Goal: Task Accomplishment & Management: Use online tool/utility

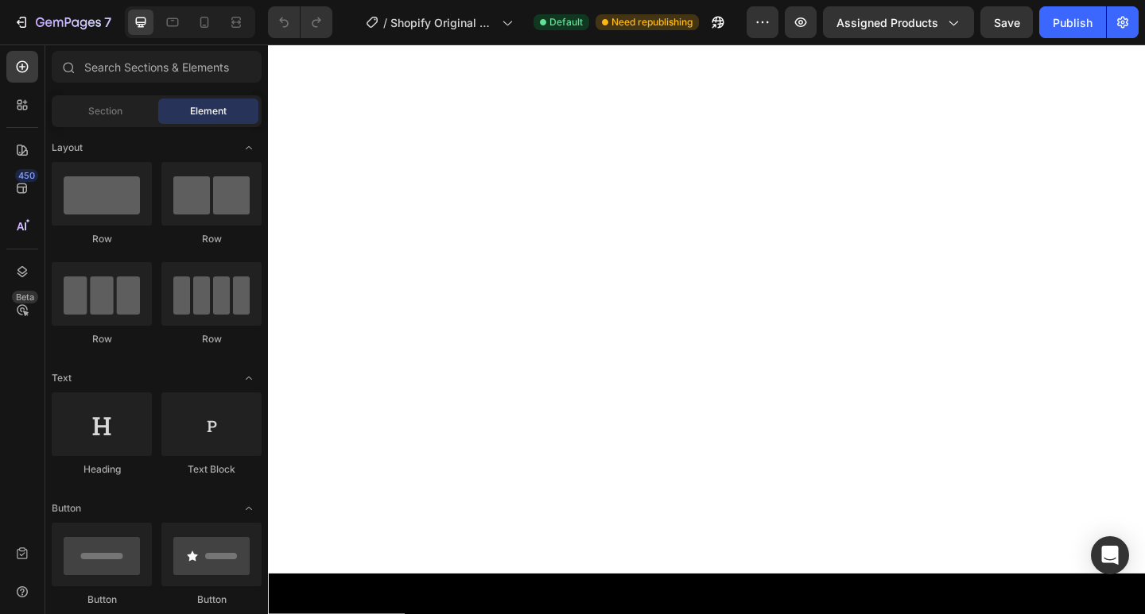
scroll to position [1272, 0]
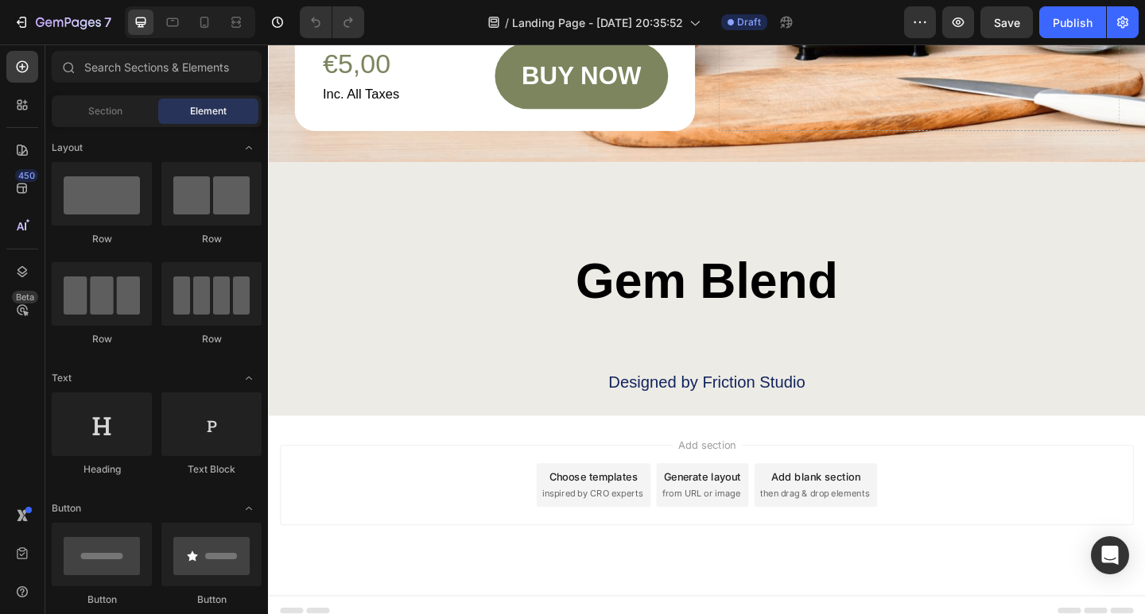
scroll to position [5191, 0]
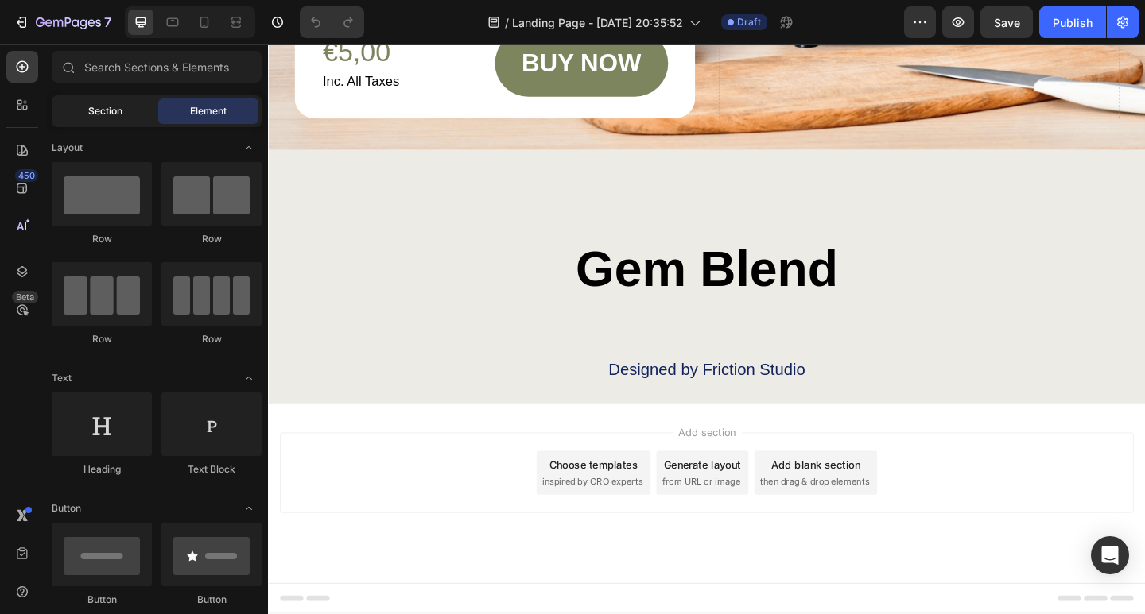
click at [115, 115] on span "Section" at bounding box center [105, 111] width 34 height 14
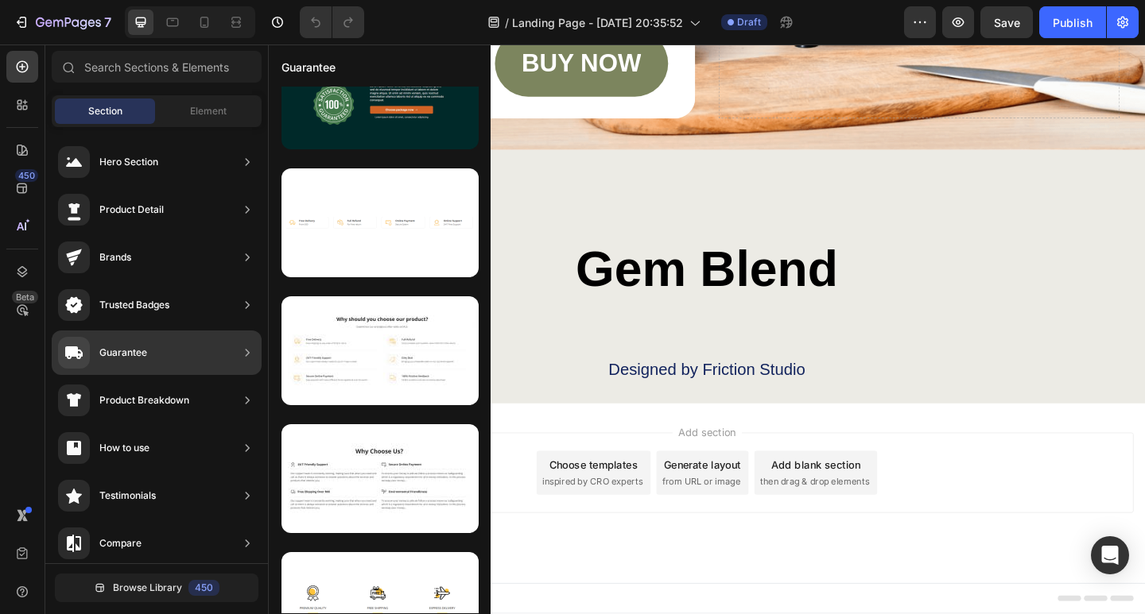
scroll to position [3175, 0]
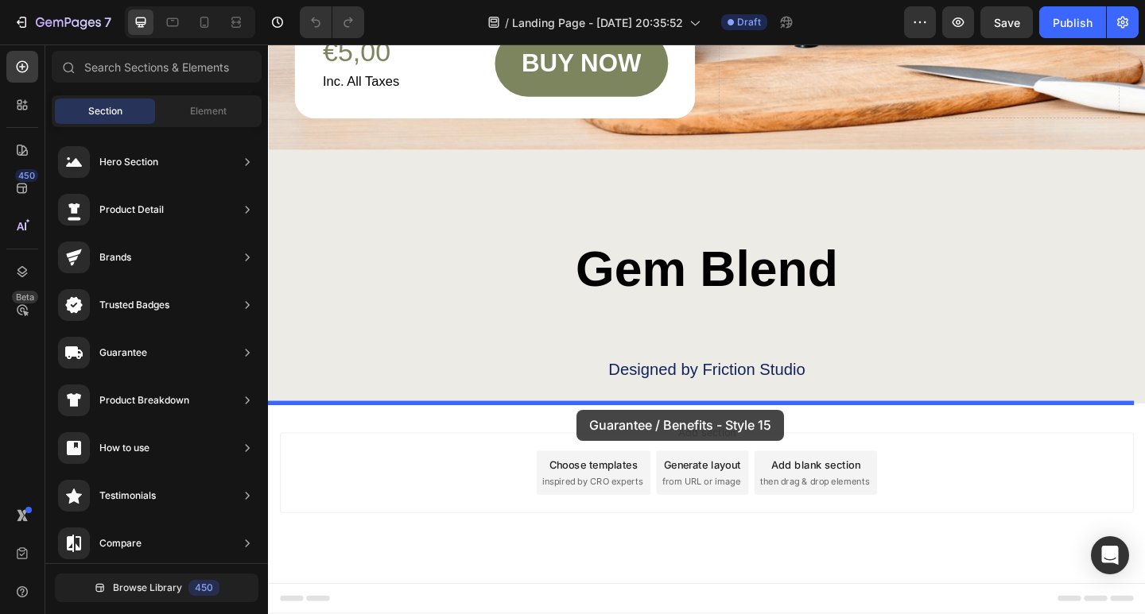
drag, startPoint x: 623, startPoint y: 215, endPoint x: 604, endPoint y: 436, distance: 222.6
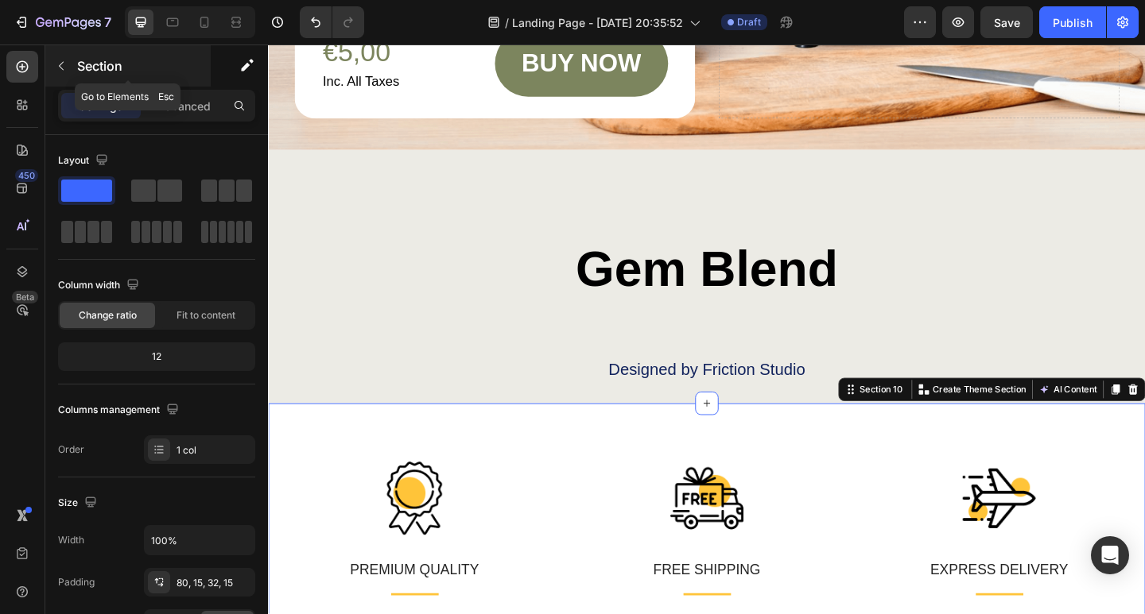
click at [60, 74] on button "button" at bounding box center [60, 65] width 25 height 25
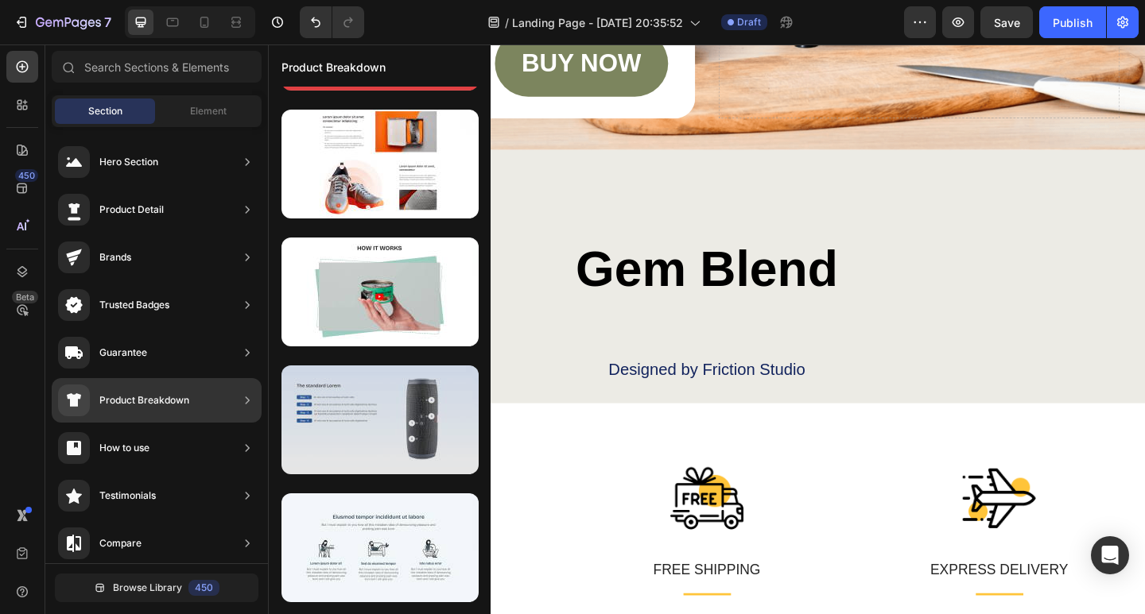
scroll to position [0, 0]
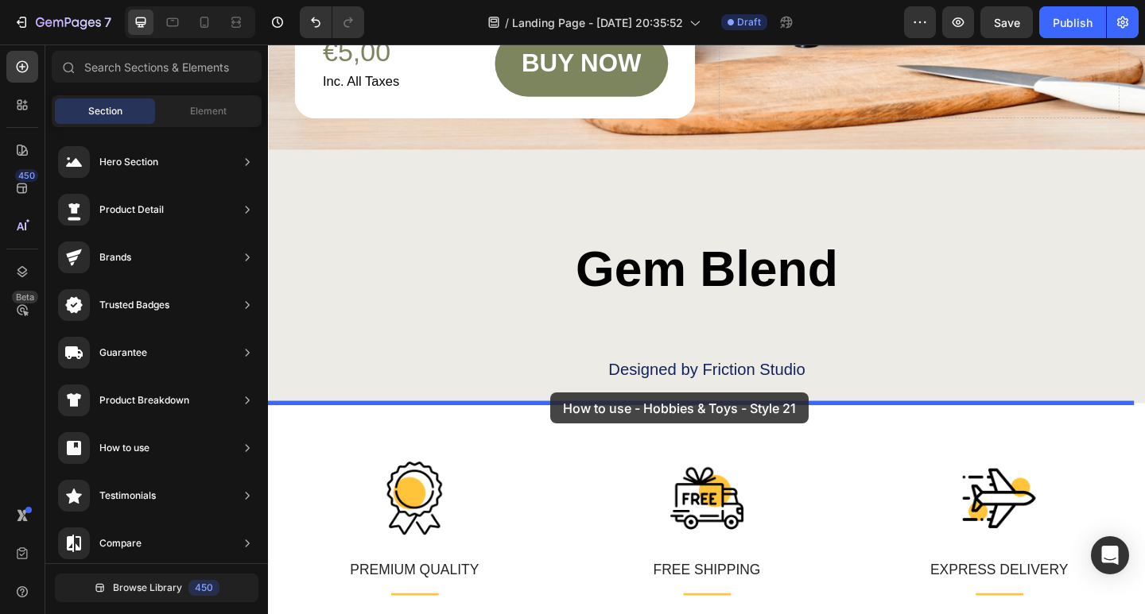
drag, startPoint x: 669, startPoint y: 232, endPoint x: 561, endPoint y: 409, distance: 207.6
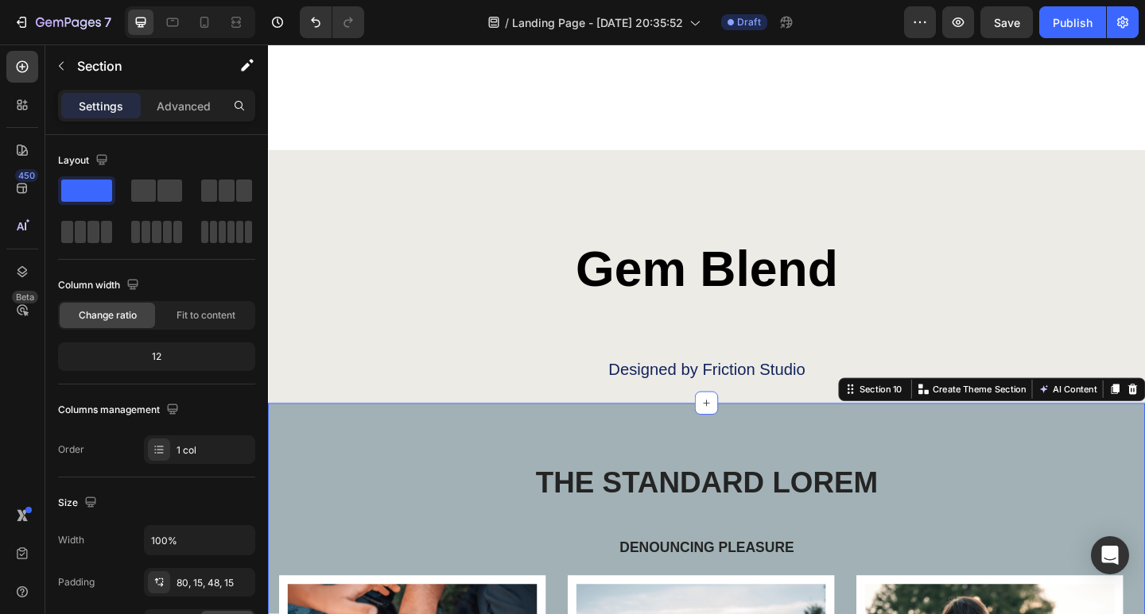
scroll to position [5527, 0]
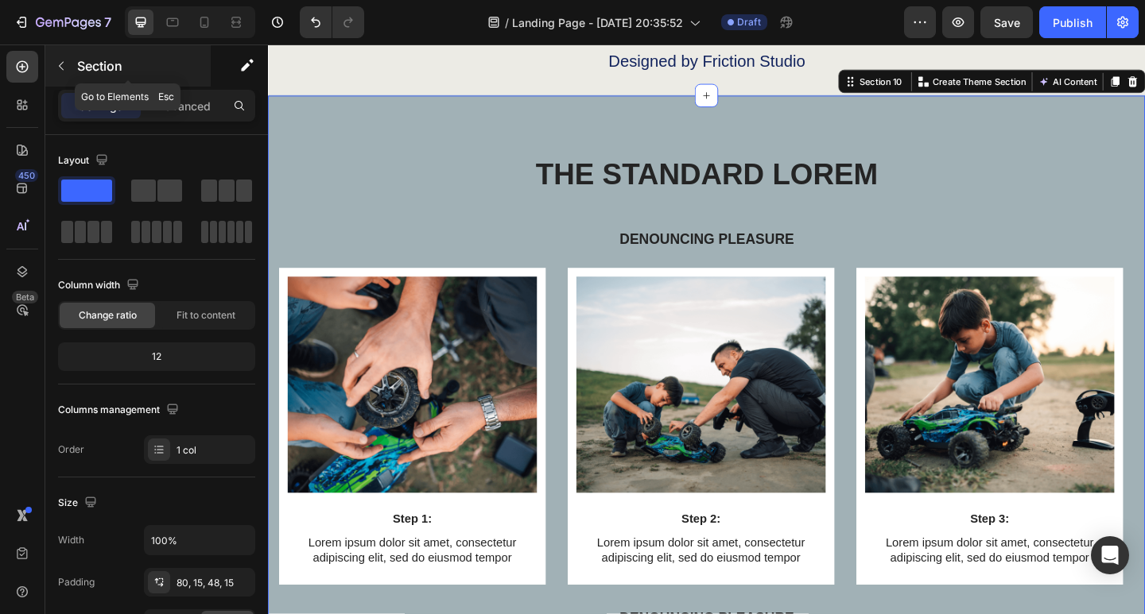
click at [53, 56] on button "button" at bounding box center [60, 65] width 25 height 25
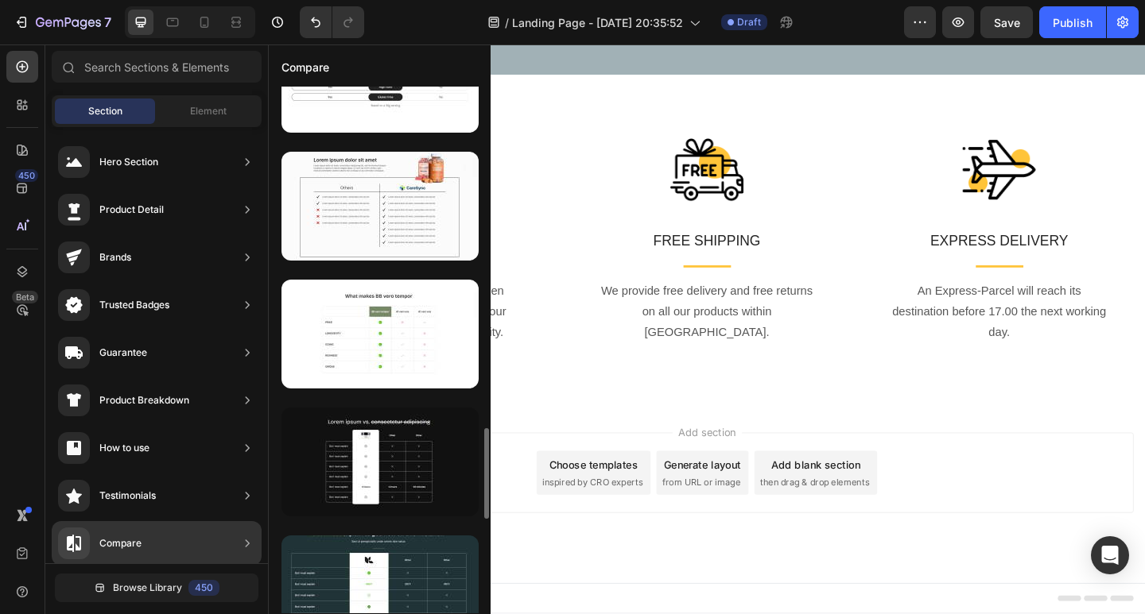
scroll to position [1828, 0]
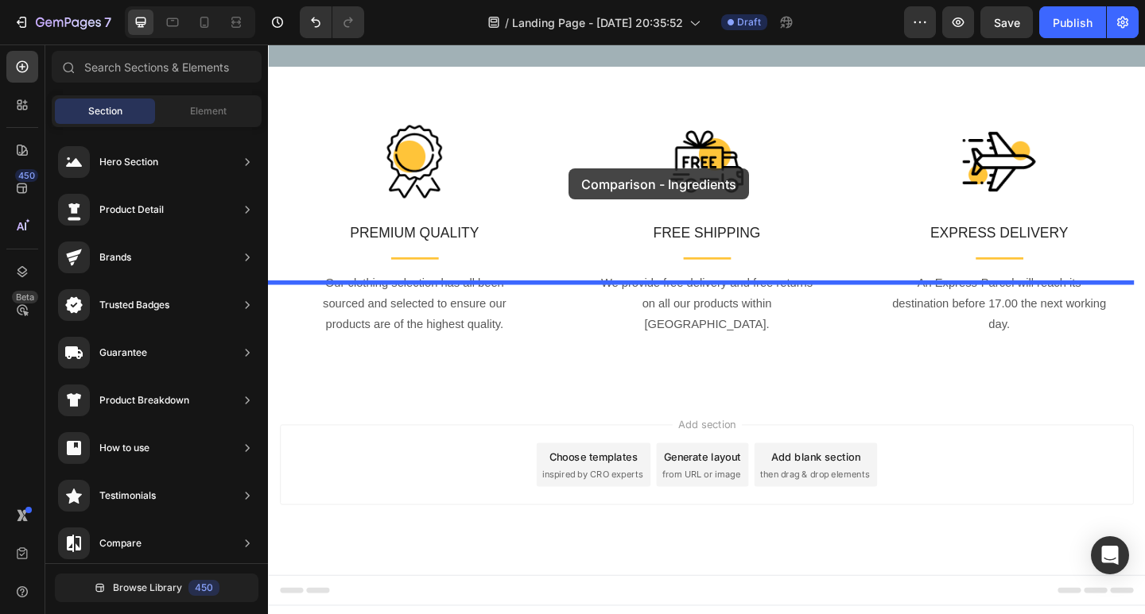
drag, startPoint x: 665, startPoint y: 327, endPoint x: 595, endPoint y: 180, distance: 163.6
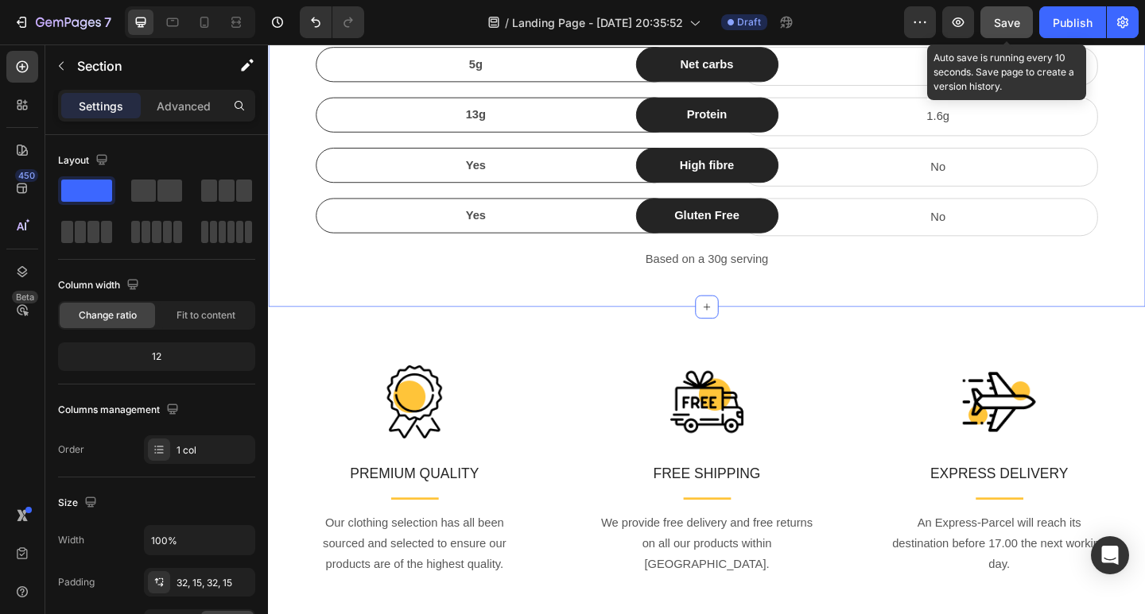
click at [1005, 19] on span "Save" at bounding box center [1007, 23] width 26 height 14
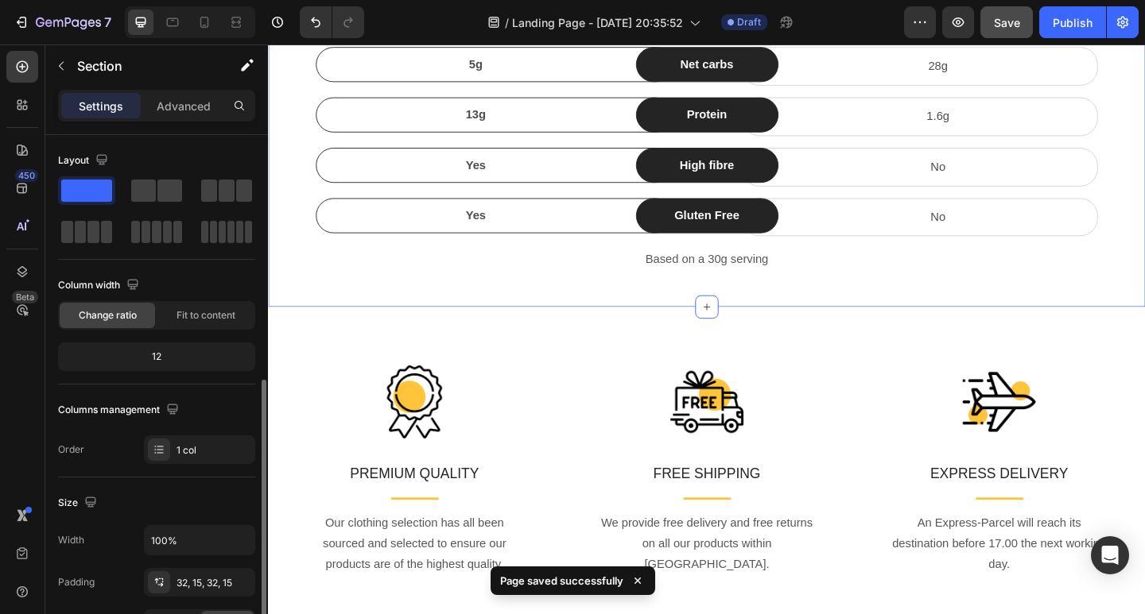
scroll to position [445, 0]
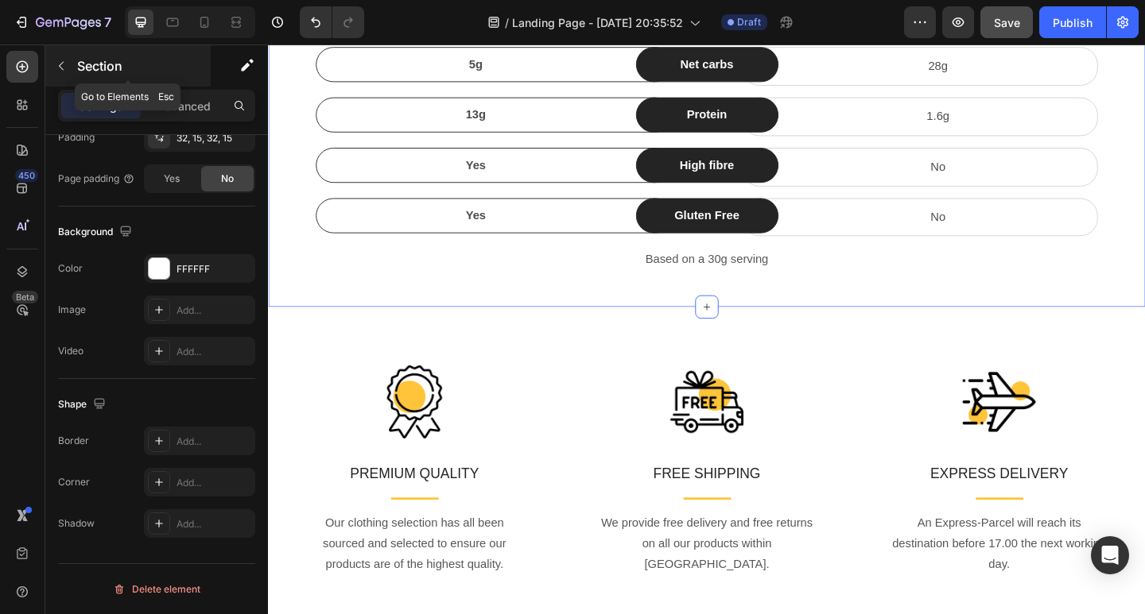
click at [64, 57] on button "button" at bounding box center [60, 65] width 25 height 25
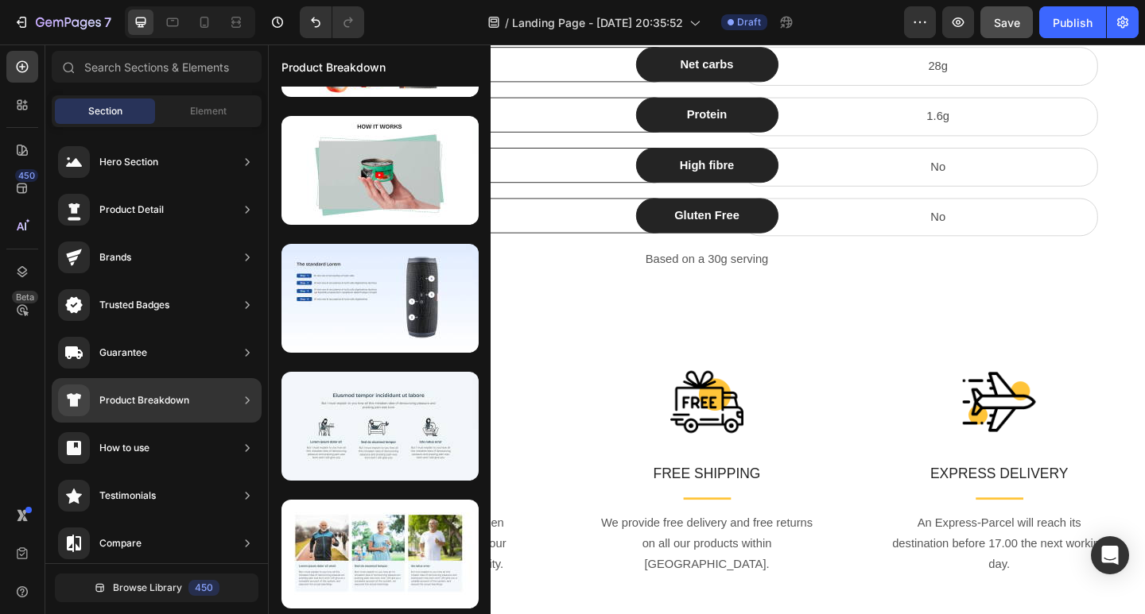
scroll to position [0, 0]
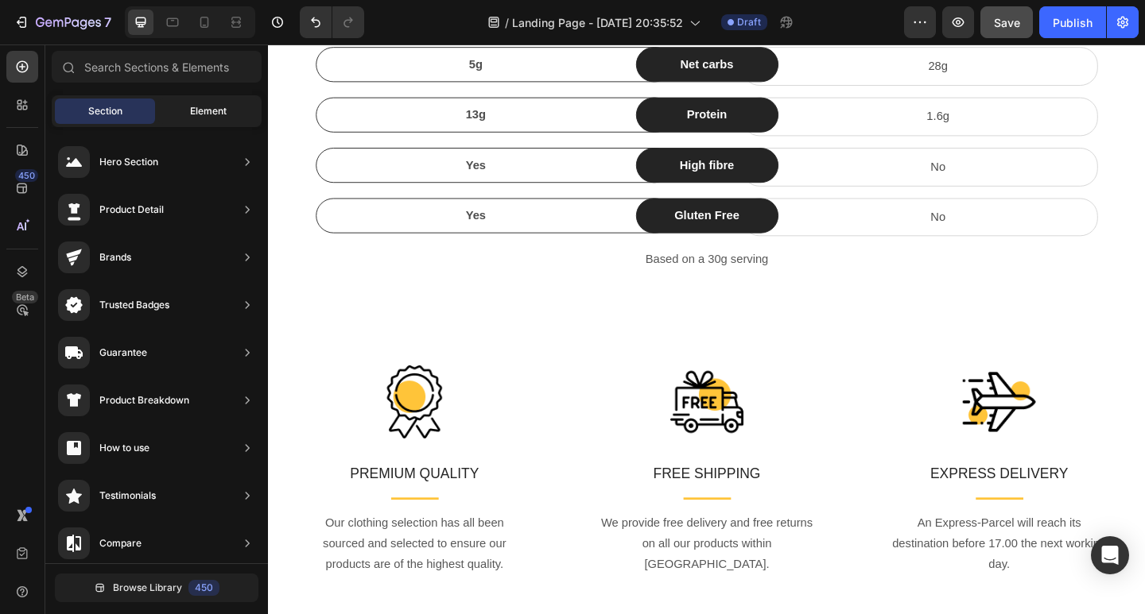
click at [160, 116] on div "Element" at bounding box center [208, 111] width 100 height 25
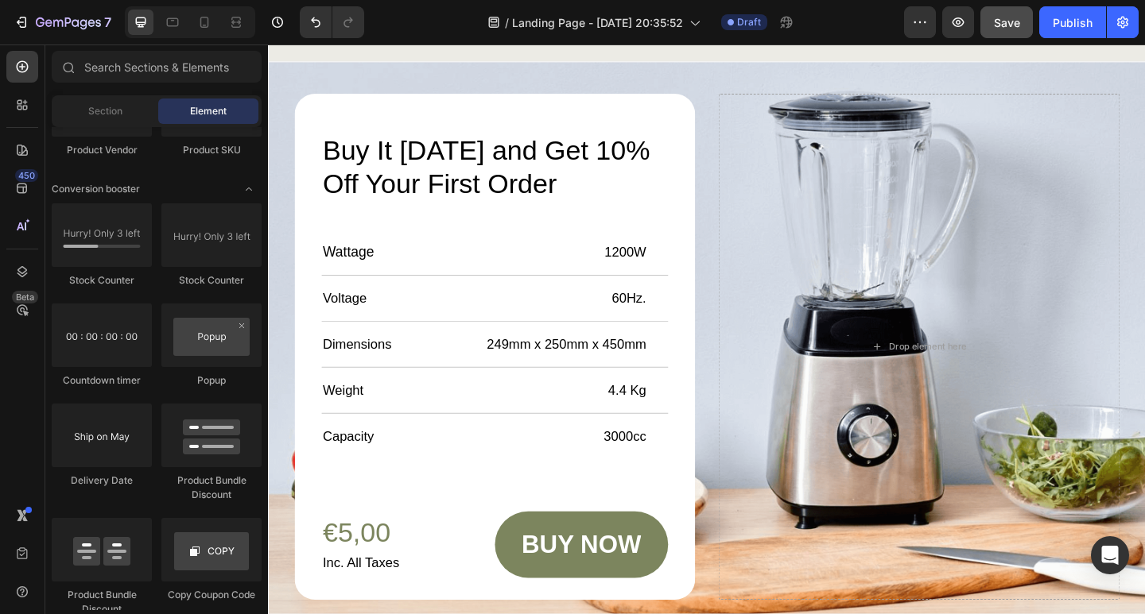
scroll to position [4827, 0]
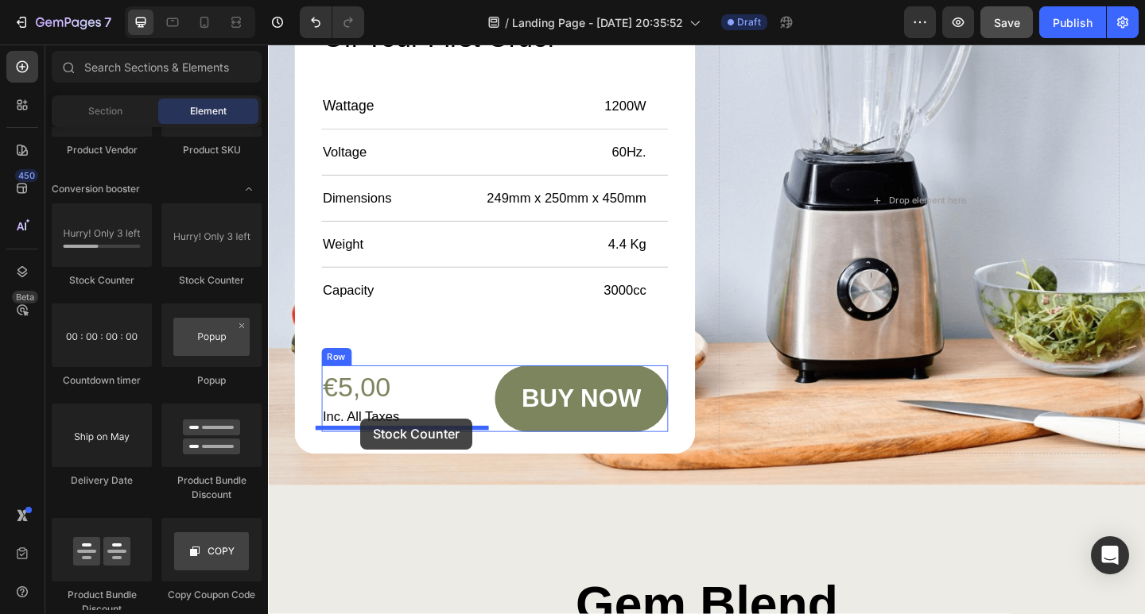
drag, startPoint x: 389, startPoint y: 304, endPoint x: 373, endPoint y: 455, distance: 152.7
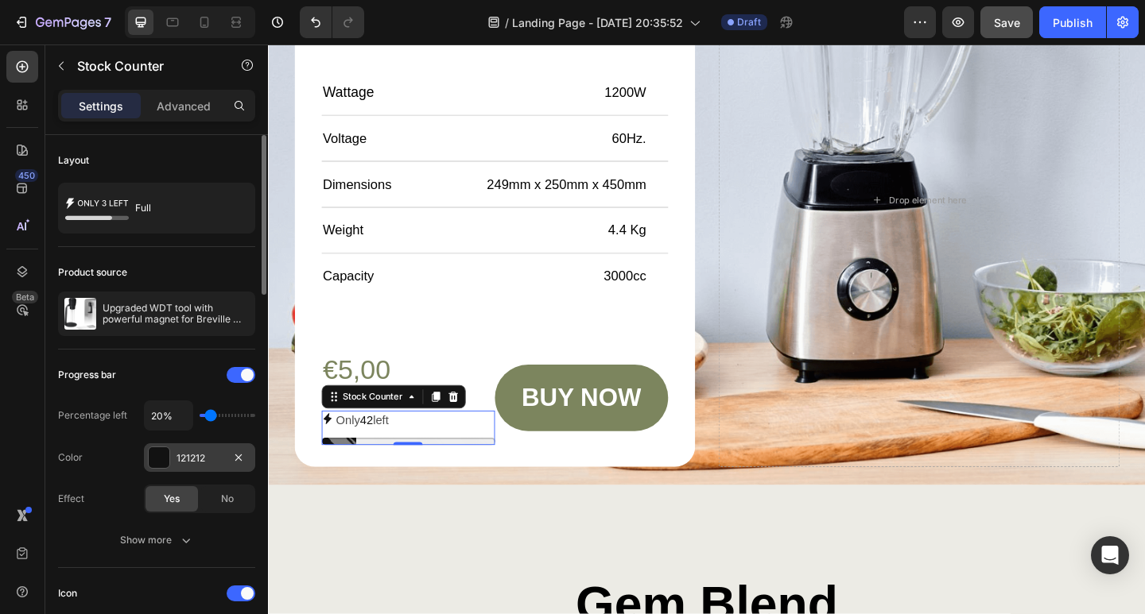
click at [153, 457] on div at bounding box center [159, 458] width 21 height 21
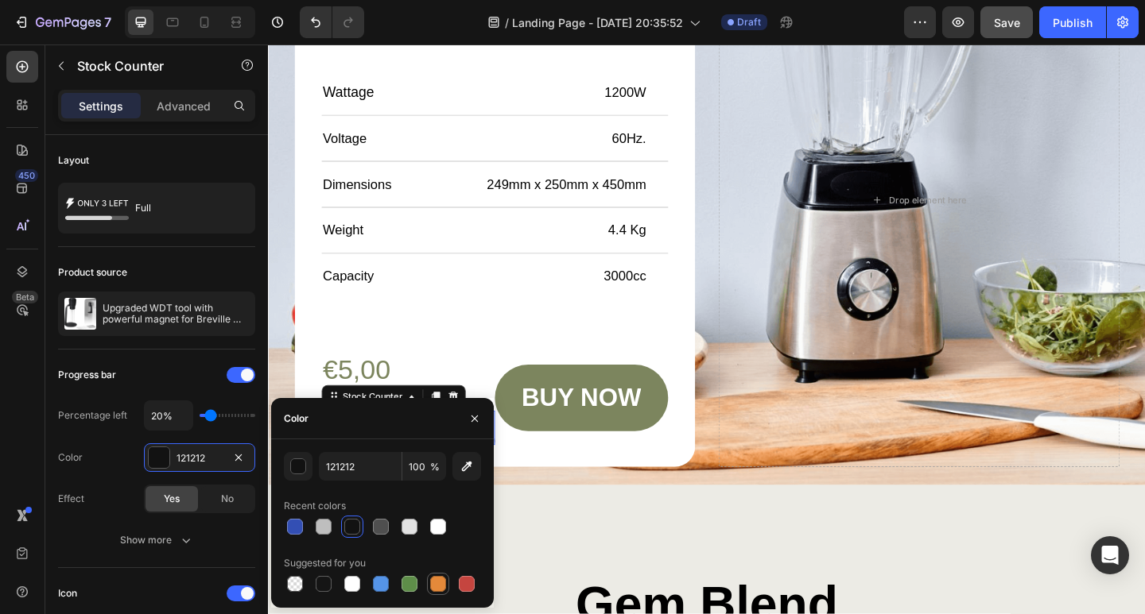
click at [437, 589] on div at bounding box center [438, 584] width 16 height 16
type input "E4893A"
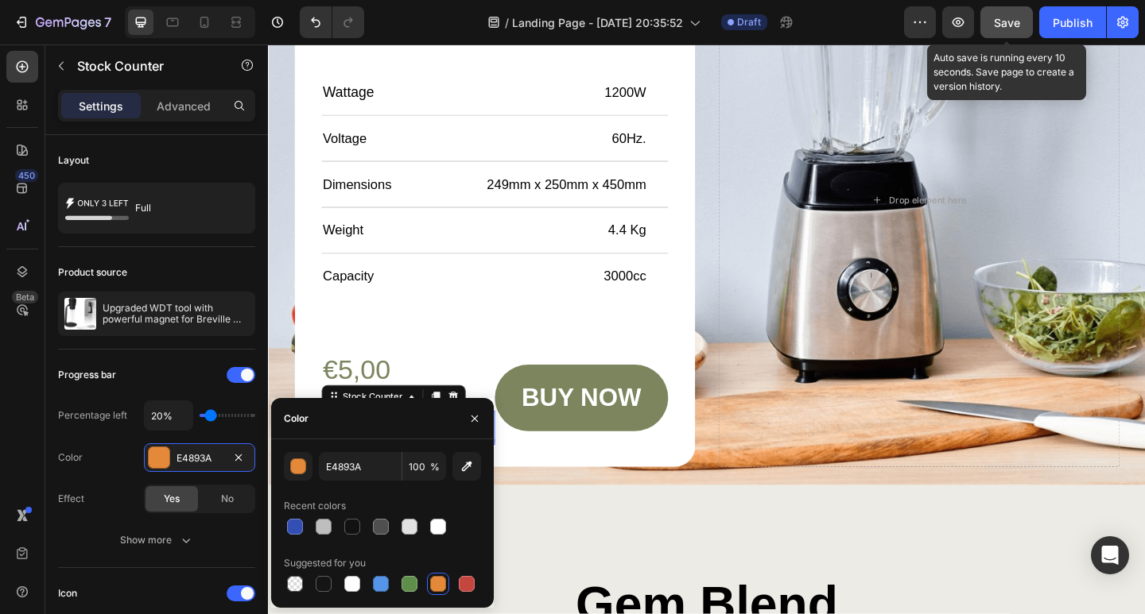
click at [1002, 26] on span "Save" at bounding box center [1007, 23] width 26 height 14
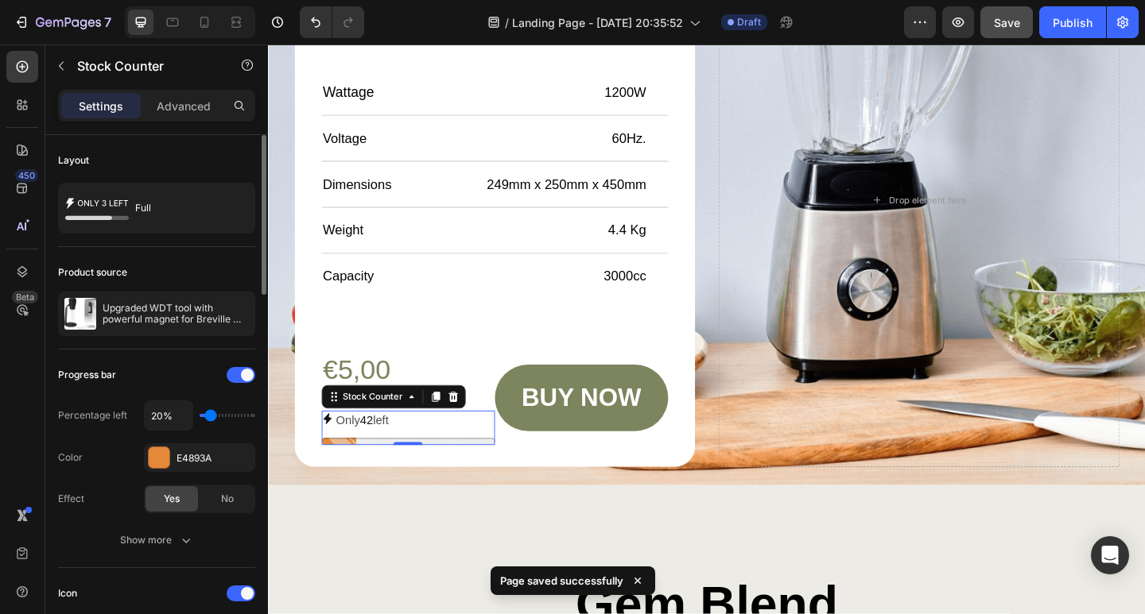
type input "30%"
type input "10"
click at [208, 417] on input "range" at bounding box center [228, 415] width 56 height 3
type input "20%"
type input "20"
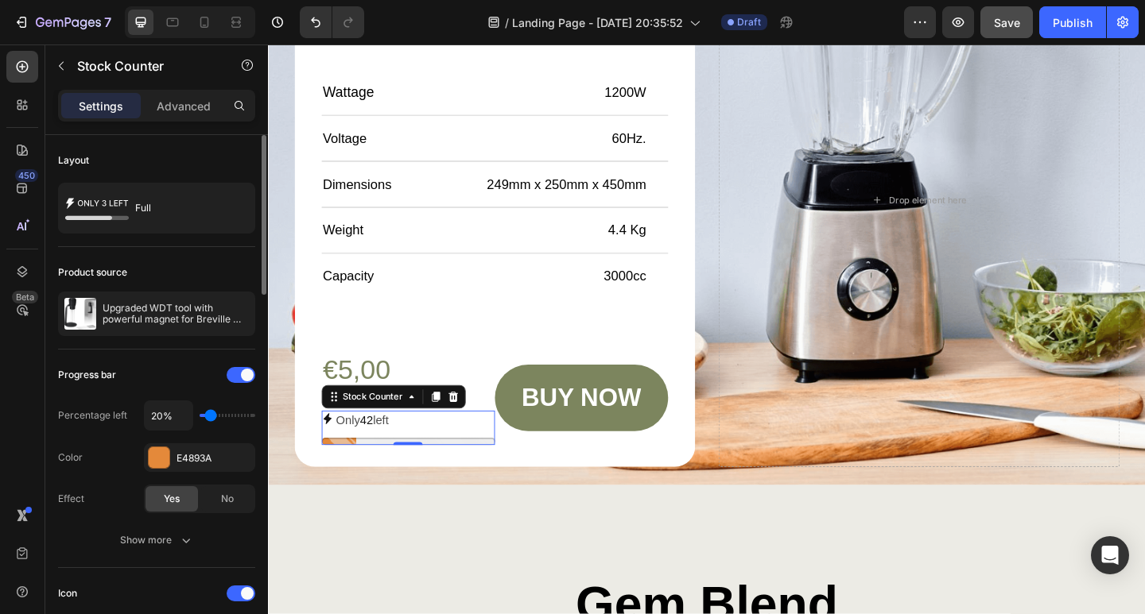
type input "30%"
type input "20"
click at [212, 417] on input "range" at bounding box center [228, 415] width 56 height 3
click at [214, 417] on input "range" at bounding box center [228, 415] width 56 height 3
click at [218, 413] on div "20%" at bounding box center [199, 416] width 111 height 30
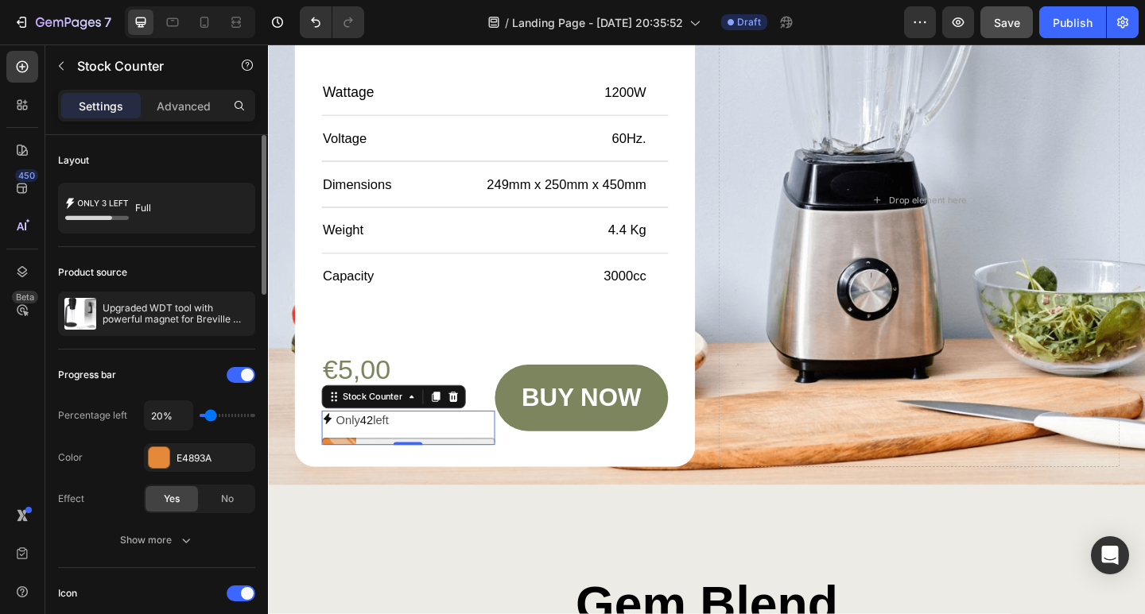
type input "30%"
type input "30"
click at [214, 415] on input "range" at bounding box center [228, 415] width 56 height 3
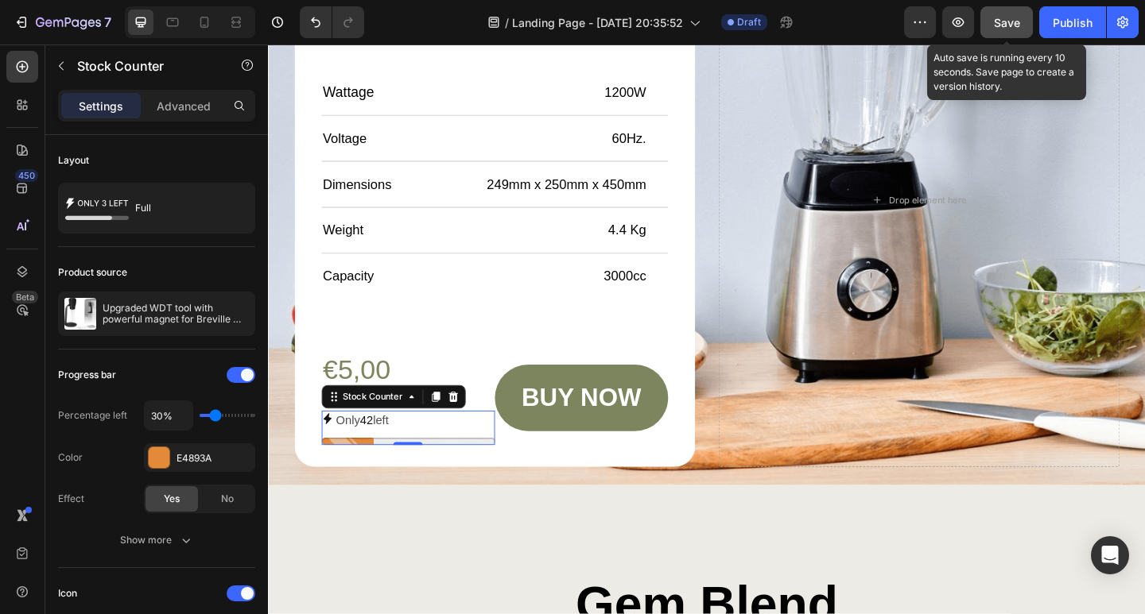
click at [991, 25] on button "Save" at bounding box center [1006, 22] width 52 height 32
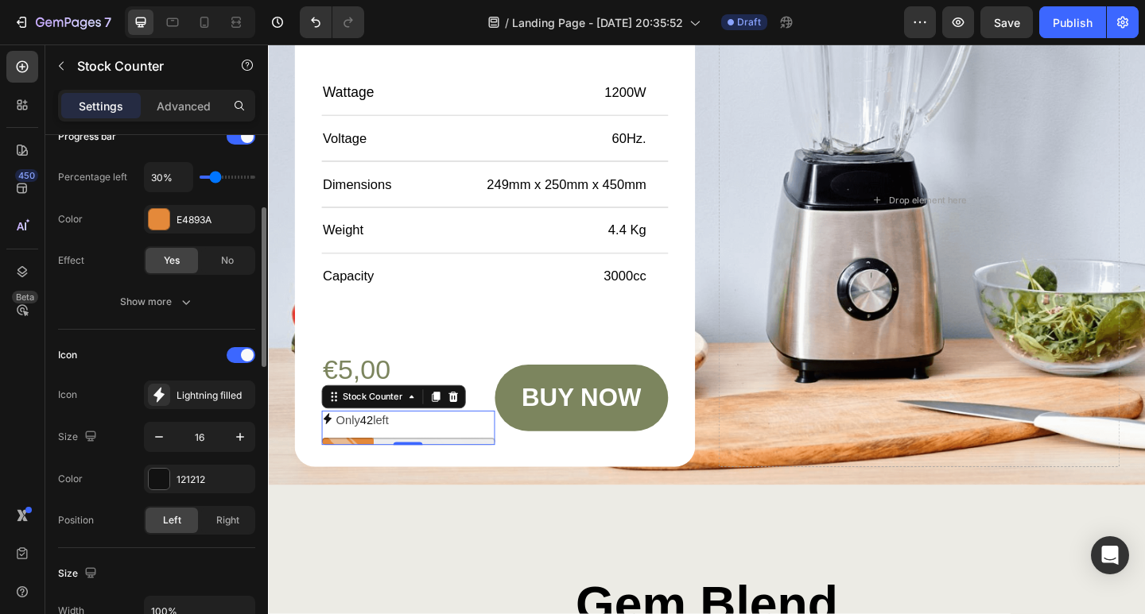
scroll to position [0, 0]
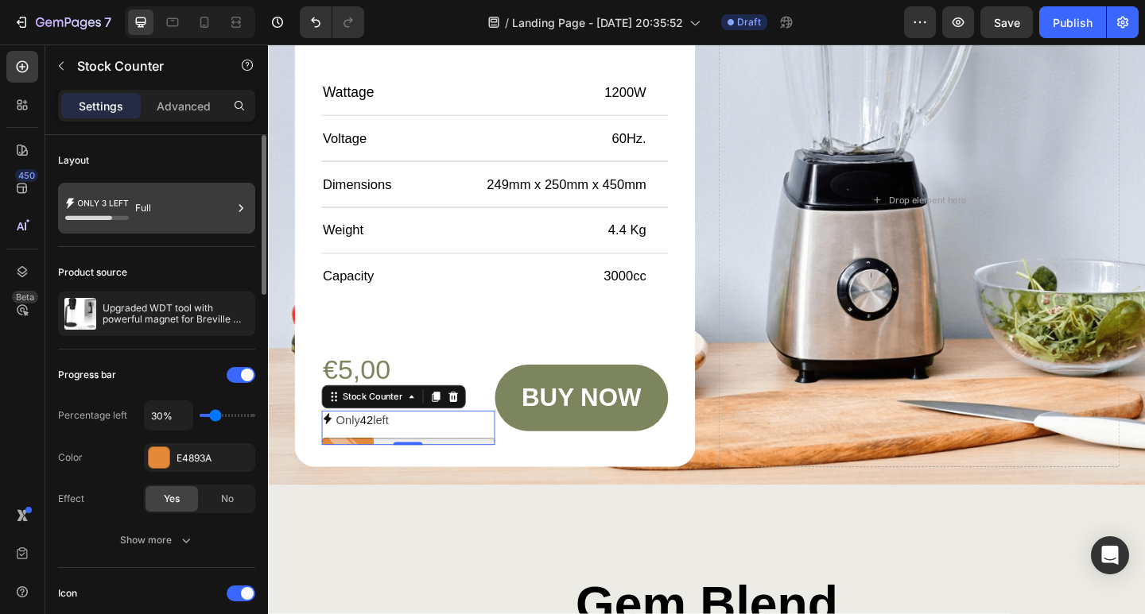
click at [157, 196] on div "Full" at bounding box center [183, 208] width 97 height 37
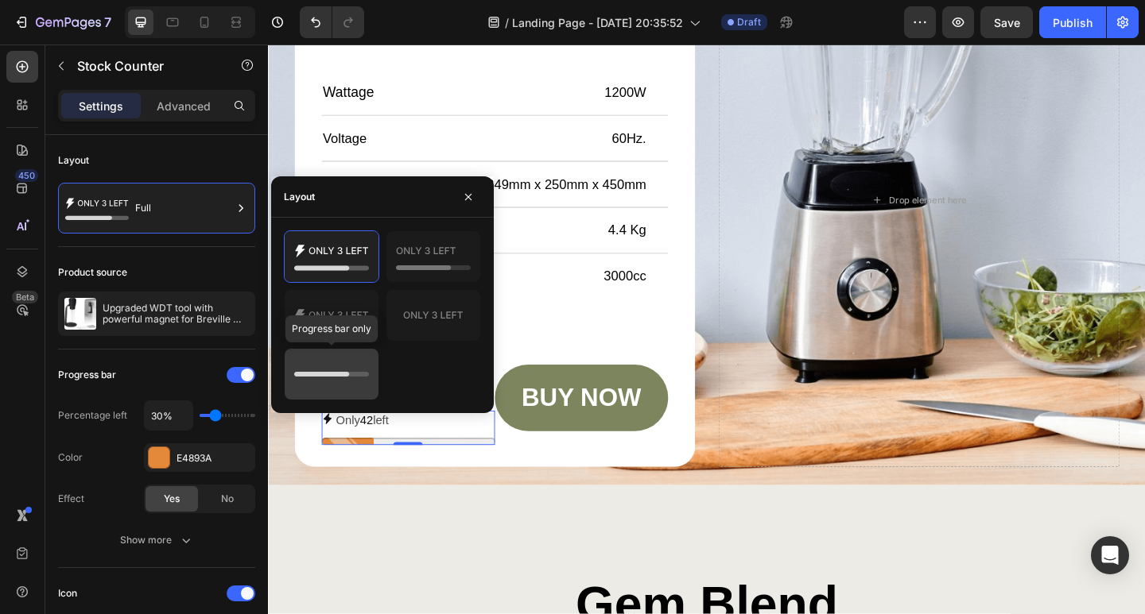
click at [351, 364] on icon at bounding box center [331, 374] width 75 height 32
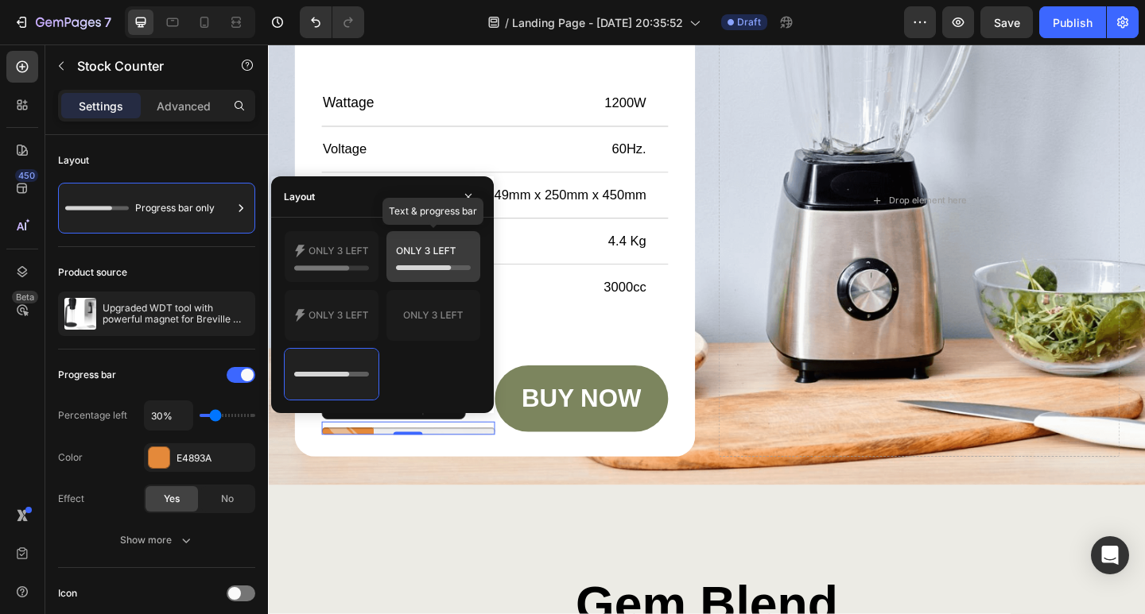
click at [410, 281] on div at bounding box center [433, 256] width 94 height 51
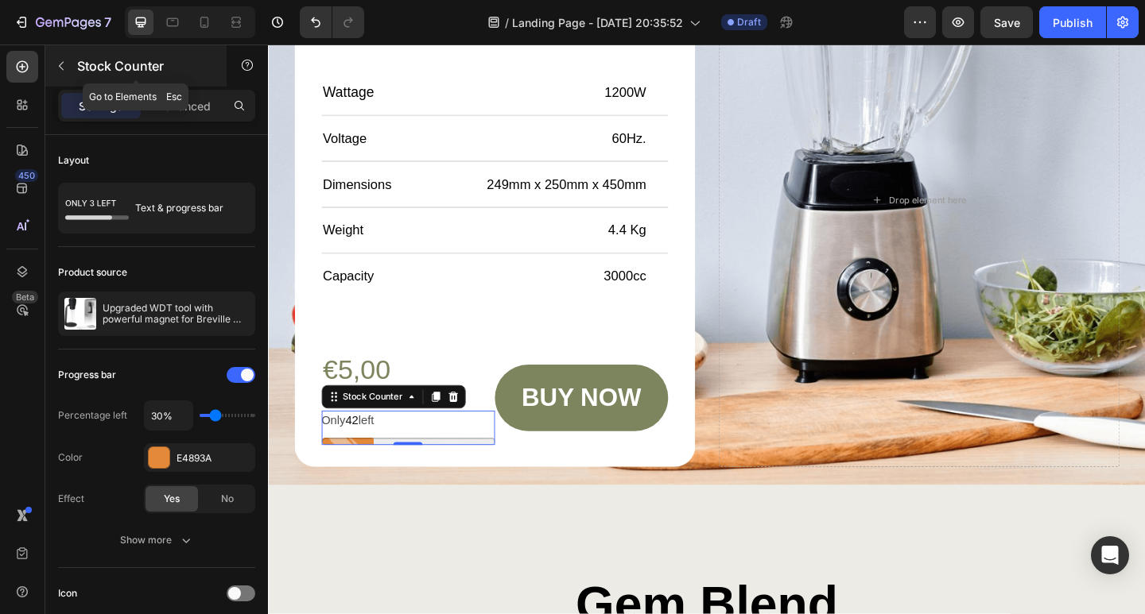
click at [65, 76] on button "button" at bounding box center [60, 65] width 25 height 25
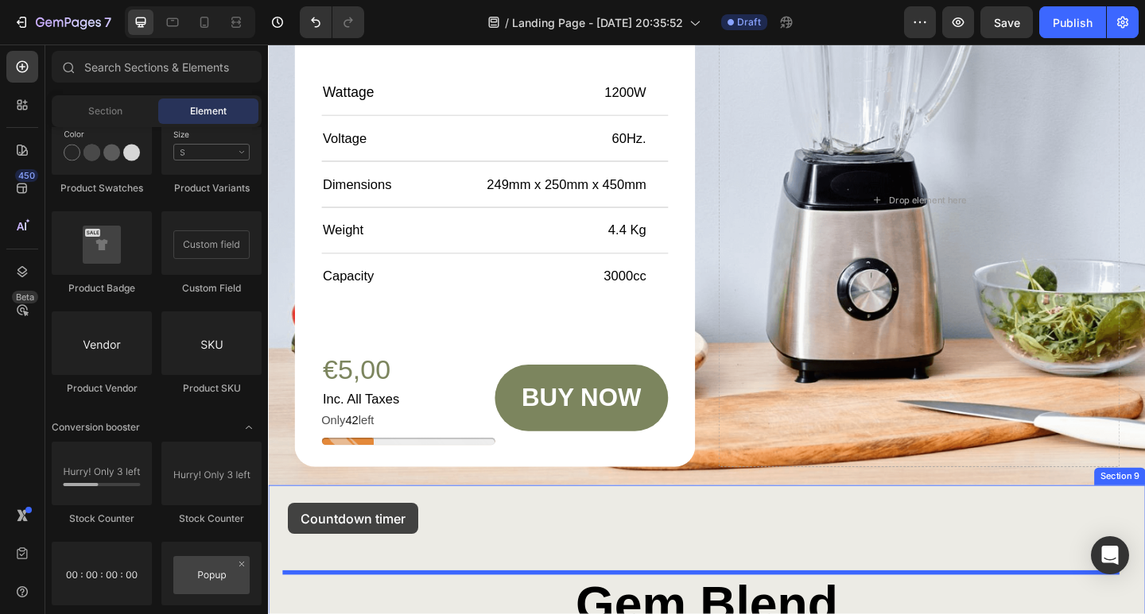
scroll to position [4843, 0]
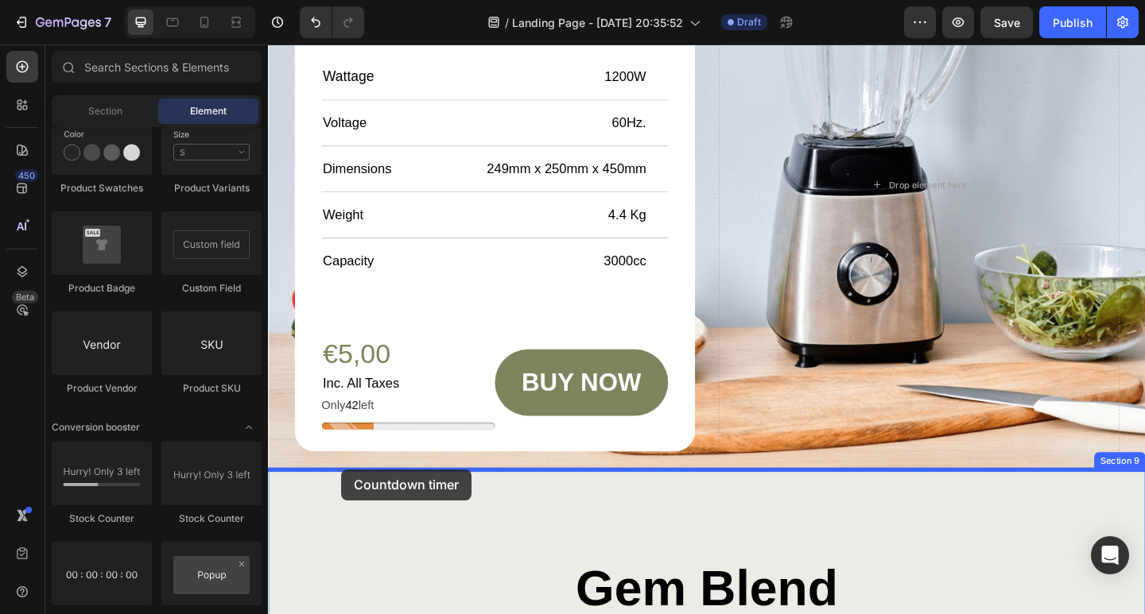
drag, startPoint x: 406, startPoint y: 613, endPoint x: 351, endPoint y: 499, distance: 126.6
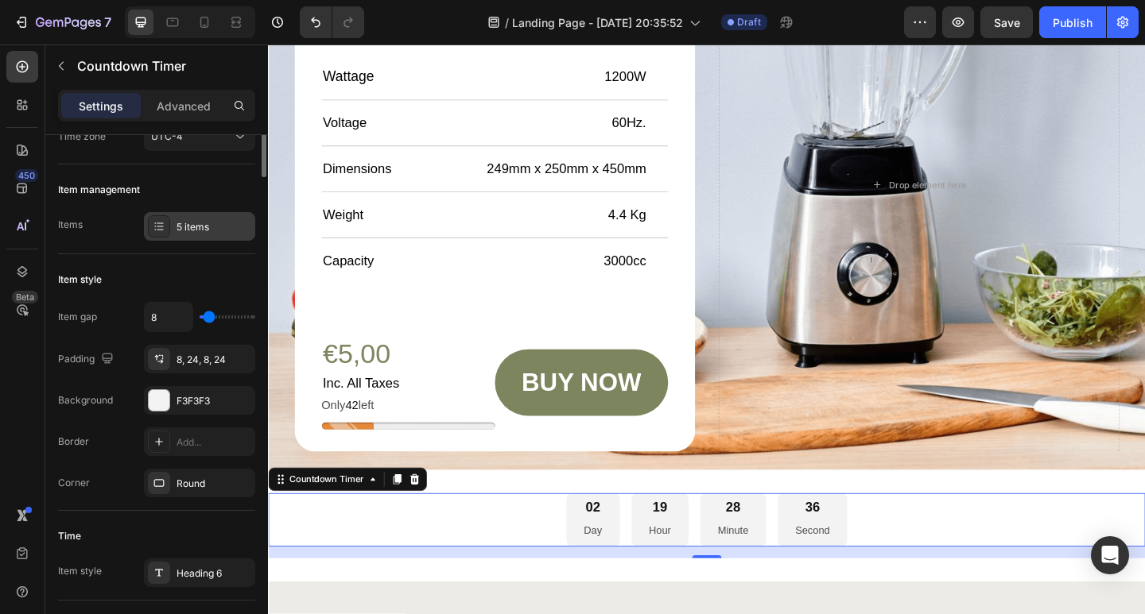
scroll to position [0, 0]
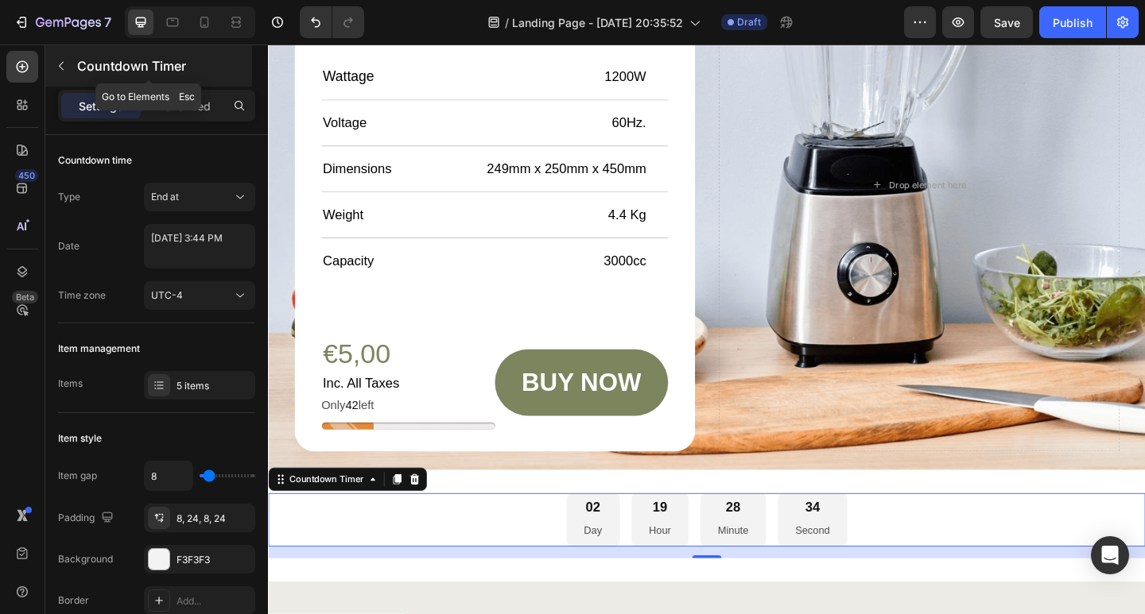
click at [60, 72] on icon "button" at bounding box center [61, 66] width 13 height 13
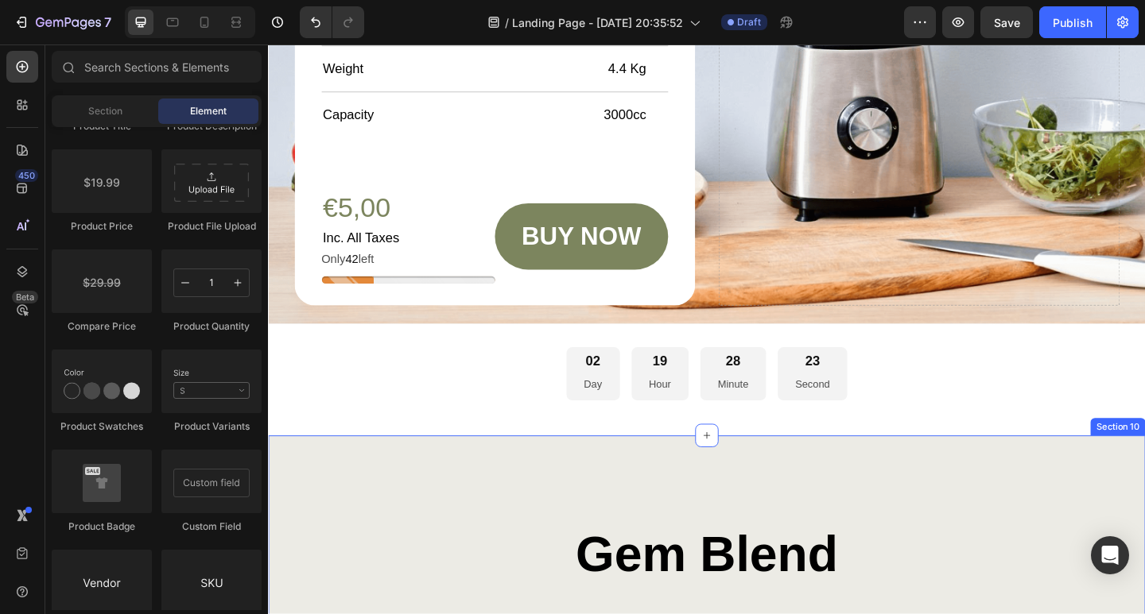
scroll to position [4843, 0]
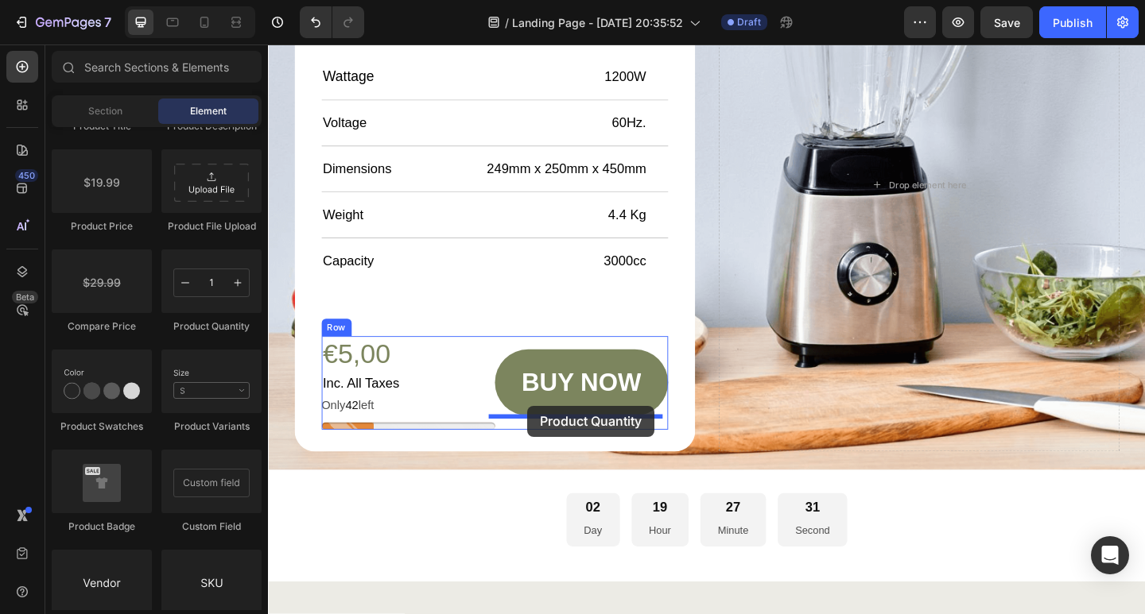
drag, startPoint x: 479, startPoint y: 328, endPoint x: 550, endPoint y: 438, distance: 130.5
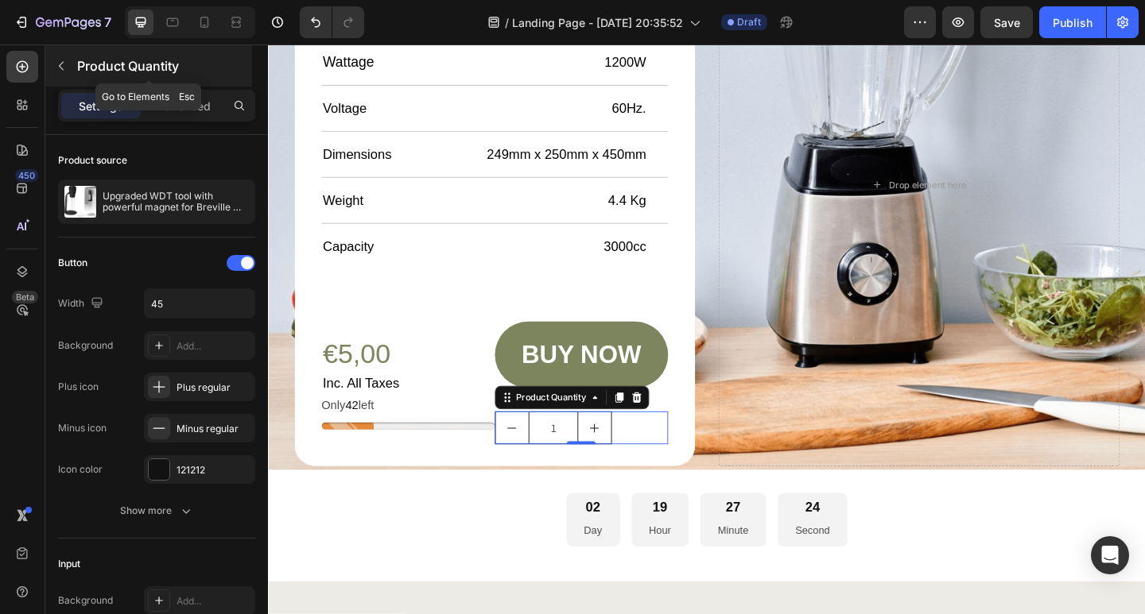
click at [66, 76] on button "button" at bounding box center [60, 65] width 25 height 25
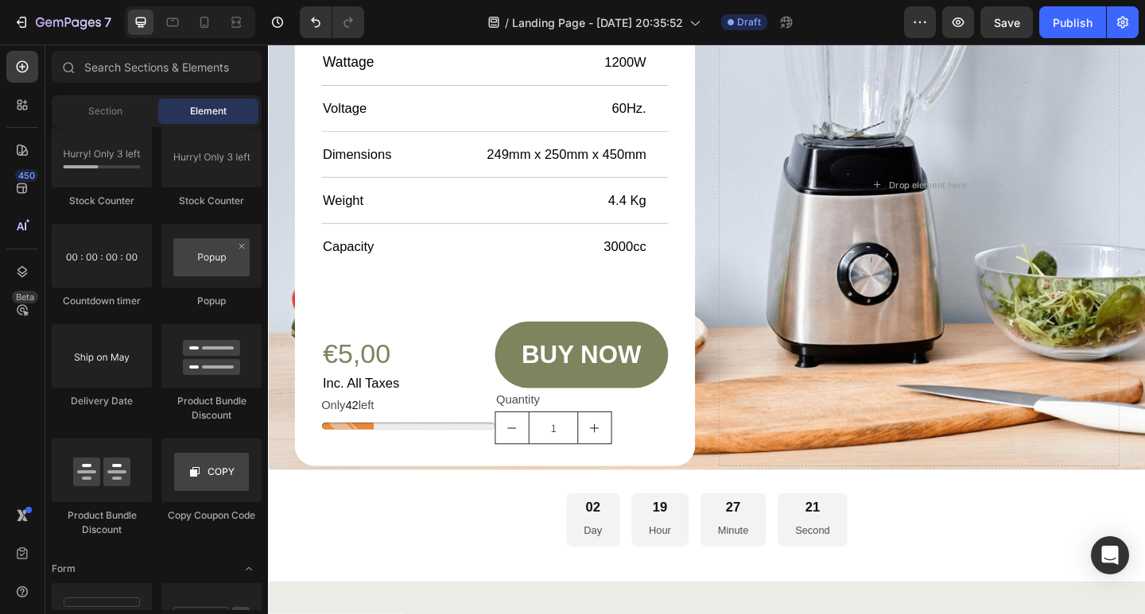
scroll to position [3432, 0]
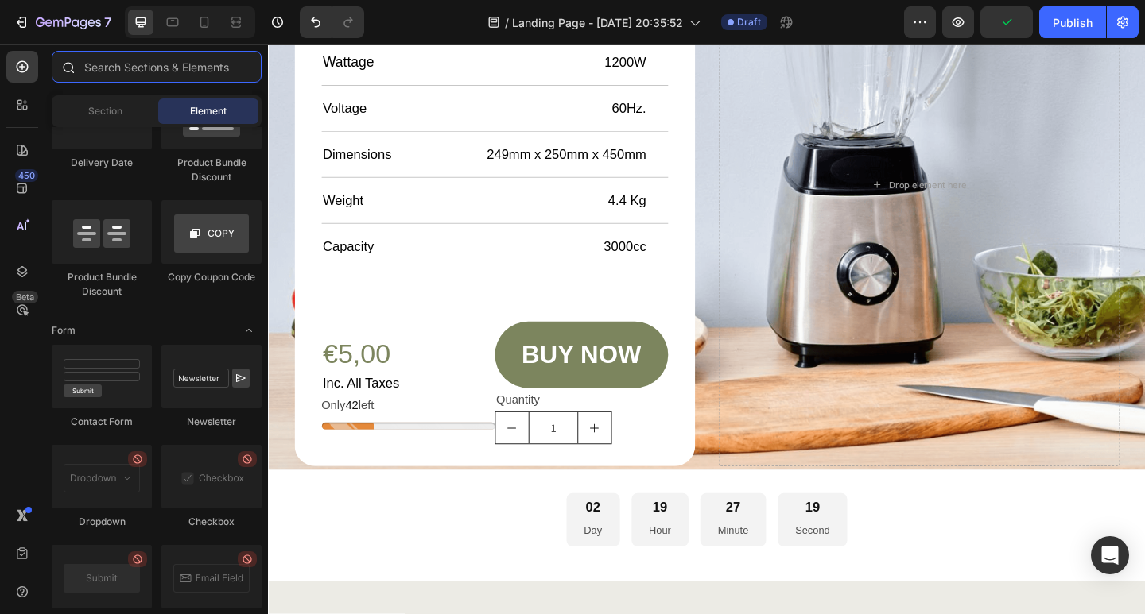
click at [102, 68] on input "text" at bounding box center [157, 67] width 210 height 32
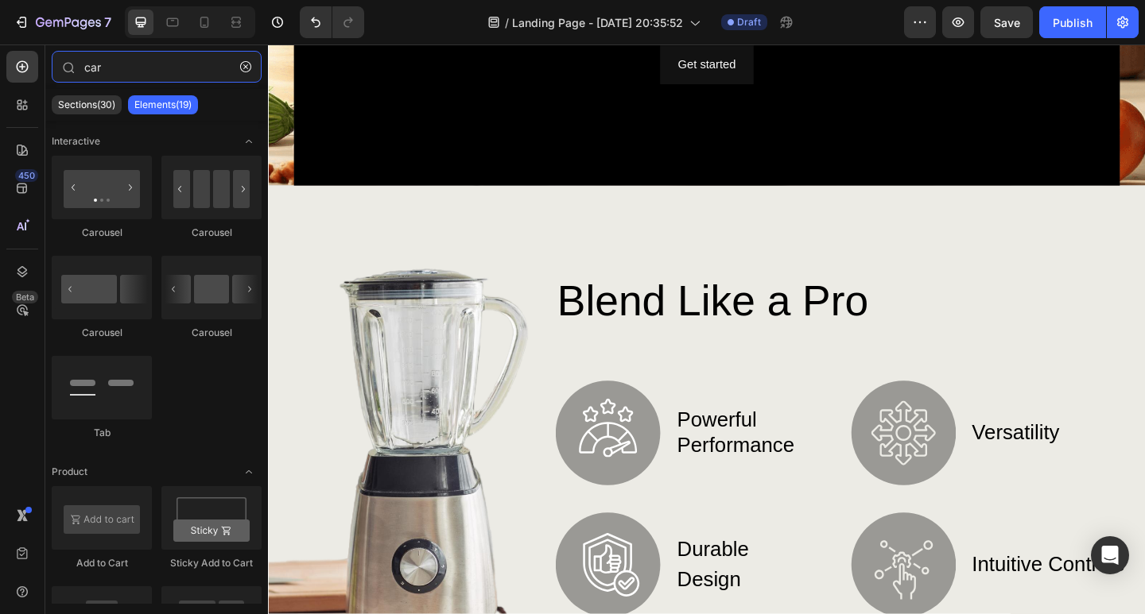
scroll to position [159, 0]
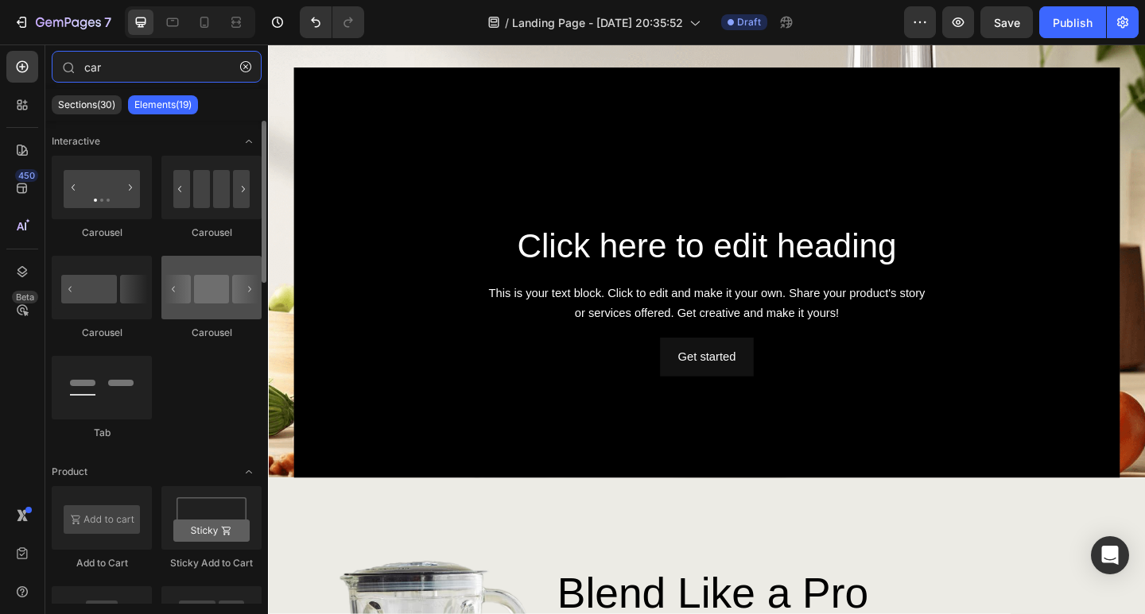
type input "car"
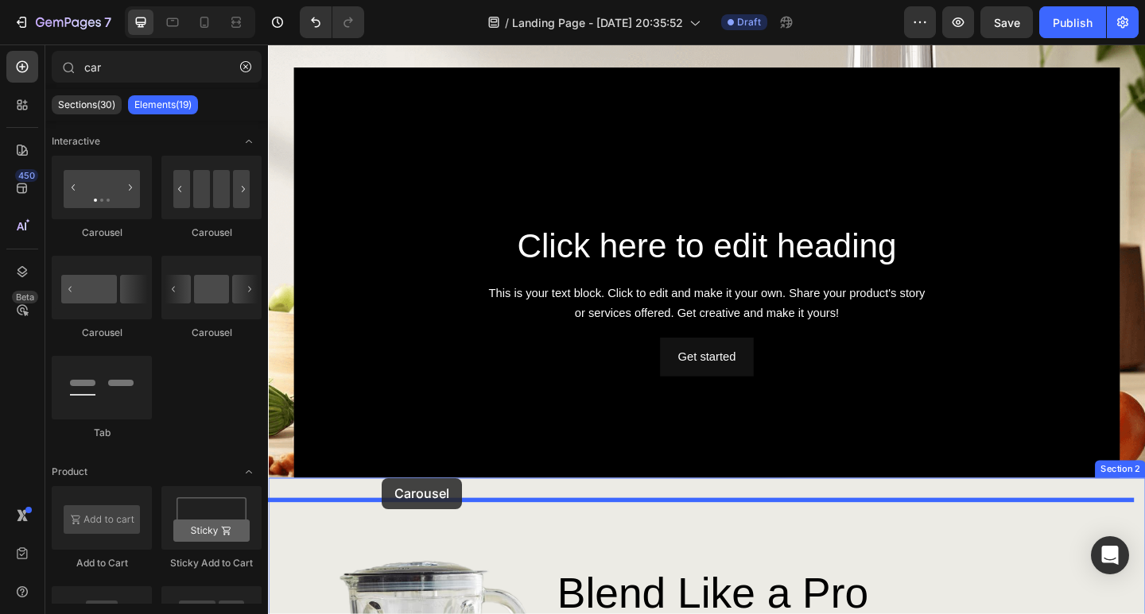
drag, startPoint x: 480, startPoint y: 358, endPoint x: 391, endPoint y: 517, distance: 181.5
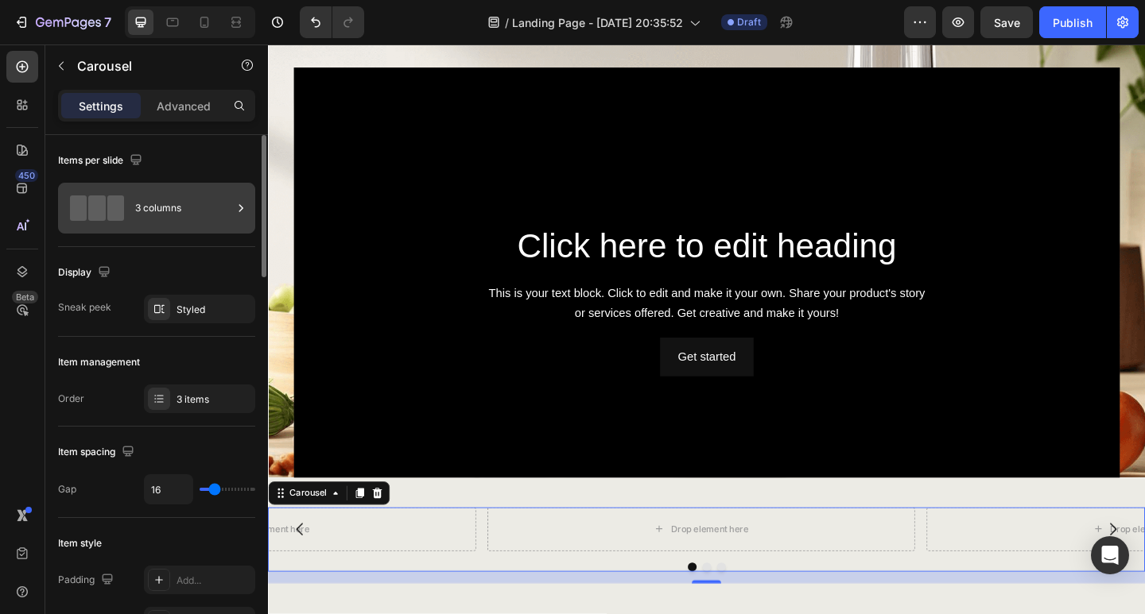
click at [160, 200] on div "3 columns" at bounding box center [183, 208] width 97 height 37
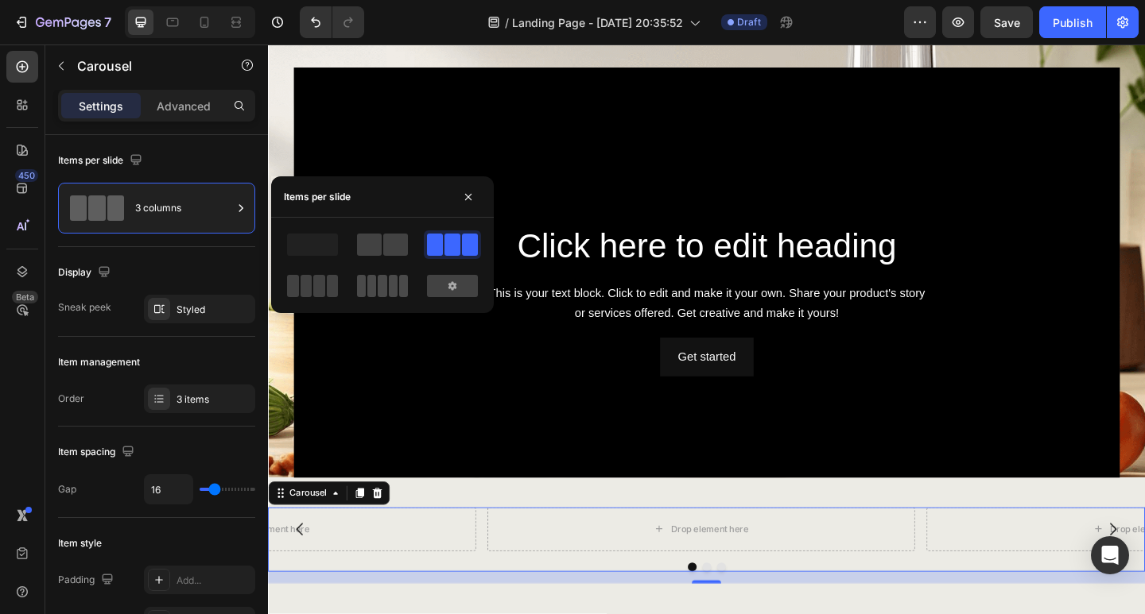
click at [365, 296] on span at bounding box center [361, 286] width 9 height 22
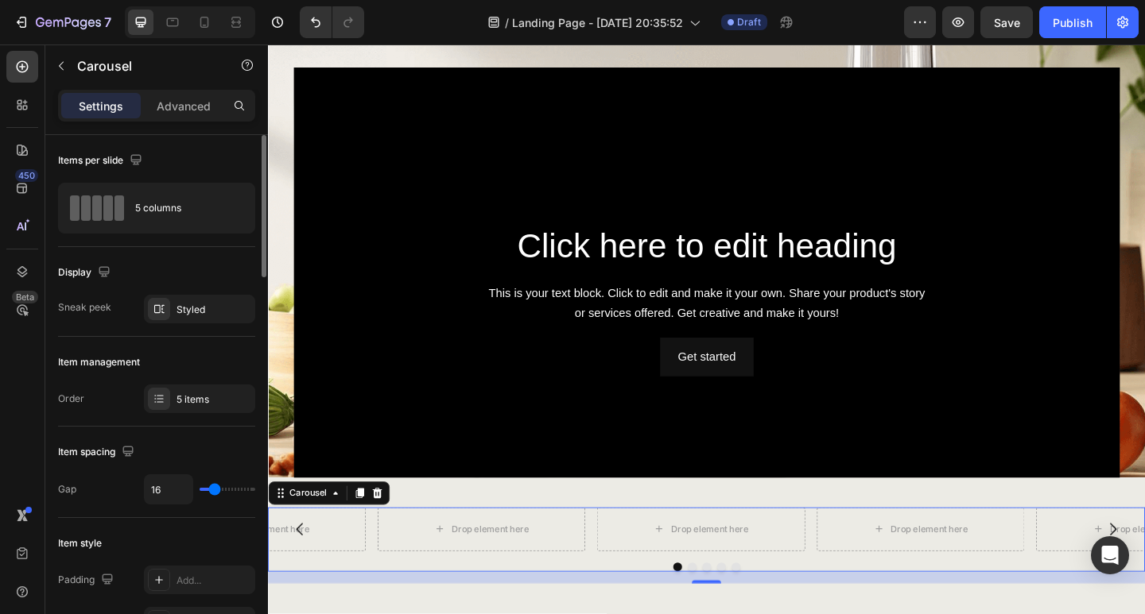
type input "36"
type input "44"
type input "46"
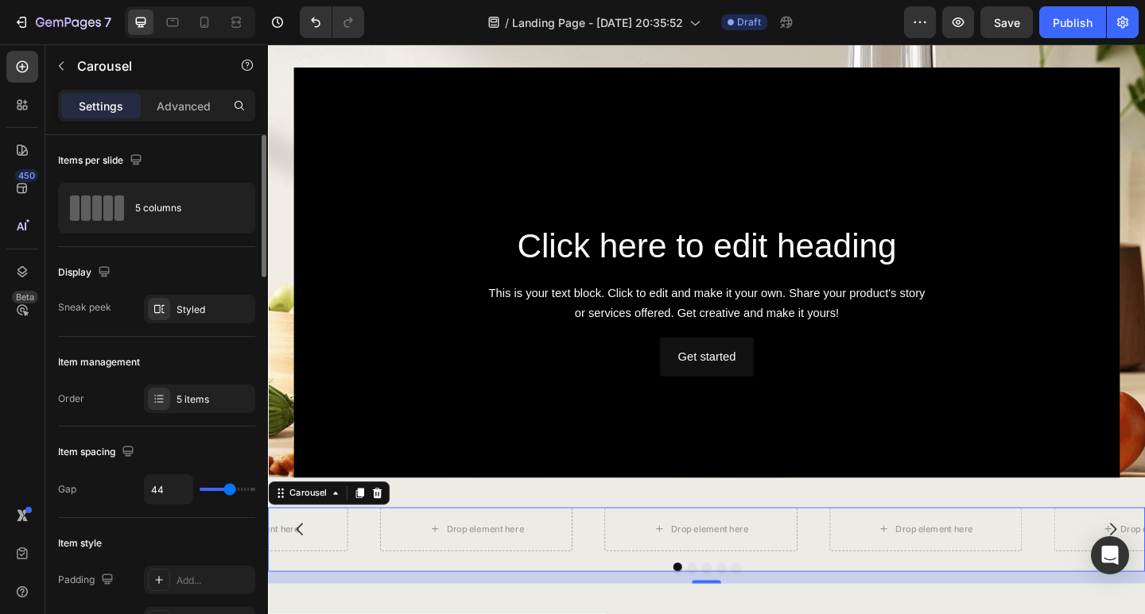
type input "46"
type input "47"
type input "49"
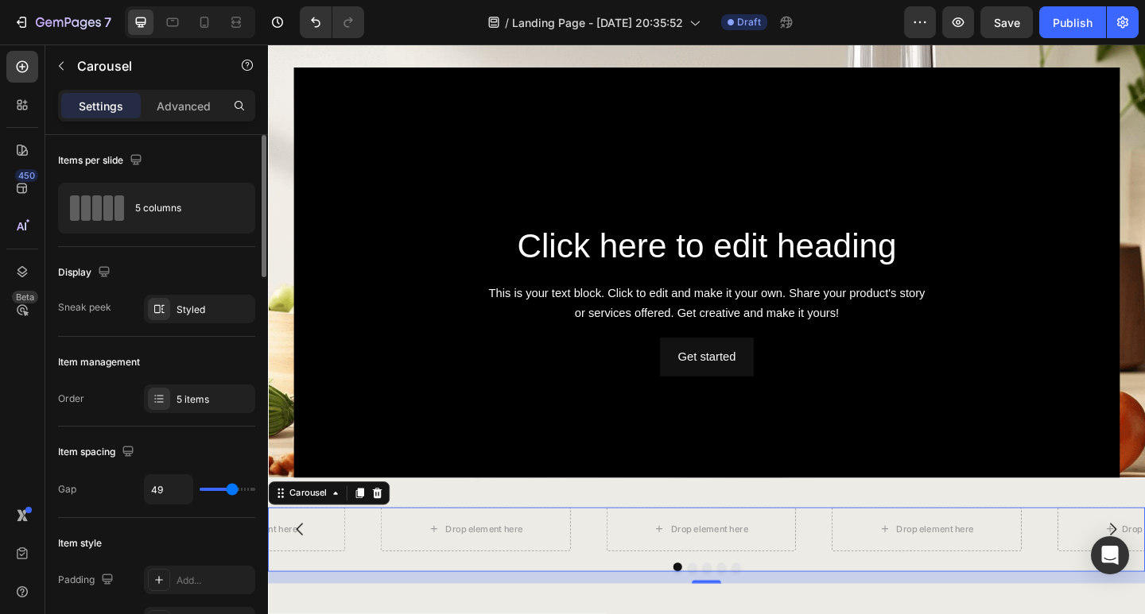
type input "52"
type input "46"
type input "40"
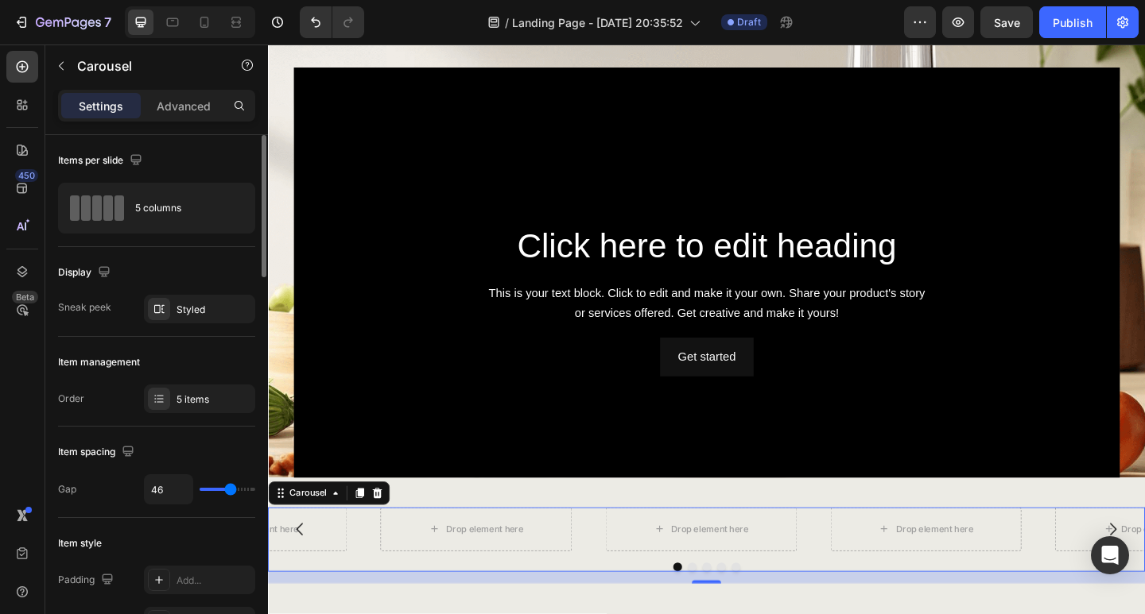
type input "40"
type input "39"
type input "34"
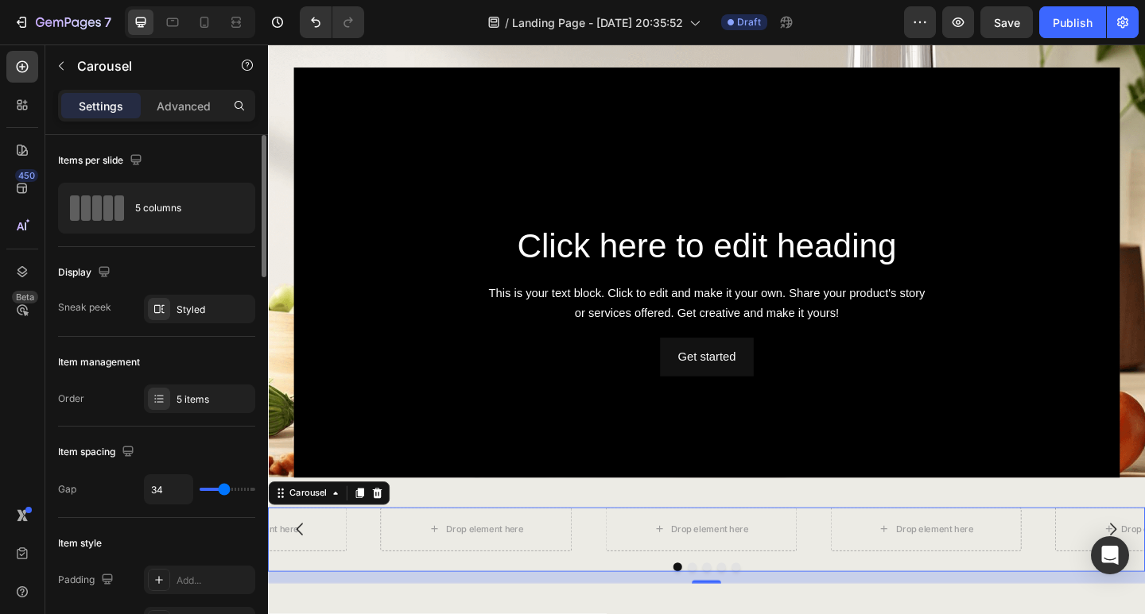
type input "31"
type input "28"
type input "27"
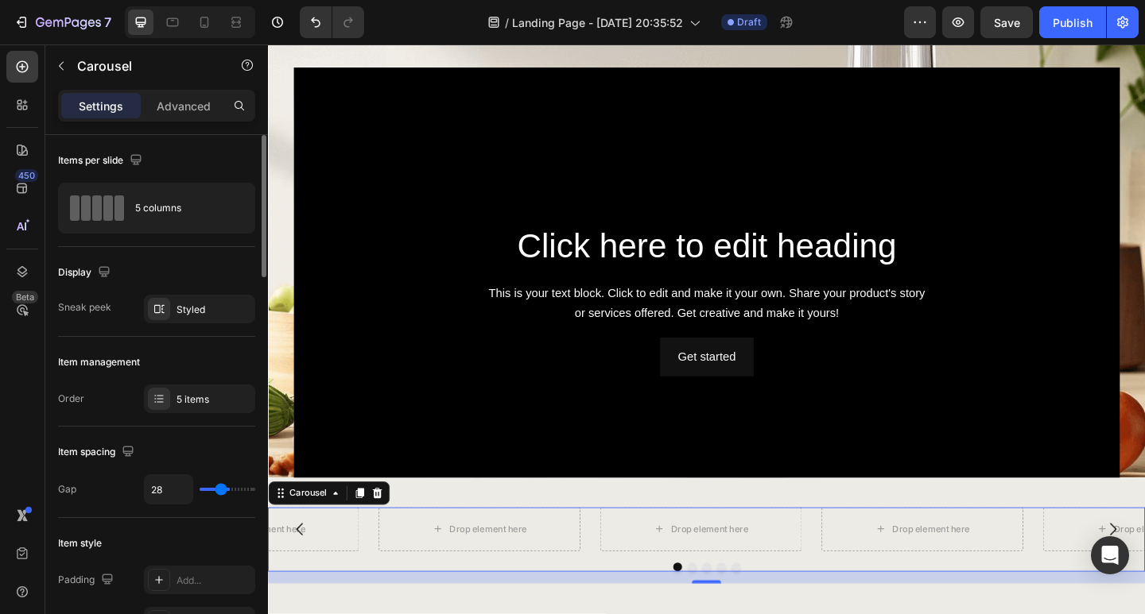
type input "27"
type input "24"
type input "22"
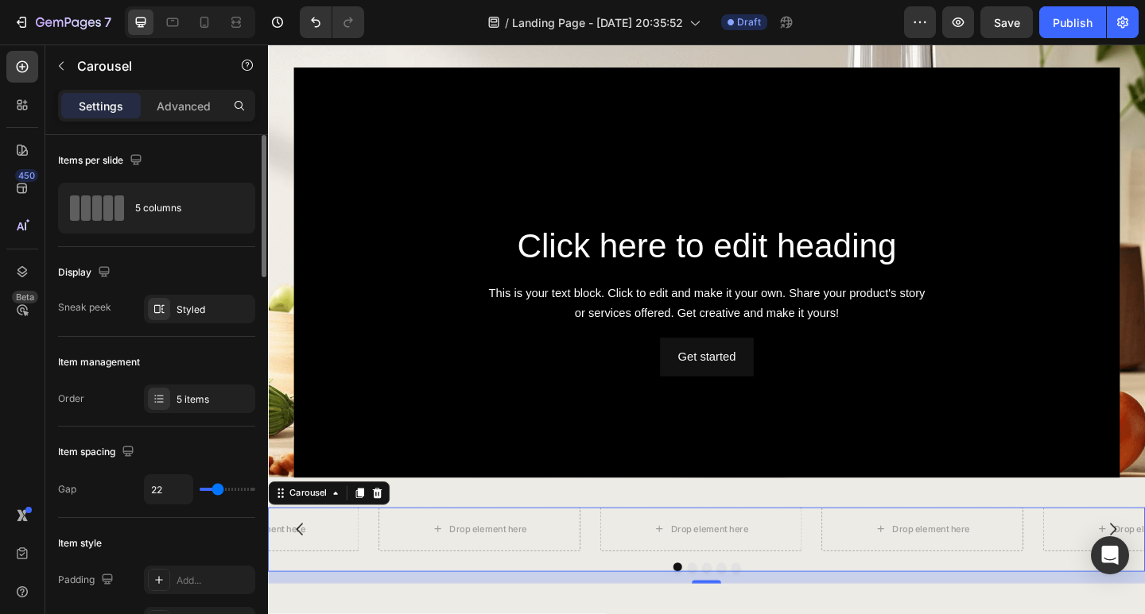
type input "21"
type input "19"
type input "18"
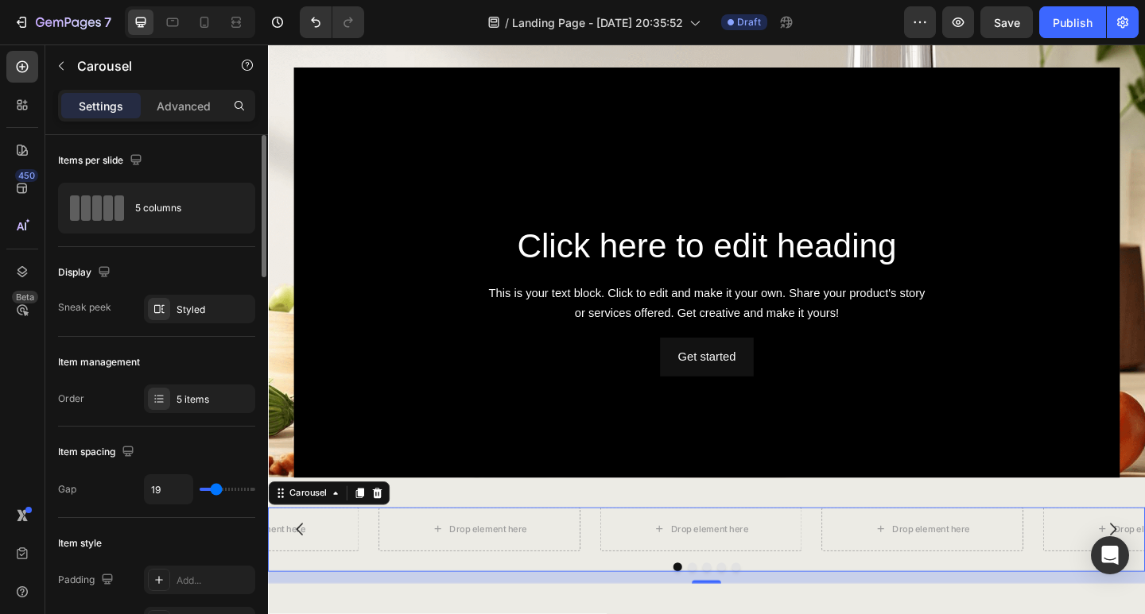
type input "18"
type input "16"
type input "12"
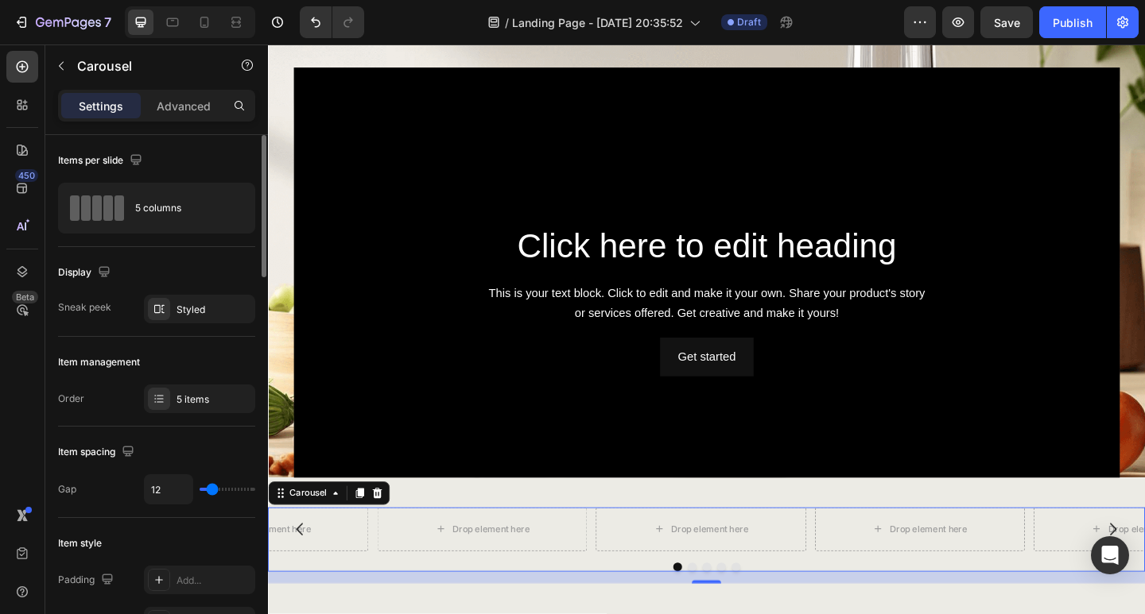
type input "10"
type input "9"
type input "7"
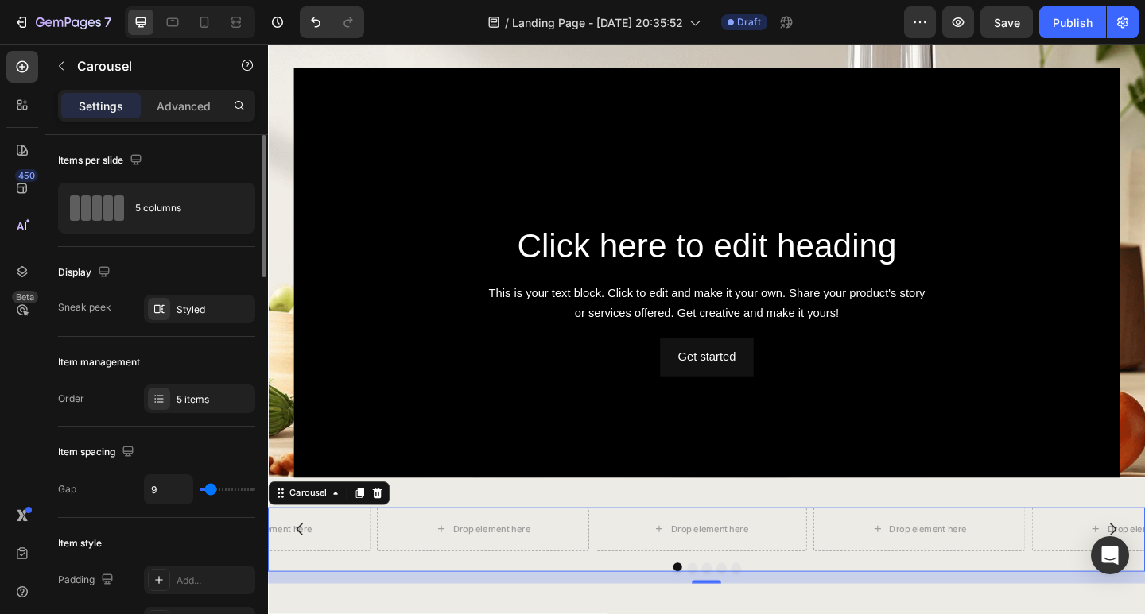
type input "7"
type input "1"
type input "0"
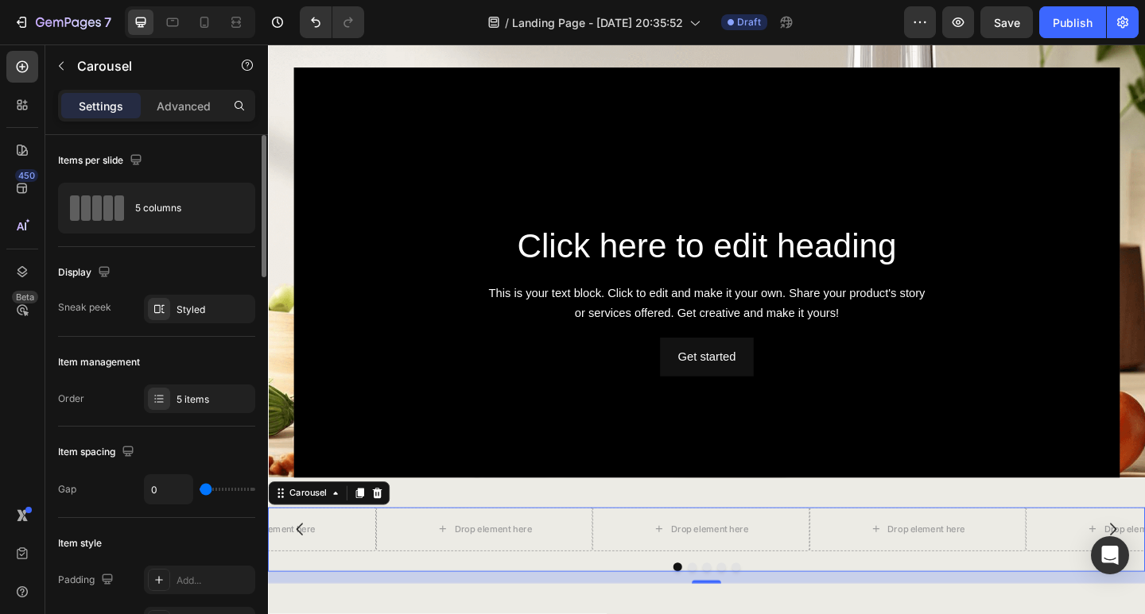
type input "1"
type input "3"
type input "4"
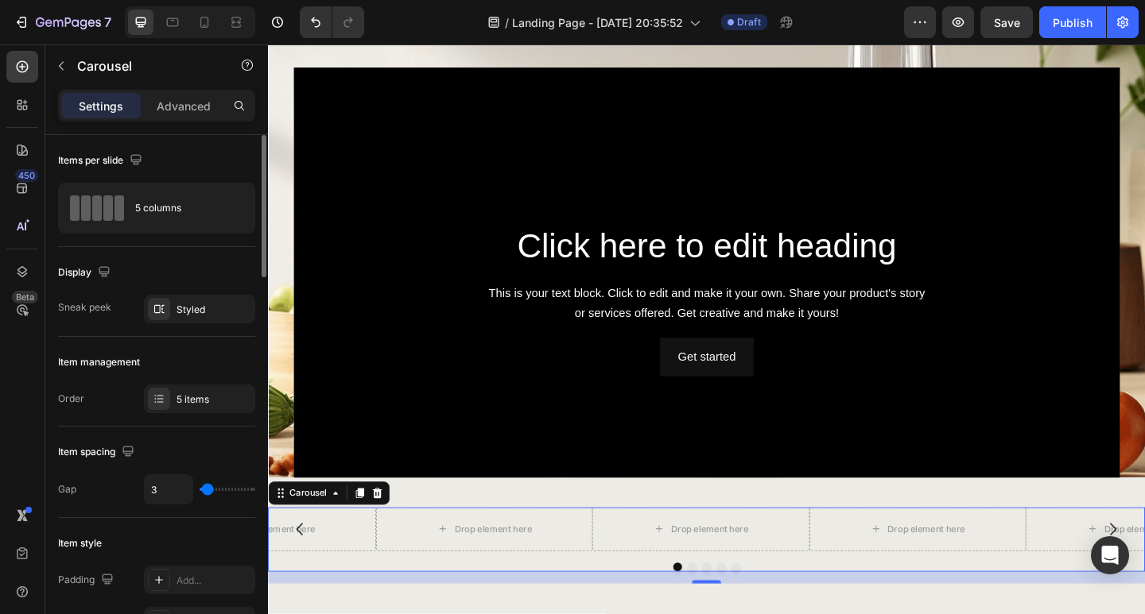
type input "4"
type input "6"
type input "7"
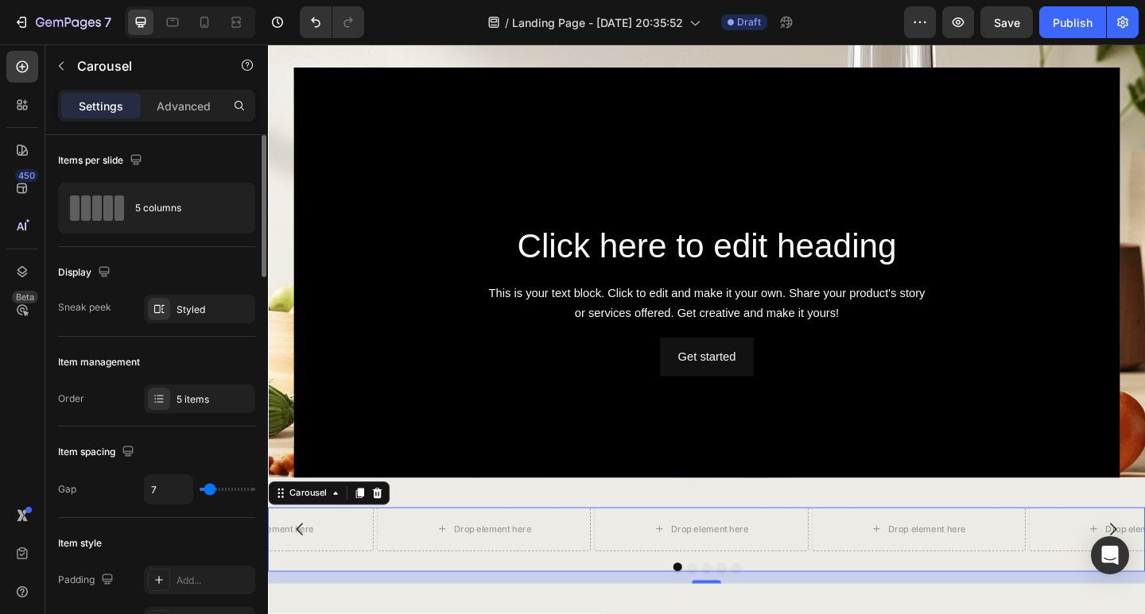
type input "9"
type input "10"
type input "9"
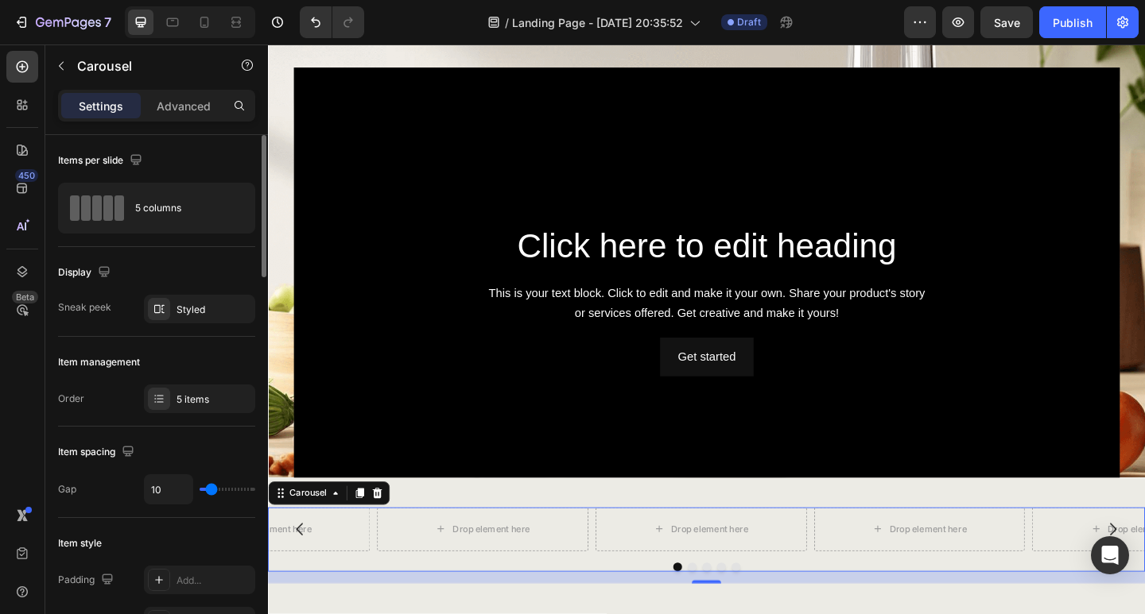
type input "9"
type input "7"
type input "9"
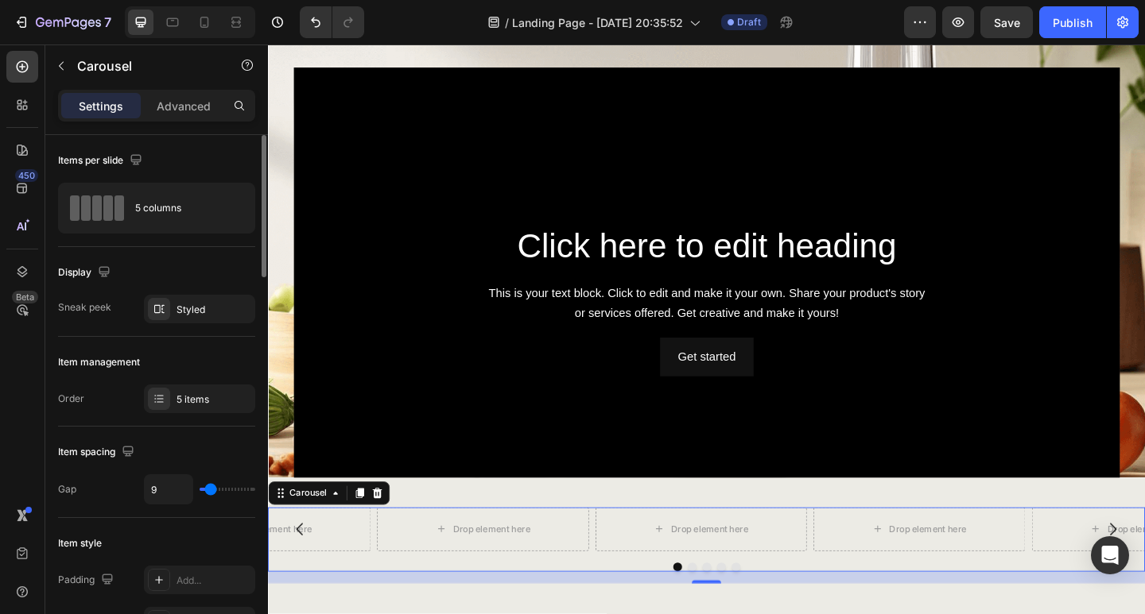
type input "10"
click at [211, 488] on input "range" at bounding box center [228, 489] width 56 height 3
click at [168, 317] on div at bounding box center [159, 309] width 22 height 22
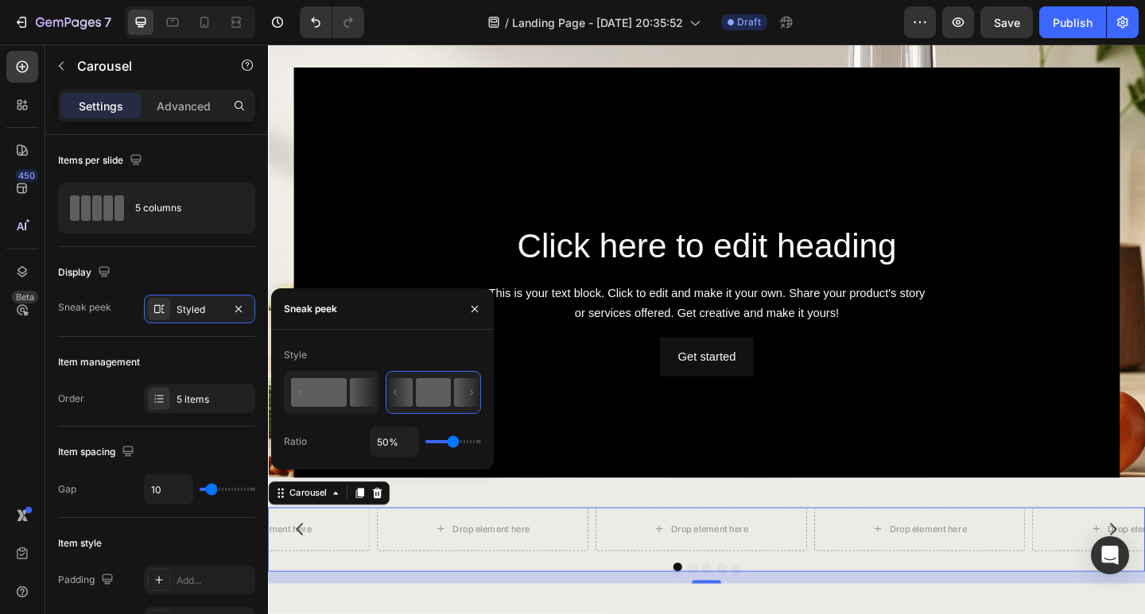
click at [326, 404] on rect at bounding box center [319, 392] width 56 height 29
click at [392, 400] on icon at bounding box center [399, 392] width 26 height 29
click at [338, 383] on rect at bounding box center [319, 392] width 56 height 29
click at [399, 400] on icon at bounding box center [399, 392] width 26 height 29
click at [353, 393] on icon at bounding box center [364, 392] width 28 height 29
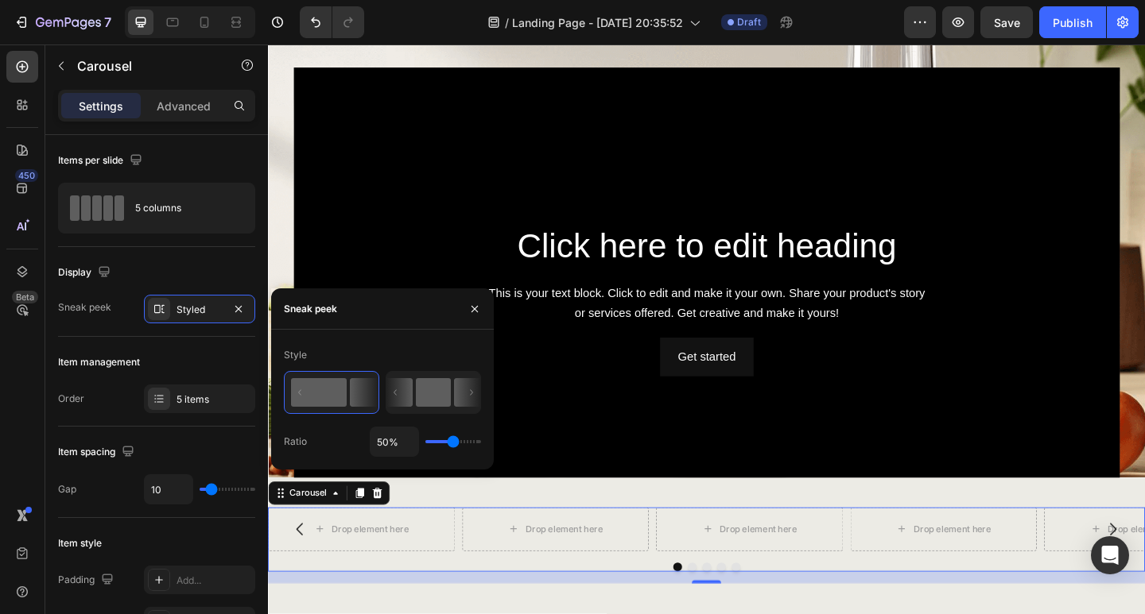
click at [400, 388] on icon at bounding box center [399, 392] width 26 height 29
type input "80%"
type input "80"
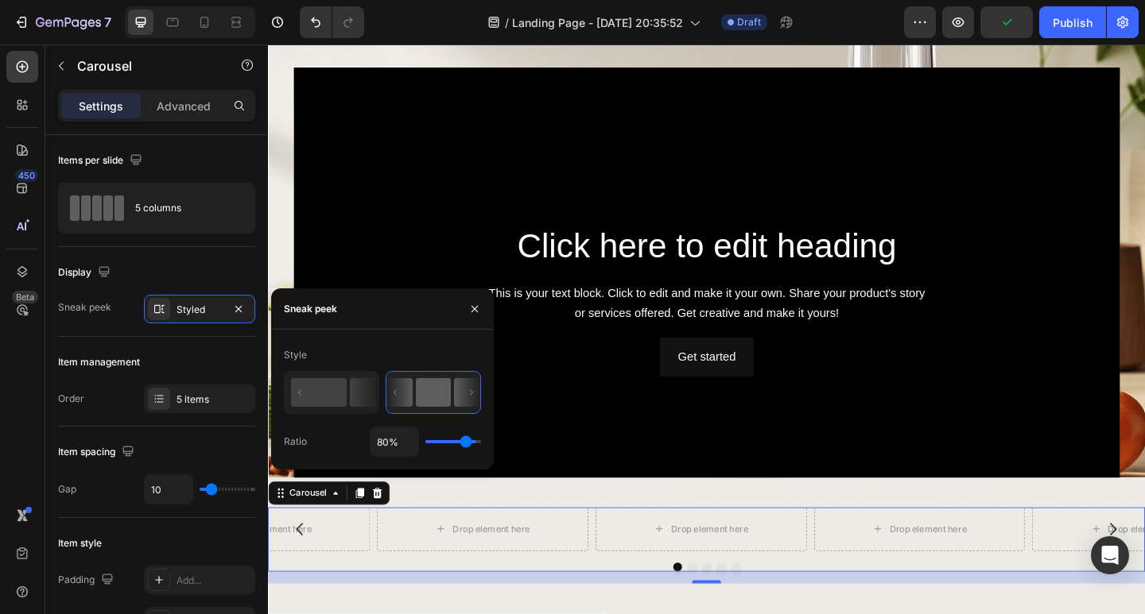
type input "91%"
type input "91"
type input "96%"
type input "96"
type input "74%"
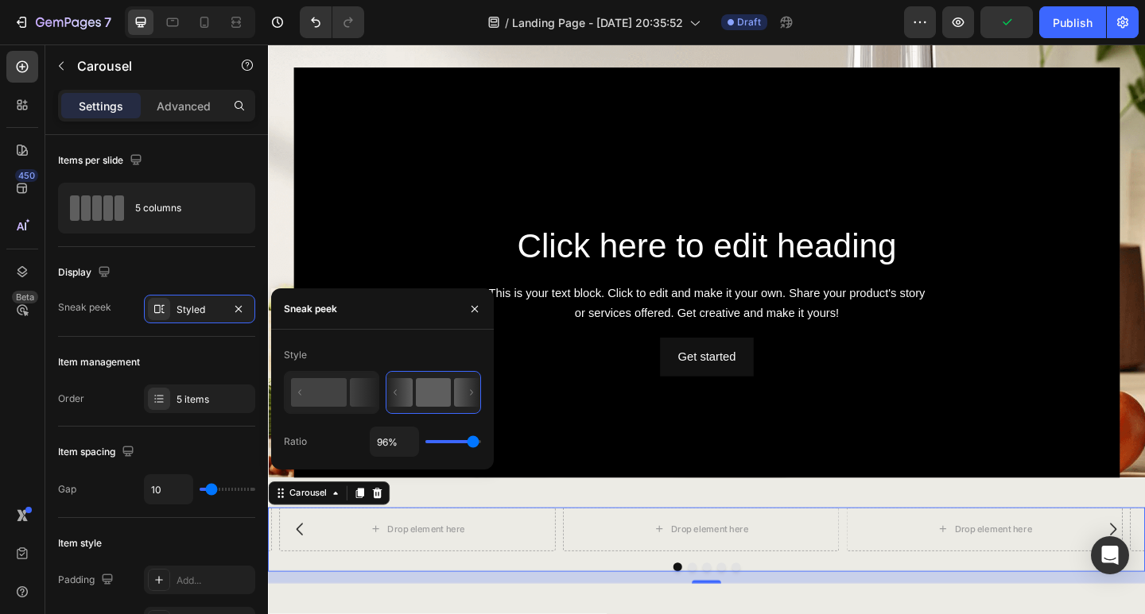
type input "74"
type input "69%"
type input "69"
type input "67%"
type input "67"
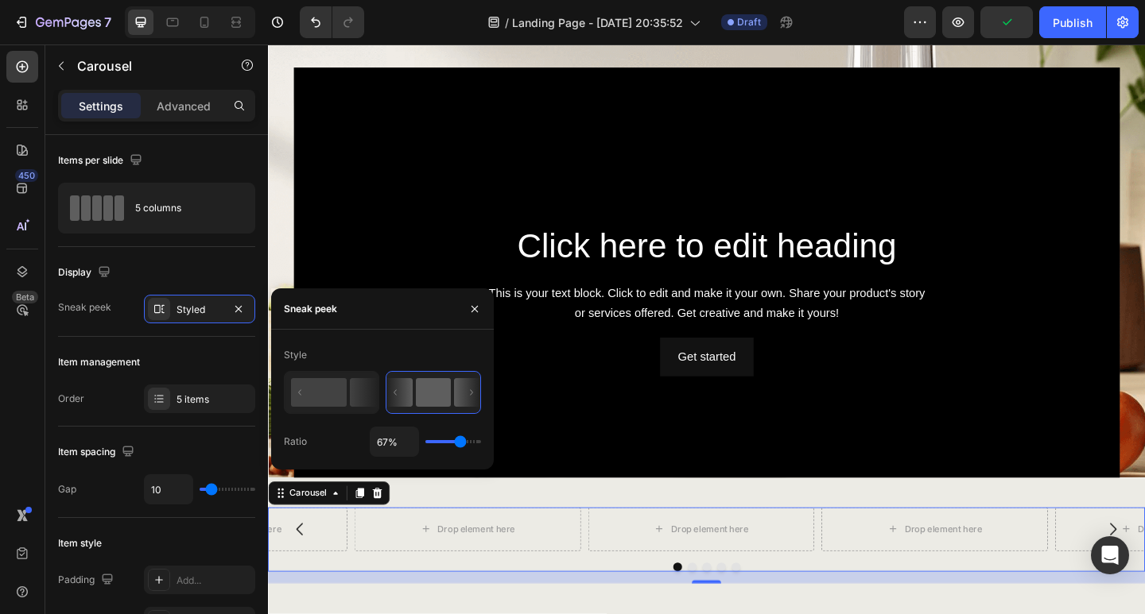
type input "63%"
type input "63"
type input "58%"
type input "58"
type input "56%"
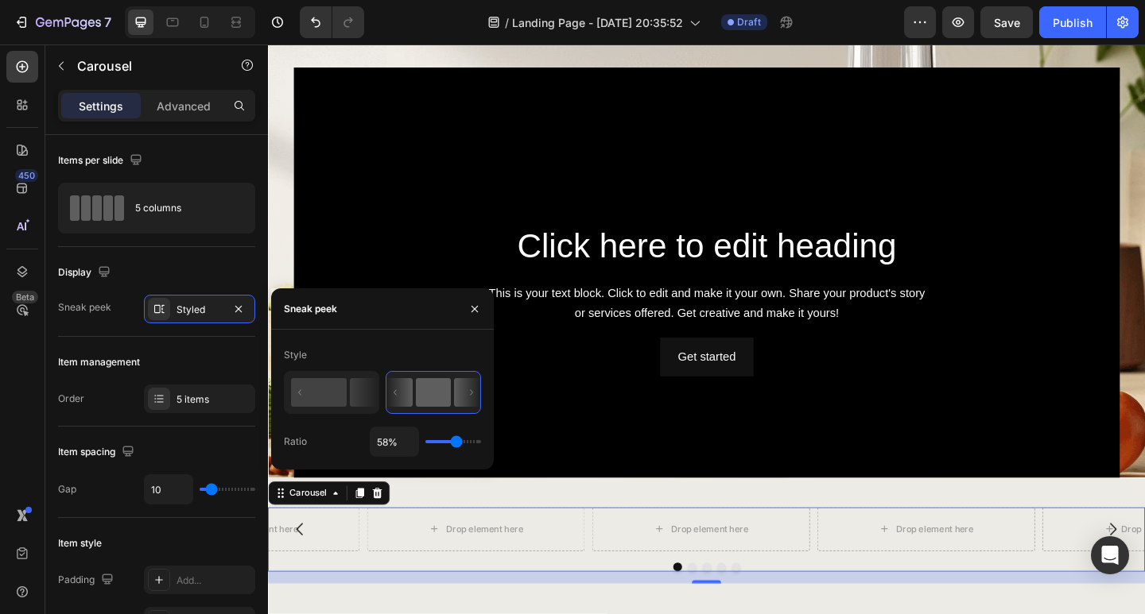
type input "56"
type input "52%"
type input "52"
type input "51%"
type input "51"
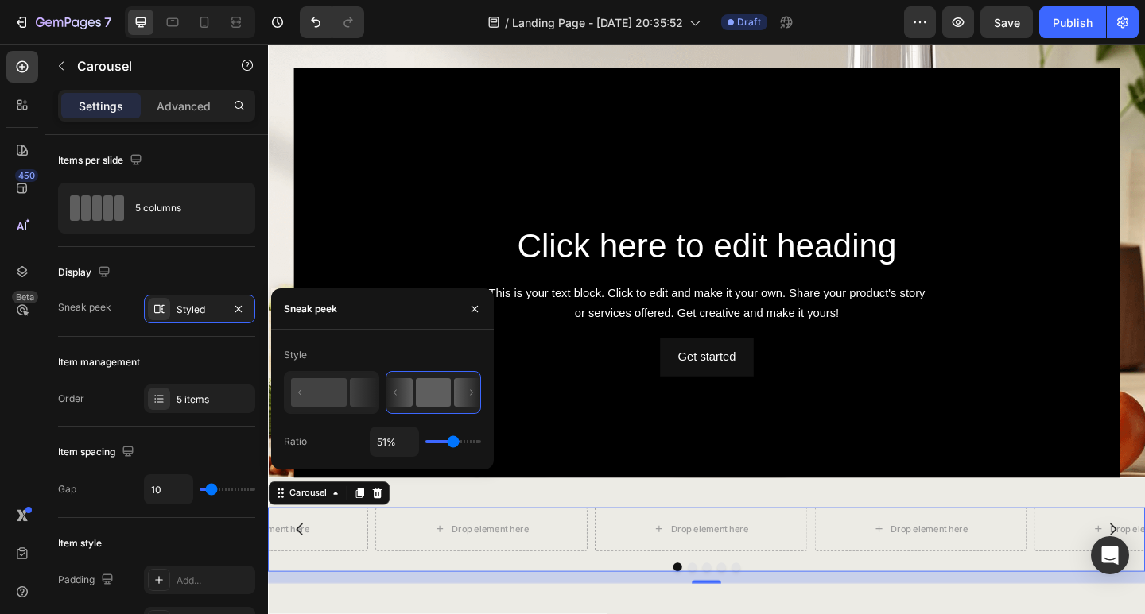
type input "49%"
type input "49"
type input "67%"
type input "67"
type input "72%"
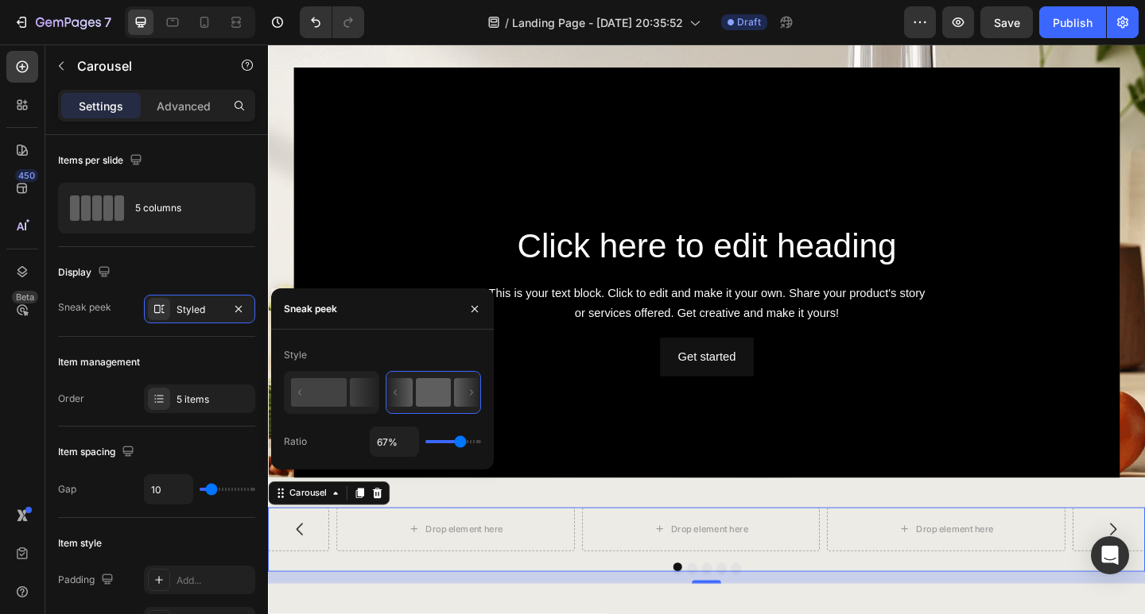
type input "72"
type input "76%"
type input "76"
type input "80%"
type input "80"
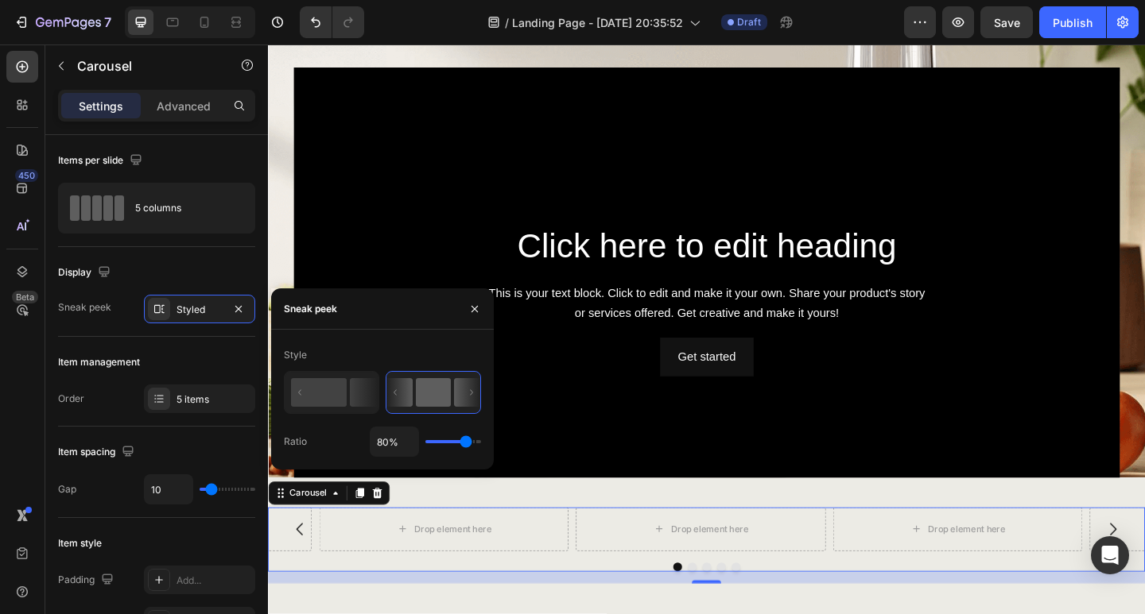
type input "82%"
type input "82"
type input "84%"
type input "84"
type input "80%"
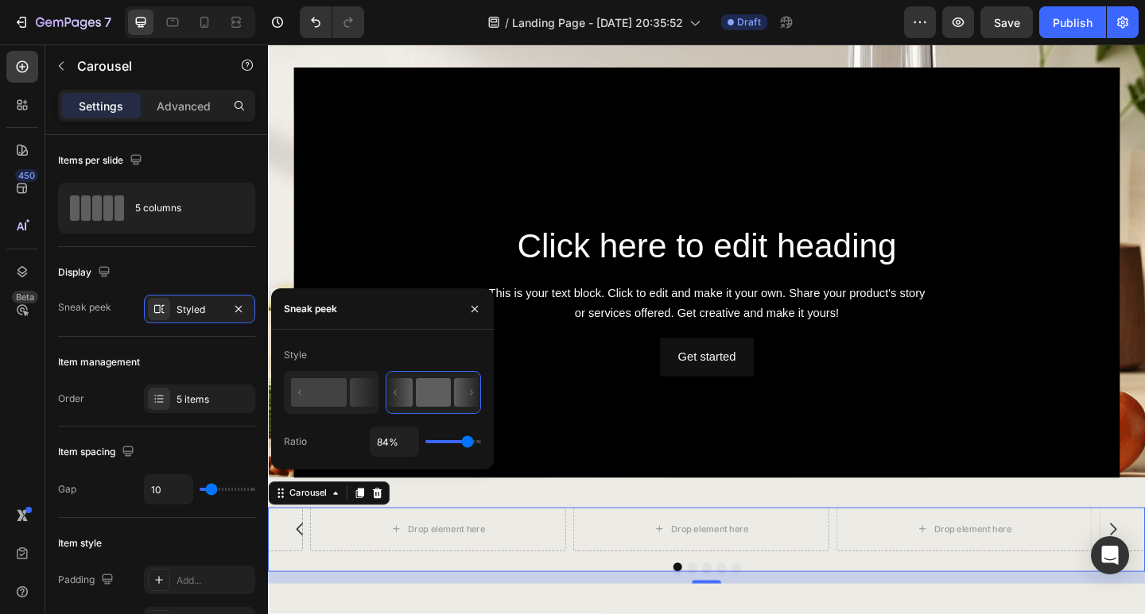
type input "80"
type input "76%"
type input "76"
type input "69%"
type input "69"
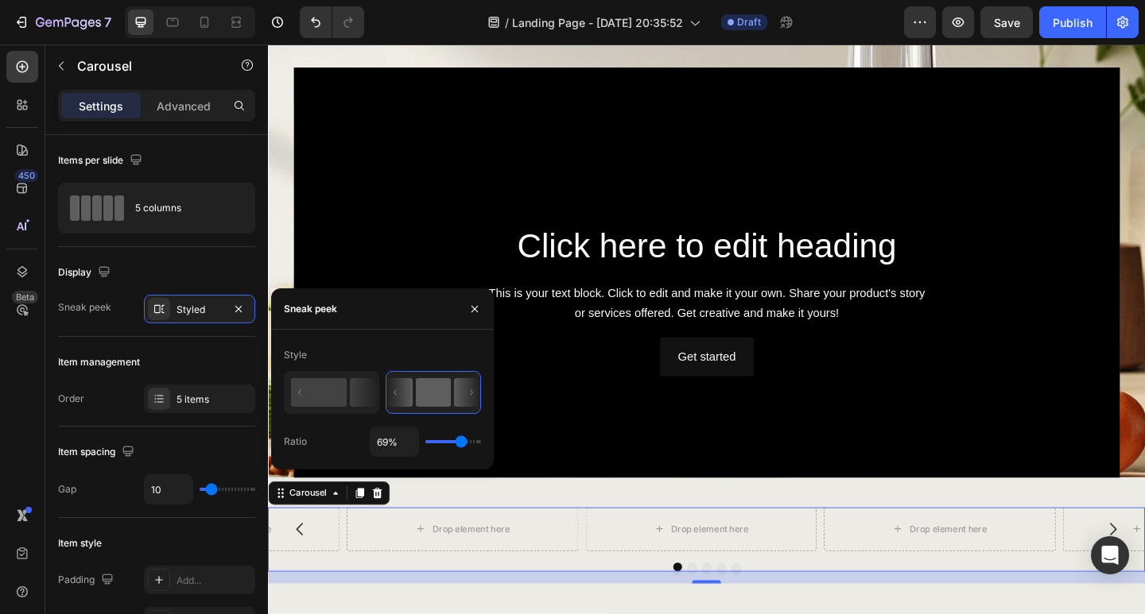
type input "67%"
type input "67"
type input "63%"
type input "63"
type input "62%"
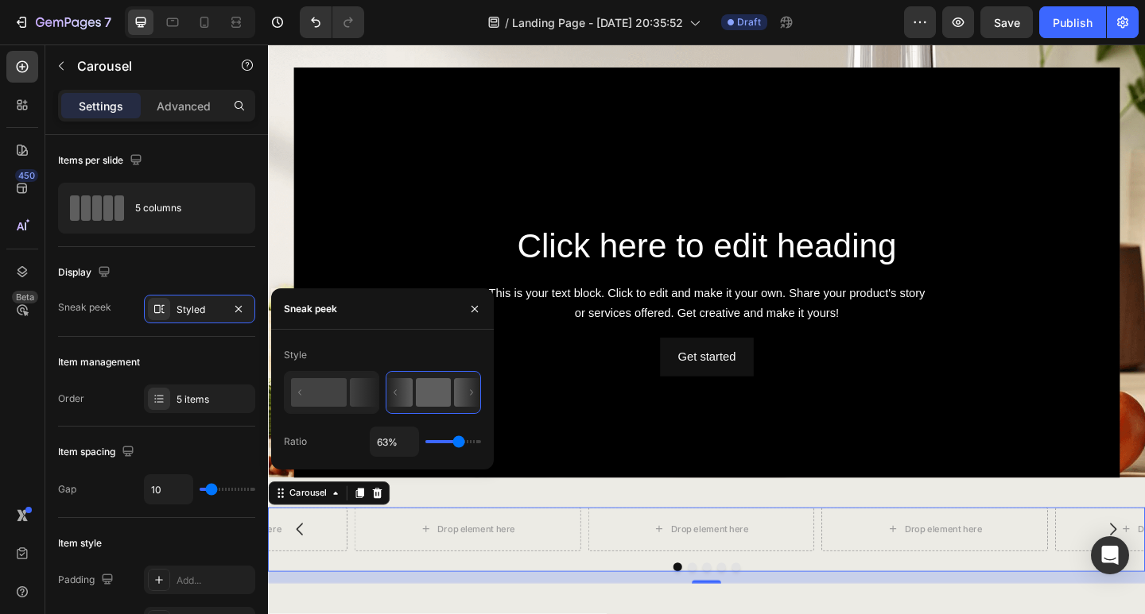
type input "62"
type input "60%"
type input "60"
type input "58%"
type input "58"
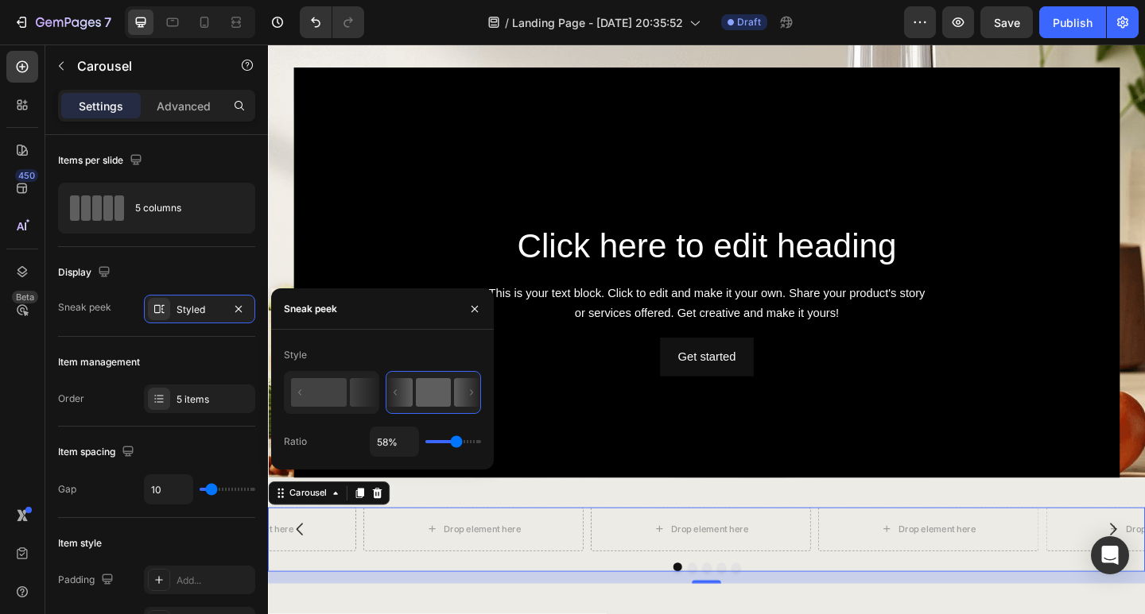
type input "56%"
type input "56"
type input "54%"
type input "54"
type input "52%"
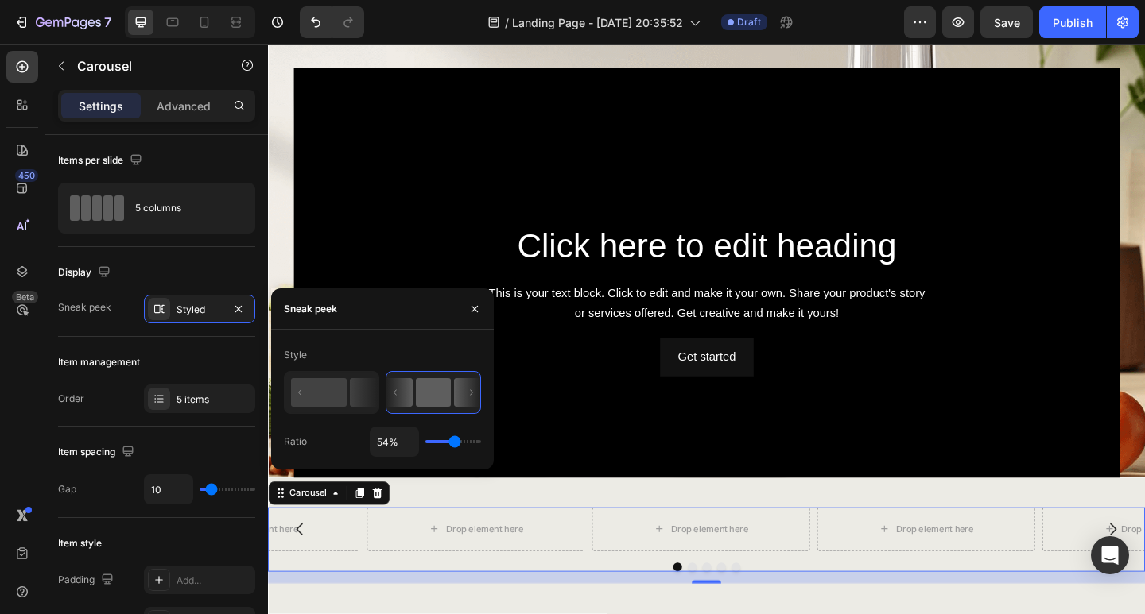
type input "52"
type input "49%"
type input "49"
type input "51%"
type input "52"
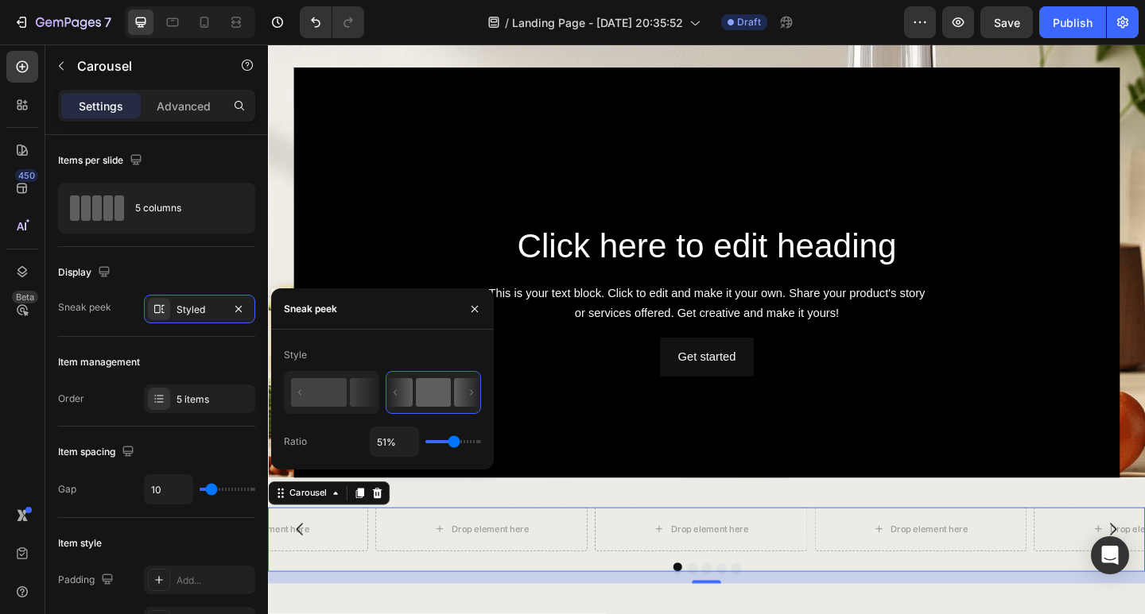
click at [454, 440] on input "range" at bounding box center [453, 441] width 56 height 3
type input "52%"
type input "51"
type input "51%"
type input "50"
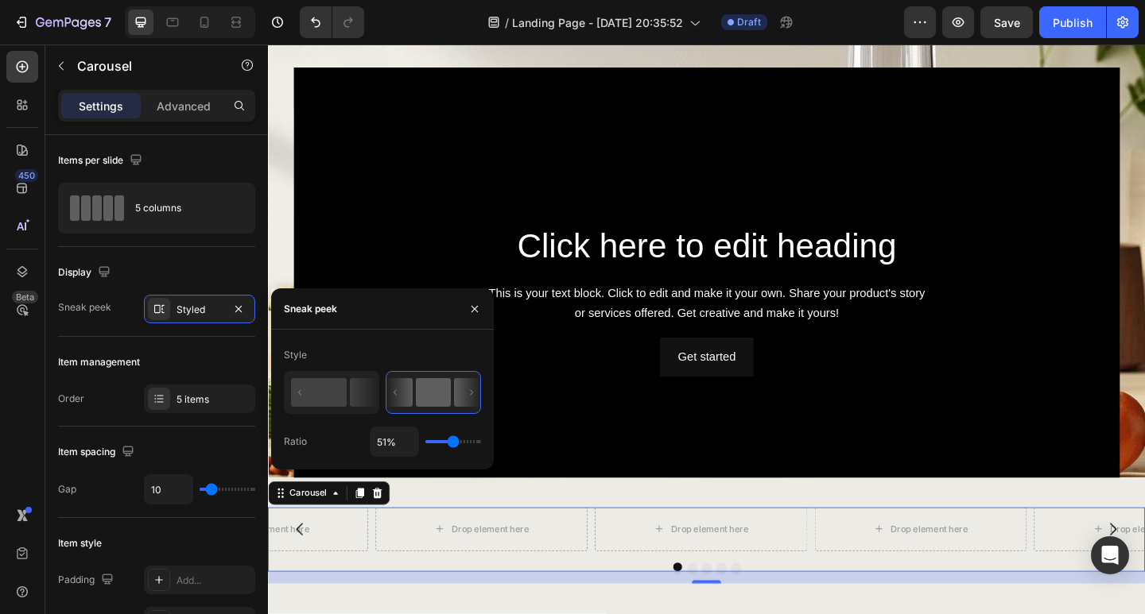
type input "50%"
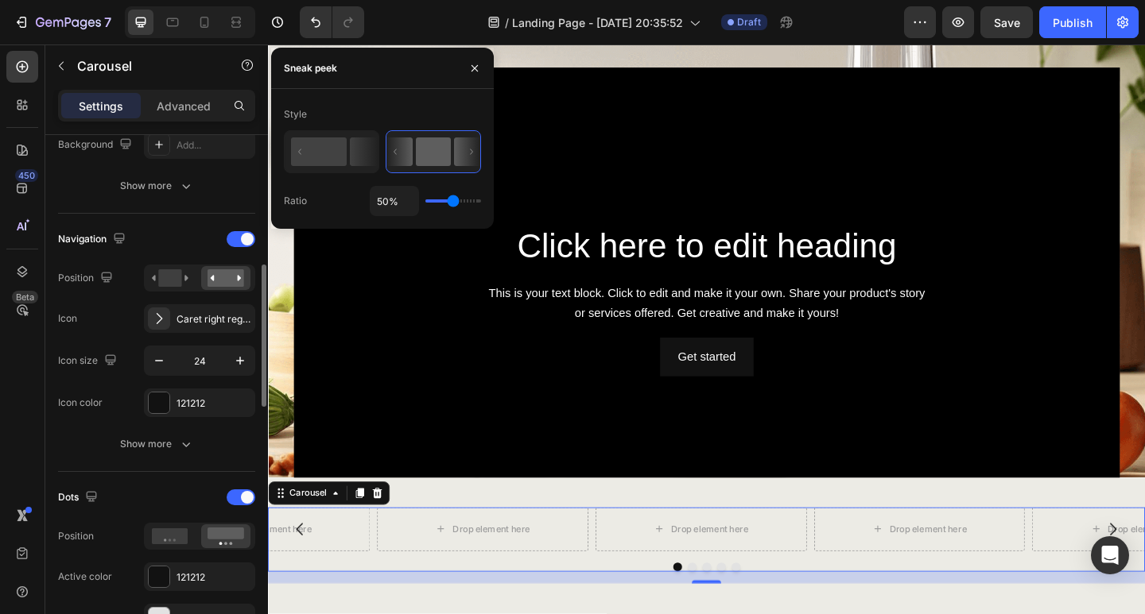
scroll to position [397, 0]
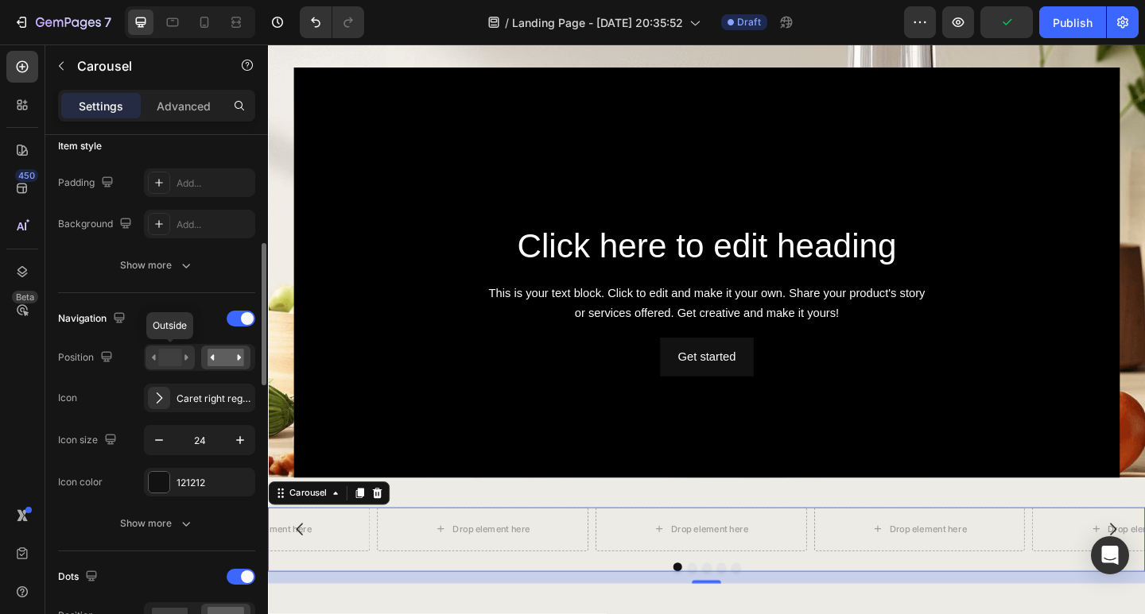
click at [176, 358] on rect at bounding box center [169, 357] width 23 height 17
click at [208, 356] on rect at bounding box center [225, 357] width 37 height 17
click at [184, 354] on icon at bounding box center [170, 357] width 37 height 17
click at [238, 443] on icon "button" at bounding box center [240, 440] width 16 height 16
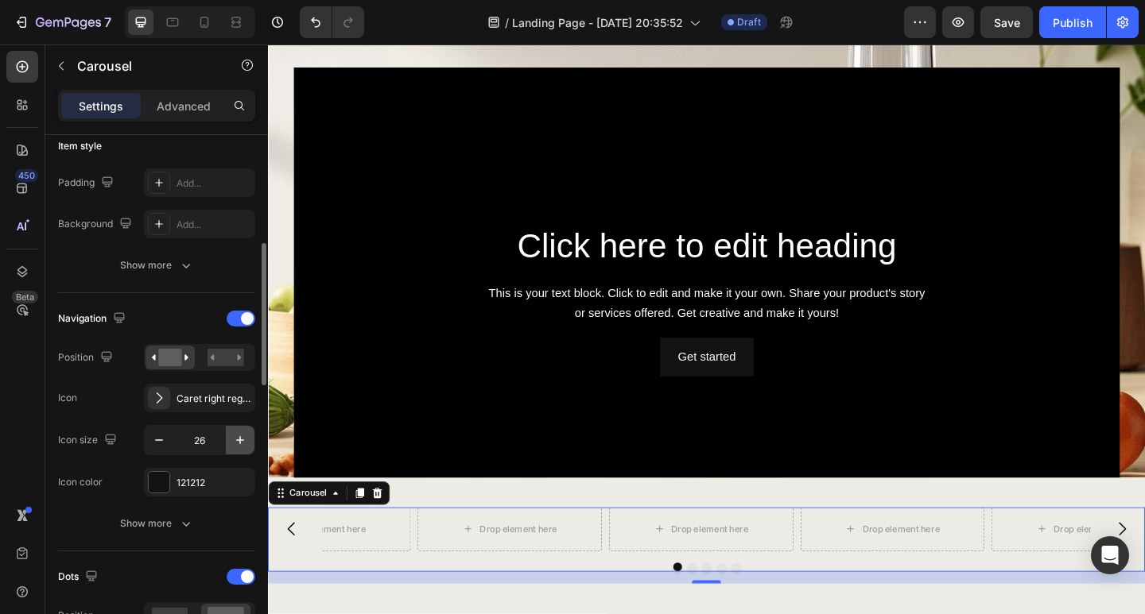
click at [238, 443] on icon "button" at bounding box center [240, 440] width 16 height 16
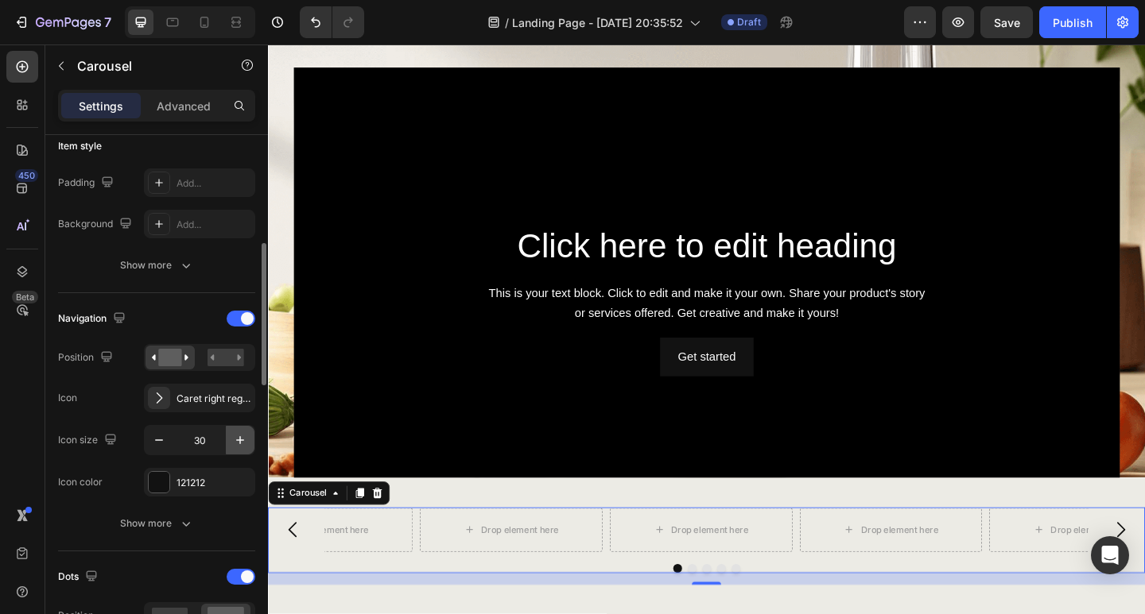
click at [238, 443] on icon "button" at bounding box center [240, 440] width 16 height 16
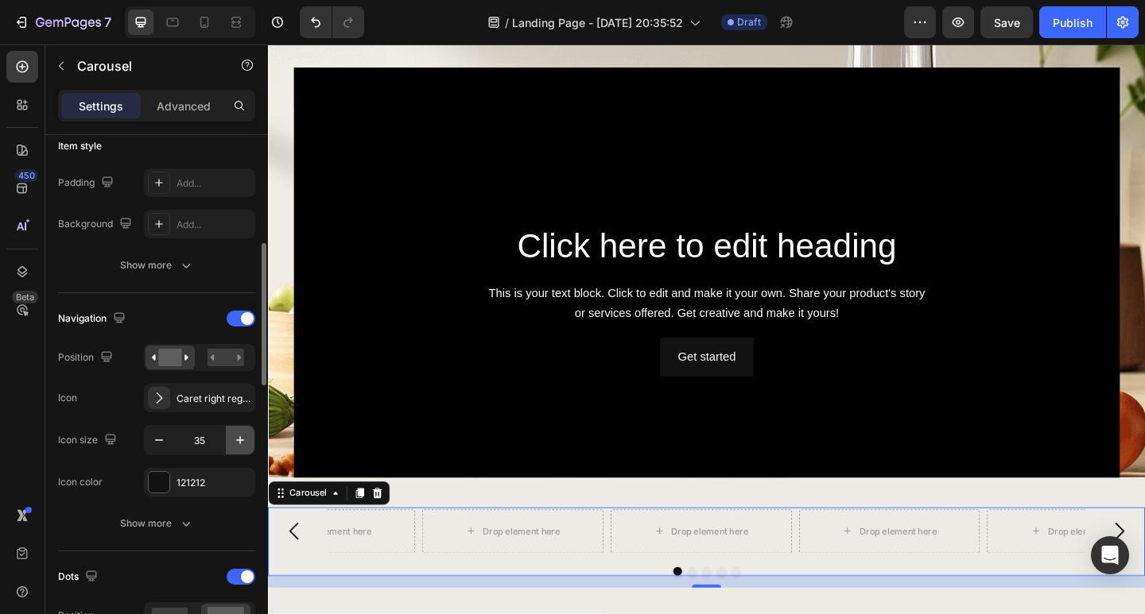
click at [238, 443] on icon "button" at bounding box center [240, 440] width 16 height 16
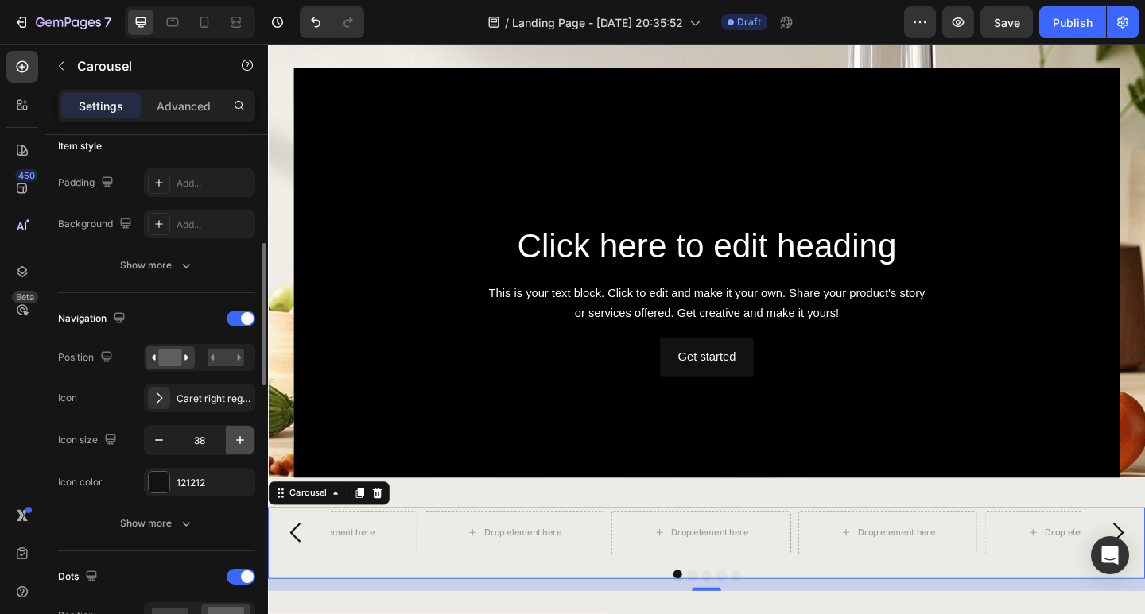
click at [238, 443] on icon "button" at bounding box center [240, 440] width 16 height 16
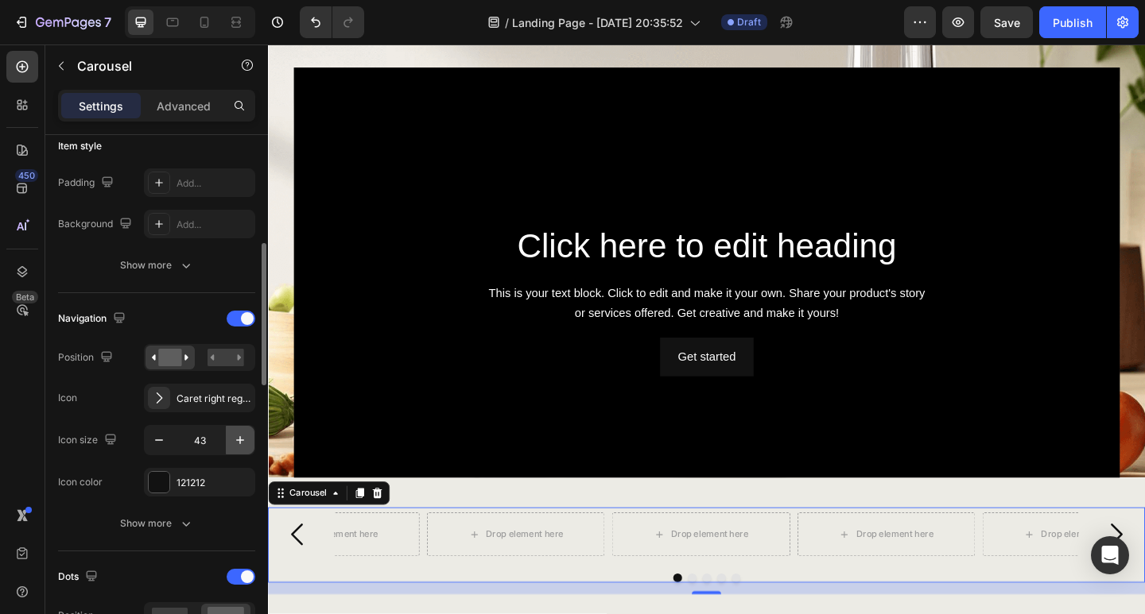
click at [238, 443] on icon "button" at bounding box center [240, 440] width 16 height 16
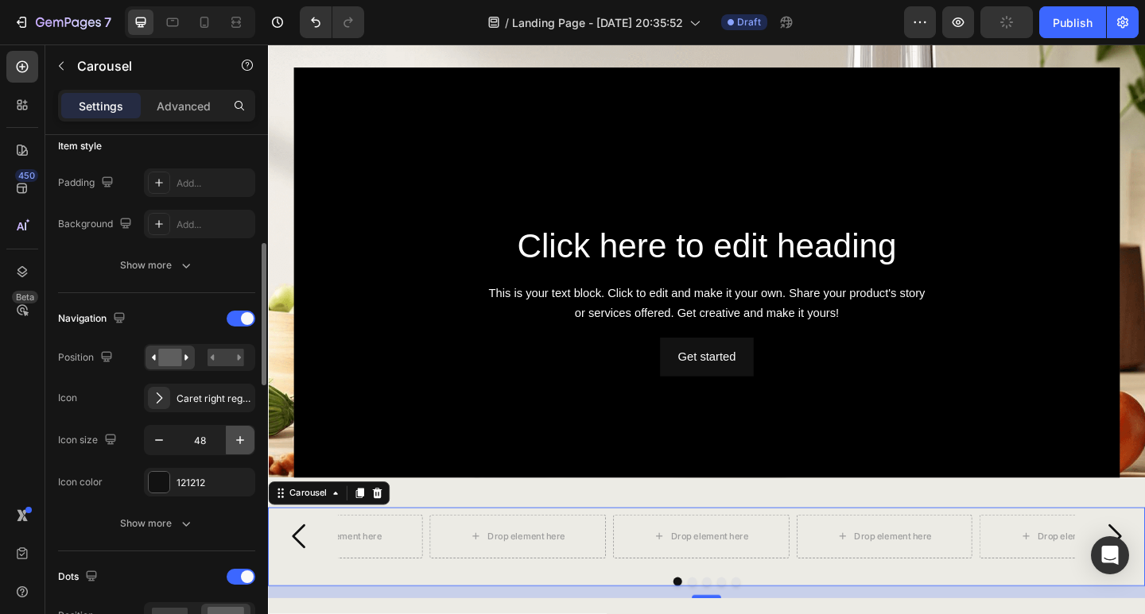
click at [238, 443] on icon "button" at bounding box center [240, 440] width 16 height 16
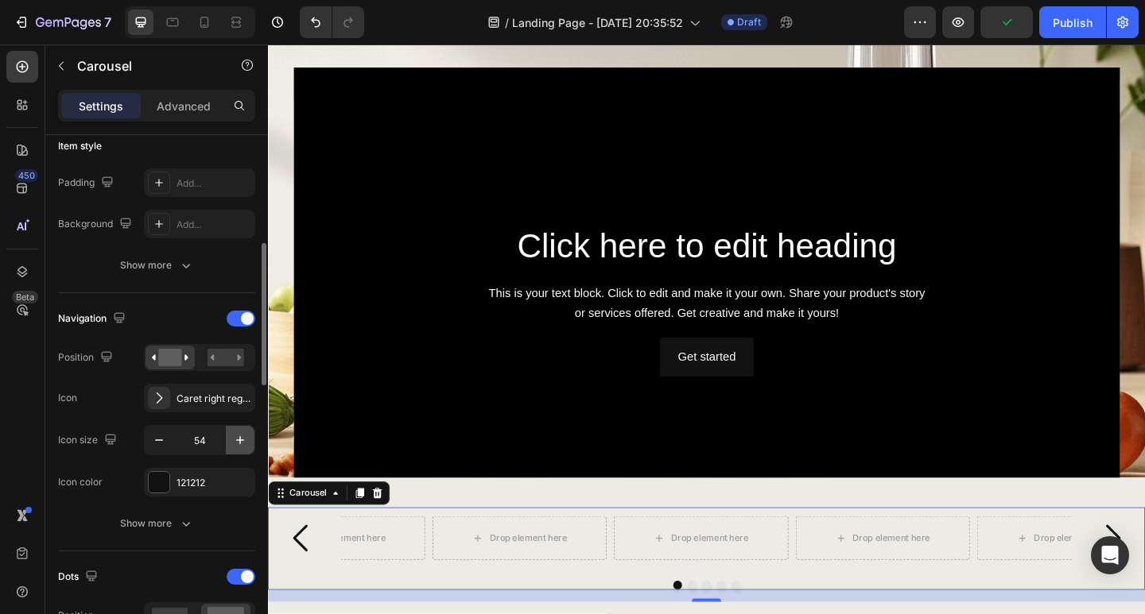
click at [238, 443] on icon "button" at bounding box center [240, 440] width 16 height 16
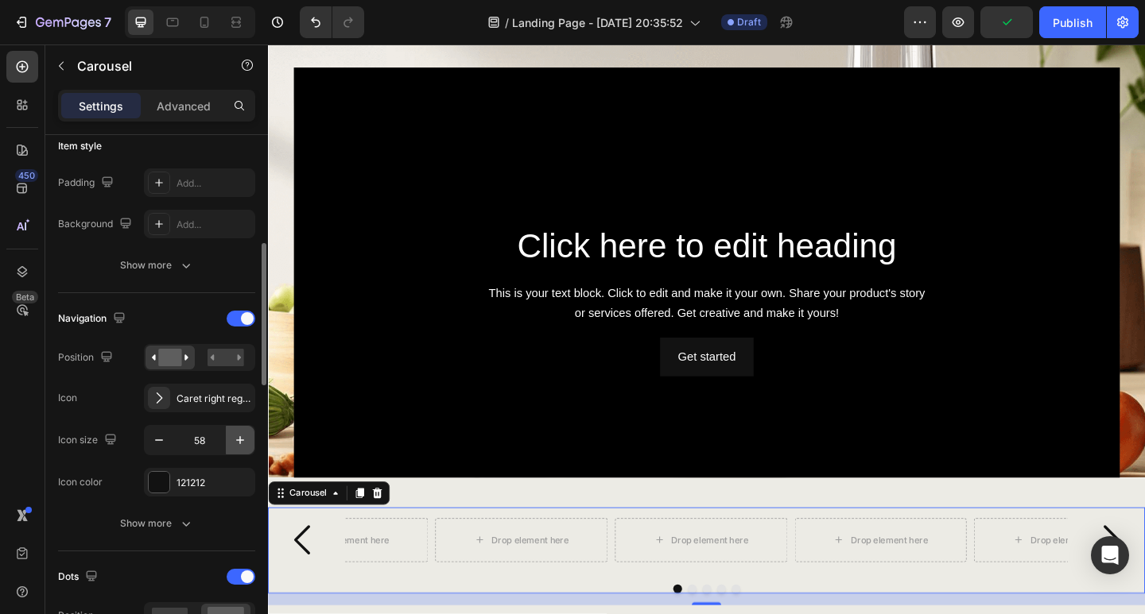
click at [238, 443] on icon "button" at bounding box center [240, 440] width 16 height 16
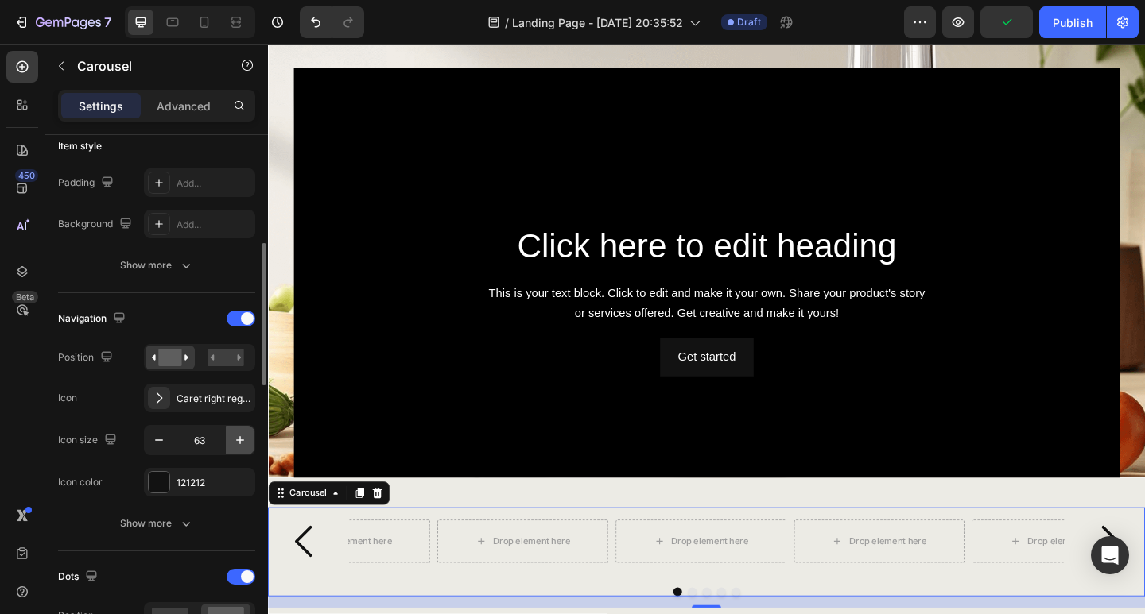
click at [238, 443] on icon "button" at bounding box center [240, 440] width 16 height 16
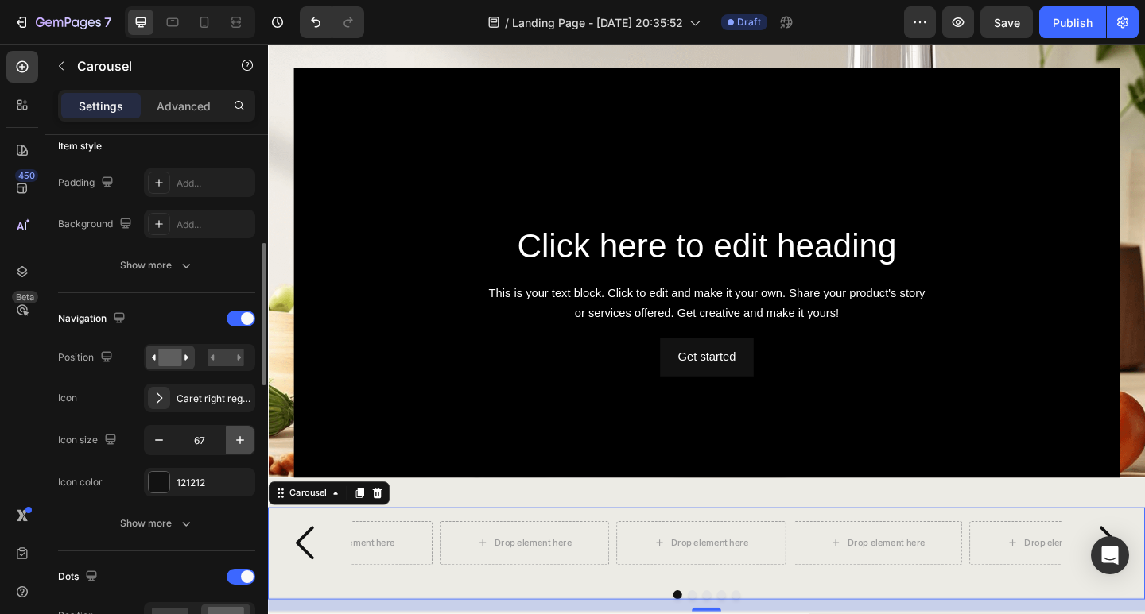
click at [238, 443] on icon "button" at bounding box center [240, 440] width 16 height 16
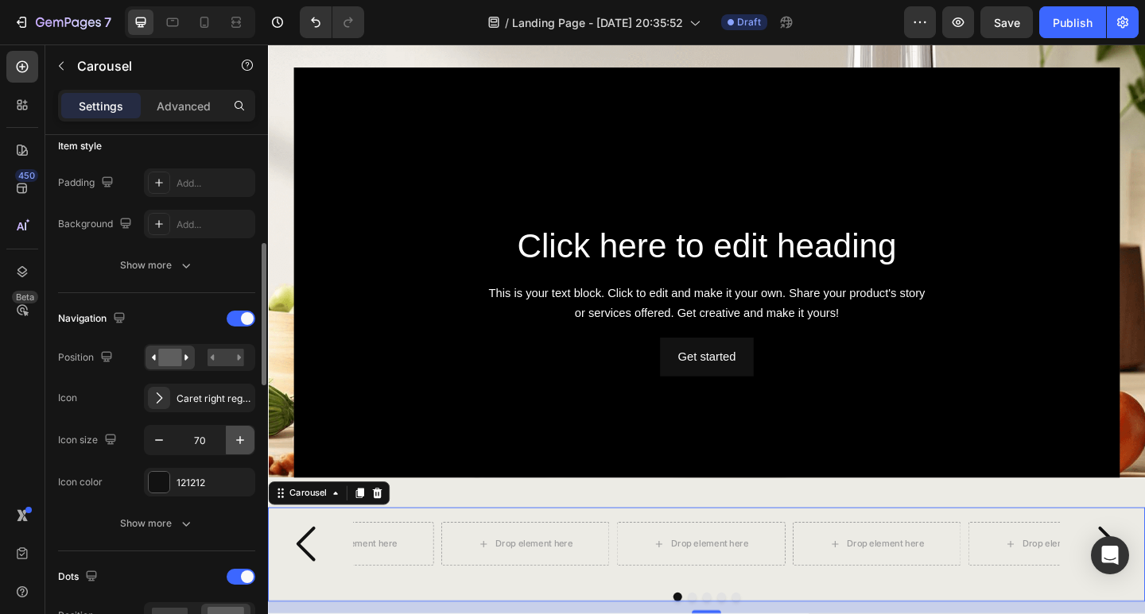
click at [238, 443] on icon "button" at bounding box center [240, 440] width 16 height 16
click at [167, 437] on button "button" at bounding box center [159, 440] width 29 height 29
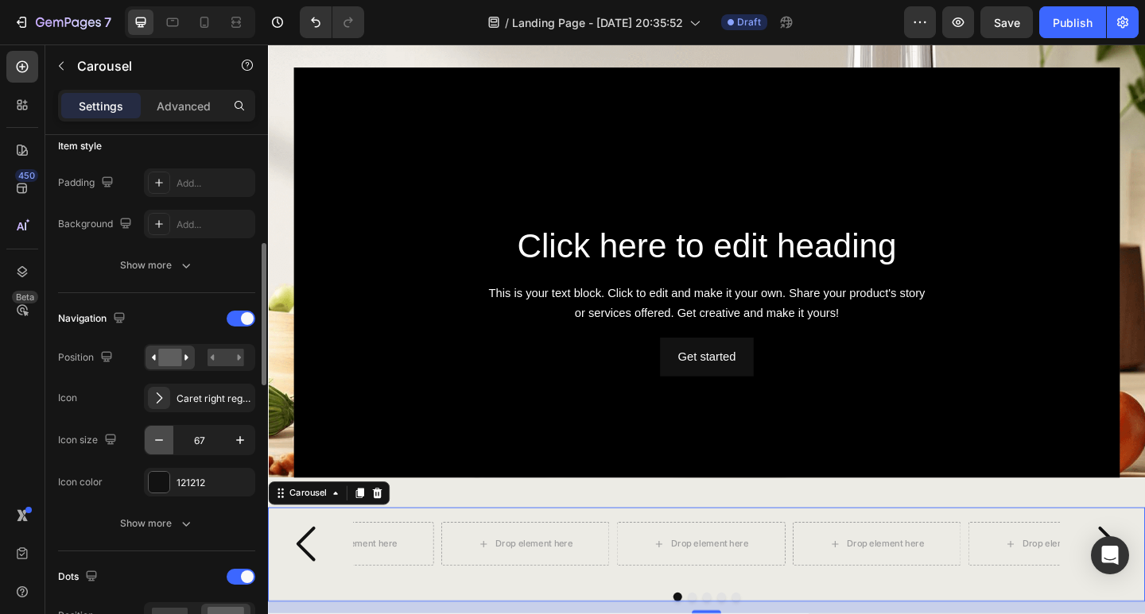
click at [167, 437] on button "button" at bounding box center [159, 440] width 29 height 29
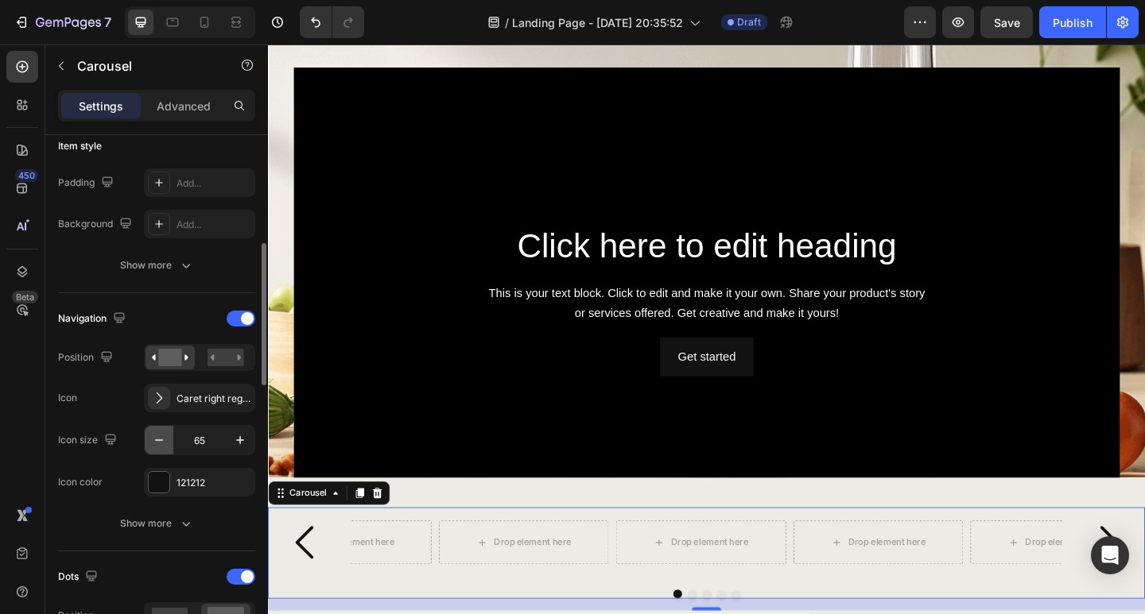
click at [167, 437] on button "button" at bounding box center [159, 440] width 29 height 29
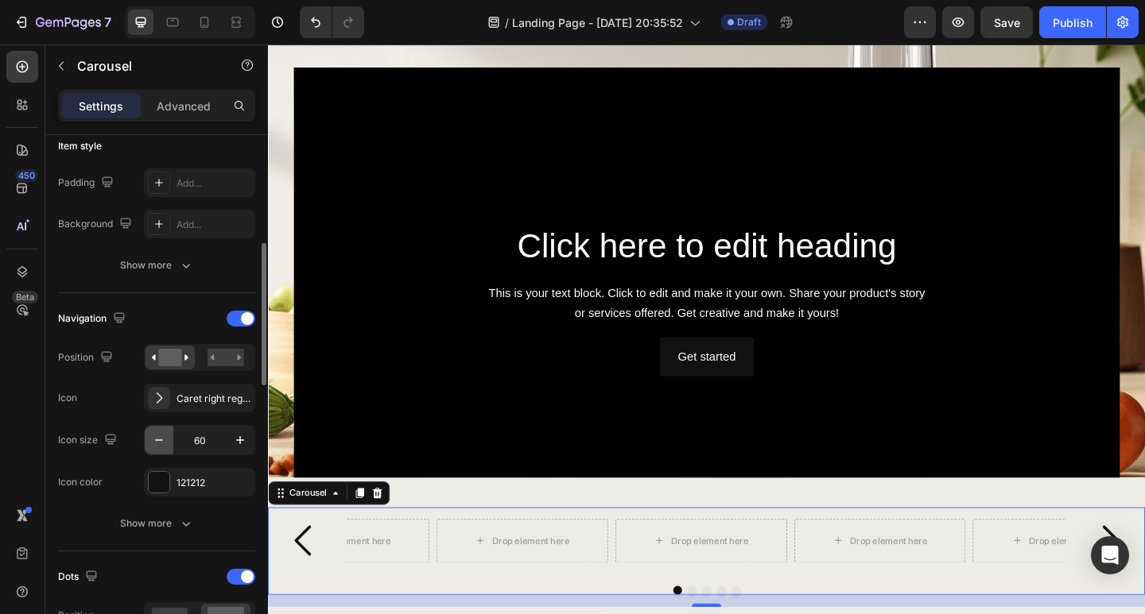
click at [167, 437] on button "button" at bounding box center [159, 440] width 29 height 29
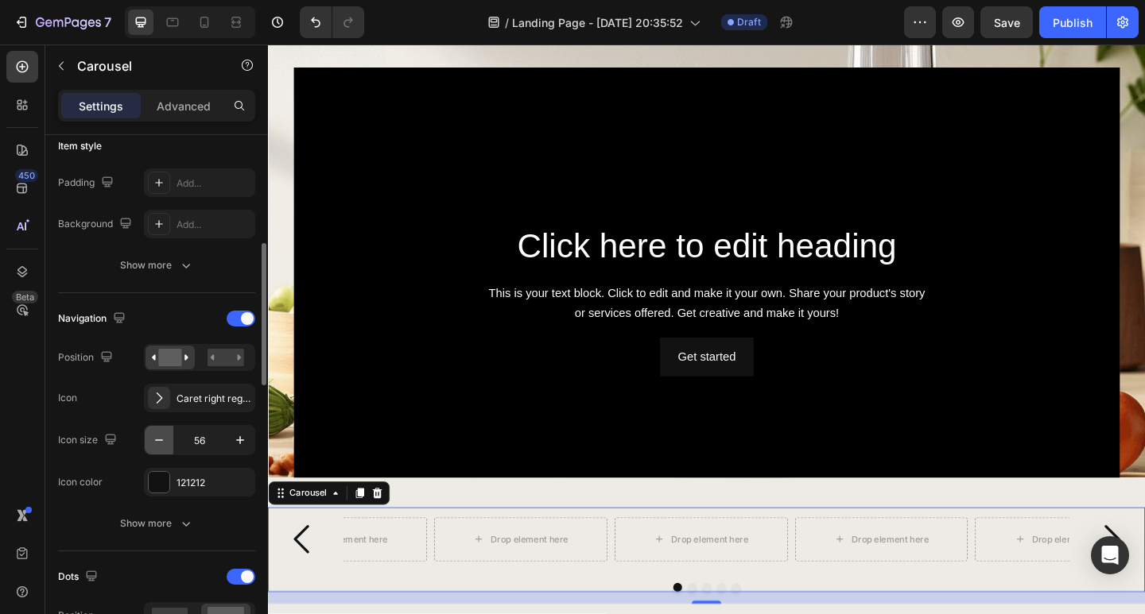
click at [167, 437] on button "button" at bounding box center [159, 440] width 29 height 29
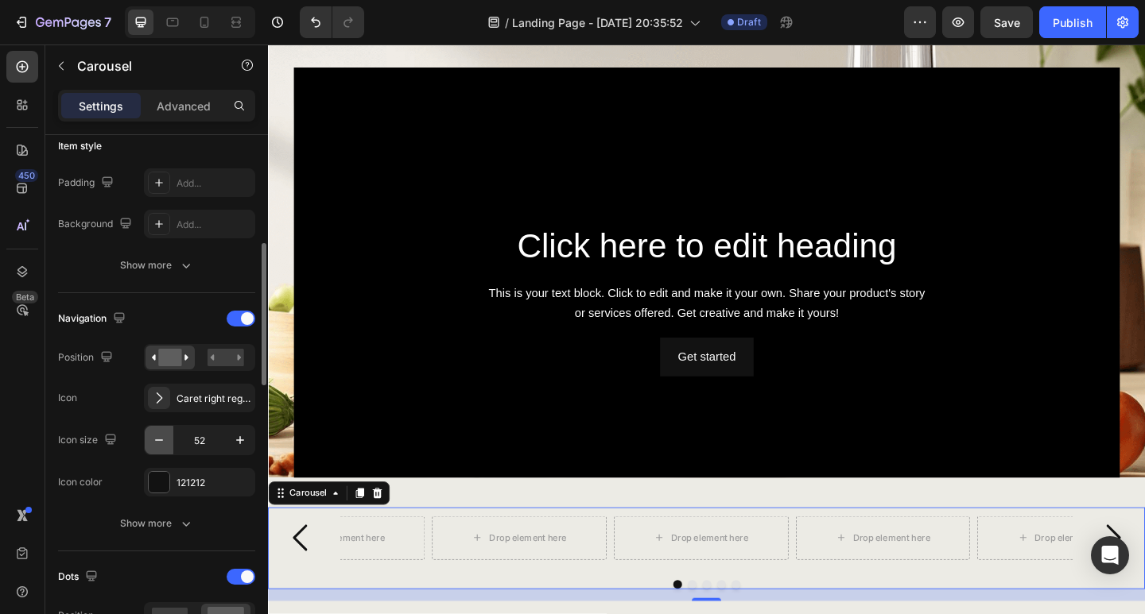
click at [167, 437] on button "button" at bounding box center [159, 440] width 29 height 29
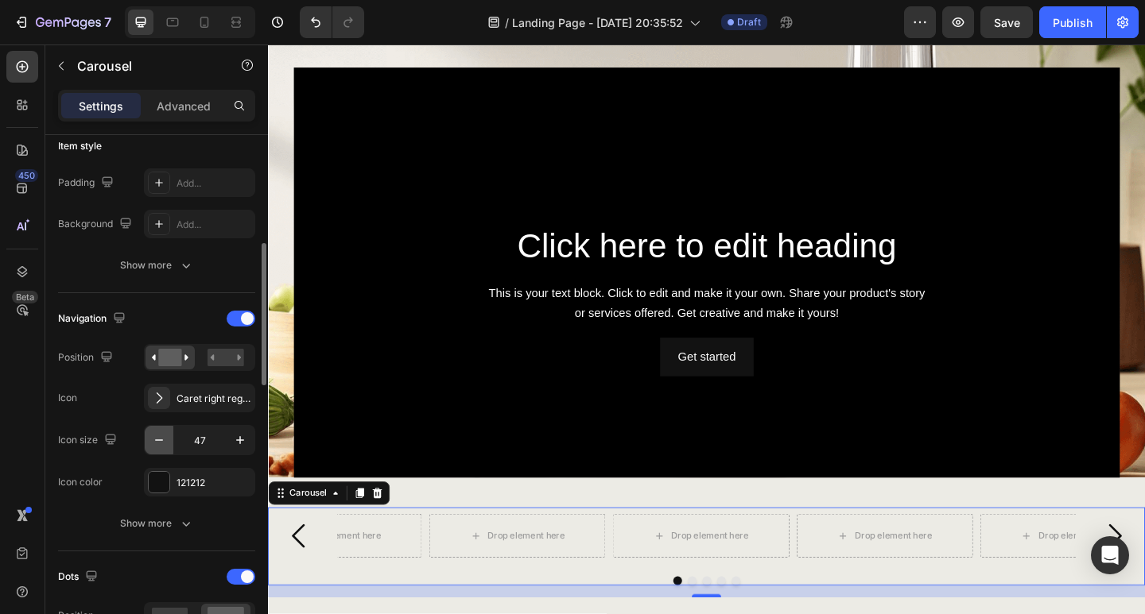
click at [167, 437] on button "button" at bounding box center [159, 440] width 29 height 29
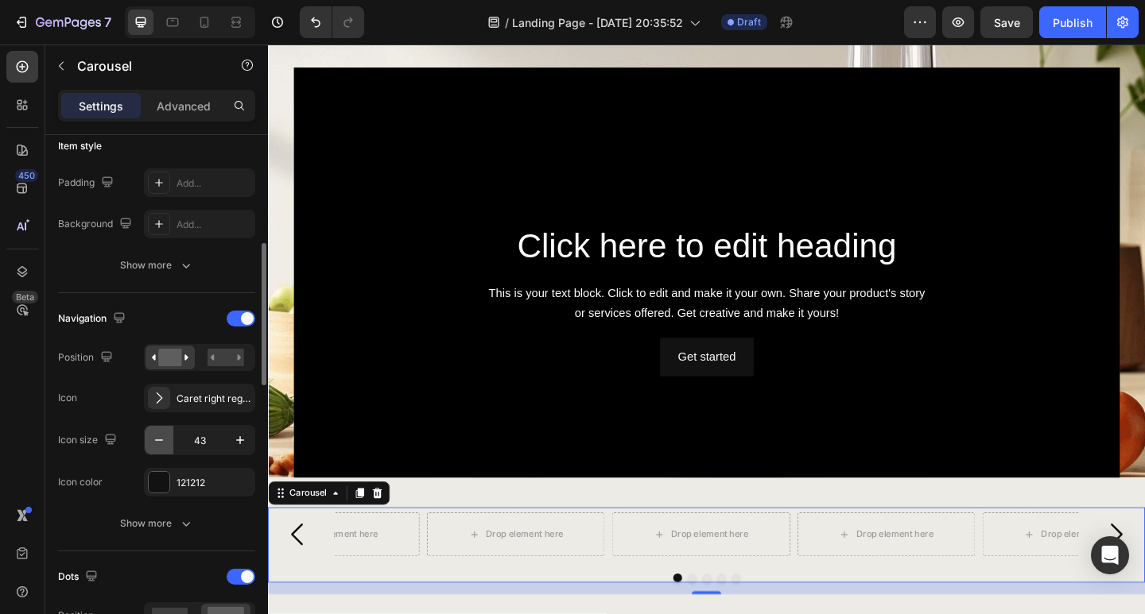
click at [167, 437] on button "button" at bounding box center [159, 440] width 29 height 29
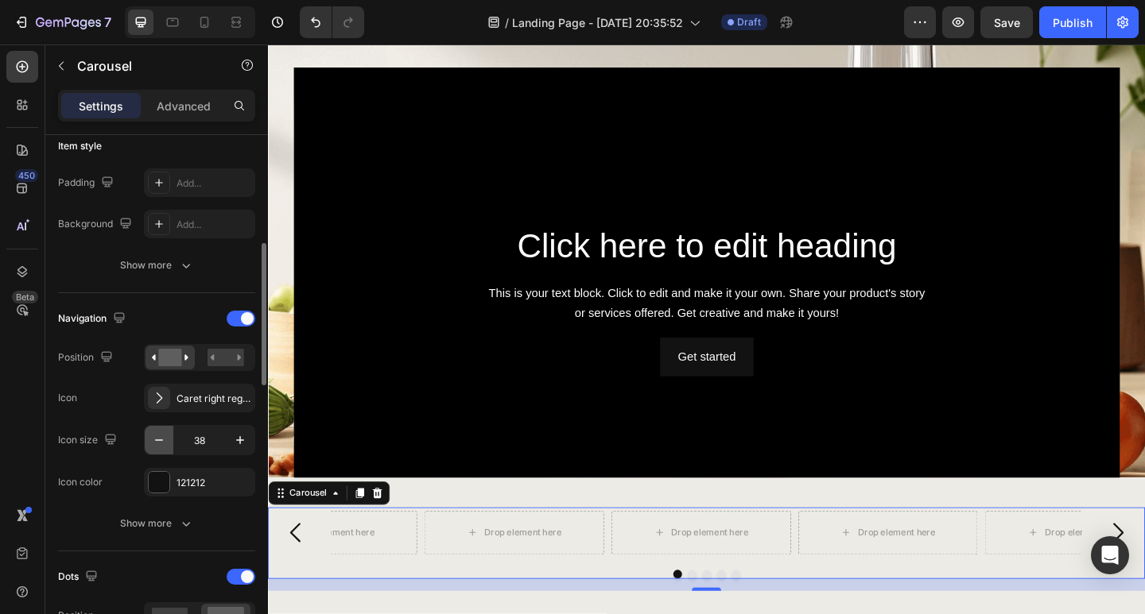
click at [167, 437] on button "button" at bounding box center [159, 440] width 29 height 29
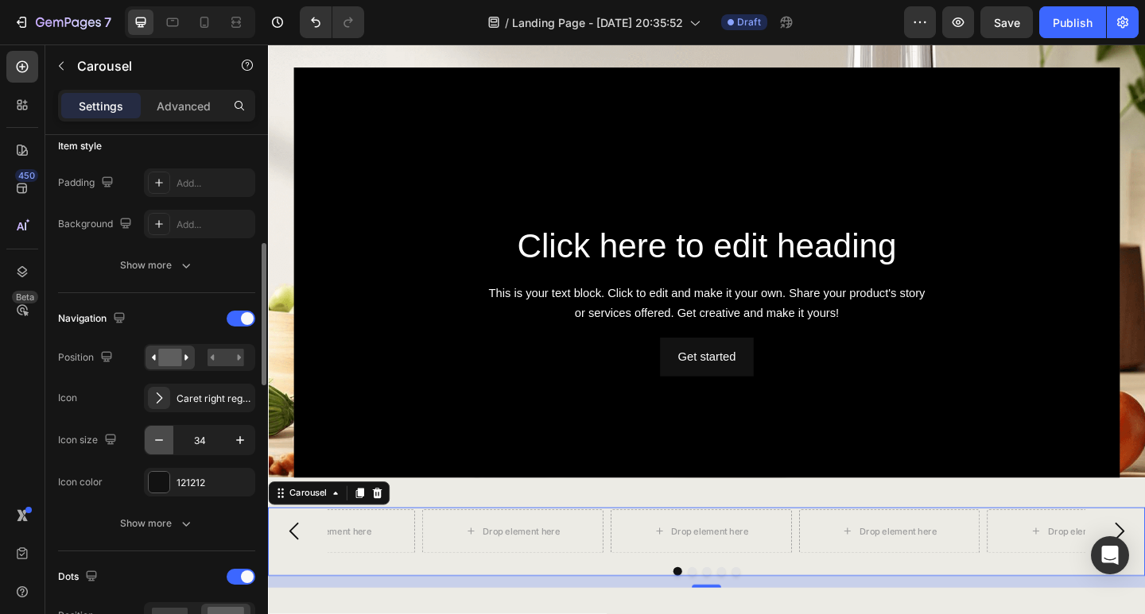
click at [167, 437] on button "button" at bounding box center [159, 440] width 29 height 29
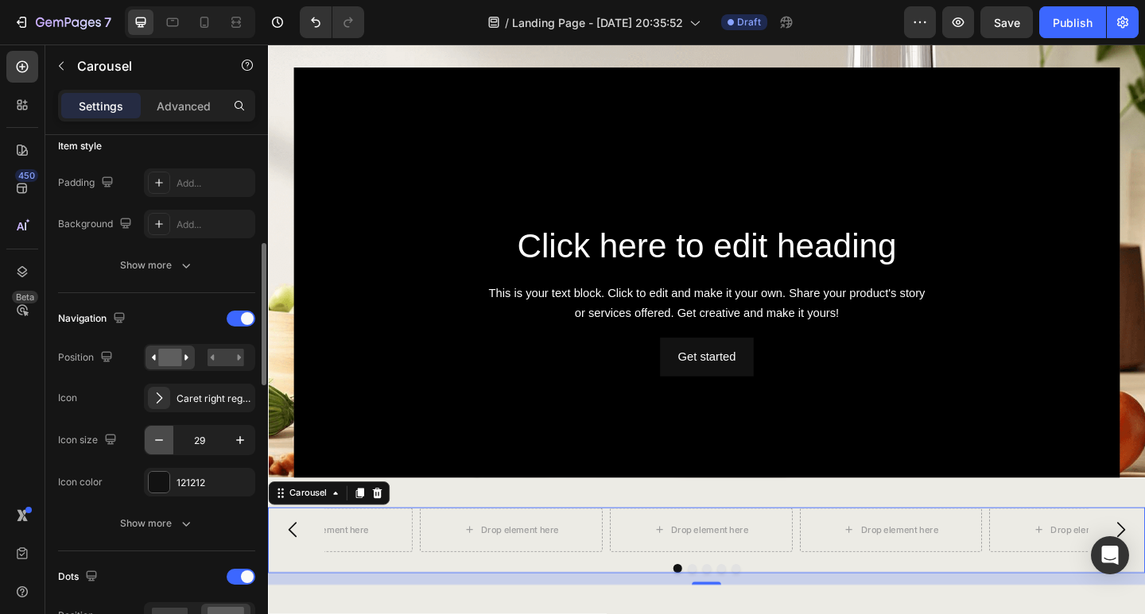
click at [167, 437] on button "button" at bounding box center [159, 440] width 29 height 29
type input "24"
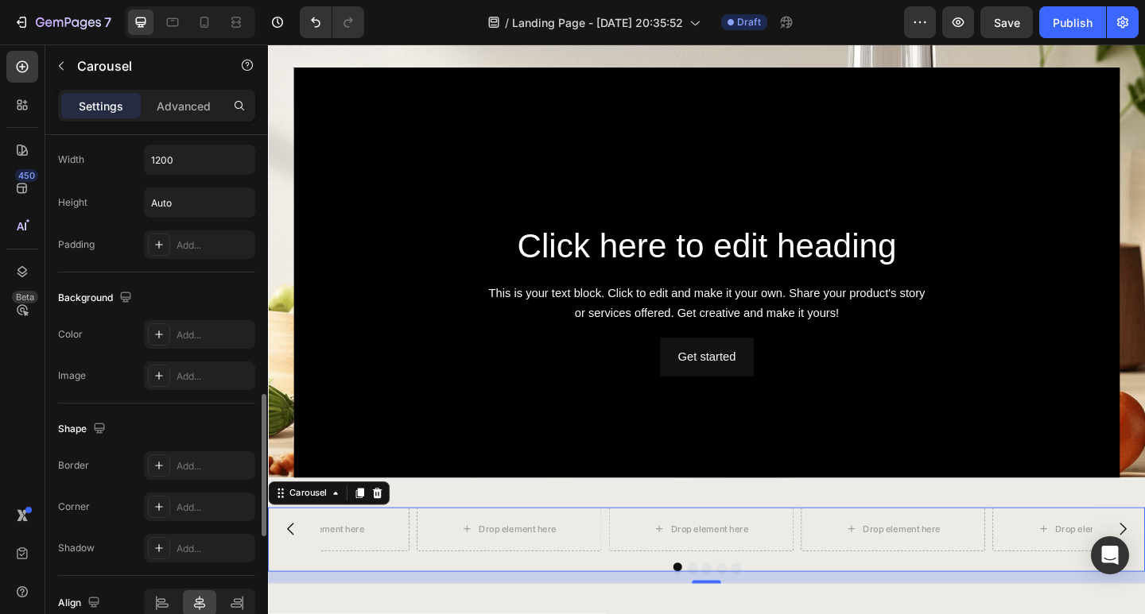
scroll to position [1243, 0]
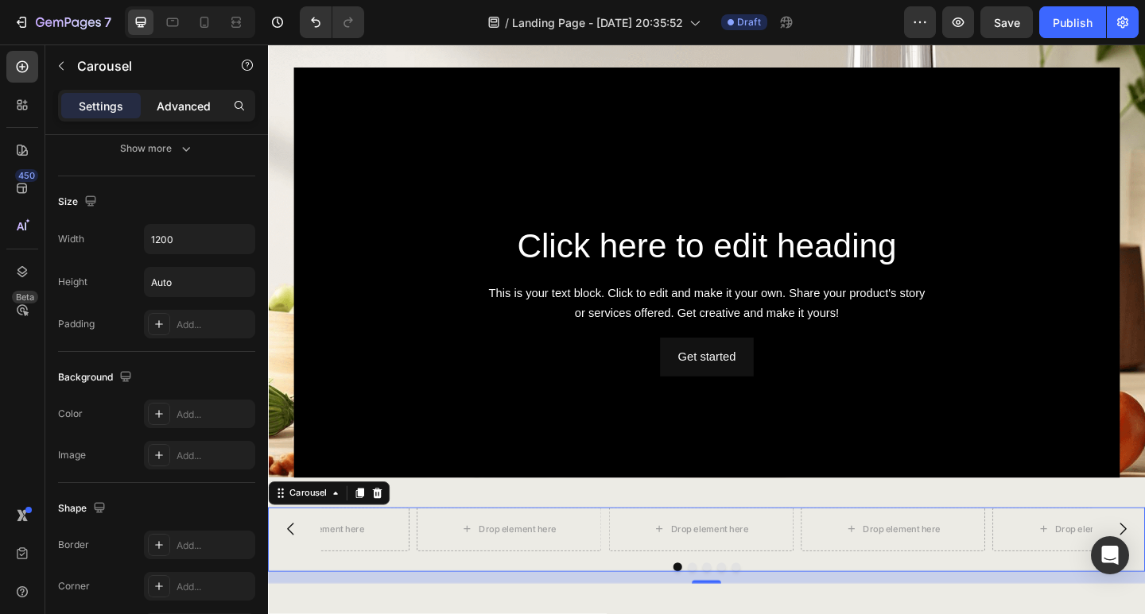
click at [172, 114] on p "Advanced" at bounding box center [184, 106] width 54 height 17
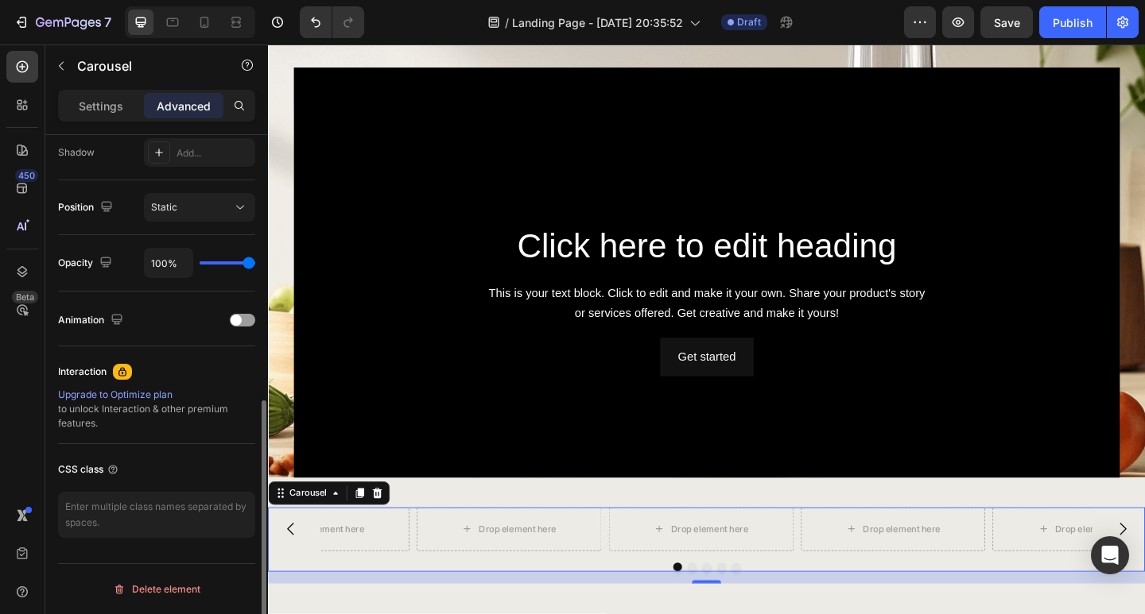
scroll to position [536, 0]
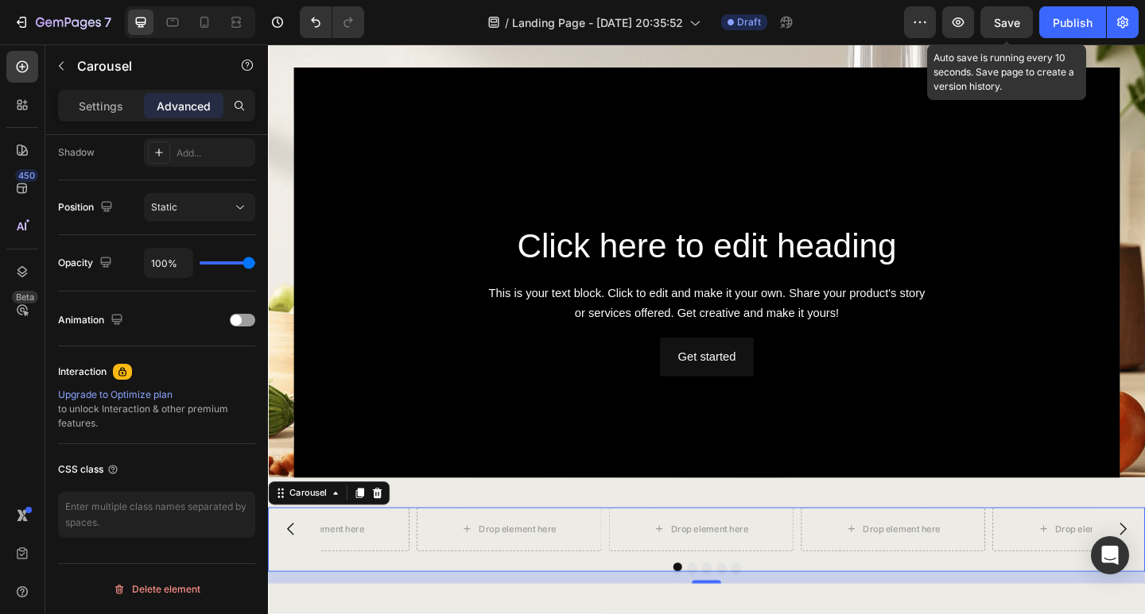
click at [1001, 23] on span "Save" at bounding box center [1007, 23] width 26 height 14
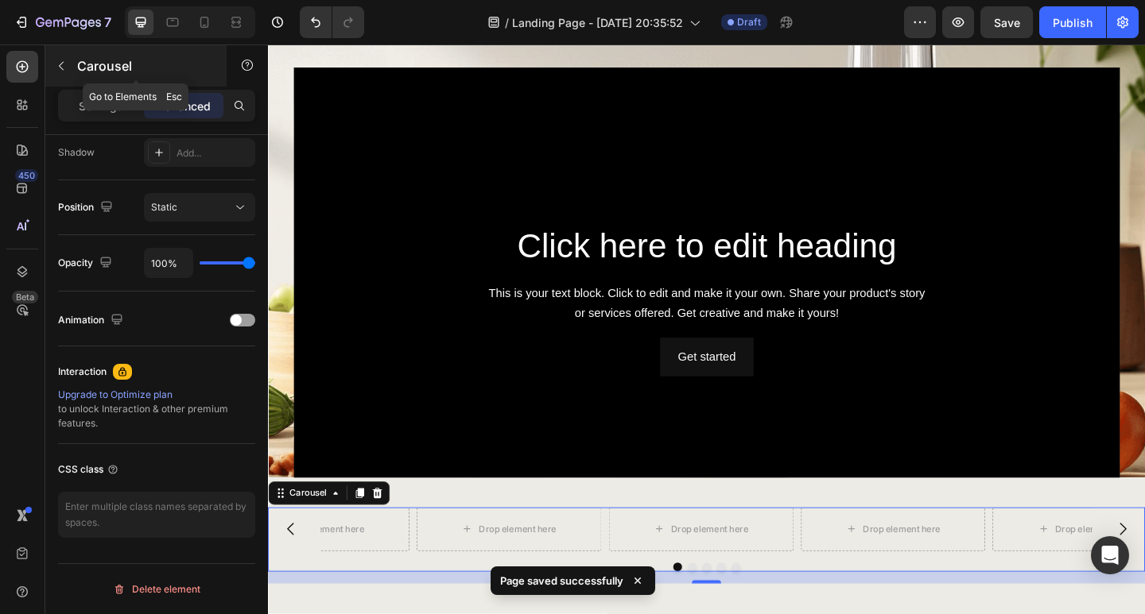
click at [61, 67] on icon "button" at bounding box center [61, 66] width 13 height 13
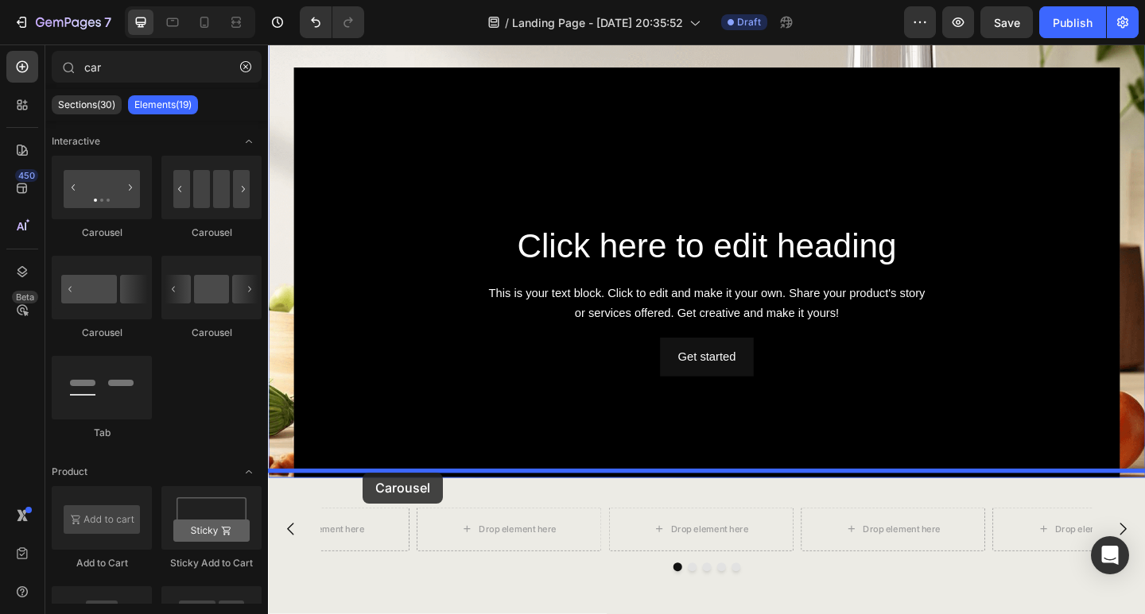
drag, startPoint x: 374, startPoint y: 249, endPoint x: 377, endPoint y: 510, distance: 261.5
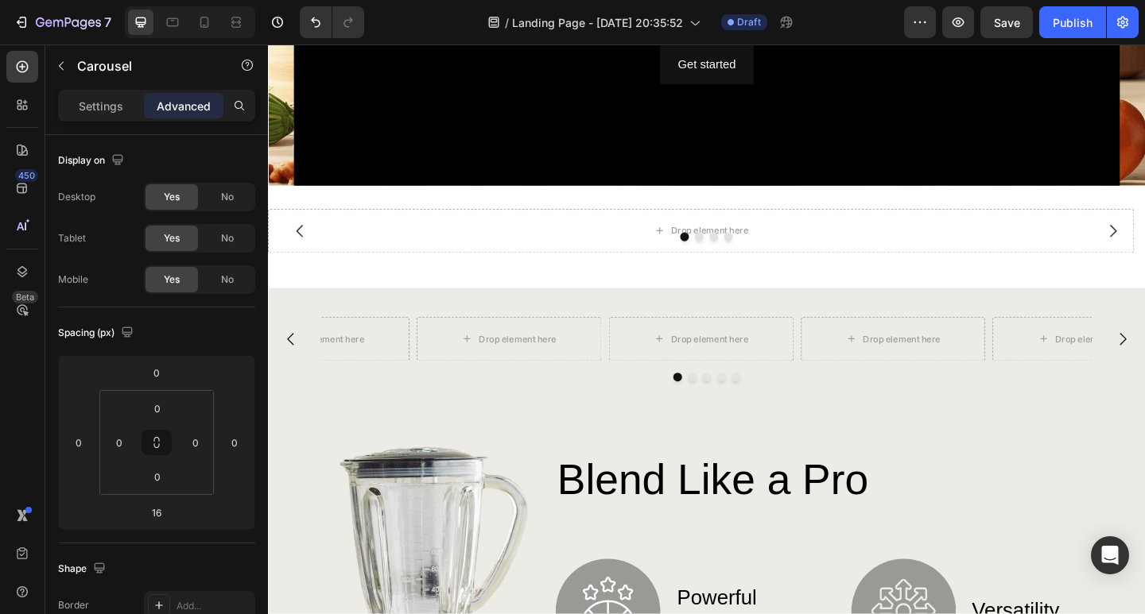
scroll to position [318, 0]
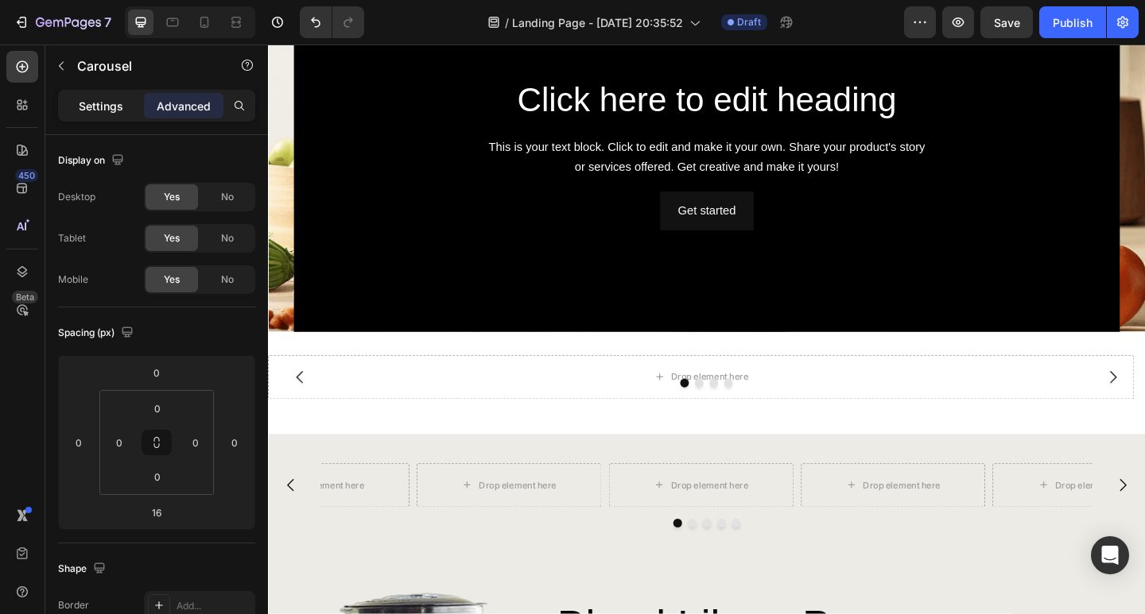
click at [106, 112] on p "Settings" at bounding box center [101, 106] width 45 height 17
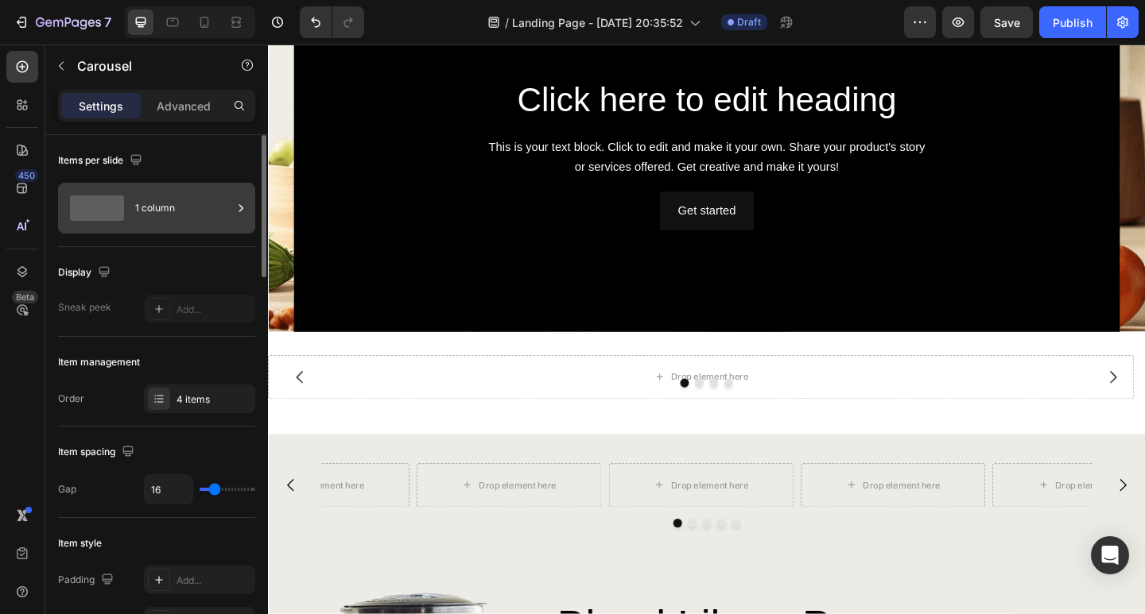
click at [146, 219] on div "1 column" at bounding box center [183, 208] width 97 height 37
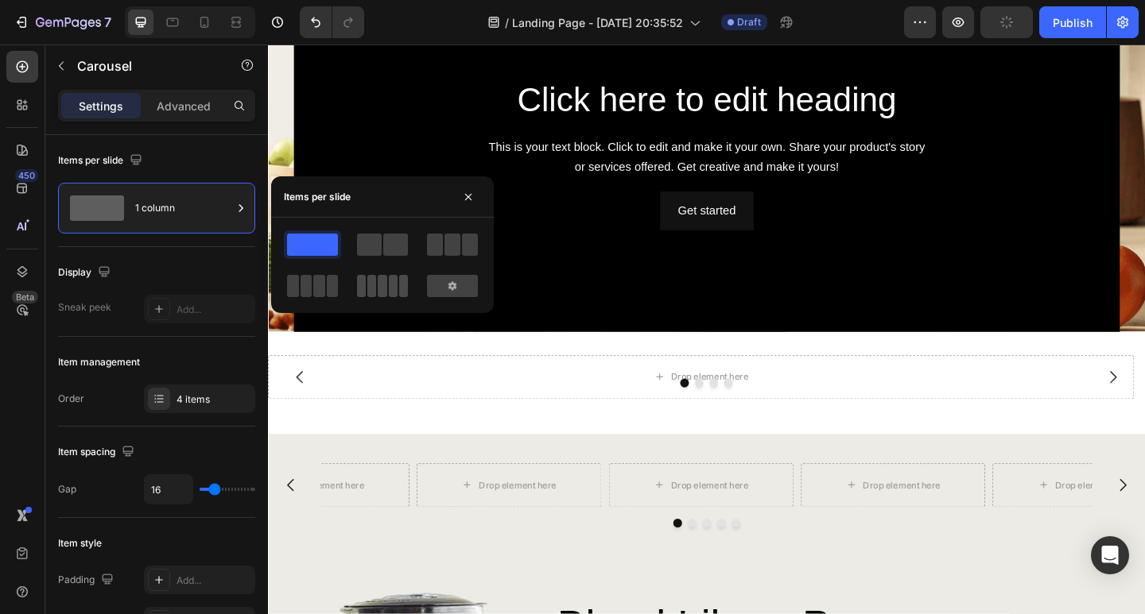
click at [382, 293] on span at bounding box center [382, 286] width 9 height 22
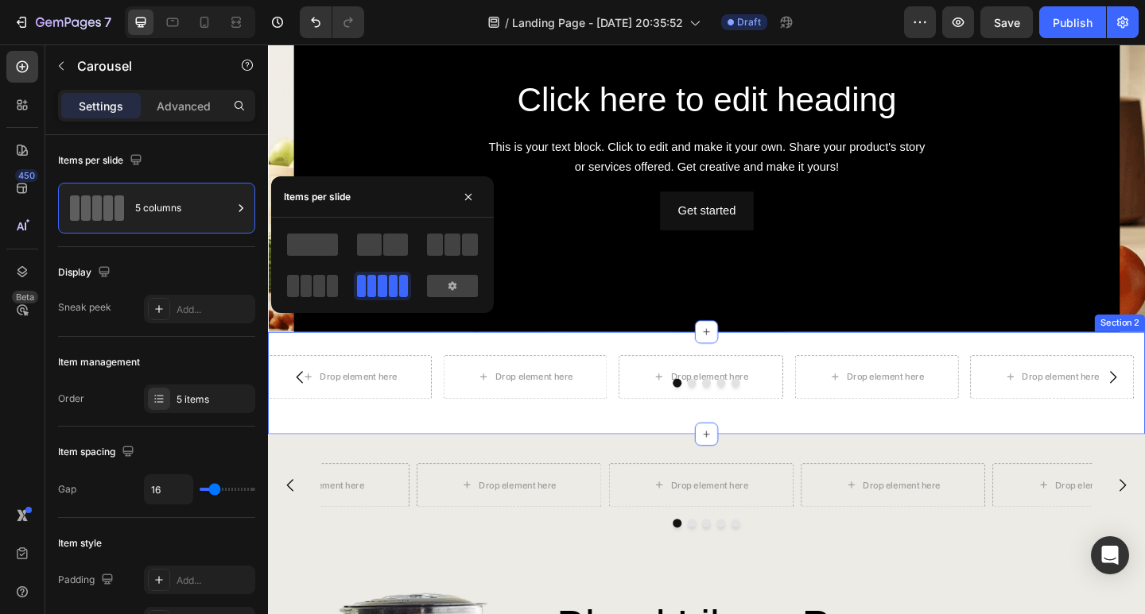
click at [831, 358] on div "Drop element here Drop element here Drop element here Drop element here Drop el…" at bounding box center [745, 413] width 954 height 111
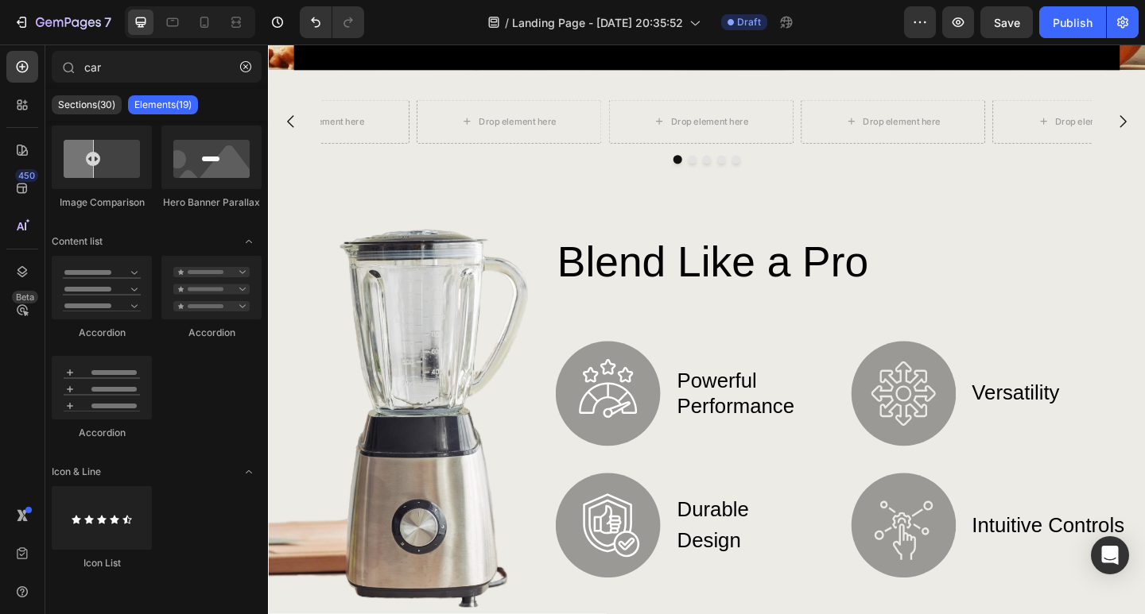
scroll to position [521, 0]
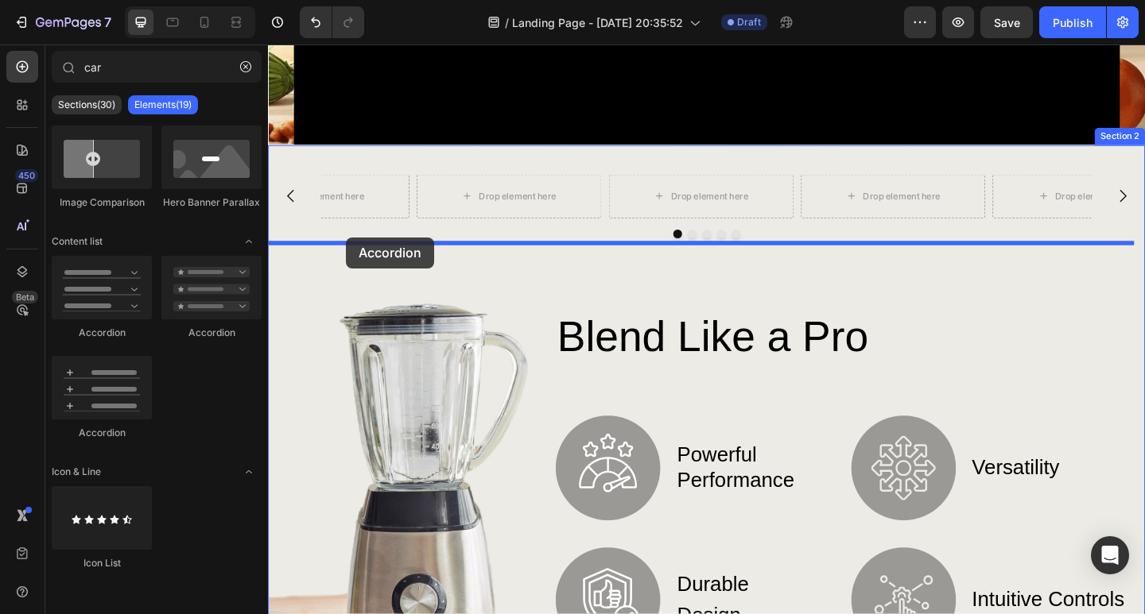
drag, startPoint x: 370, startPoint y: 348, endPoint x: 353, endPoint y: 255, distance: 94.6
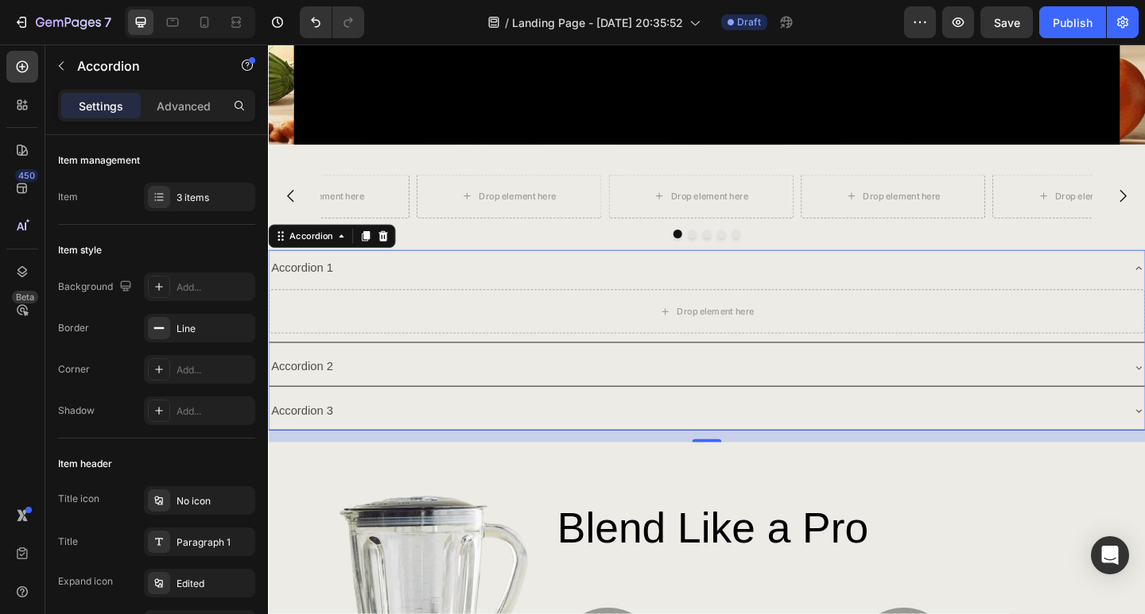
click at [365, 376] on div "Accordion 2" at bounding box center [745, 396] width 952 height 41
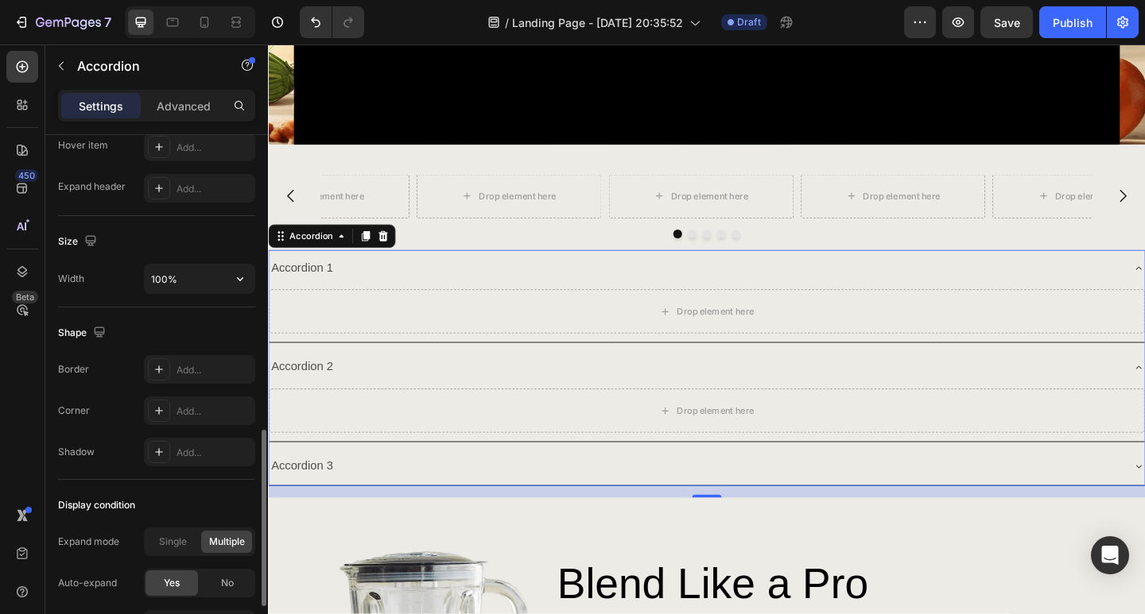
scroll to position [1030, 0]
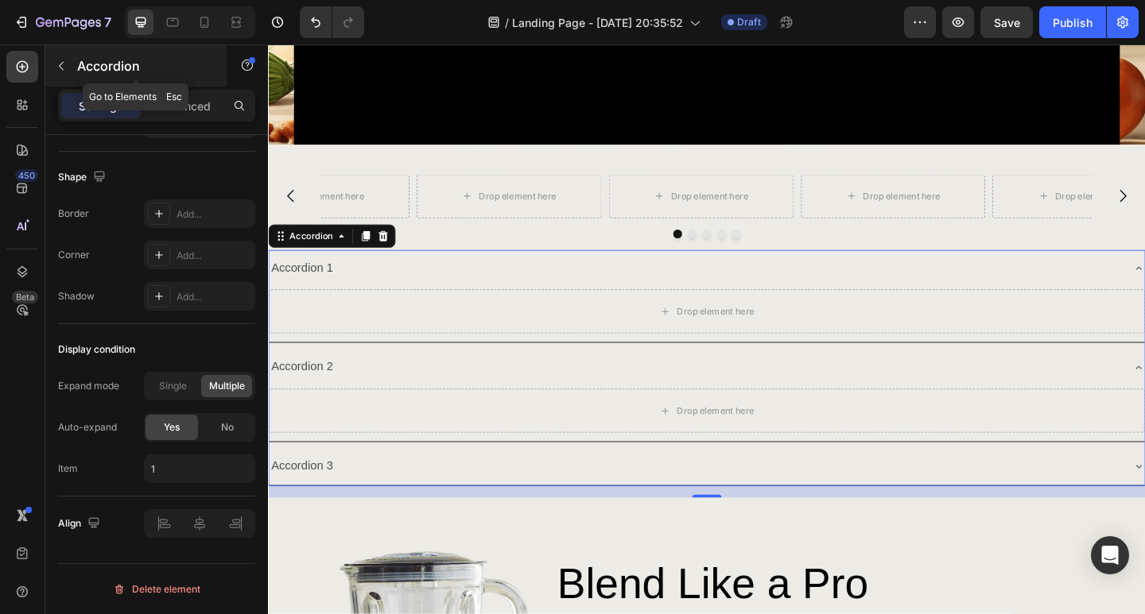
click at [61, 67] on icon "button" at bounding box center [61, 66] width 13 height 13
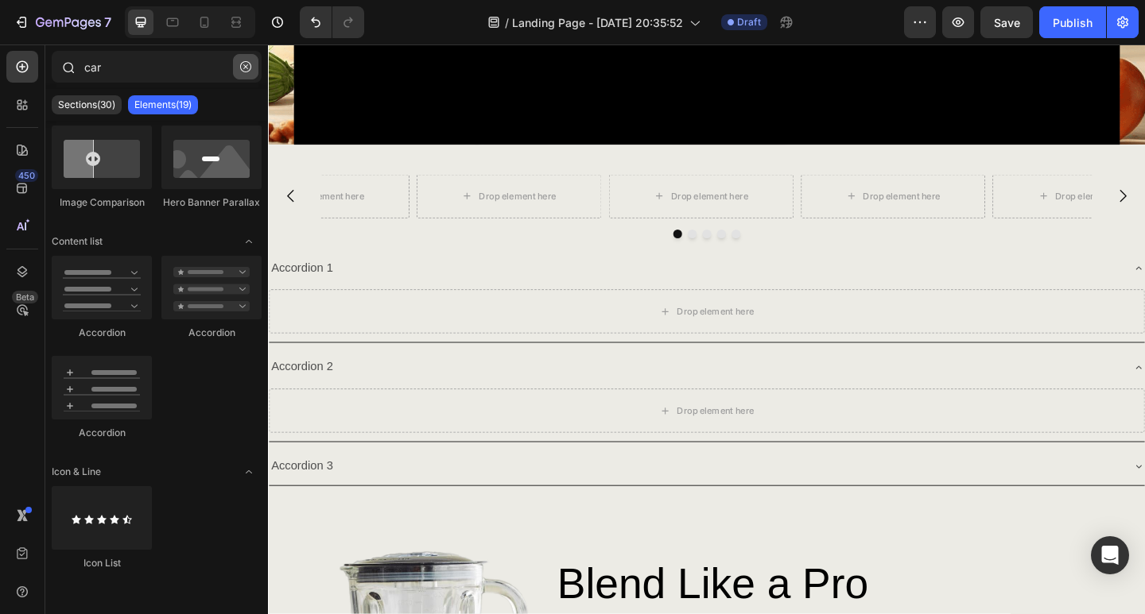
click at [240, 64] on icon "button" at bounding box center [245, 66] width 11 height 11
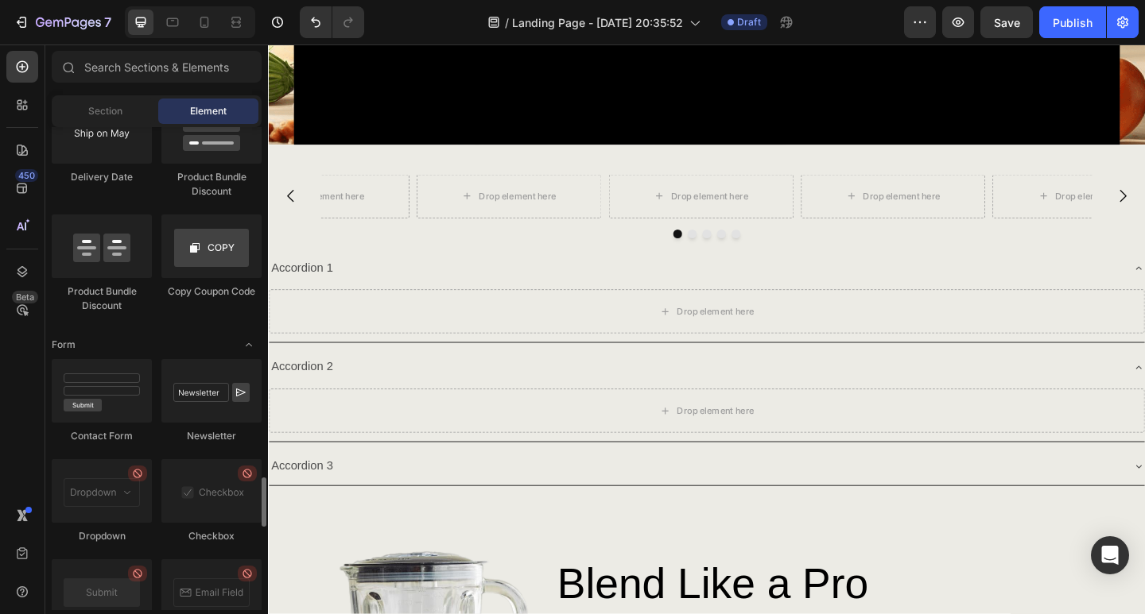
scroll to position [3577, 0]
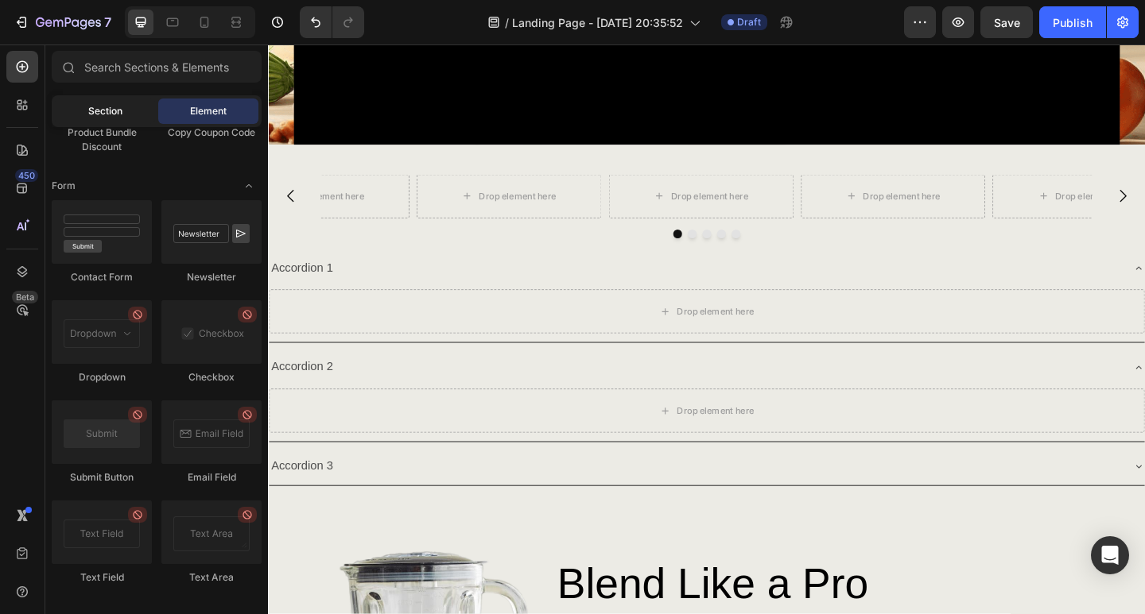
click at [122, 119] on div "Section" at bounding box center [105, 111] width 100 height 25
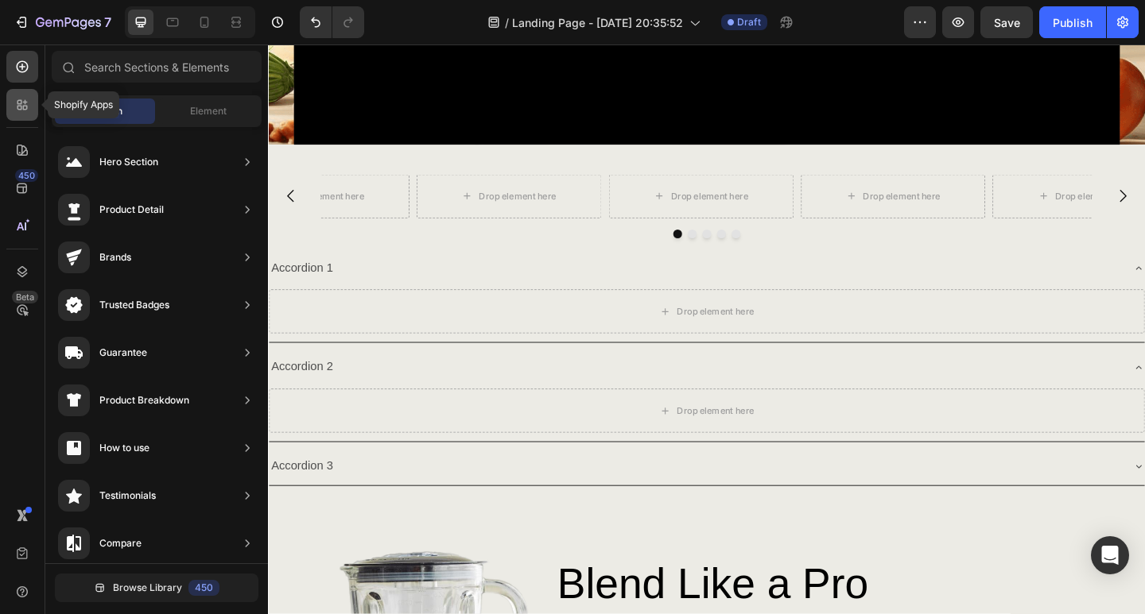
click at [20, 103] on icon at bounding box center [22, 105] width 16 height 16
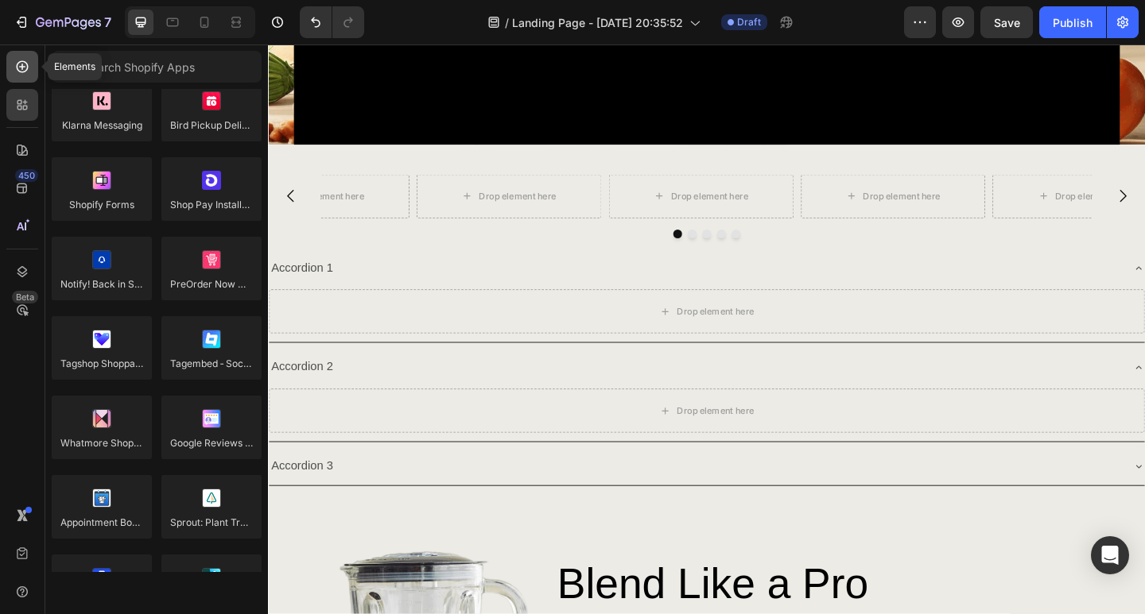
click at [14, 66] on icon at bounding box center [22, 67] width 16 height 16
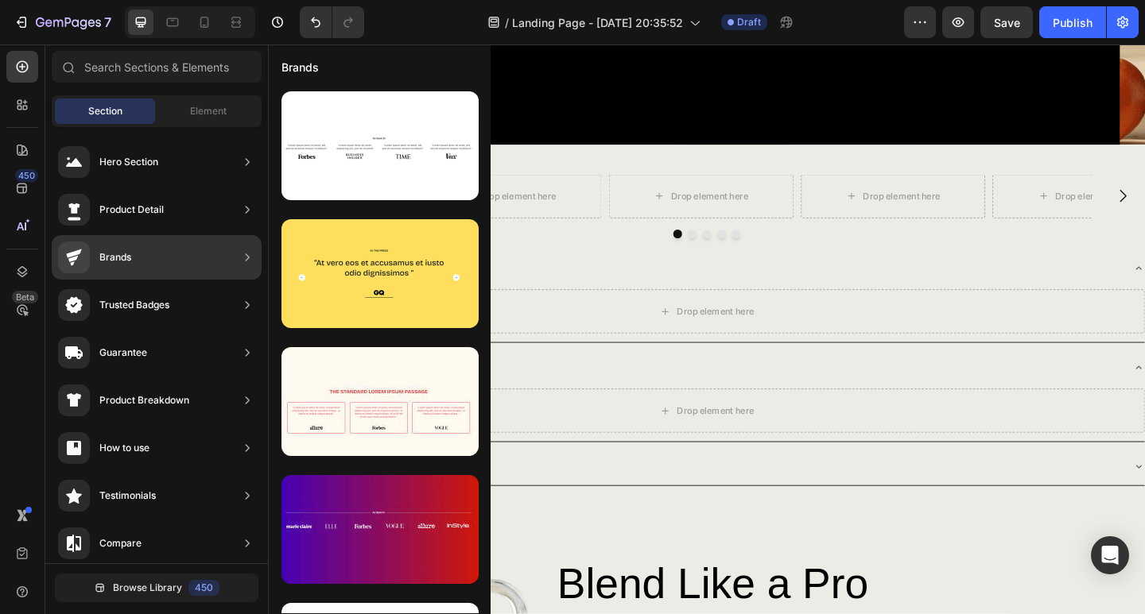
click at [237, 426] on div "Product Breakdown" at bounding box center [157, 448] width 210 height 45
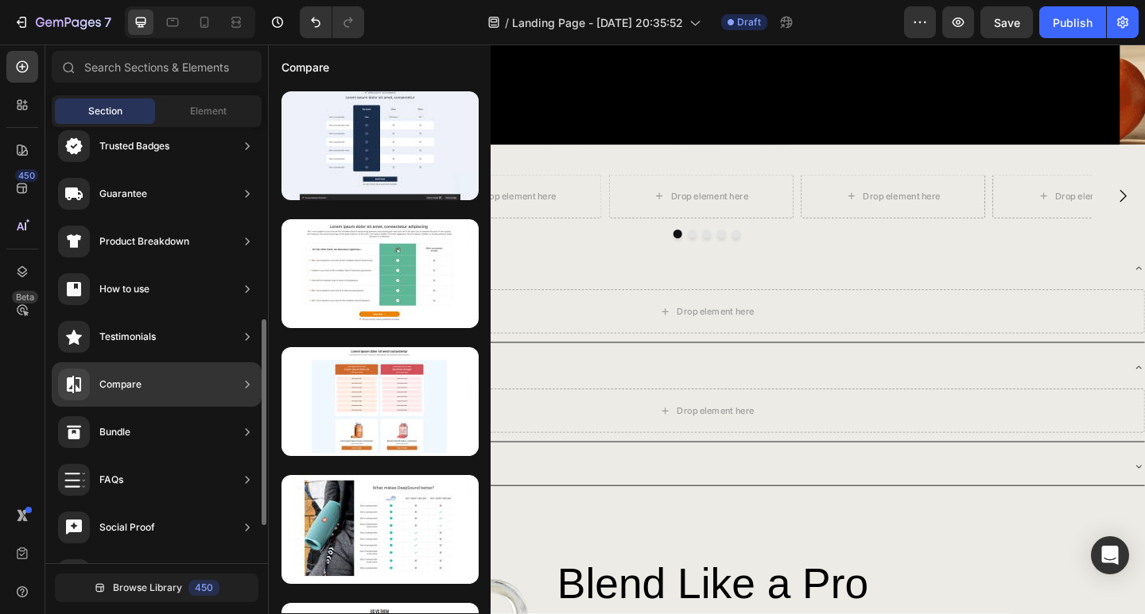
scroll to position [238, 0]
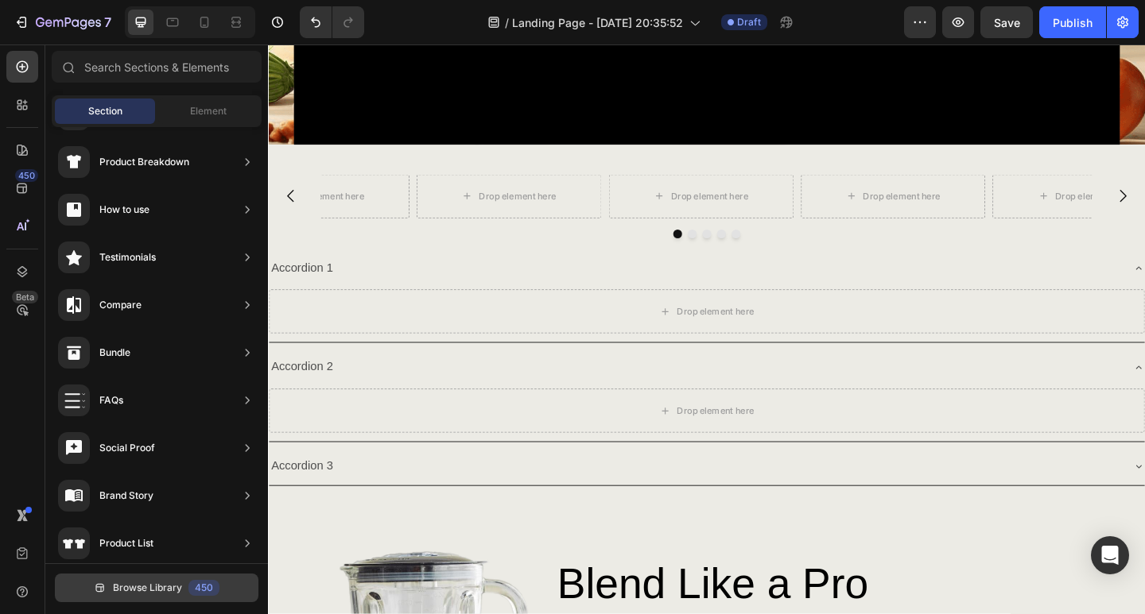
click at [192, 582] on div "450" at bounding box center [203, 588] width 31 height 16
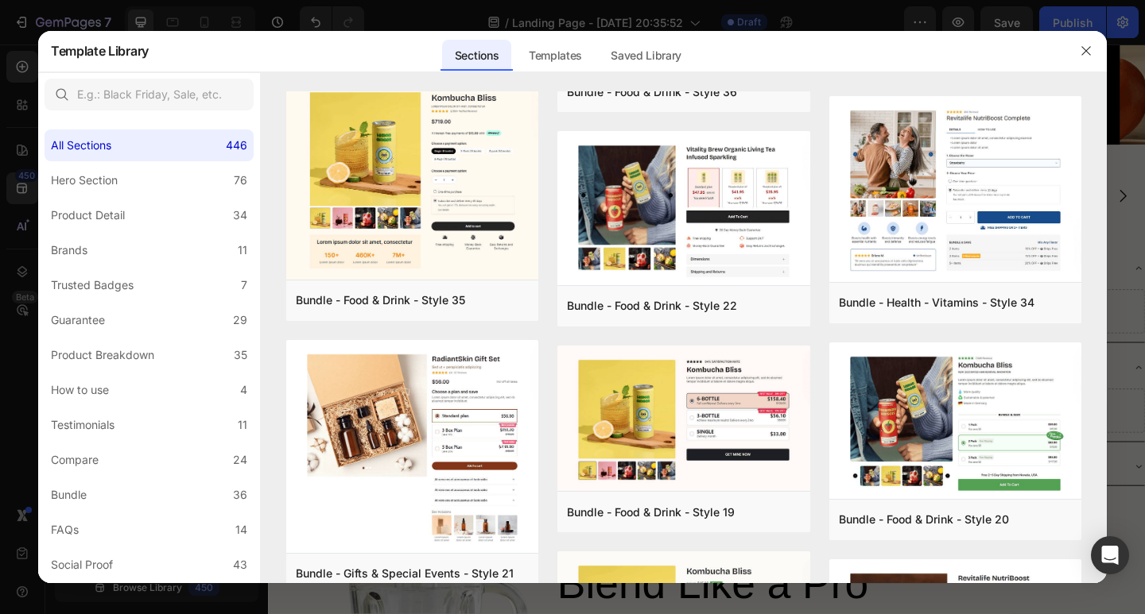
scroll to position [892, 0]
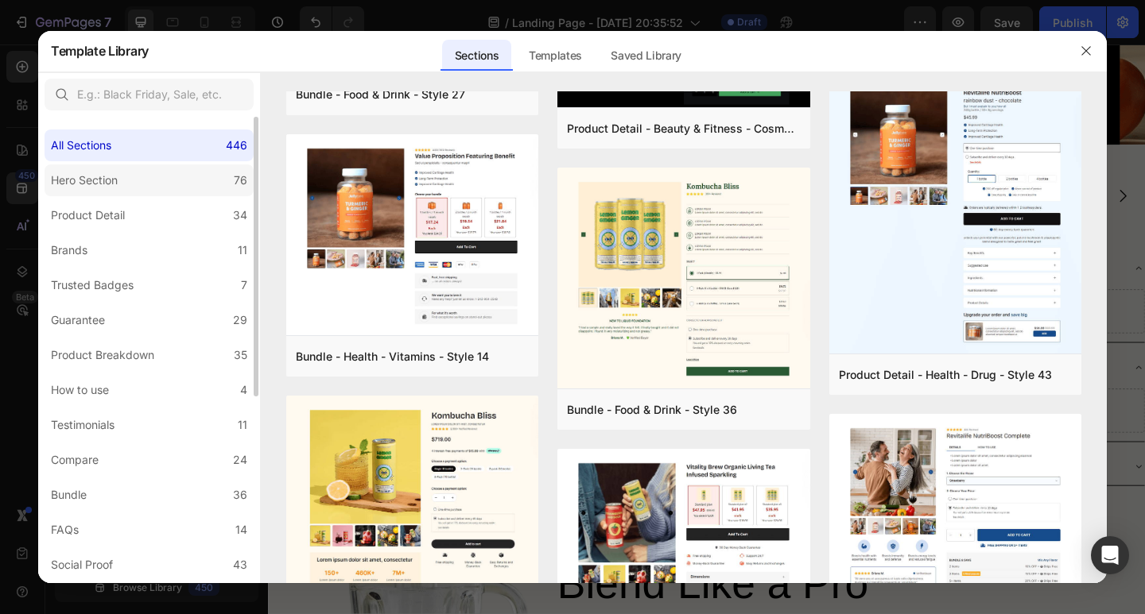
click at [92, 192] on label "Hero Section 76" at bounding box center [149, 181] width 209 height 32
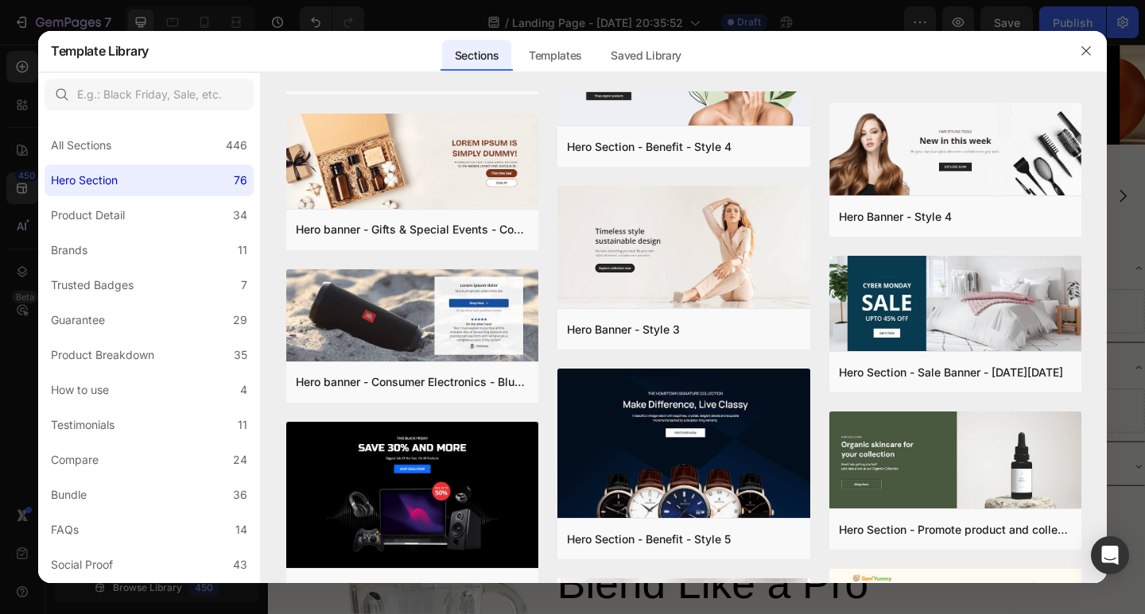
scroll to position [2148, 0]
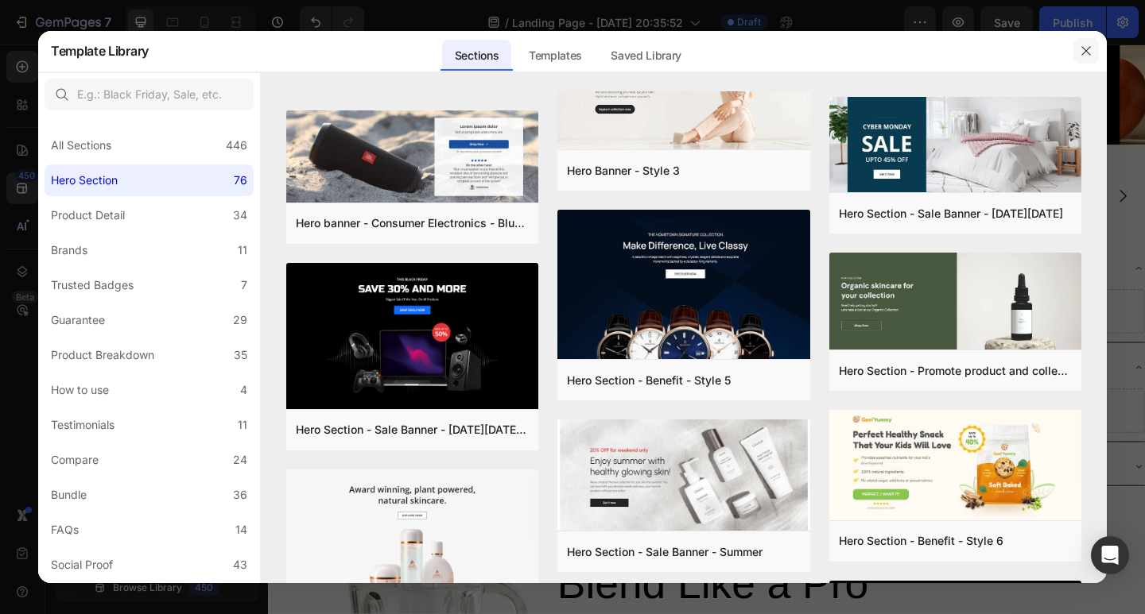
click at [1093, 57] on button "button" at bounding box center [1085, 50] width 25 height 25
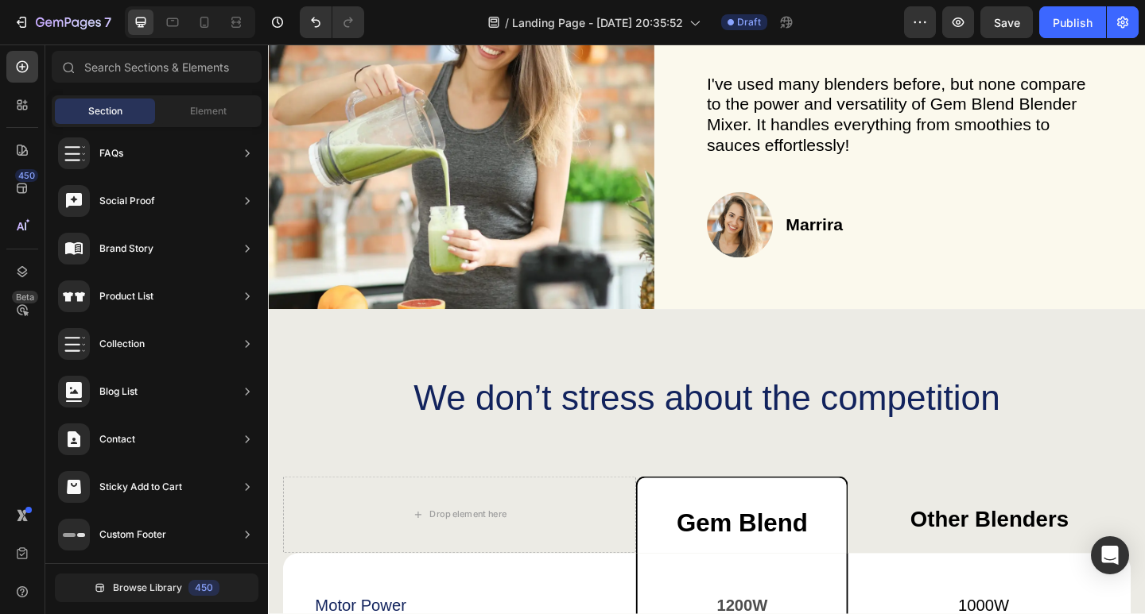
scroll to position [3701, 0]
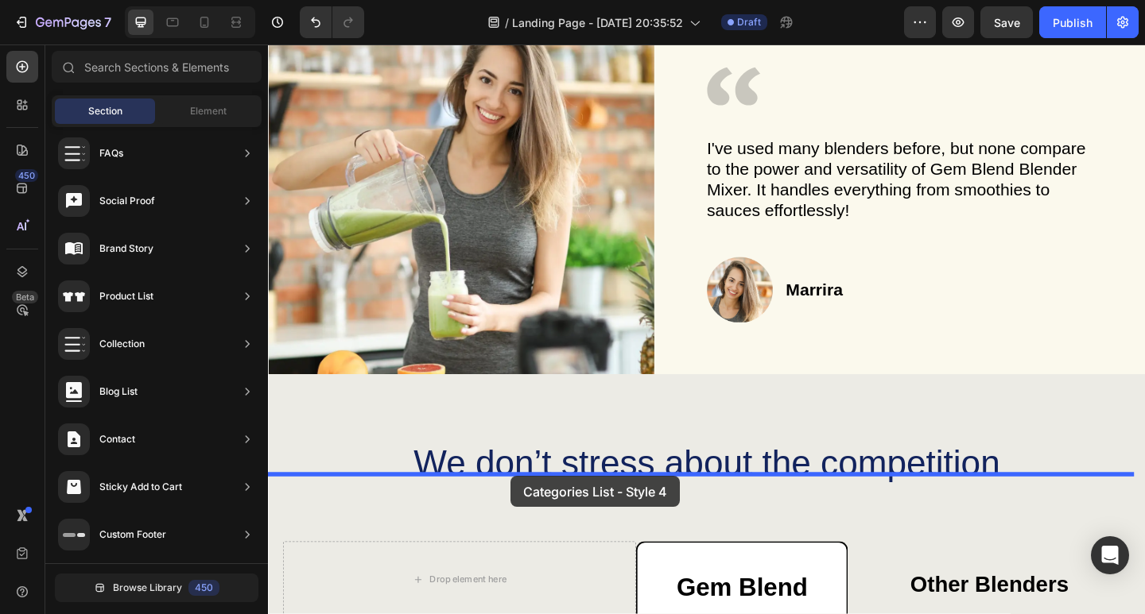
drag, startPoint x: 640, startPoint y: 454, endPoint x: 526, endPoint y: 514, distance: 128.7
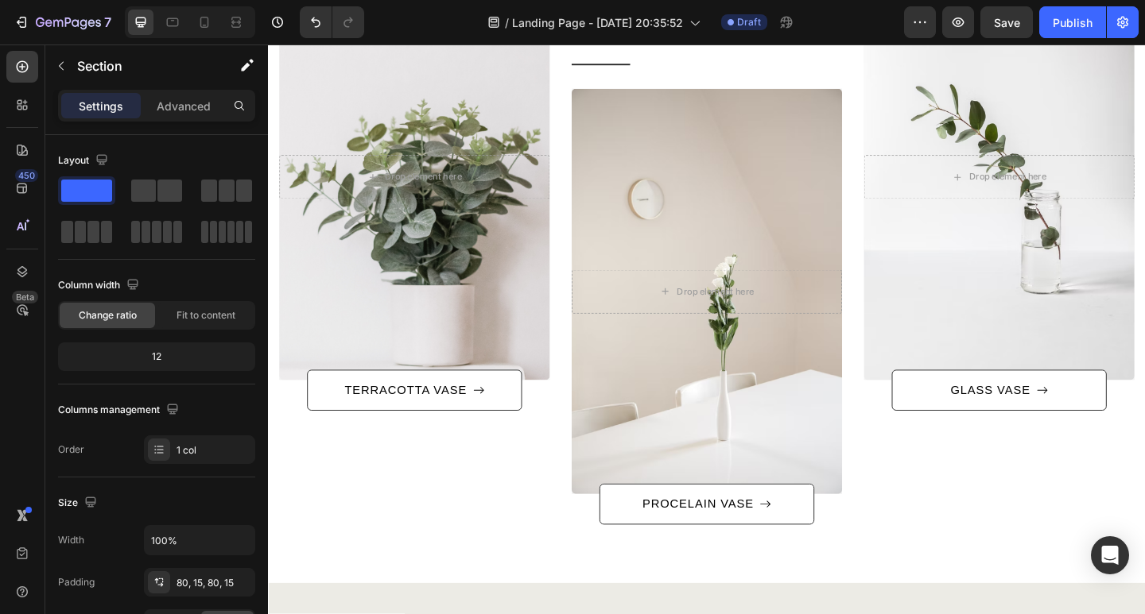
scroll to position [4352, 0]
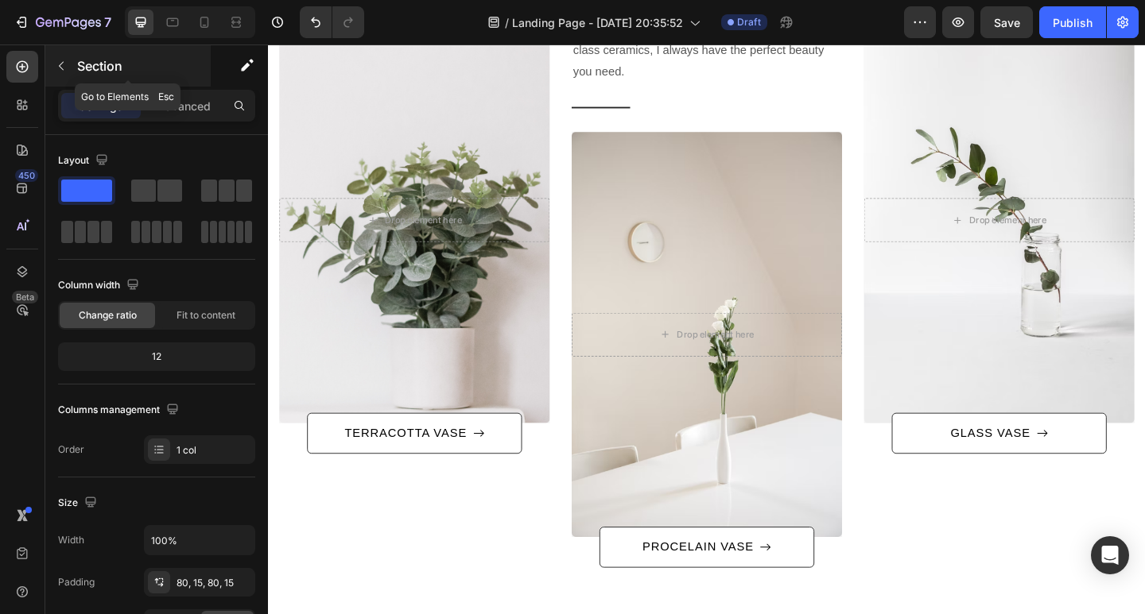
click at [57, 63] on icon "button" at bounding box center [61, 66] width 13 height 13
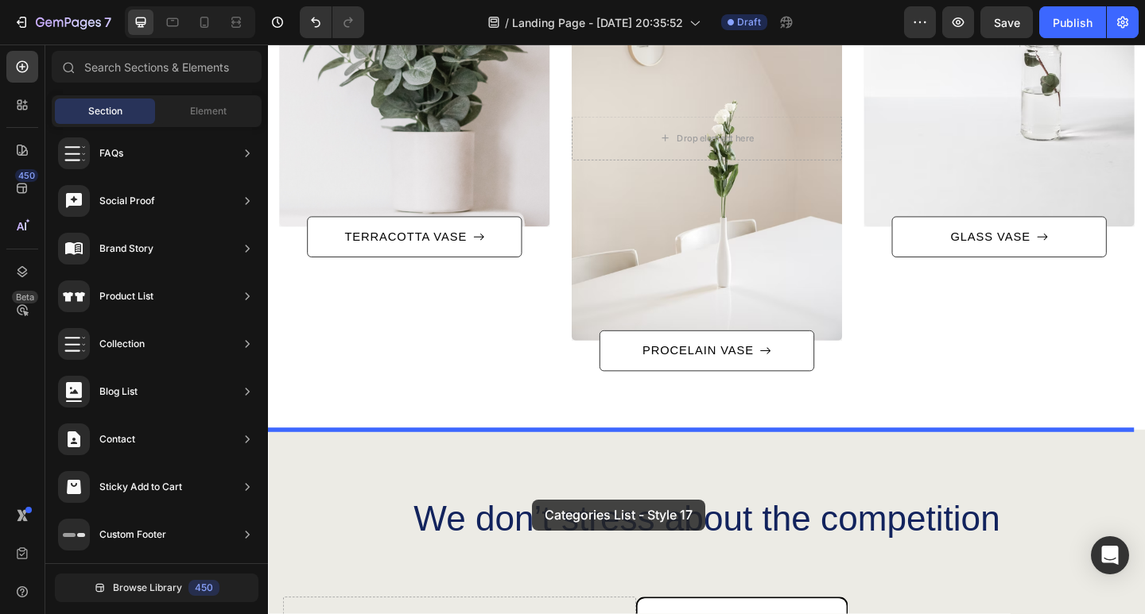
scroll to position [4625, 0]
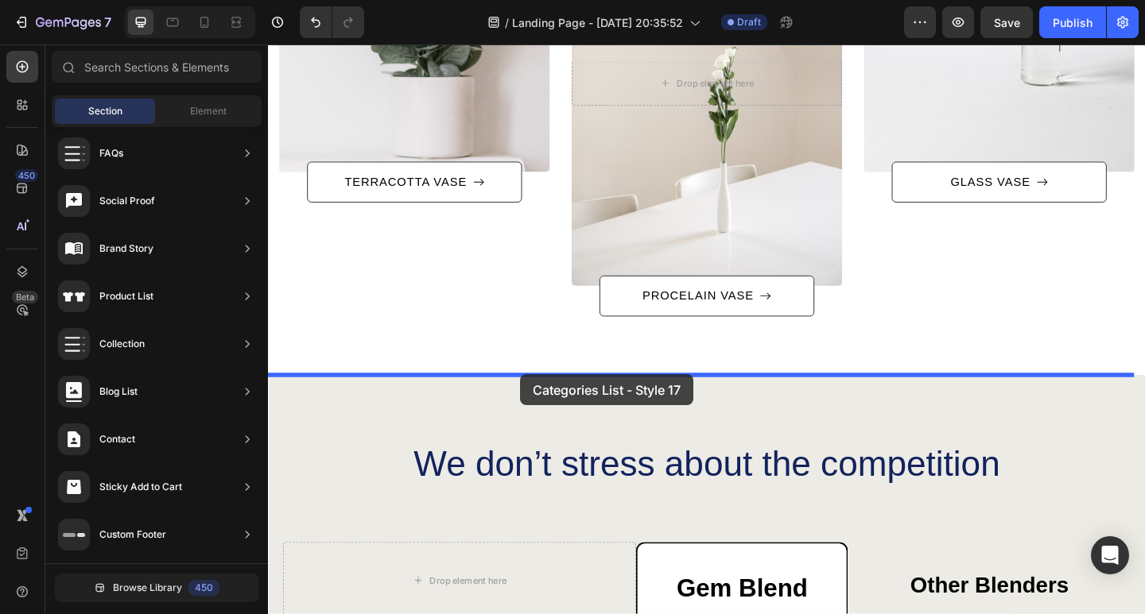
drag, startPoint x: 619, startPoint y: 376, endPoint x: 542, endPoint y: 403, distance: 81.7
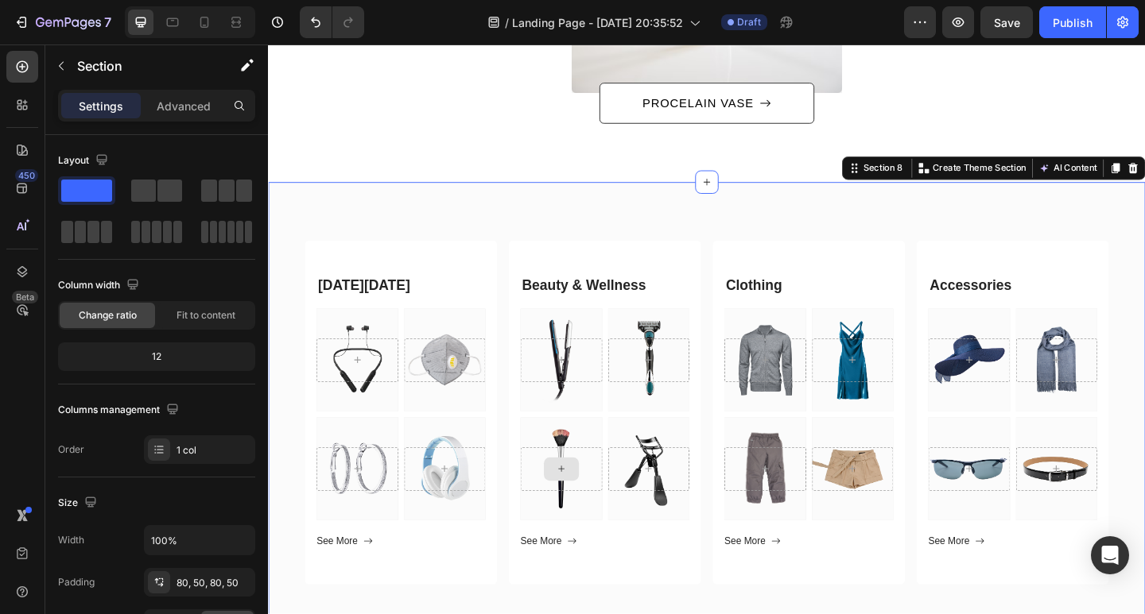
scroll to position [4930, 0]
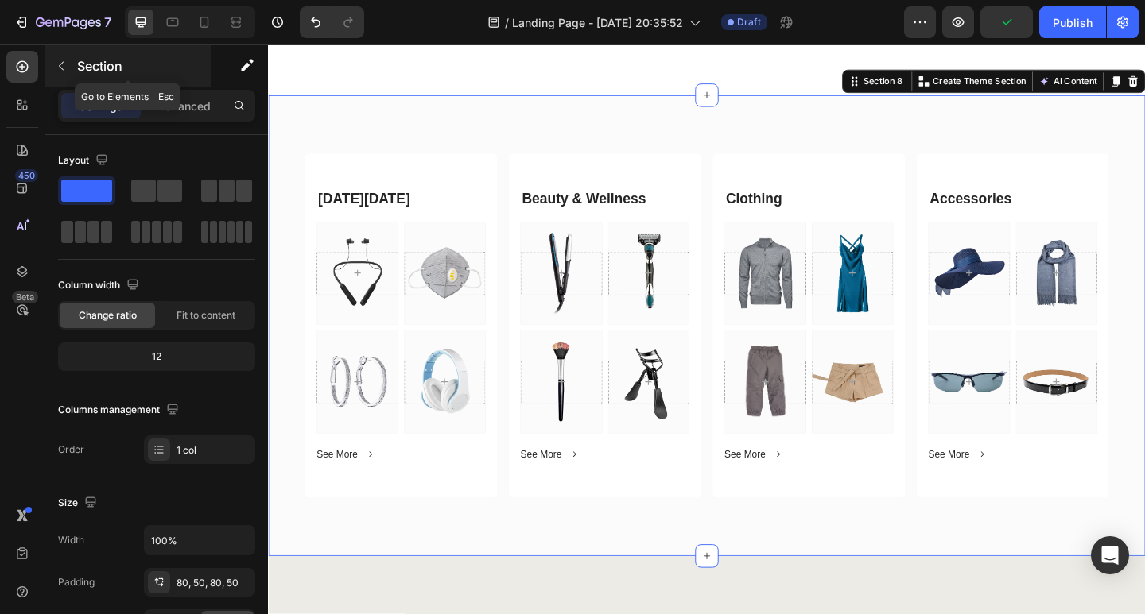
click at [67, 71] on icon "button" at bounding box center [61, 66] width 13 height 13
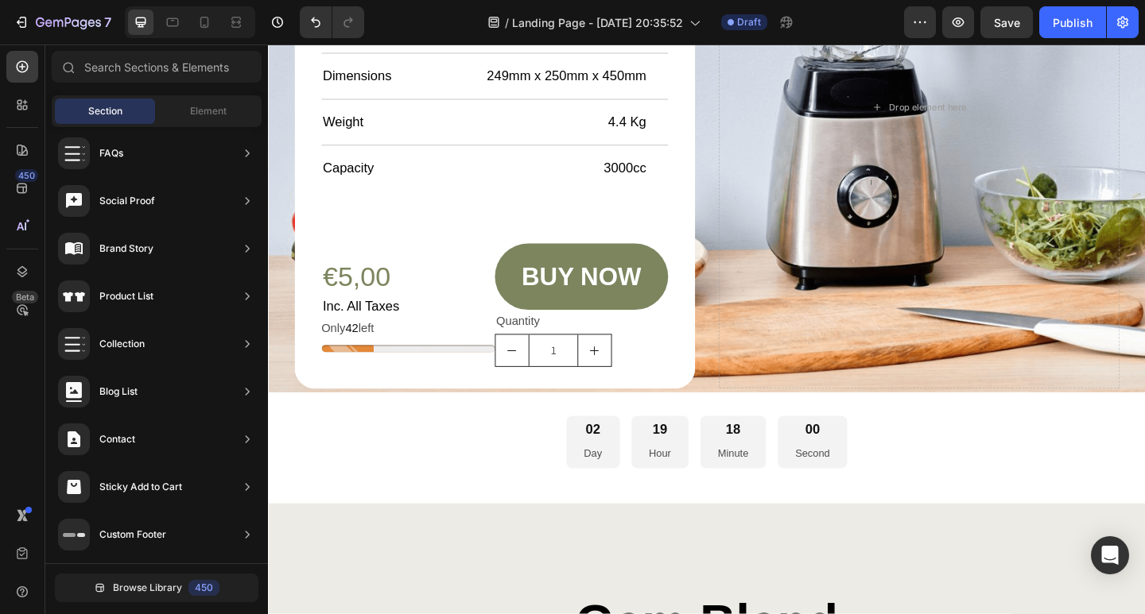
scroll to position [6637, 0]
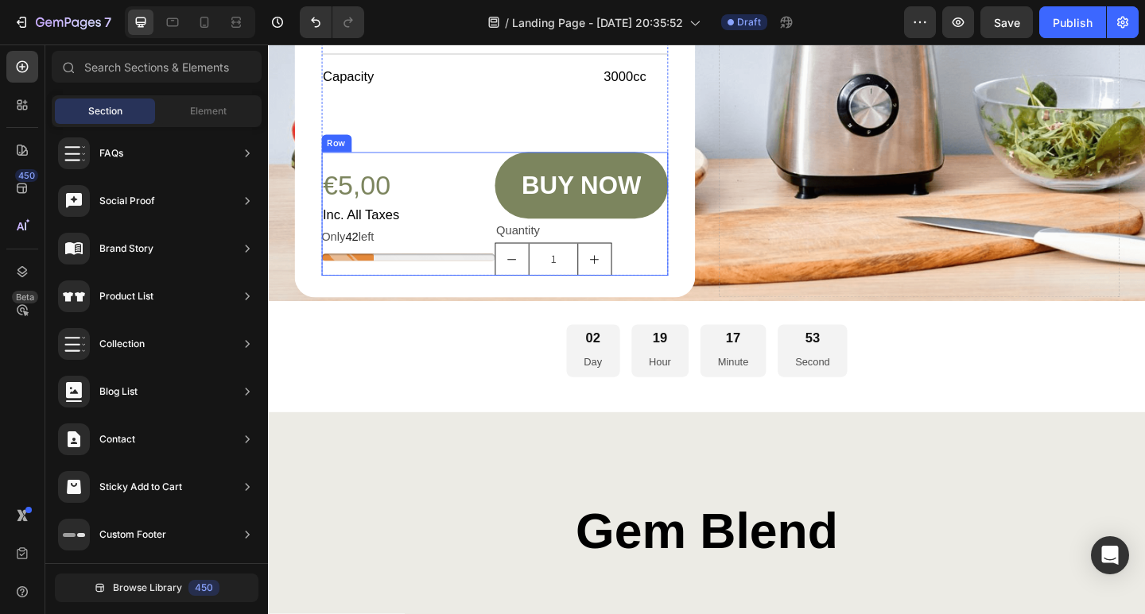
click at [469, 162] on div "€5,00 Product Price Product Price Inc. All Taxes Text Block Only 42 left Stock …" at bounding box center [420, 229] width 188 height 134
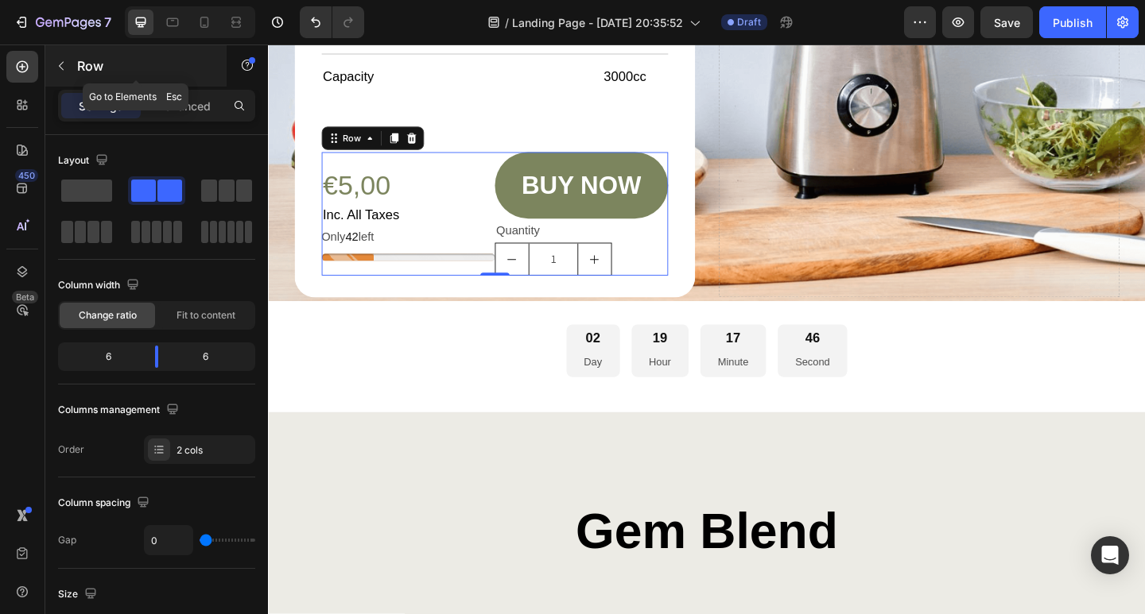
click at [66, 64] on icon "button" at bounding box center [61, 66] width 13 height 13
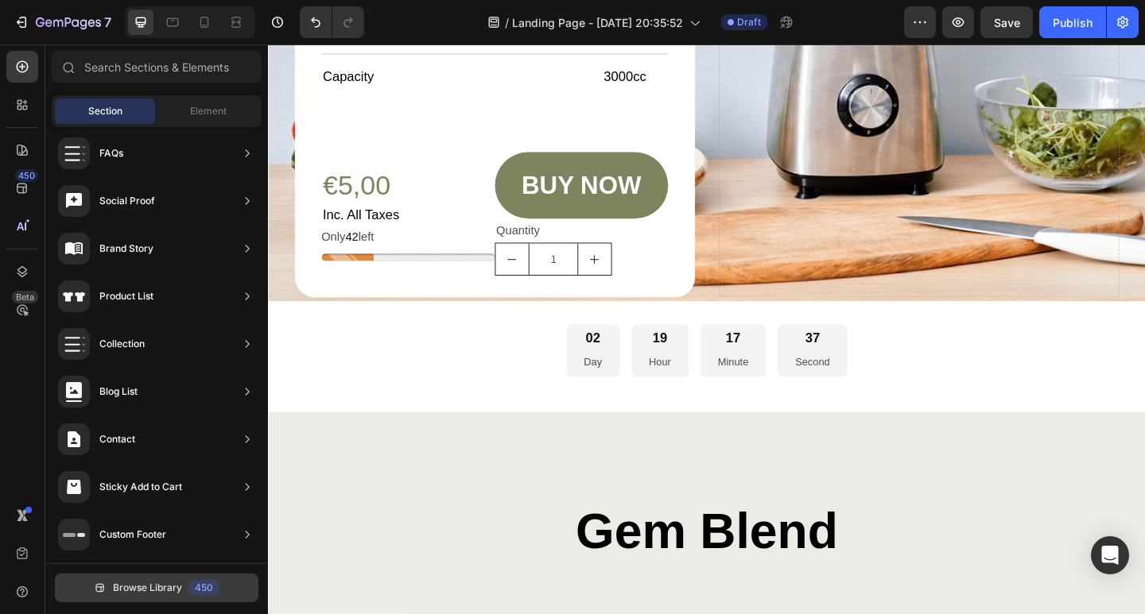
click at [113, 578] on button "Browse Library 450" at bounding box center [156, 588] width 203 height 29
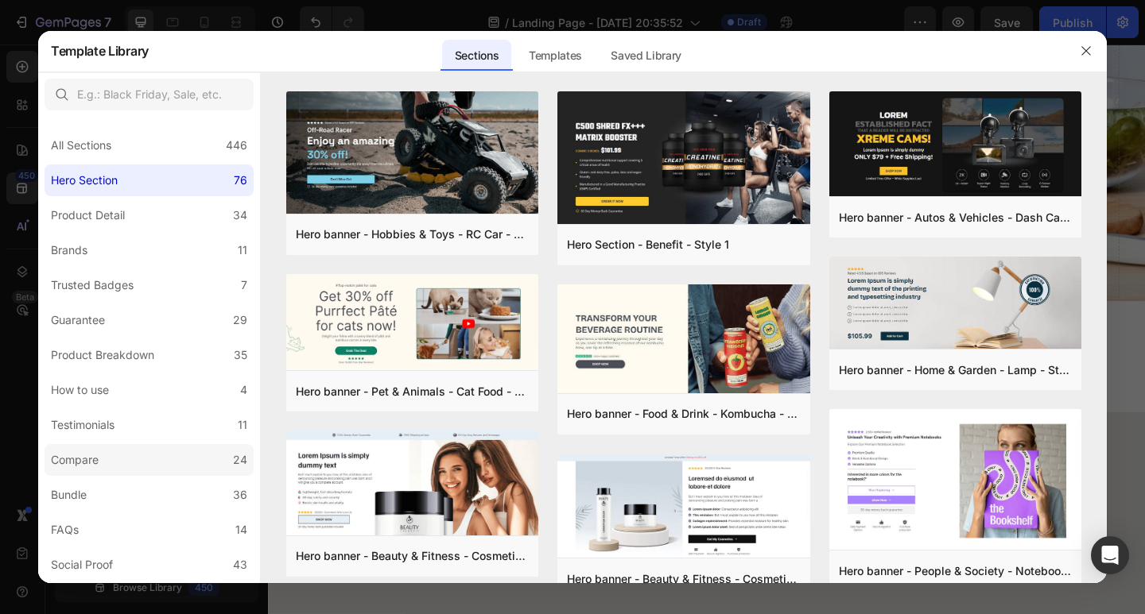
scroll to position [312, 0]
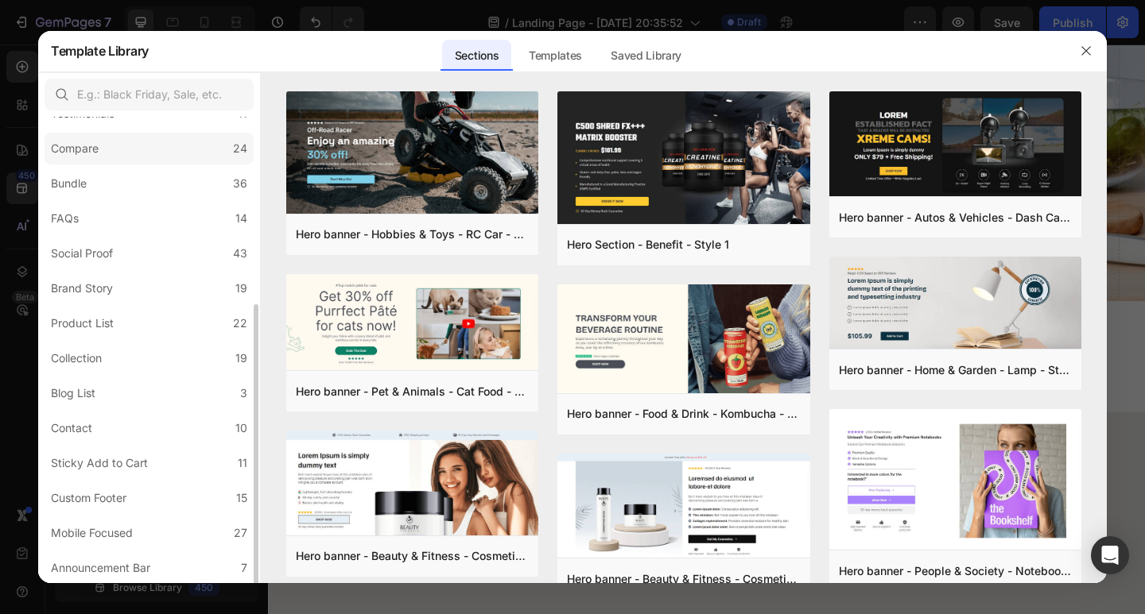
click at [143, 150] on label "Compare 24" at bounding box center [149, 149] width 209 height 32
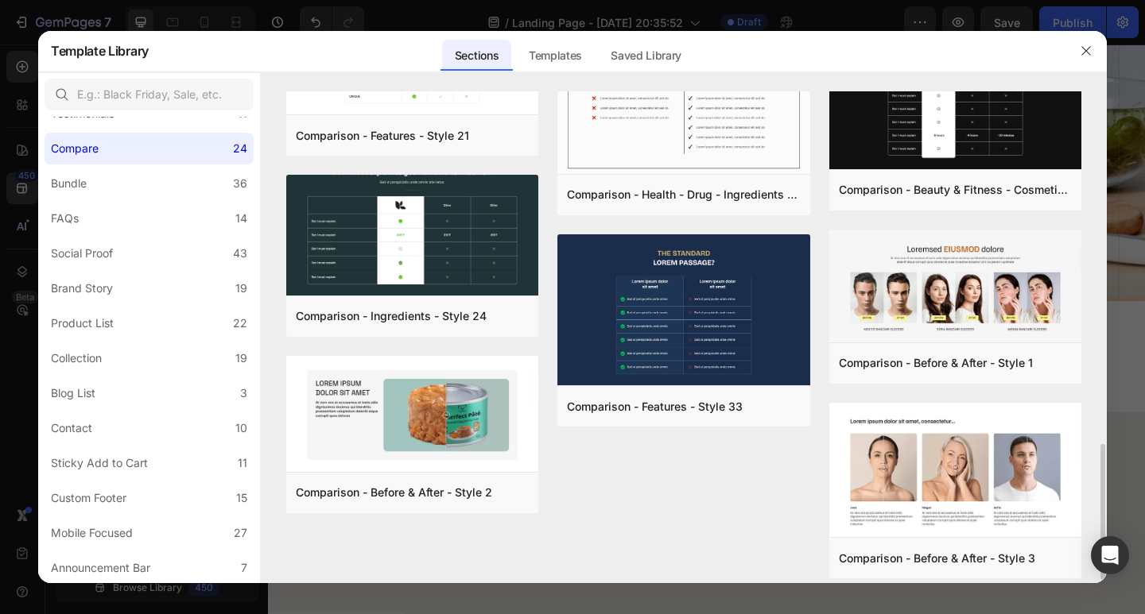
scroll to position [1289, 0]
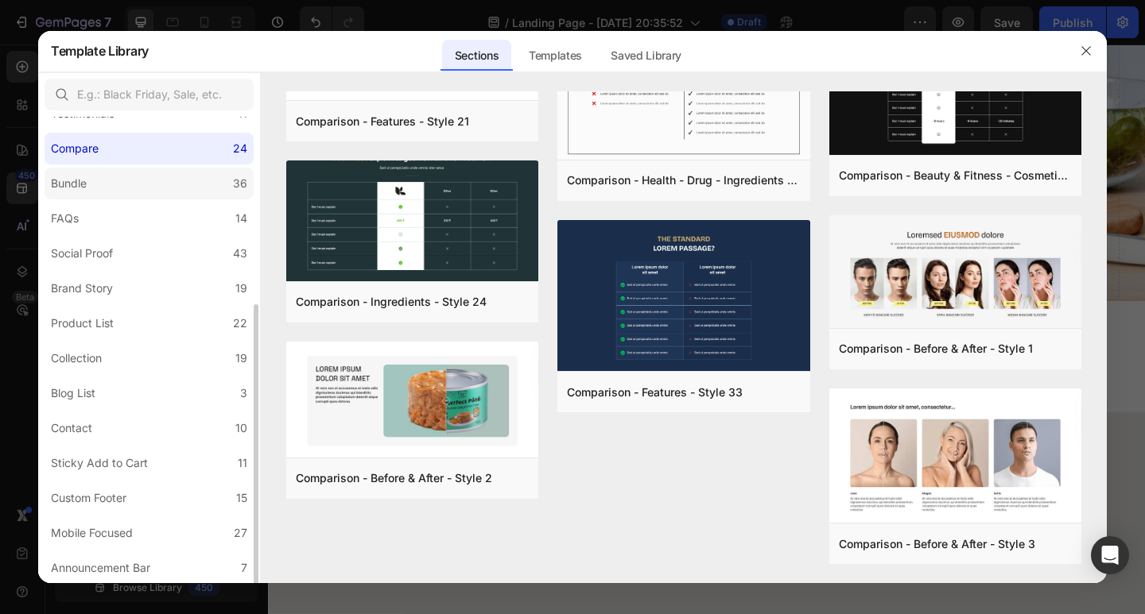
click at [188, 188] on label "Bundle 36" at bounding box center [149, 184] width 209 height 32
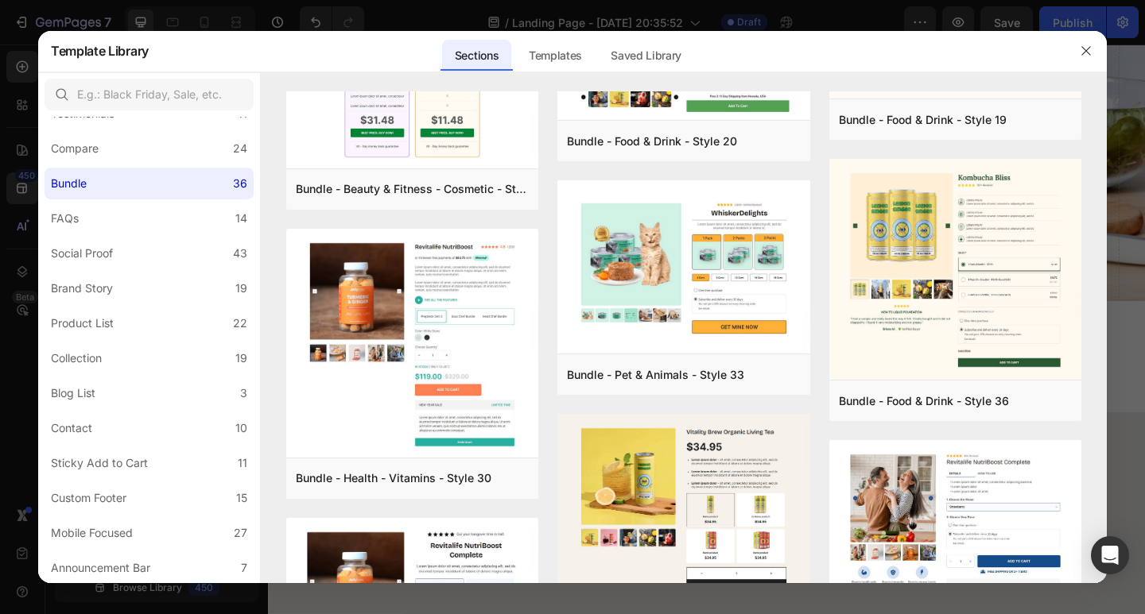
scroll to position [0, 0]
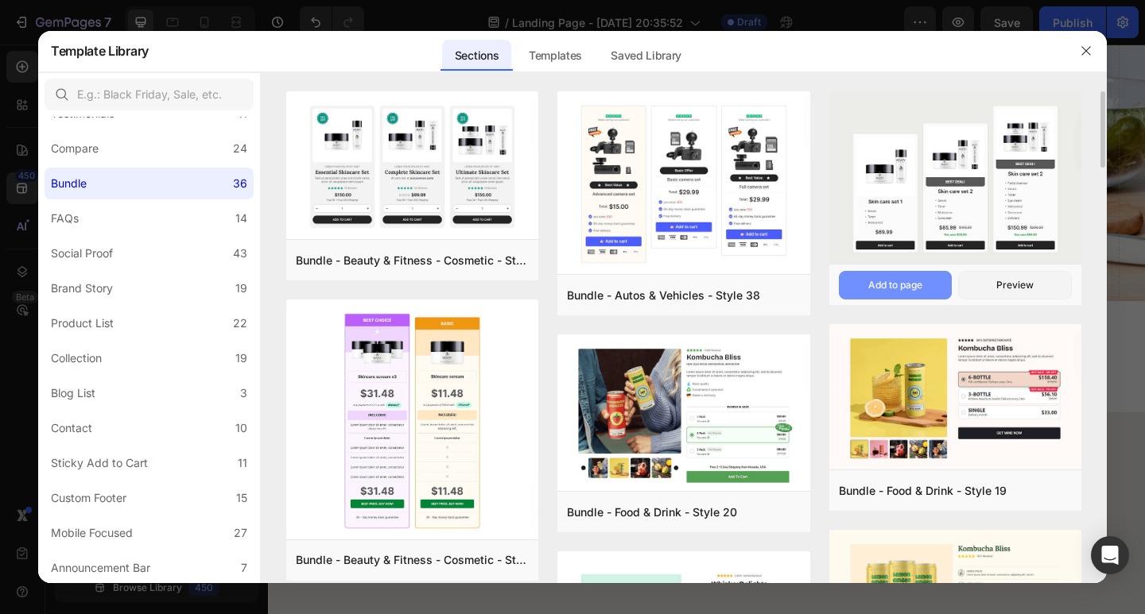
click at [907, 285] on div "Add to page" at bounding box center [895, 285] width 54 height 14
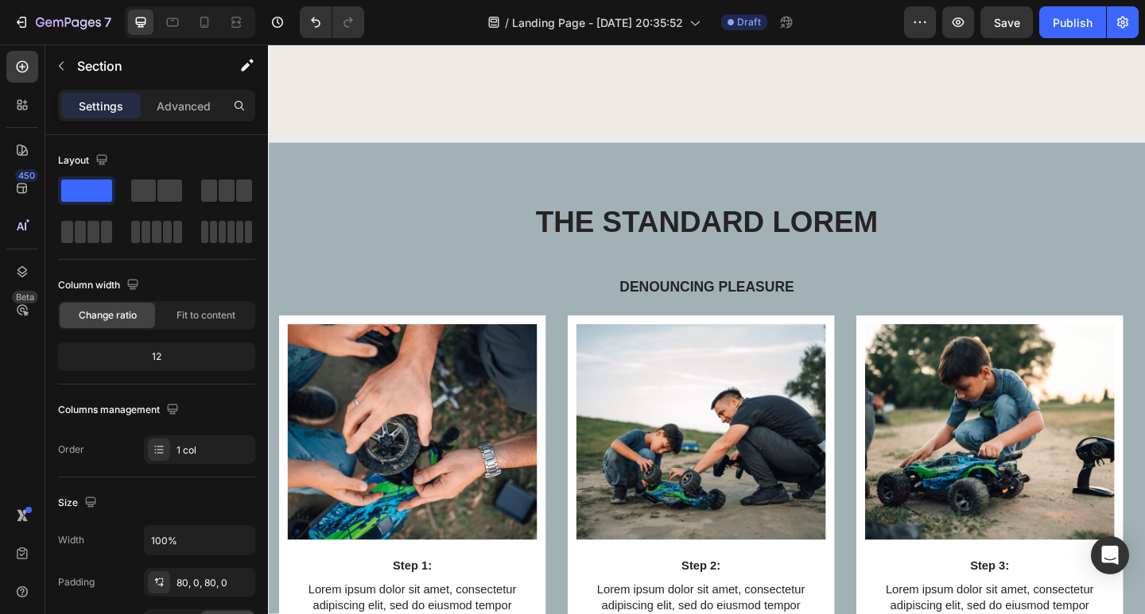
scroll to position [9091, 0]
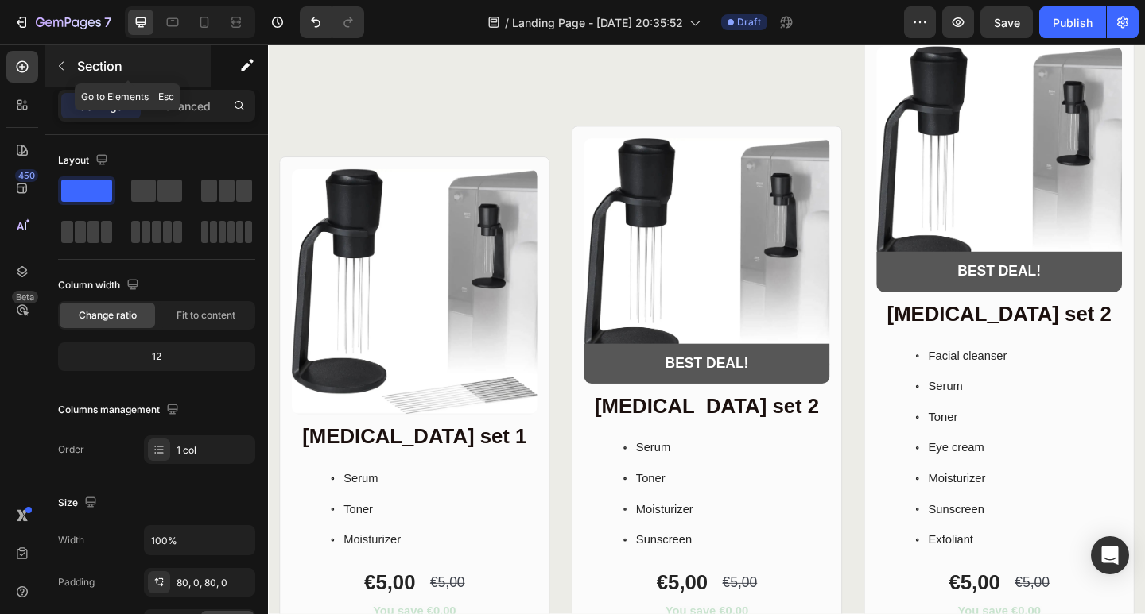
click at [64, 70] on icon "button" at bounding box center [61, 66] width 5 height 9
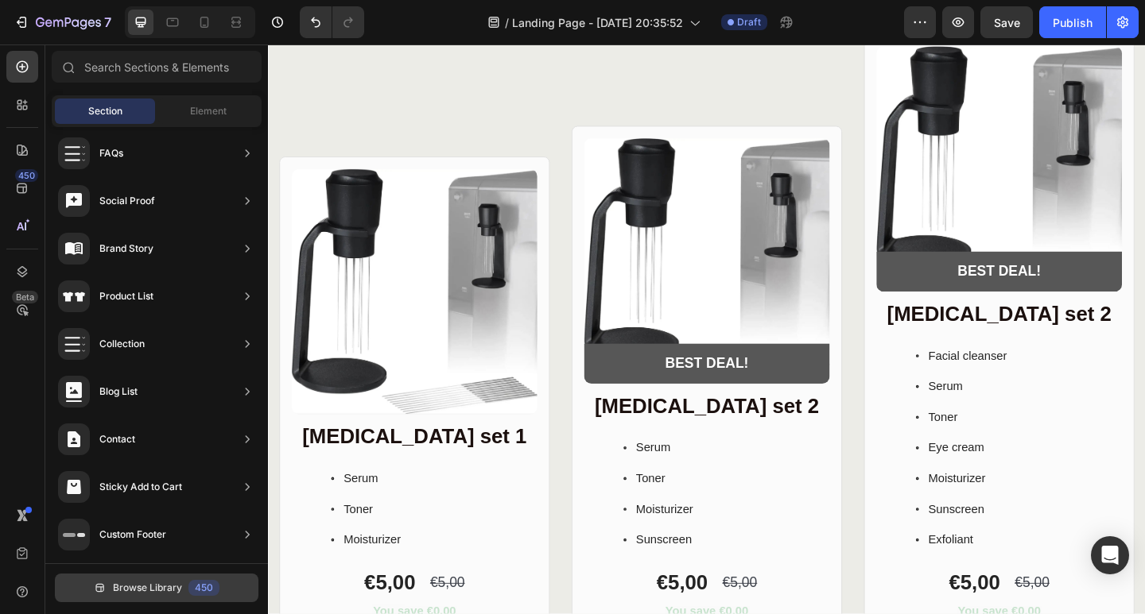
click at [190, 591] on div "450" at bounding box center [203, 588] width 31 height 16
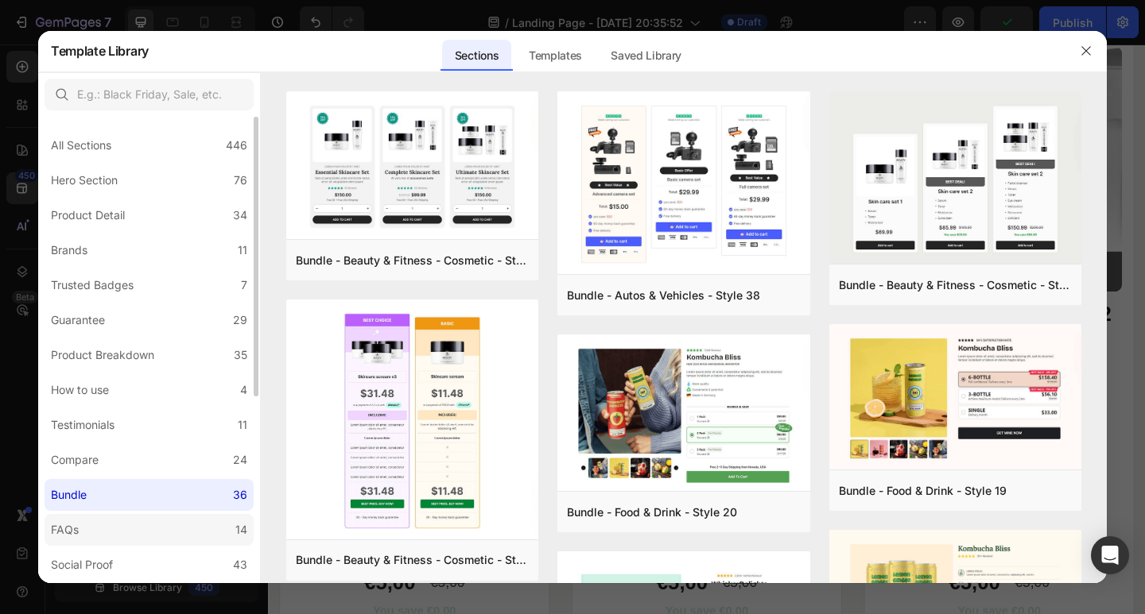
click at [147, 520] on label "FAQs 14" at bounding box center [149, 530] width 209 height 32
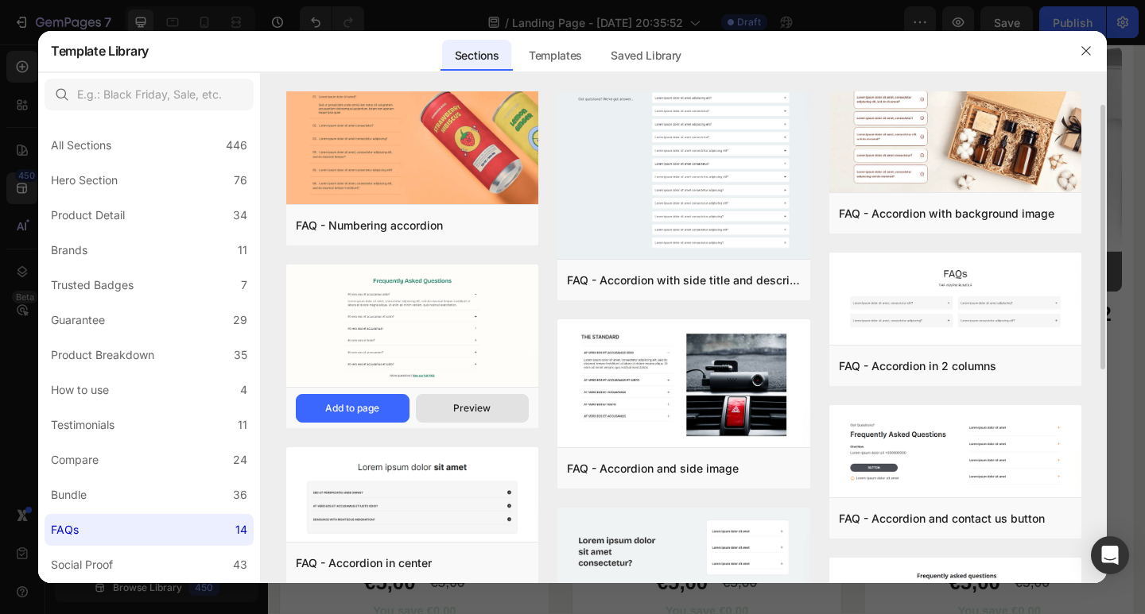
scroll to position [0, 0]
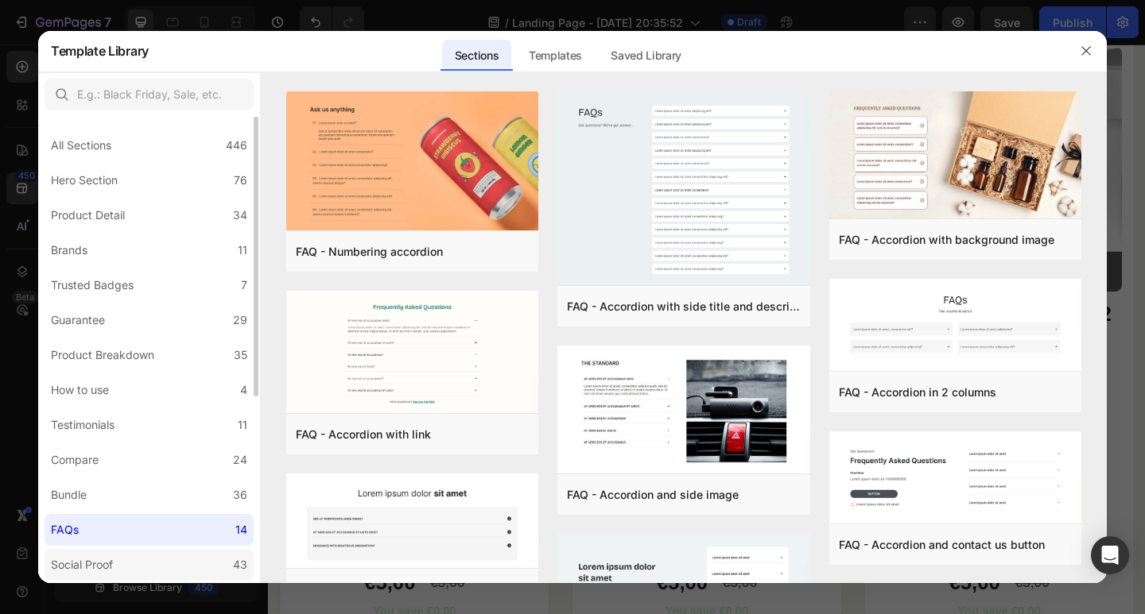
click at [161, 557] on label "Social Proof 43" at bounding box center [149, 565] width 209 height 32
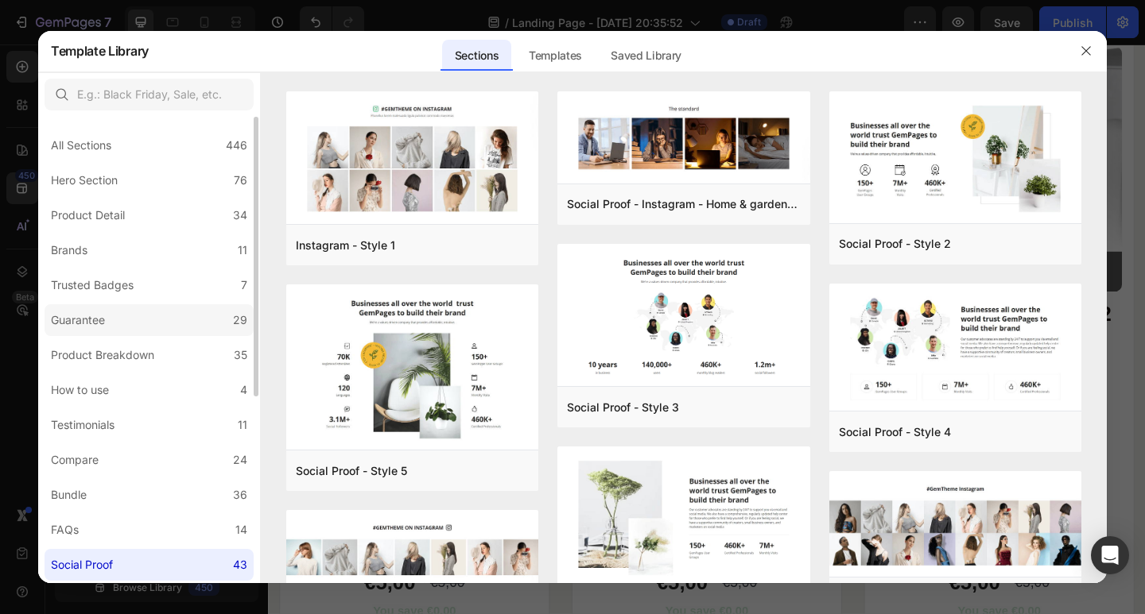
click at [130, 307] on label "Guarantee 29" at bounding box center [149, 320] width 209 height 32
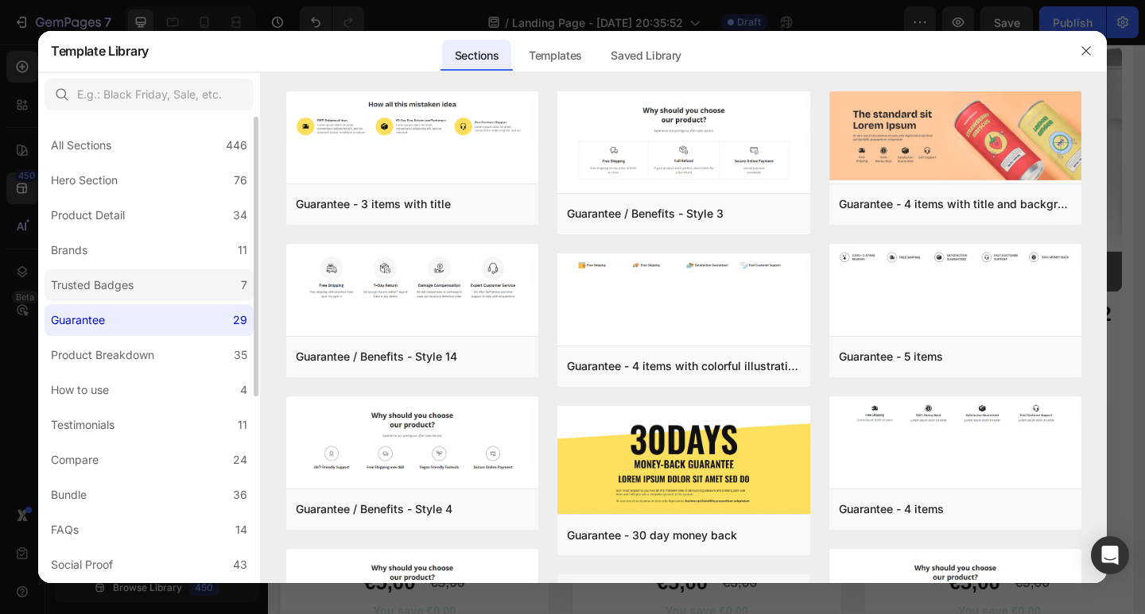
click at [145, 277] on label "Trusted Badges 7" at bounding box center [149, 285] width 209 height 32
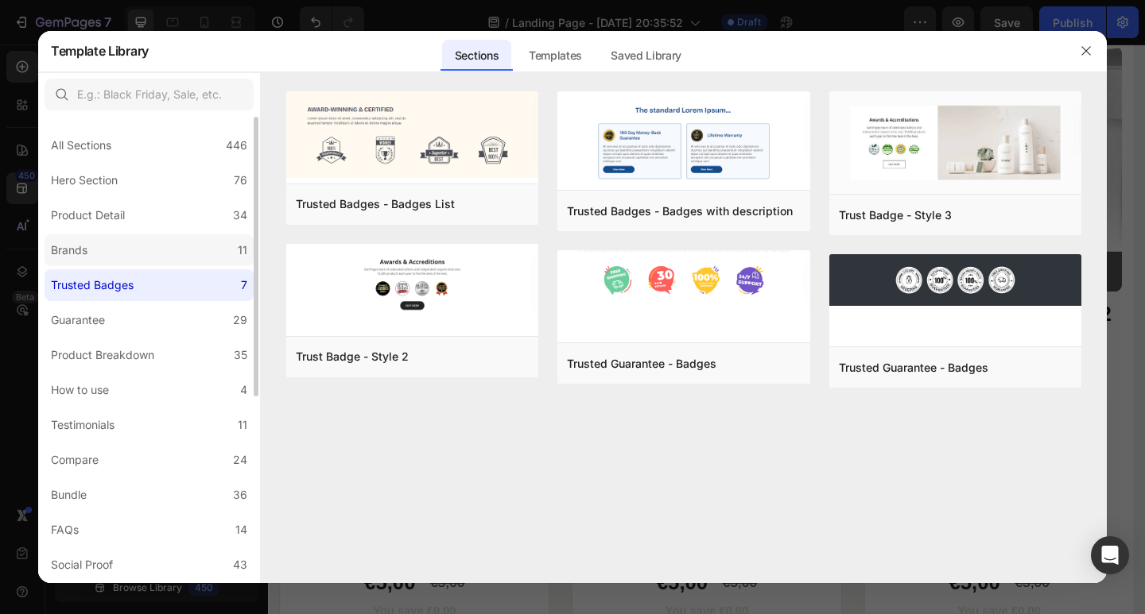
click at [154, 247] on label "Brands 11" at bounding box center [149, 250] width 209 height 32
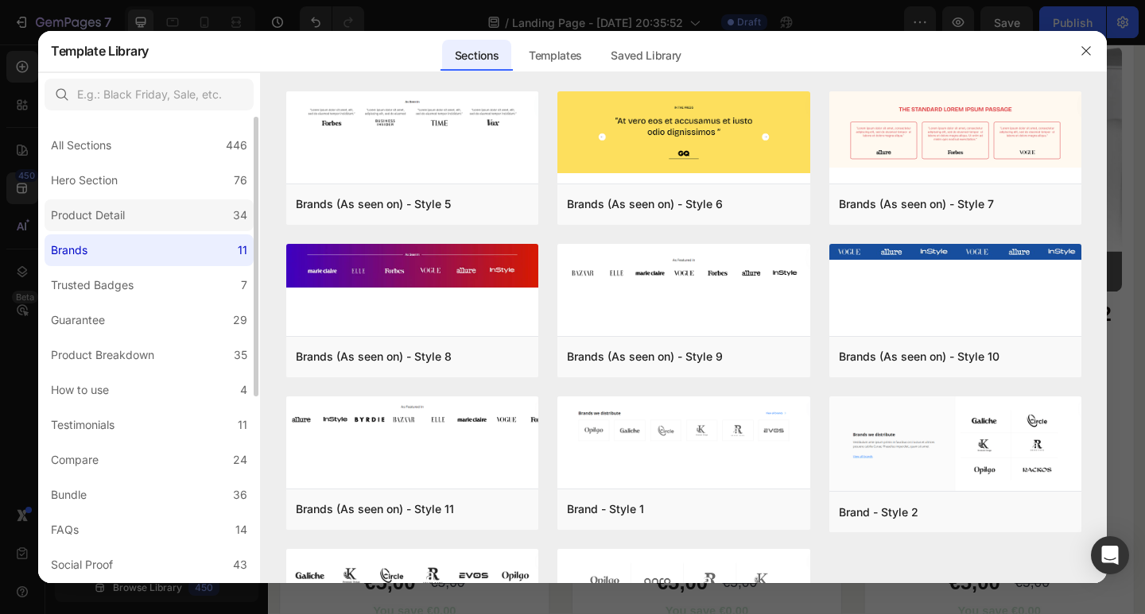
click at [160, 227] on label "Product Detail 34" at bounding box center [149, 216] width 209 height 32
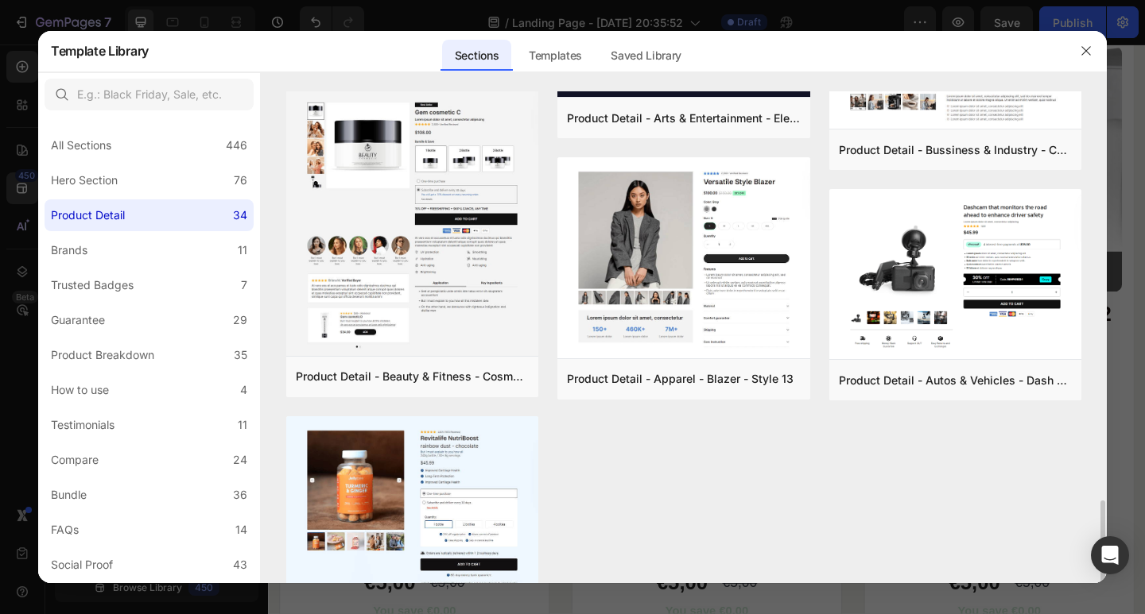
scroll to position [1192, 0]
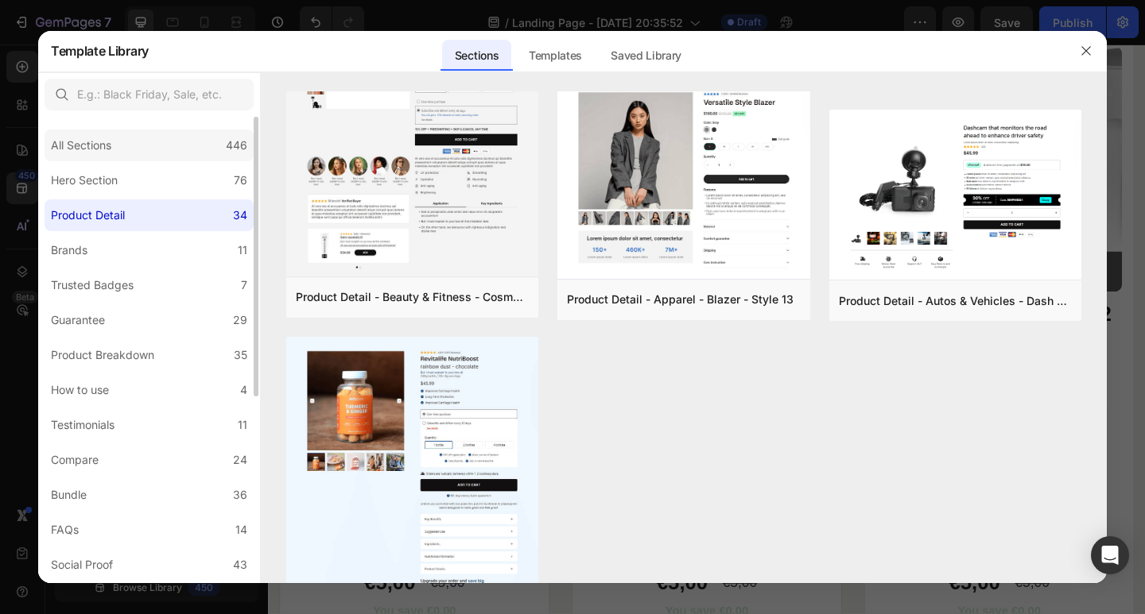
click at [175, 153] on div "All Sections 446" at bounding box center [149, 146] width 209 height 32
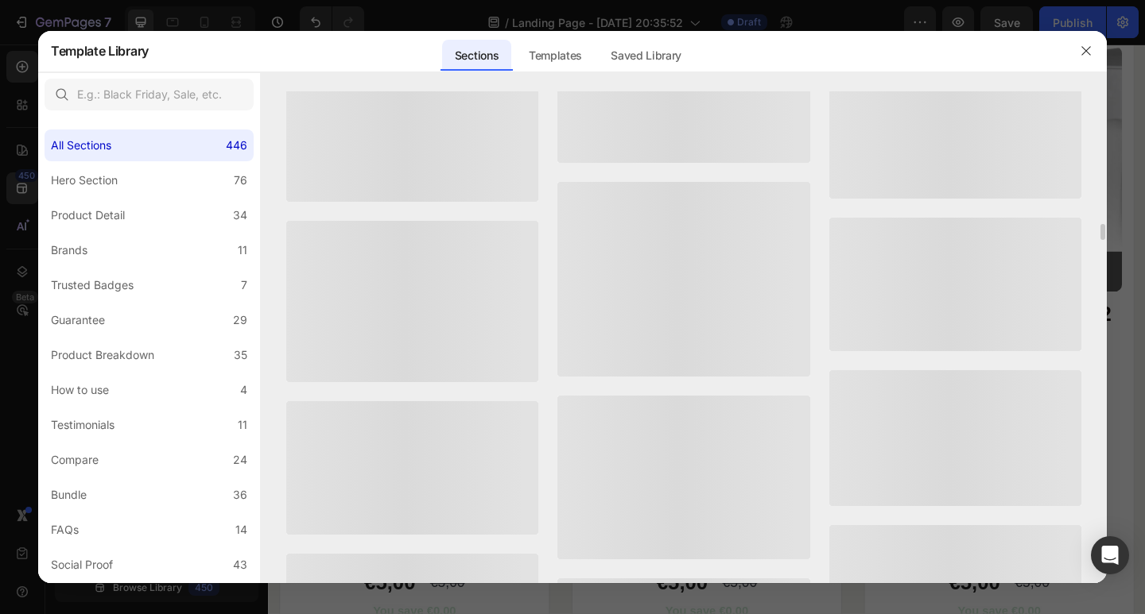
scroll to position [13515, 0]
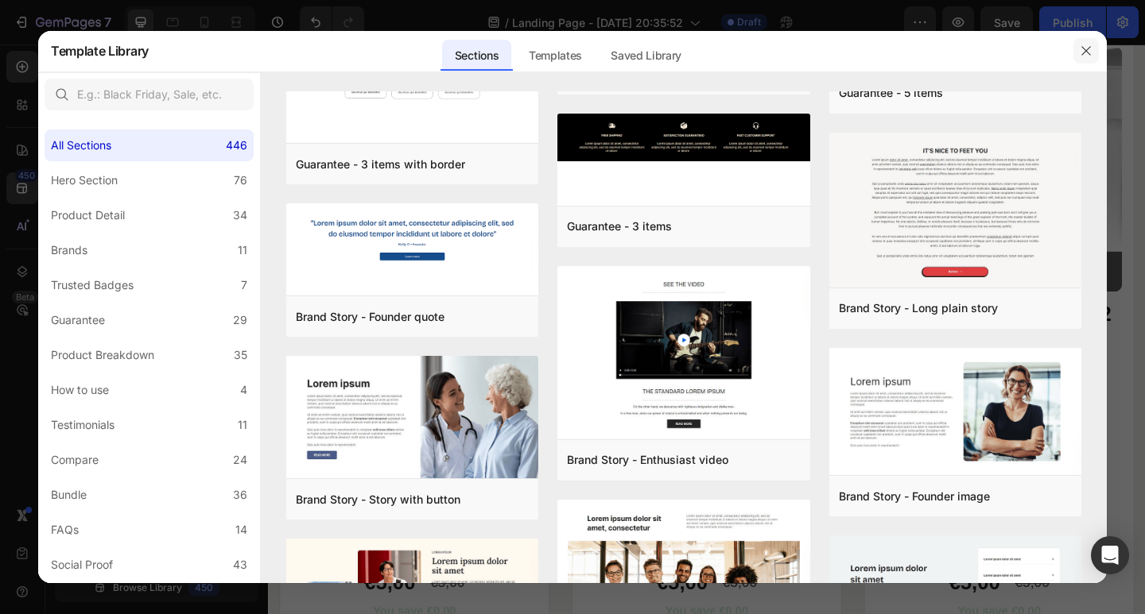
click at [1075, 45] on button "button" at bounding box center [1085, 50] width 25 height 25
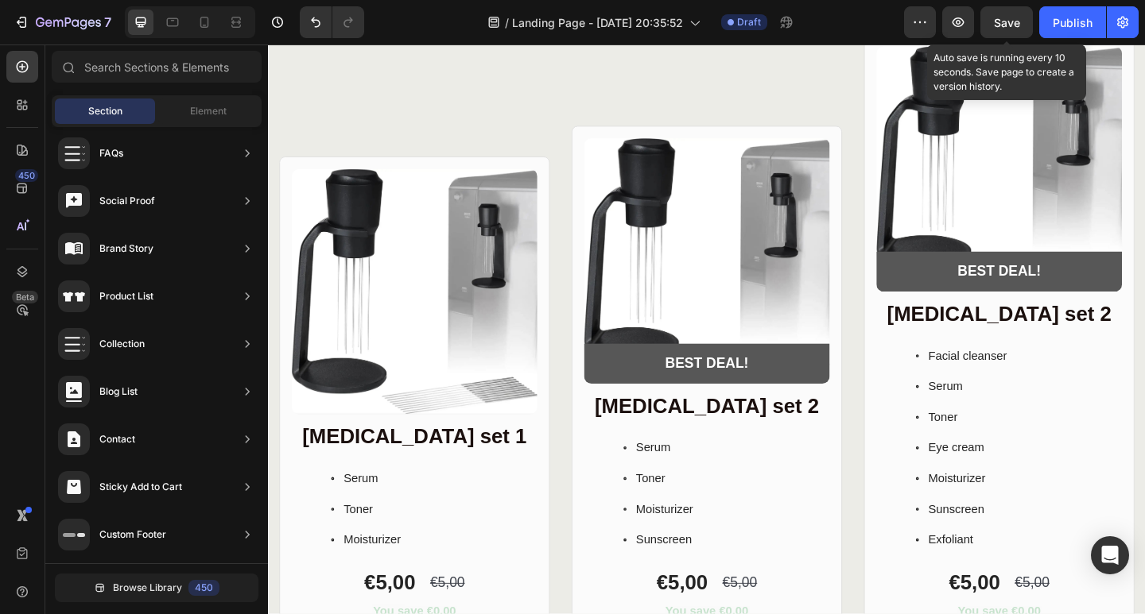
click at [996, 28] on span "Save" at bounding box center [1007, 23] width 26 height 14
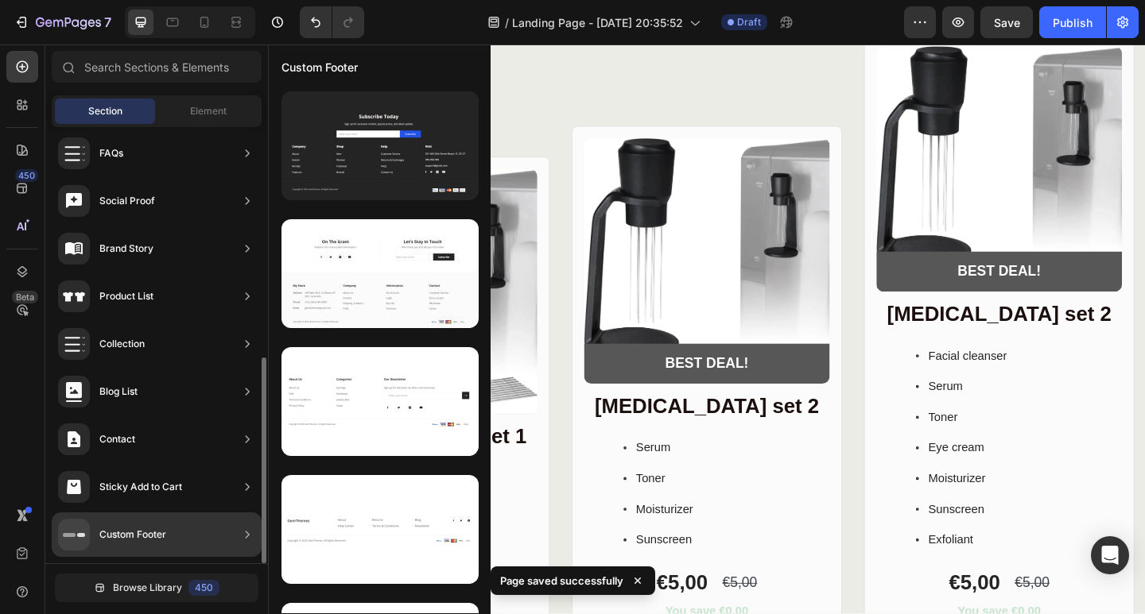
click at [227, 540] on div "Custom Footer" at bounding box center [157, 535] width 210 height 45
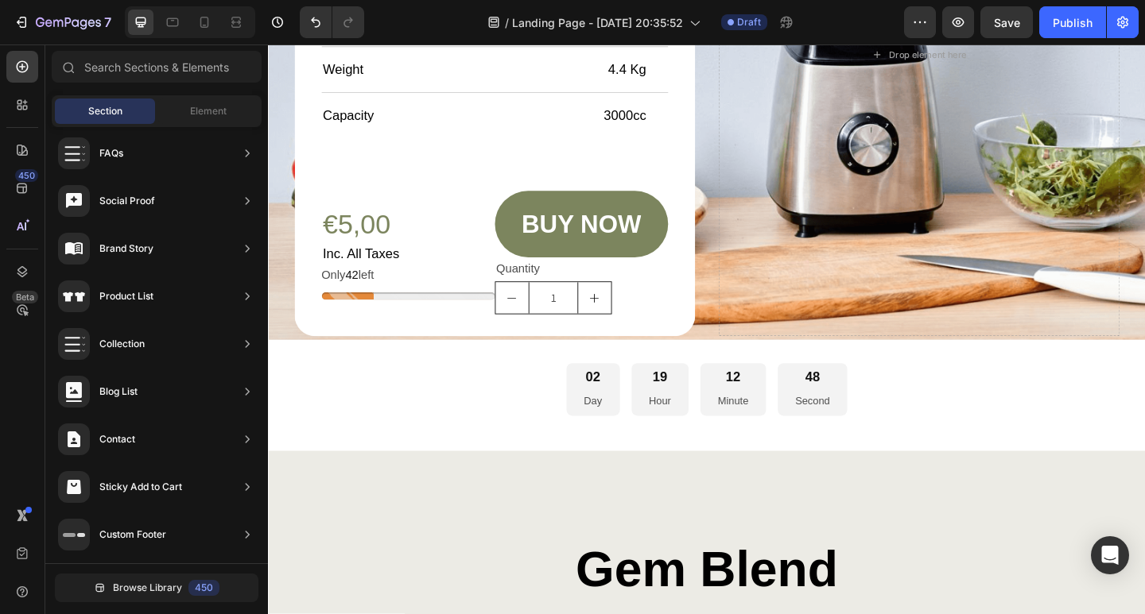
scroll to position [6522, 0]
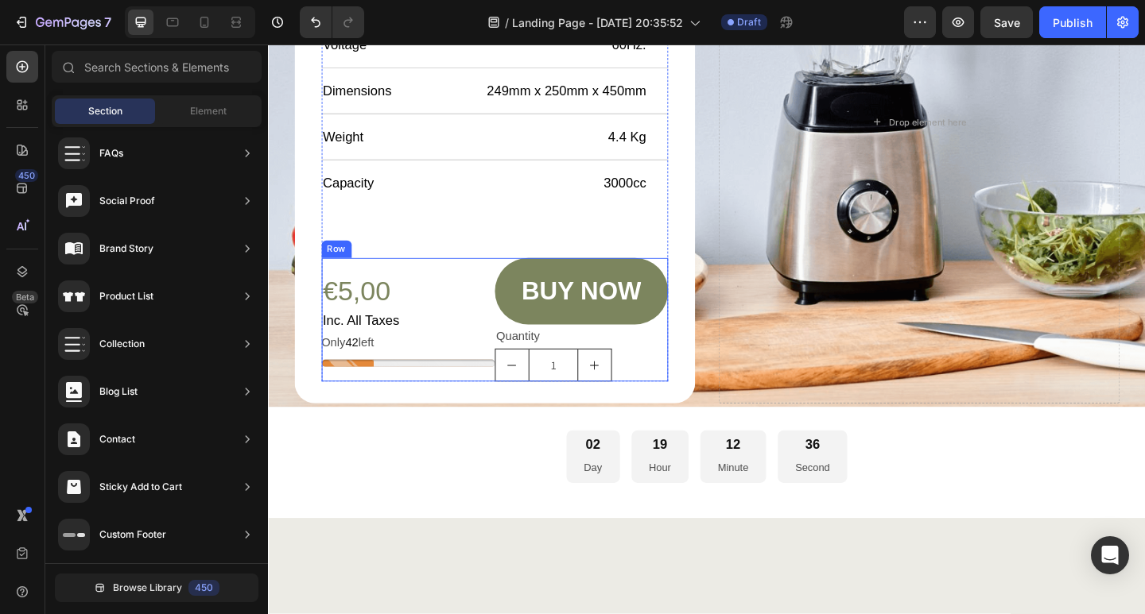
click at [470, 277] on div "€5,00 Product Price Product Price Inc. All Taxes Text Block Only 42 left Stock …" at bounding box center [420, 344] width 188 height 134
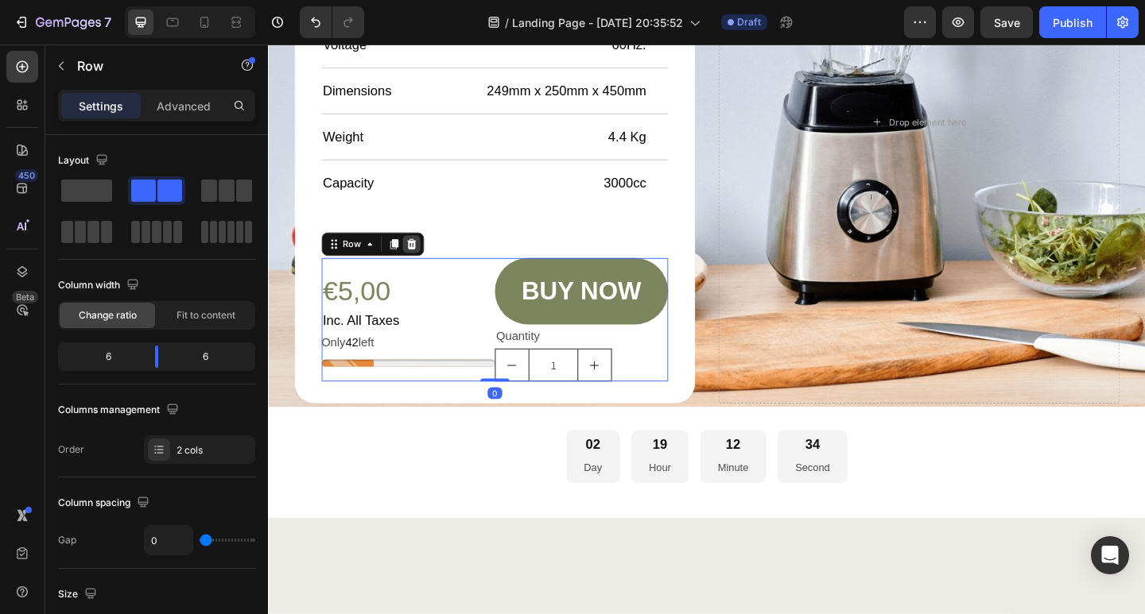
click at [418, 262] on icon at bounding box center [423, 262] width 13 height 13
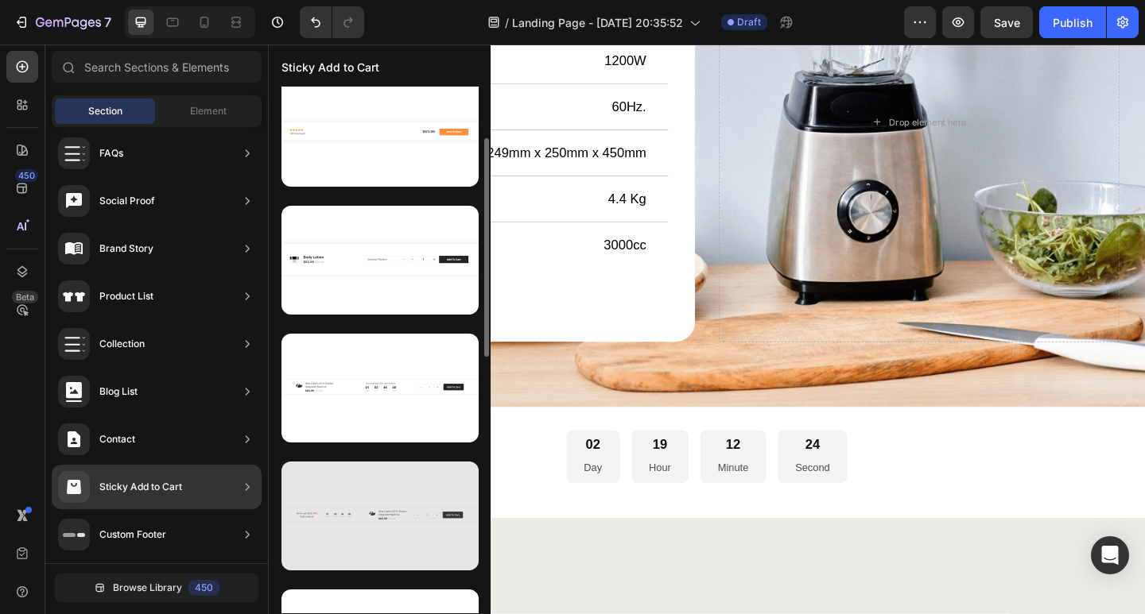
scroll to position [0, 0]
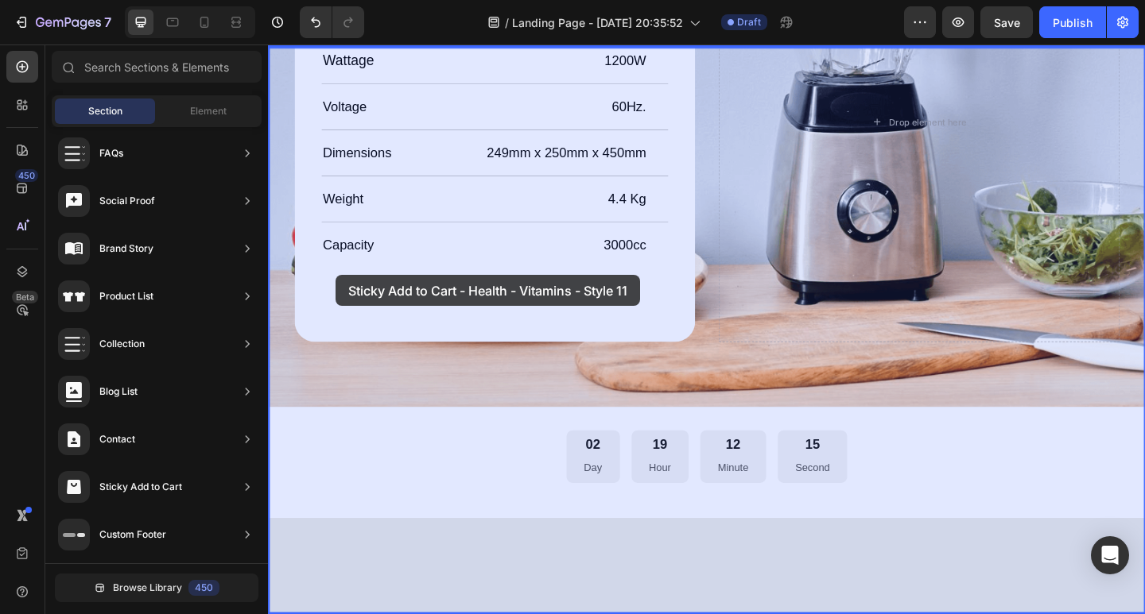
drag, startPoint x: 665, startPoint y: 320, endPoint x: 342, endPoint y: 293, distance: 324.6
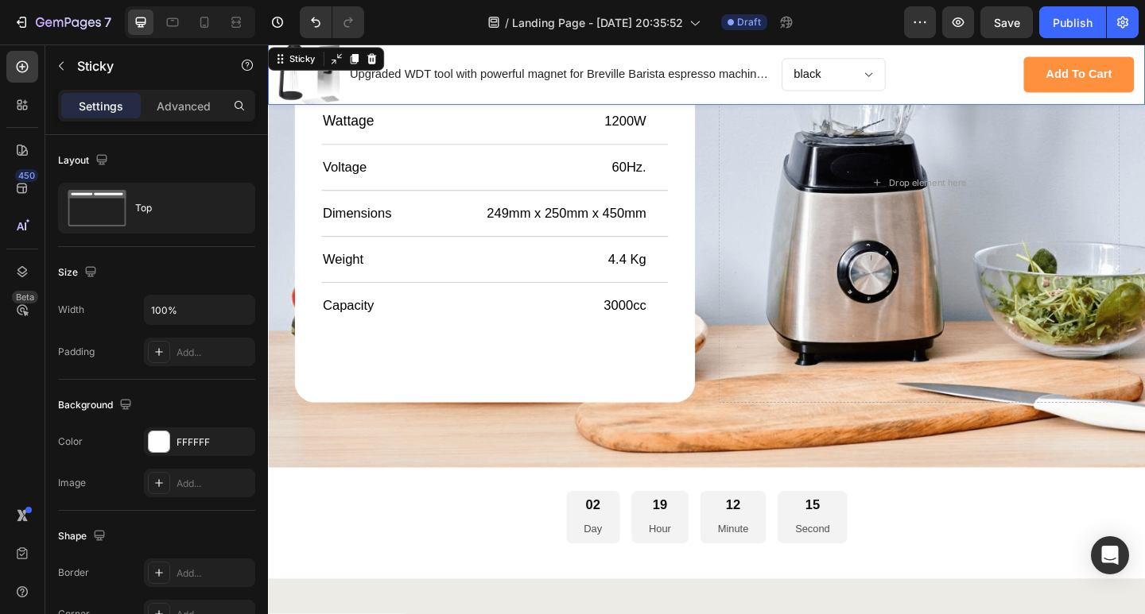
scroll to position [6588, 0]
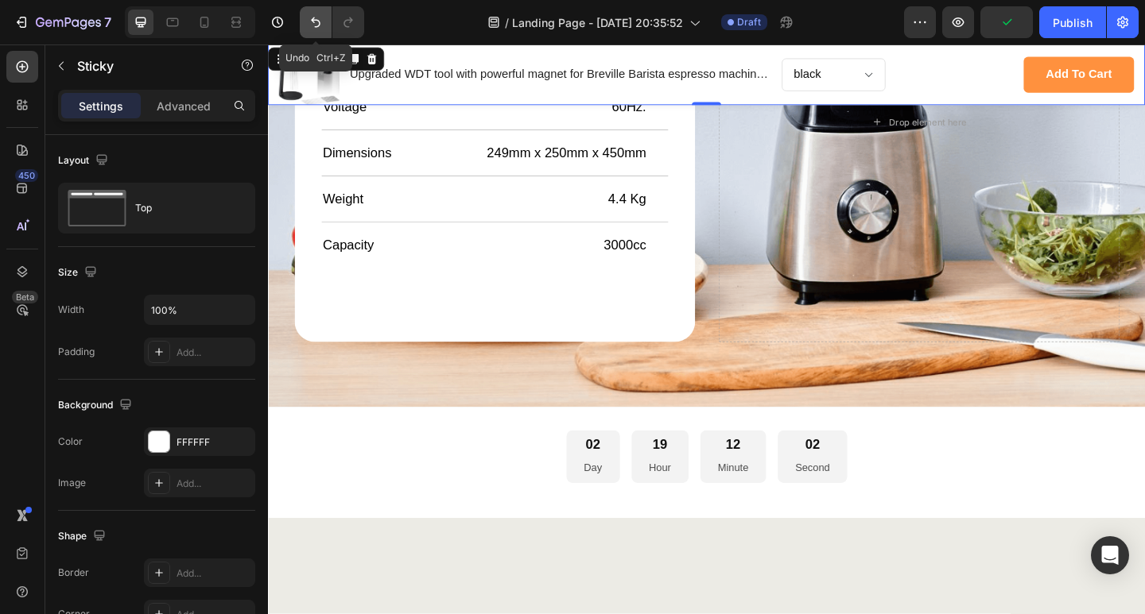
click at [316, 31] on button "Undo/Redo" at bounding box center [316, 22] width 32 height 32
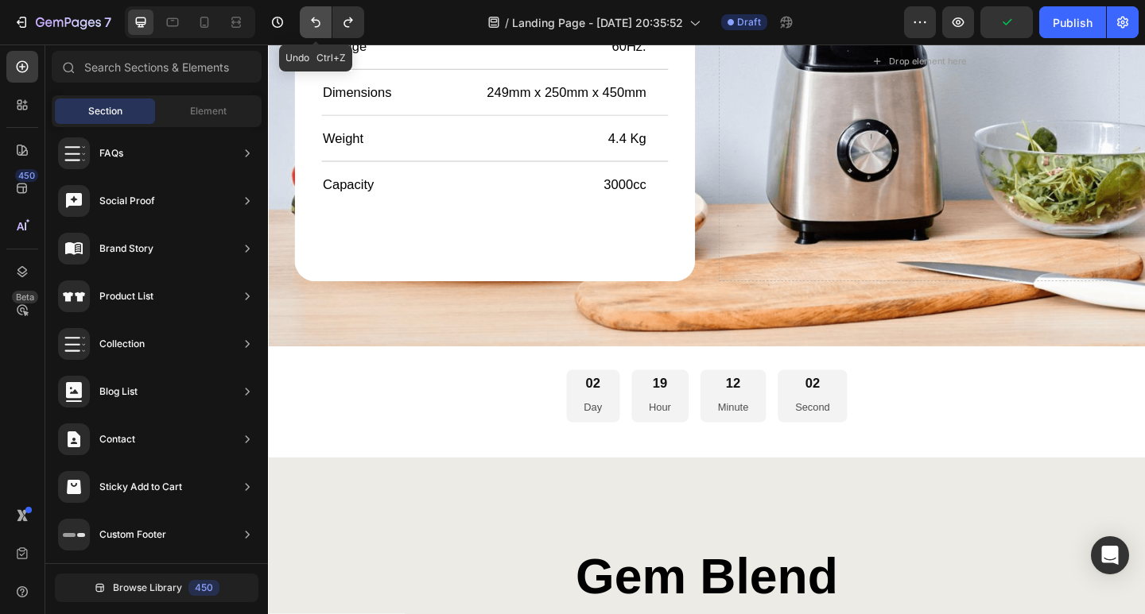
scroll to position [6522, 0]
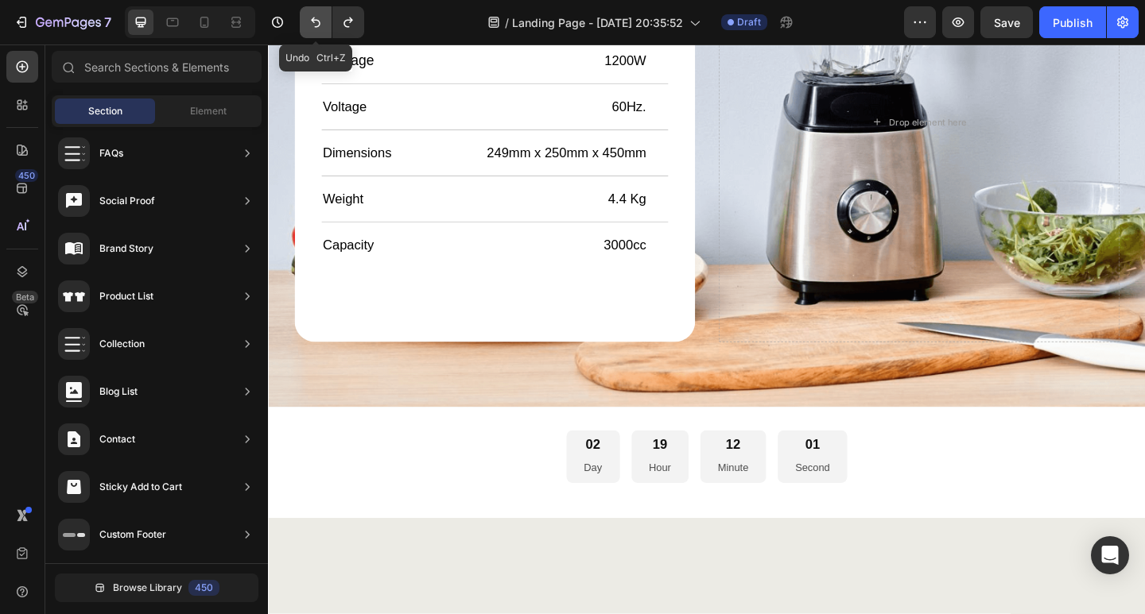
click at [316, 31] on button "Undo/Redo" at bounding box center [316, 22] width 32 height 32
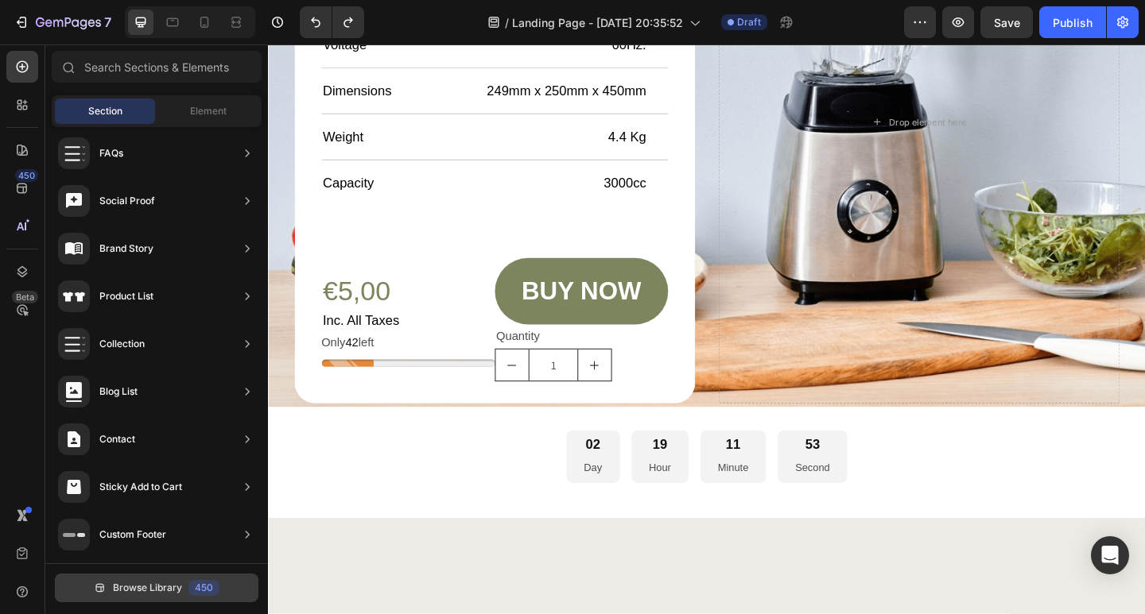
click at [227, 581] on button "Browse Library 450" at bounding box center [156, 588] width 203 height 29
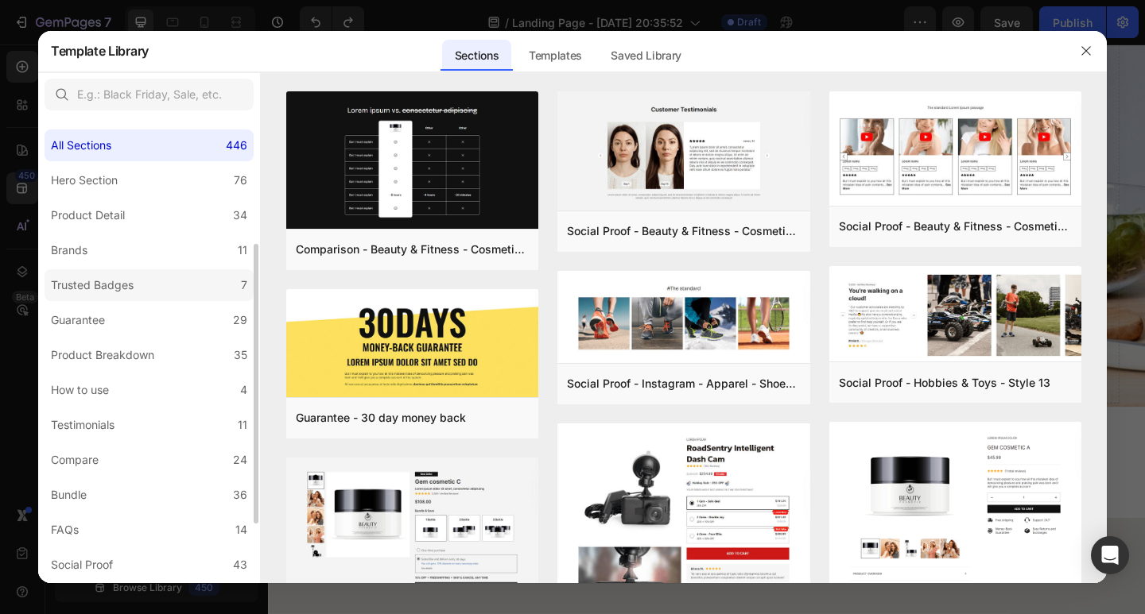
scroll to position [312, 0]
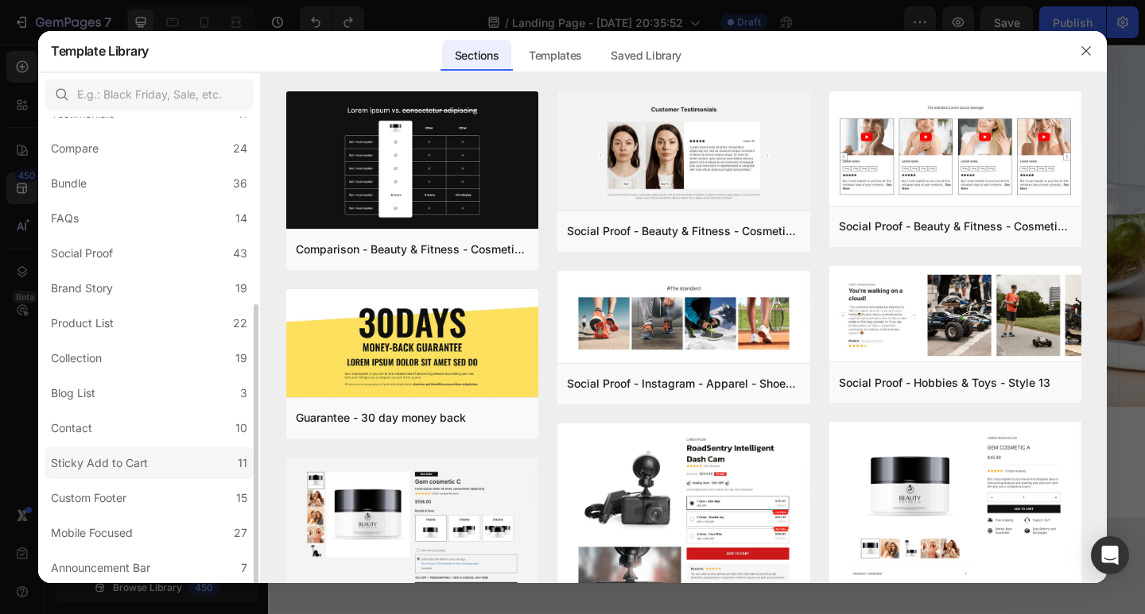
click at [202, 471] on label "Sticky Add to Cart 11" at bounding box center [149, 464] width 209 height 32
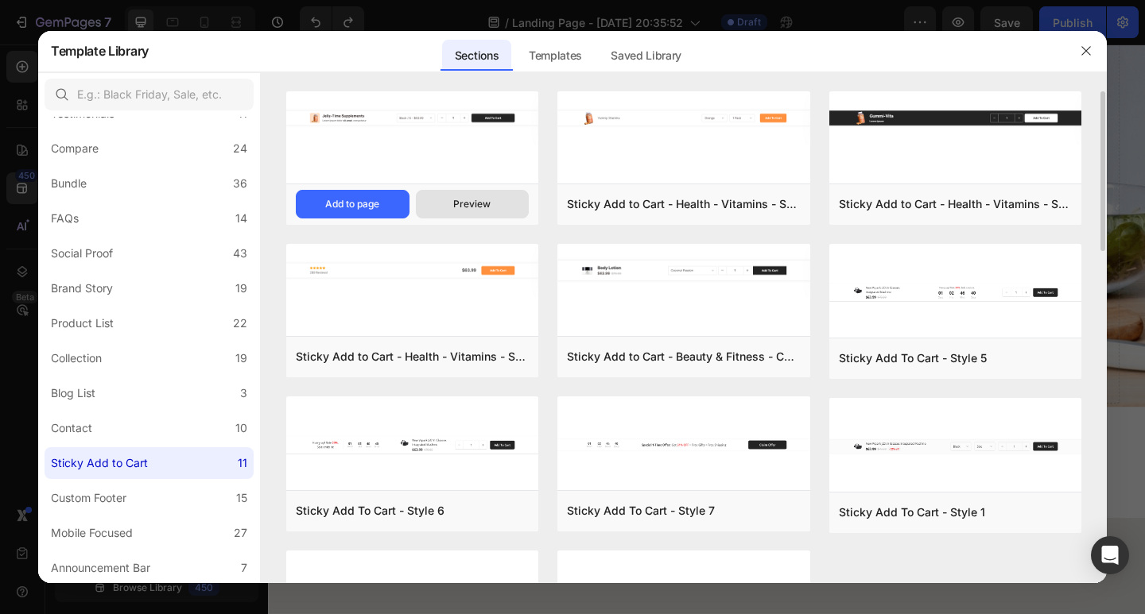
click at [442, 205] on button "Preview" at bounding box center [473, 204] width 114 height 29
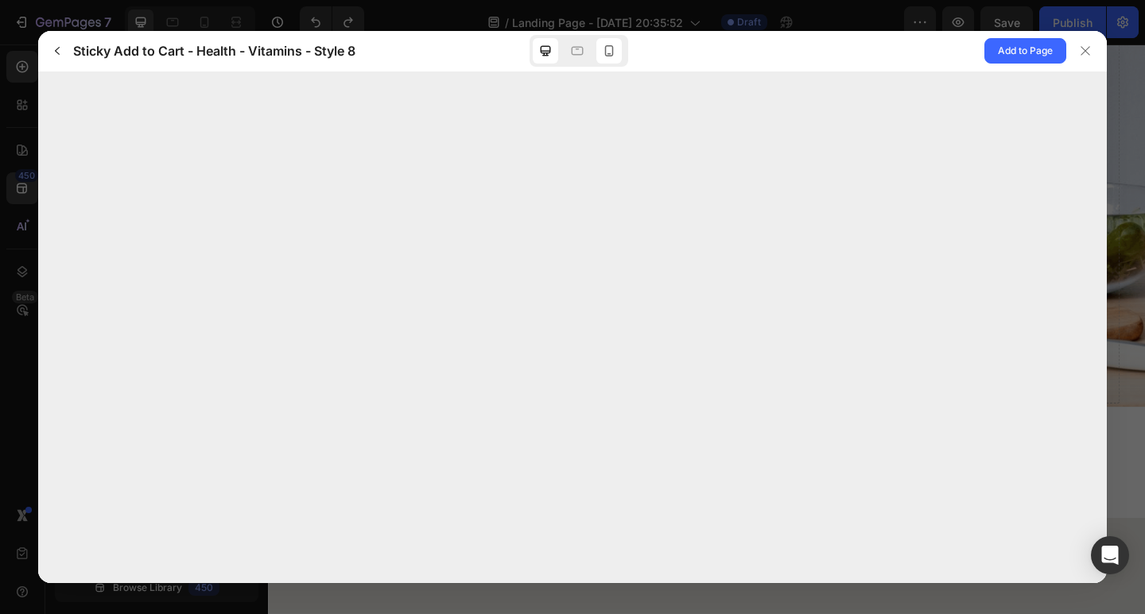
click at [603, 52] on icon at bounding box center [609, 51] width 16 height 16
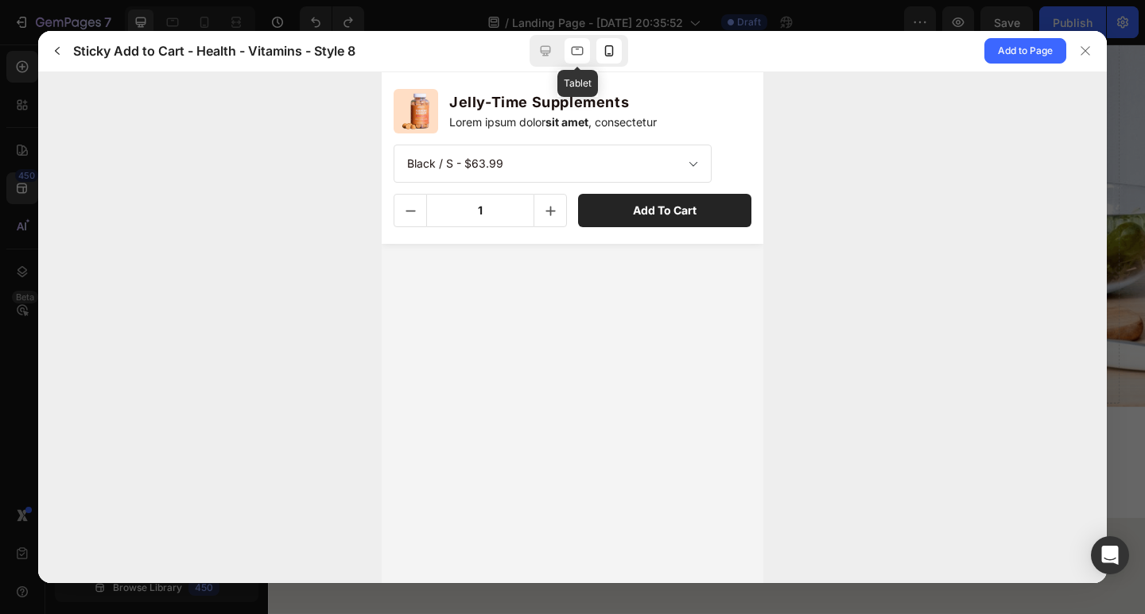
scroll to position [0, 0]
click at [579, 56] on icon at bounding box center [577, 51] width 16 height 16
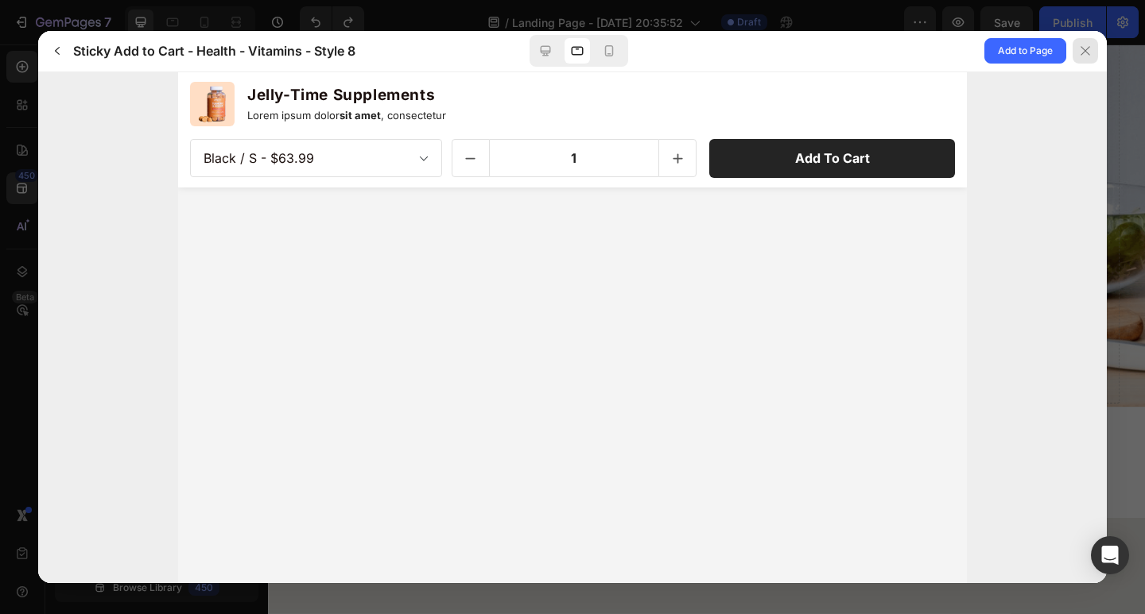
click at [1078, 45] on div at bounding box center [1084, 50] width 25 height 25
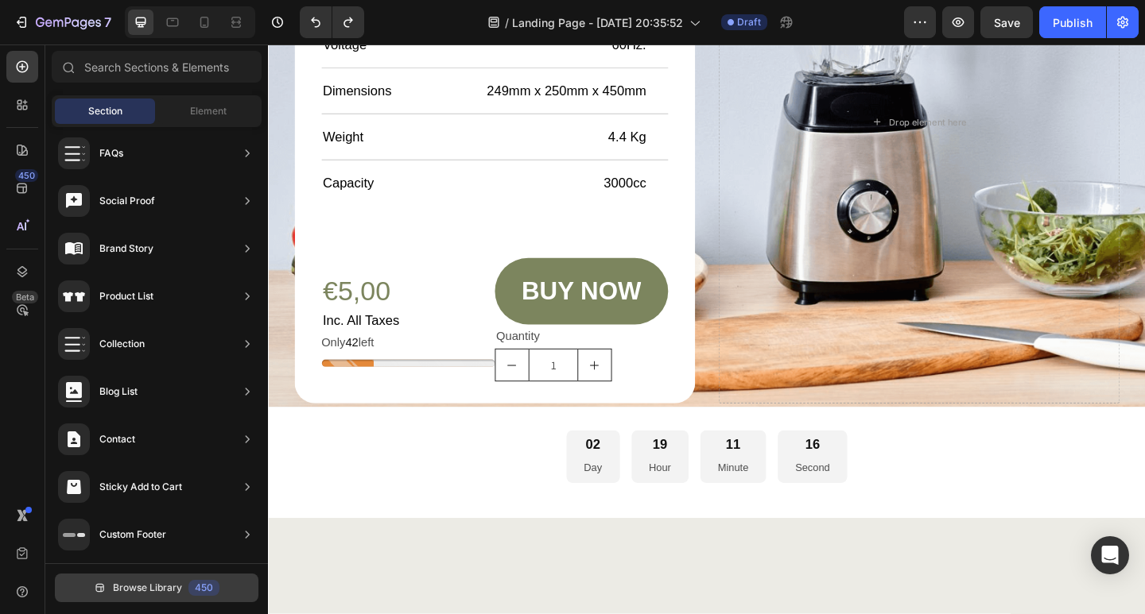
click at [215, 589] on div "450" at bounding box center [203, 588] width 31 height 16
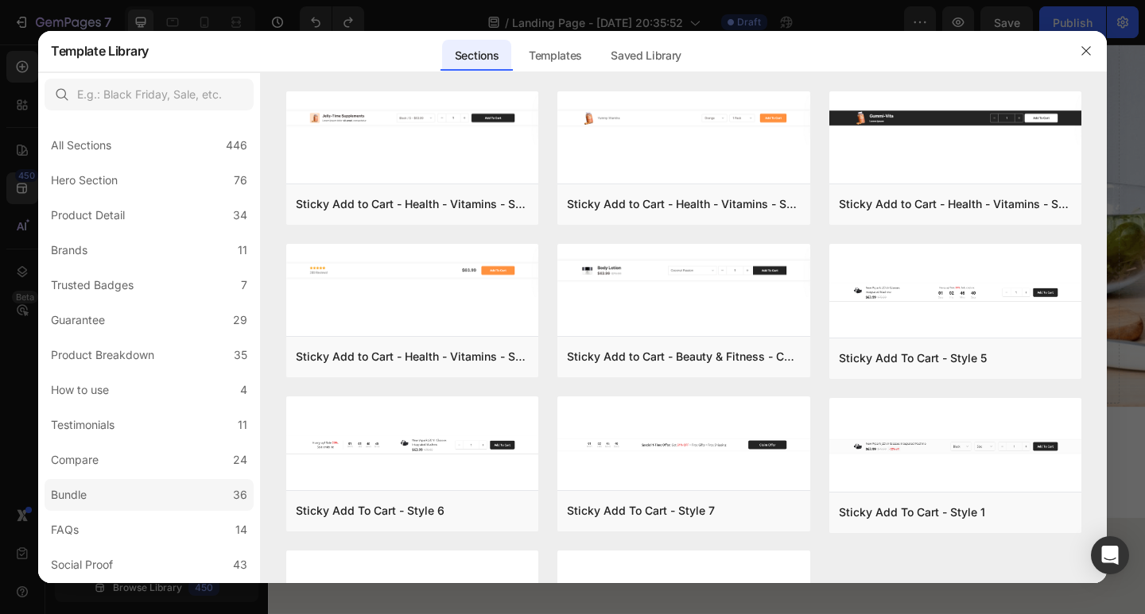
scroll to position [312, 0]
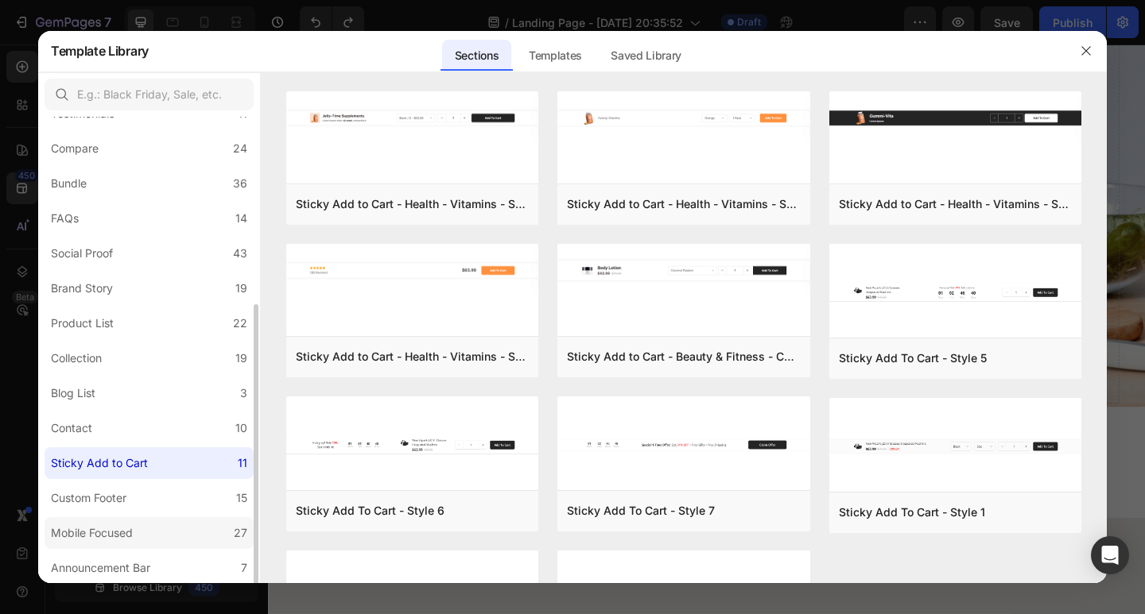
click at [180, 526] on label "Mobile Focused 27" at bounding box center [149, 533] width 209 height 32
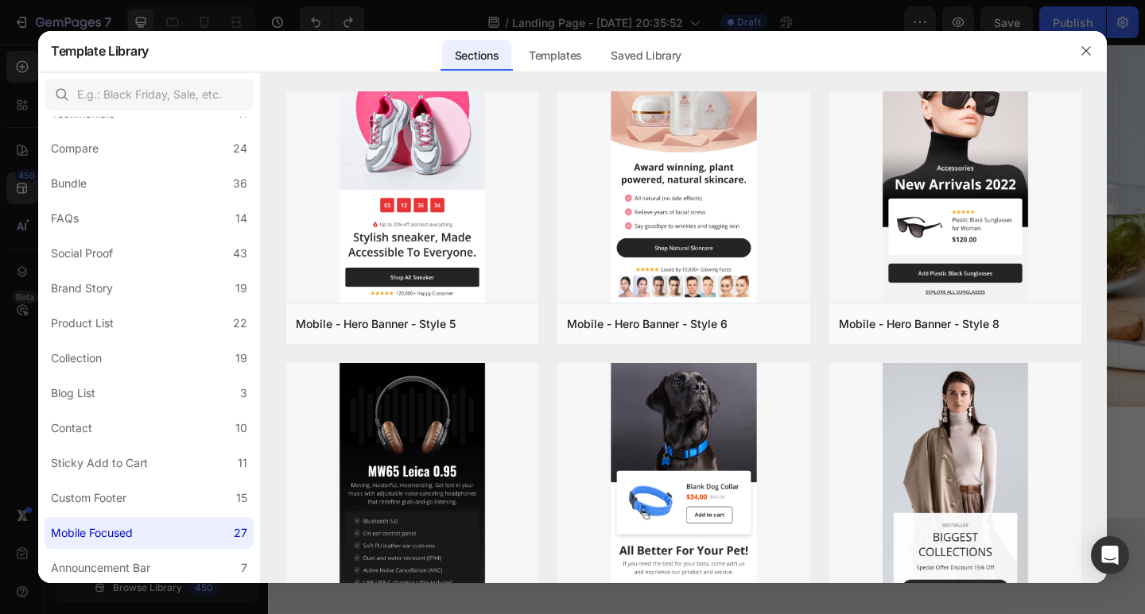
scroll to position [134, 0]
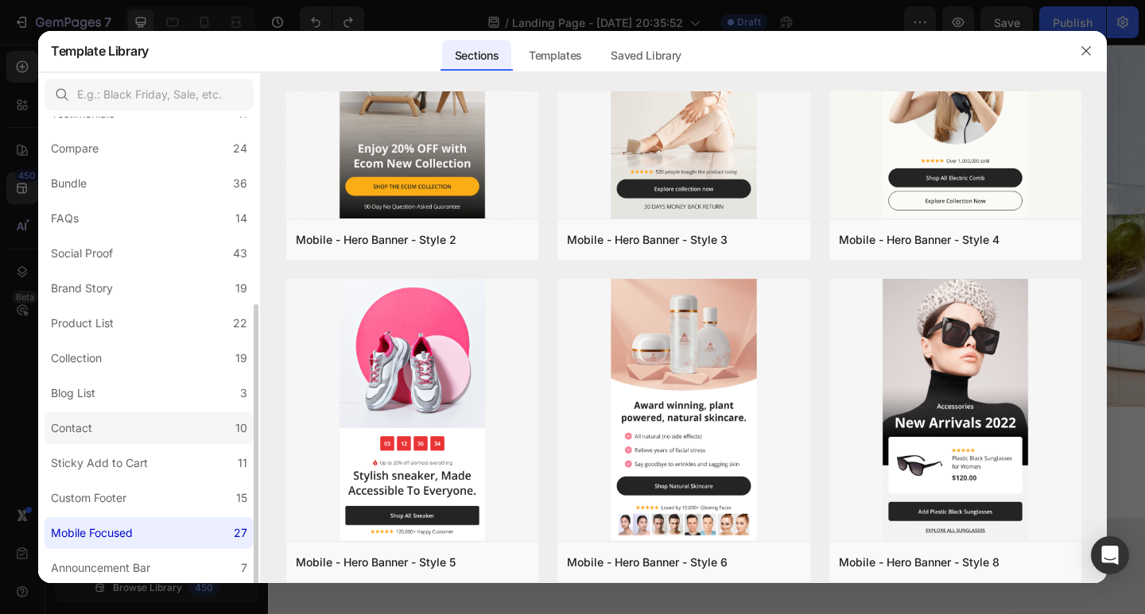
click at [156, 440] on label "Contact 10" at bounding box center [149, 429] width 209 height 32
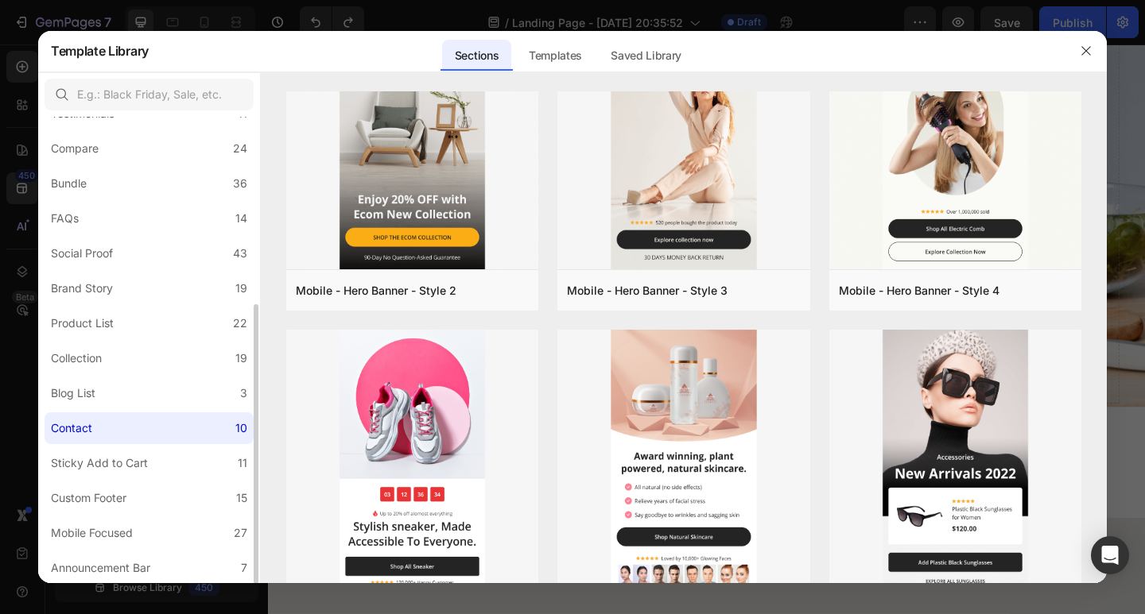
scroll to position [0, 0]
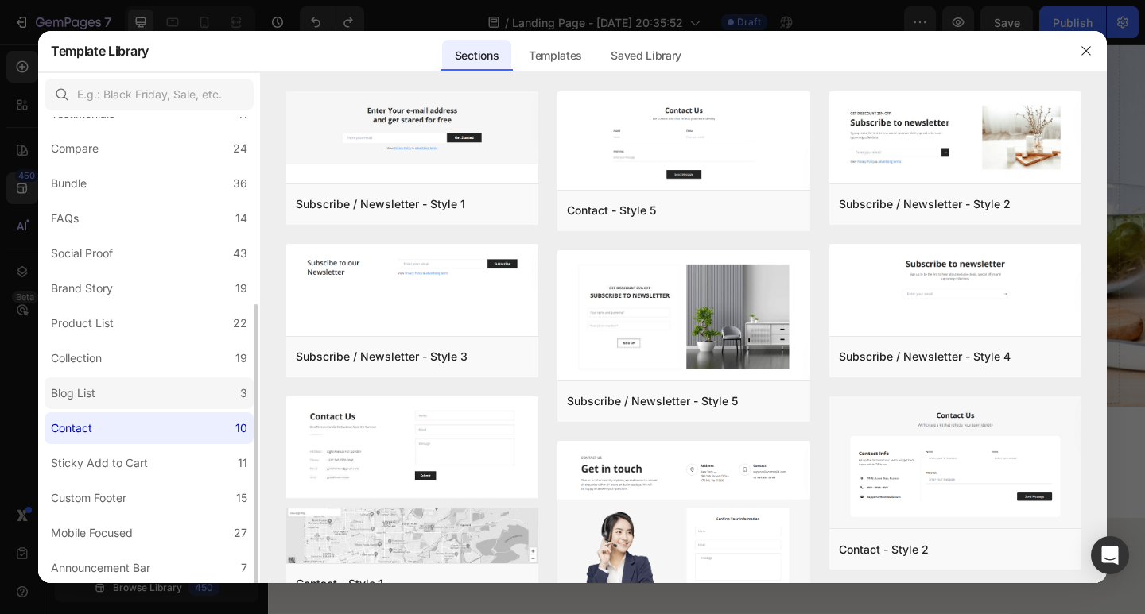
click at [141, 395] on label "Blog List 3" at bounding box center [149, 394] width 209 height 32
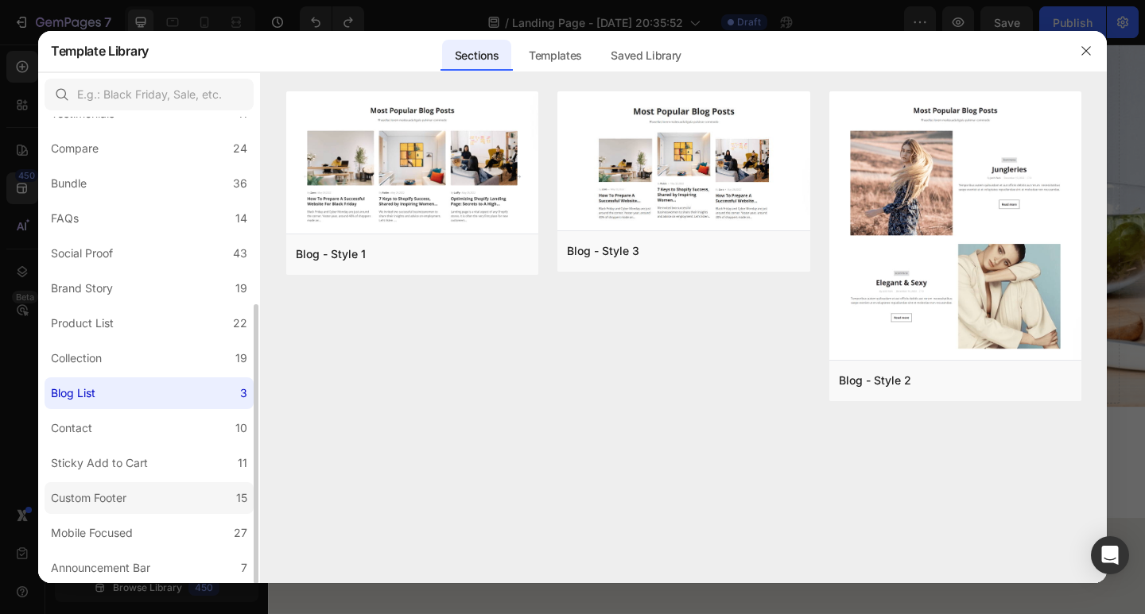
click at [148, 502] on label "Custom Footer 15" at bounding box center [149, 498] width 209 height 32
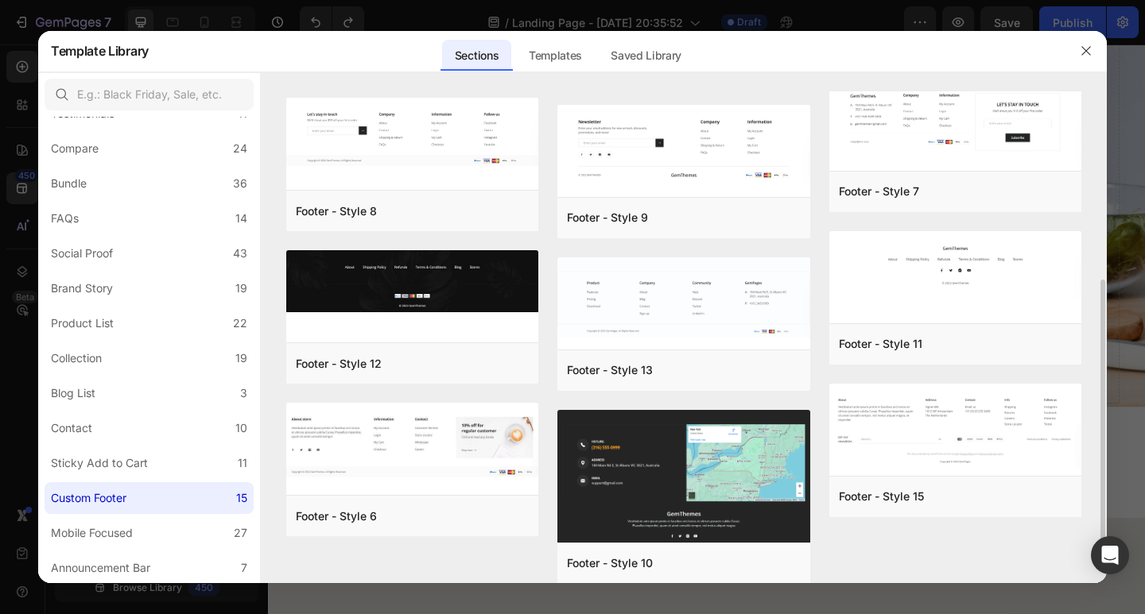
scroll to position [337, 0]
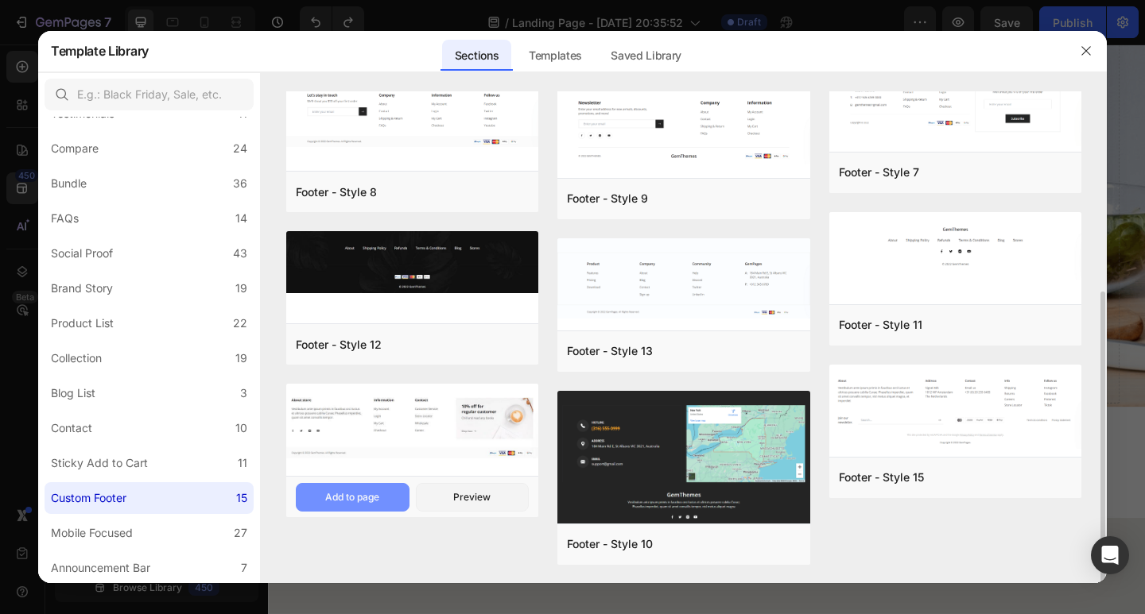
click at [382, 501] on button "Add to page" at bounding box center [353, 497] width 114 height 29
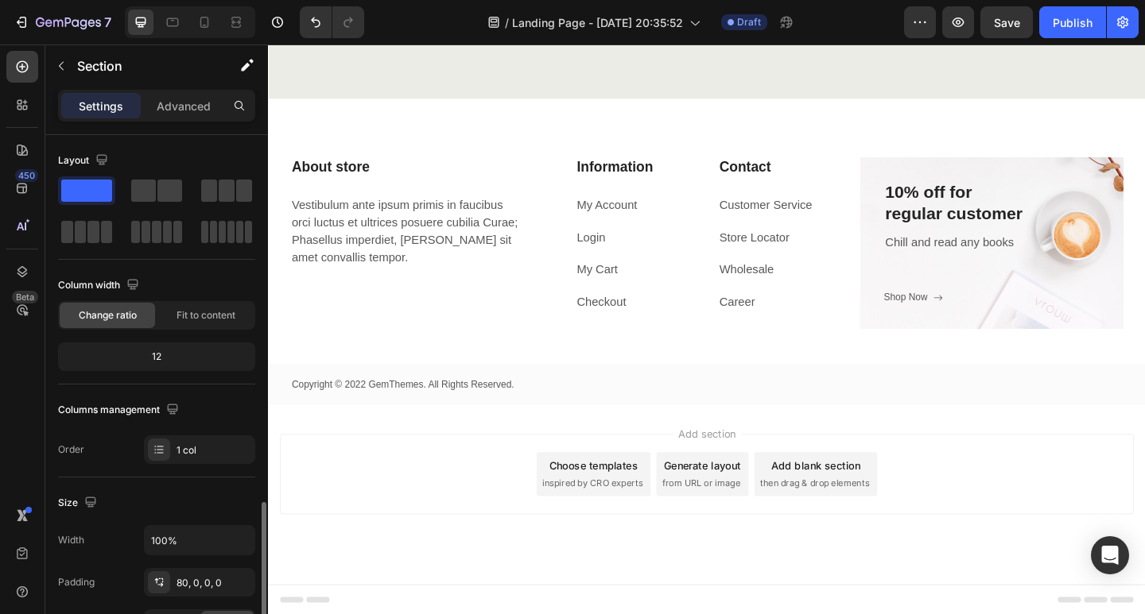
scroll to position [238, 0]
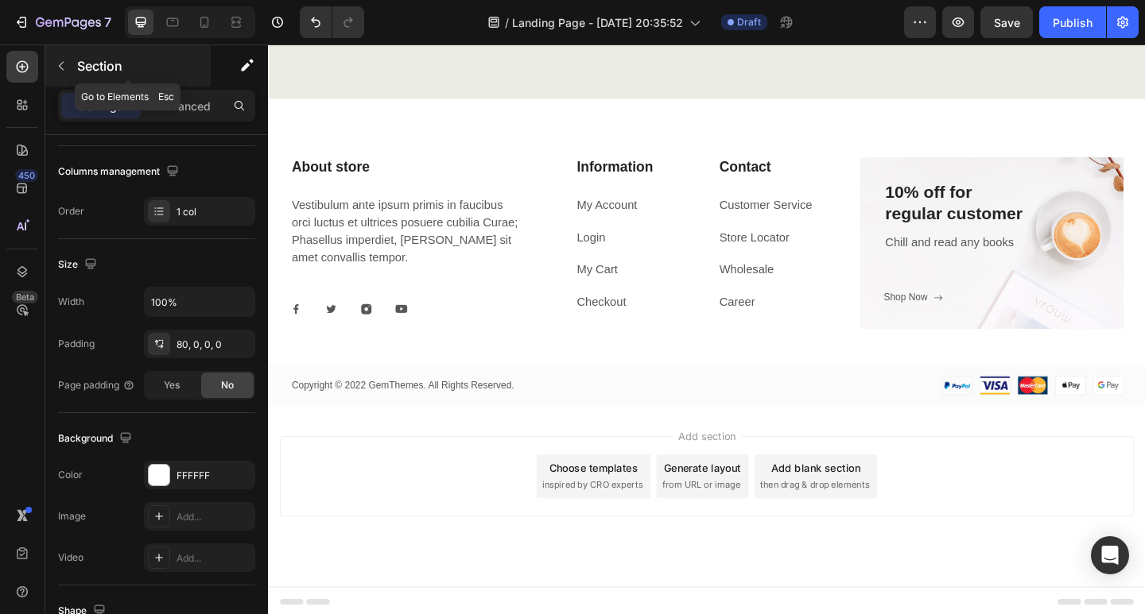
click at [58, 72] on button "button" at bounding box center [60, 65] width 25 height 25
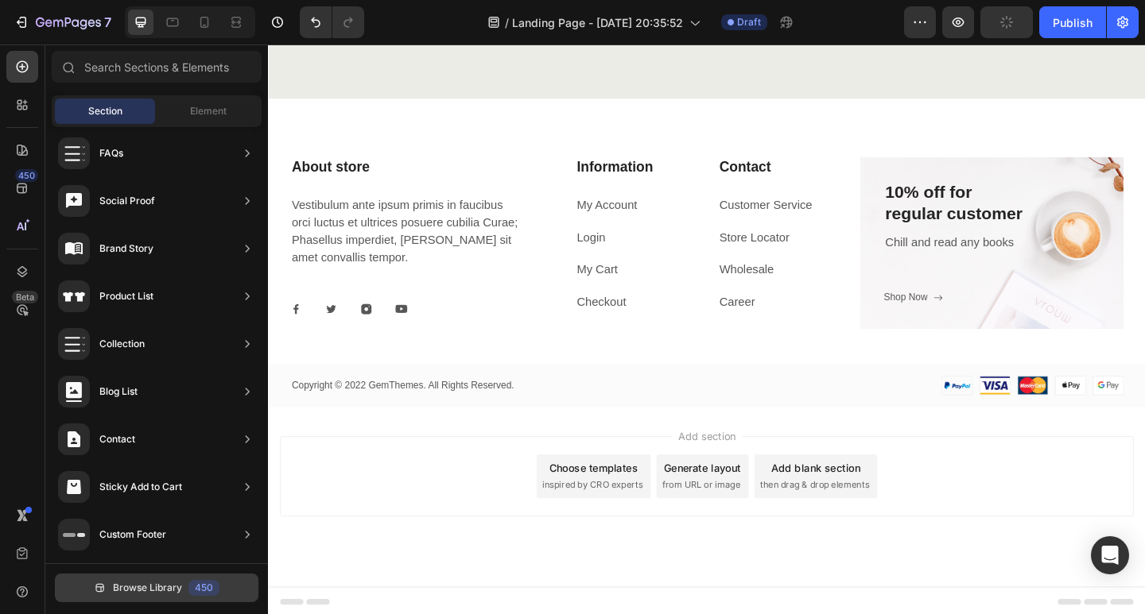
click at [177, 577] on button "Browse Library 450" at bounding box center [156, 588] width 203 height 29
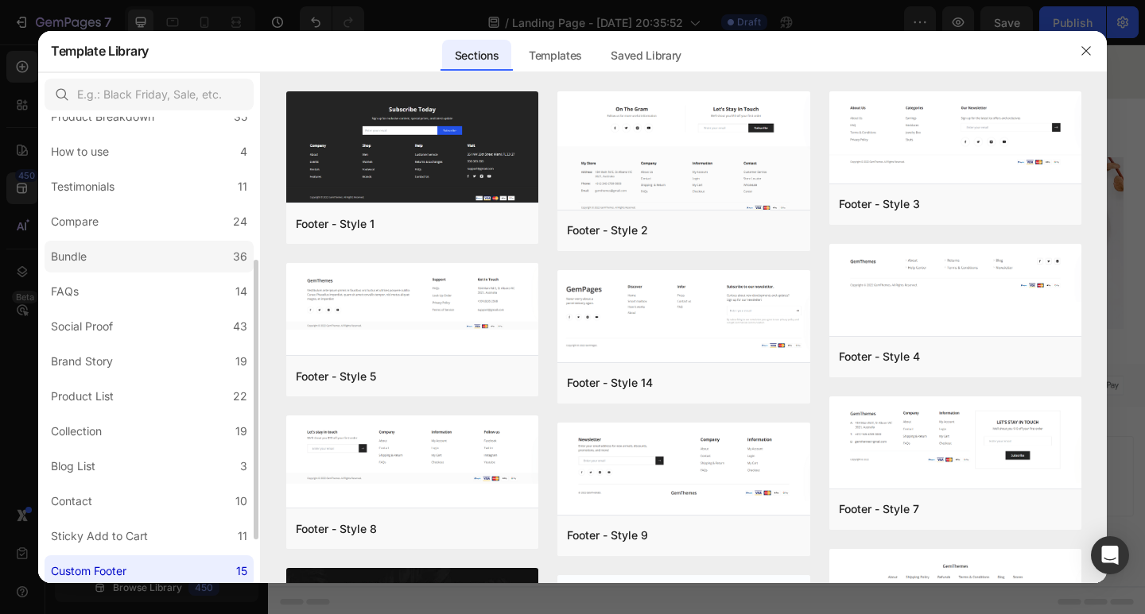
scroll to position [312, 0]
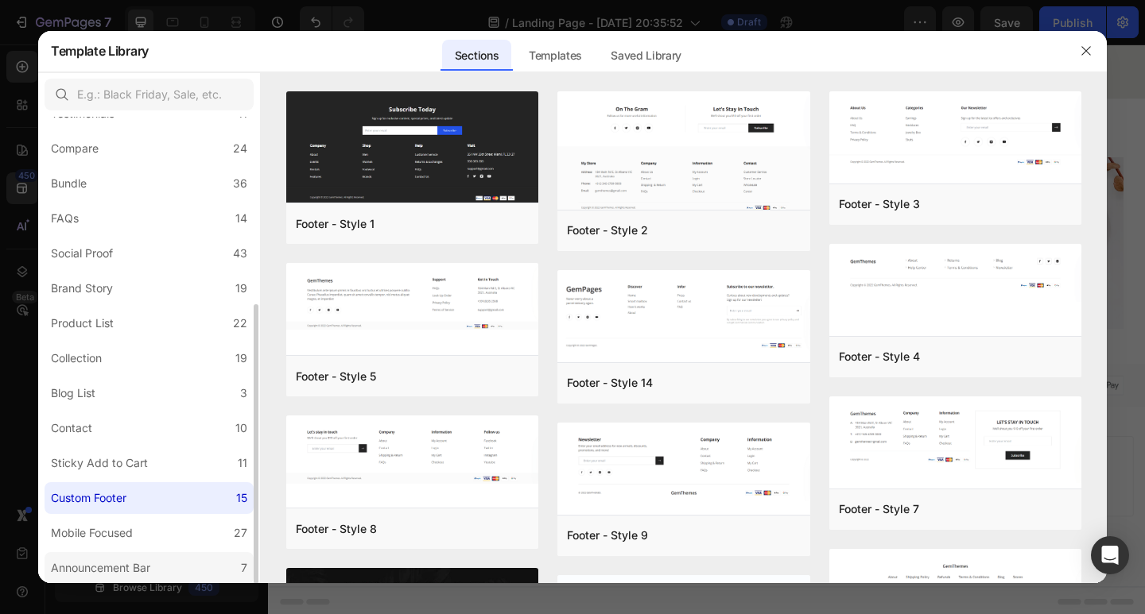
click at [192, 559] on label "Announcement Bar 7" at bounding box center [149, 568] width 209 height 32
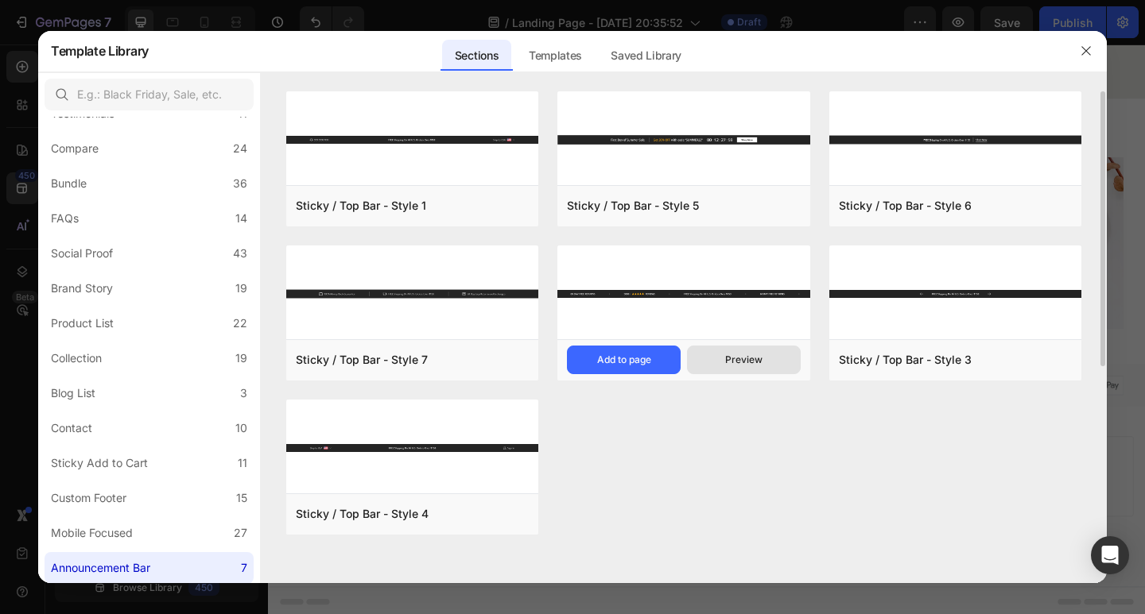
click at [703, 358] on button "Preview" at bounding box center [744, 360] width 114 height 29
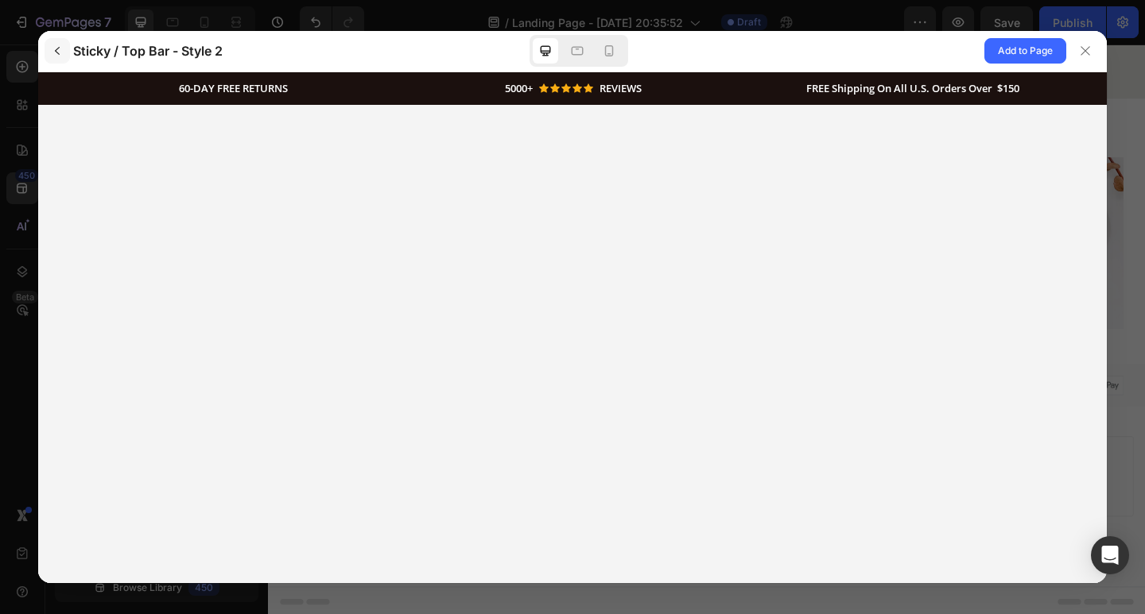
scroll to position [0, 0]
click at [61, 48] on icon "button" at bounding box center [57, 51] width 13 height 13
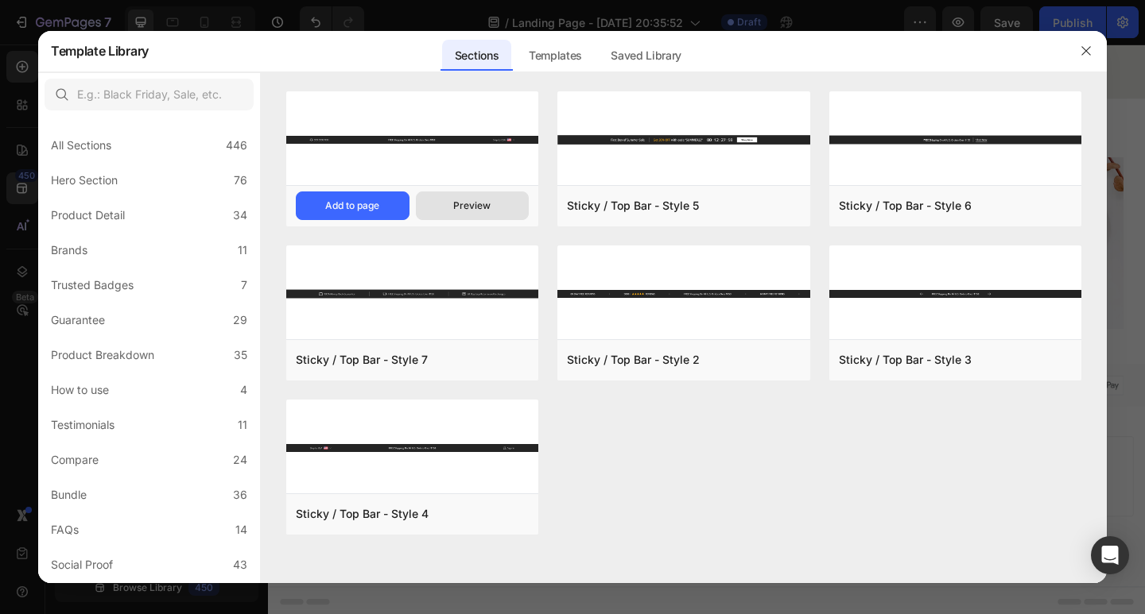
click at [459, 207] on div "Preview" at bounding box center [471, 206] width 37 height 14
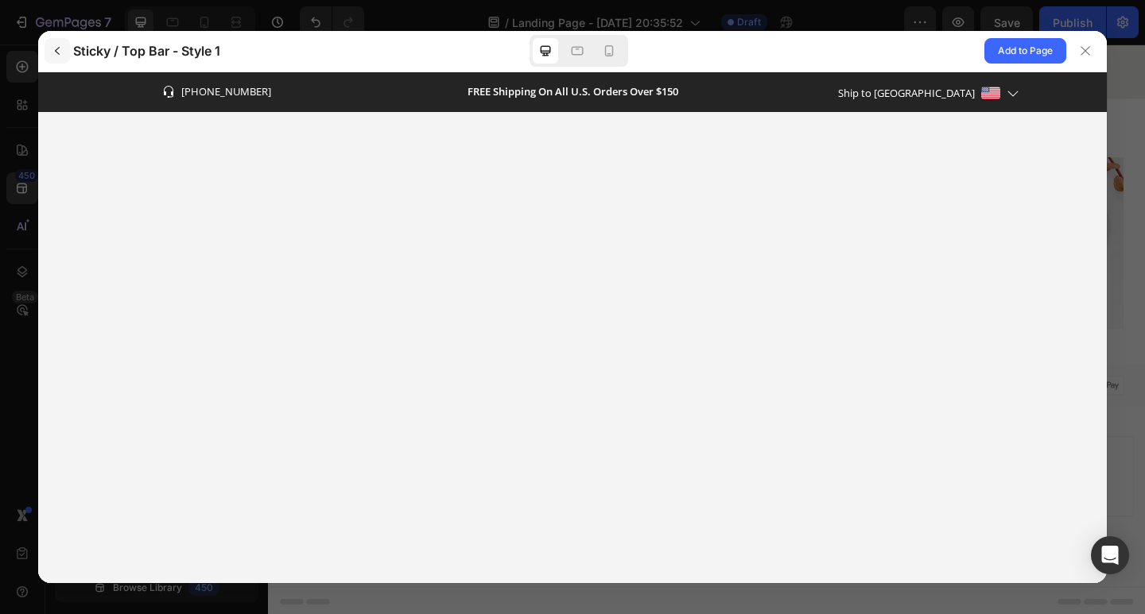
click at [56, 50] on icon "button" at bounding box center [57, 51] width 5 height 8
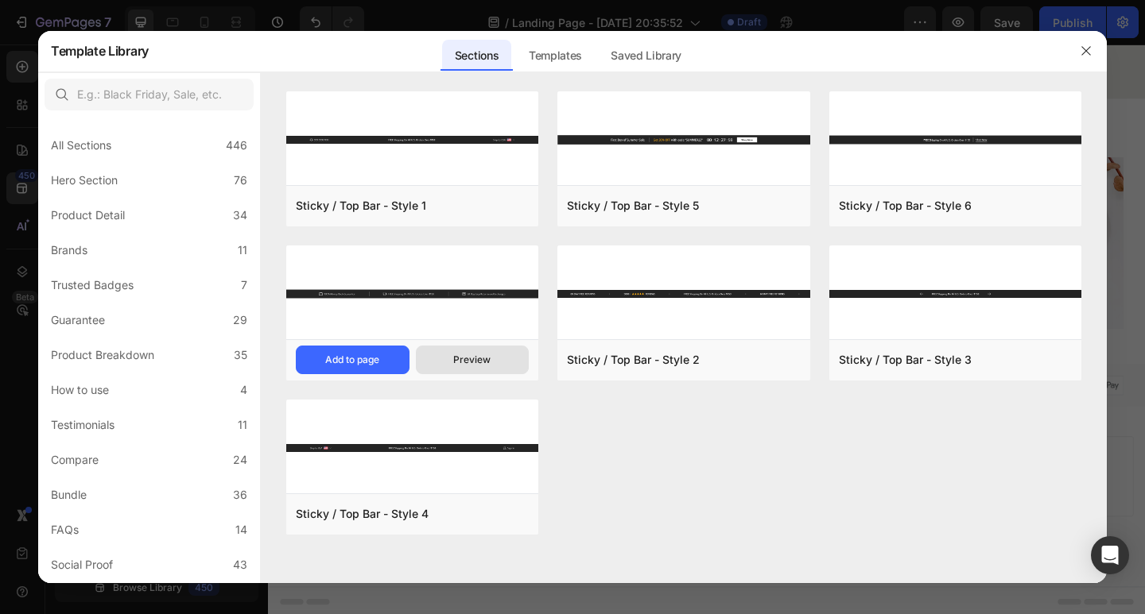
click at [468, 366] on div "Preview" at bounding box center [471, 360] width 37 height 14
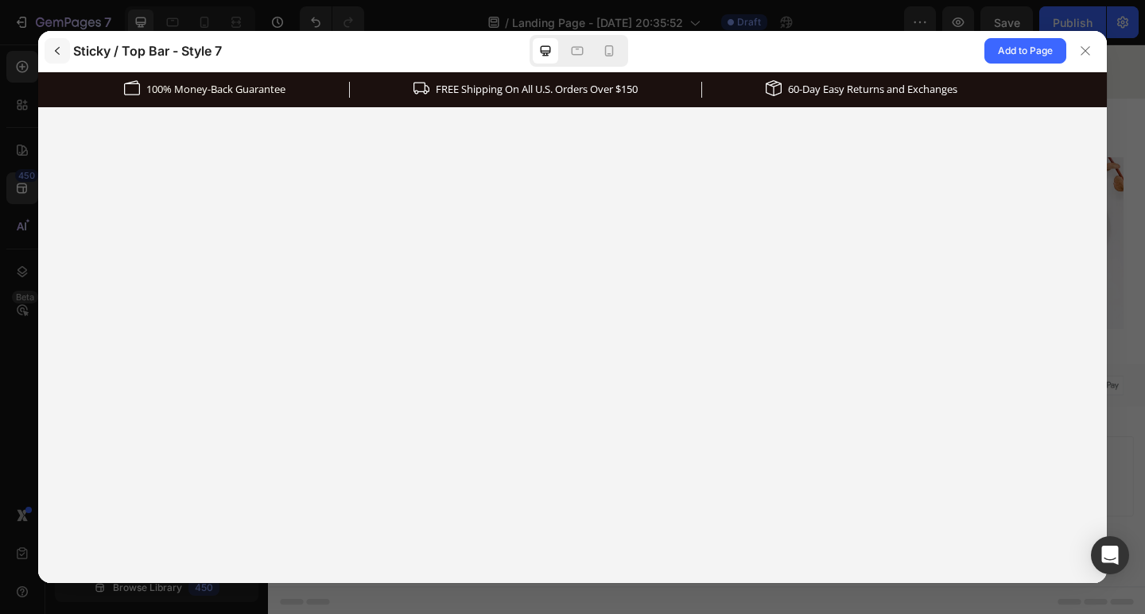
click at [57, 59] on button "button" at bounding box center [57, 50] width 25 height 25
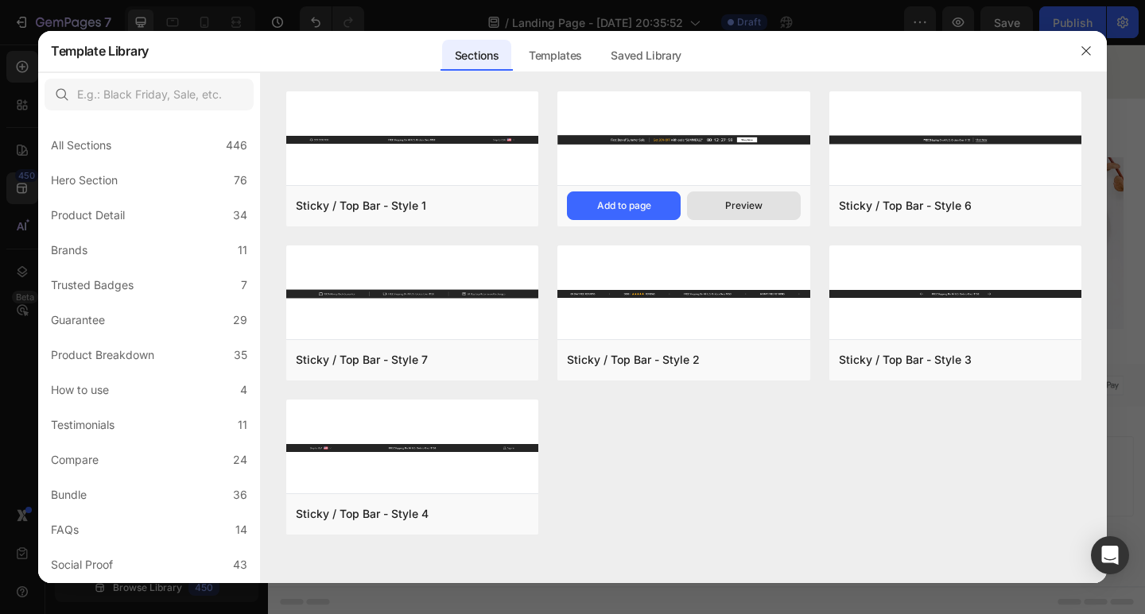
click at [718, 211] on button "Preview" at bounding box center [744, 206] width 114 height 29
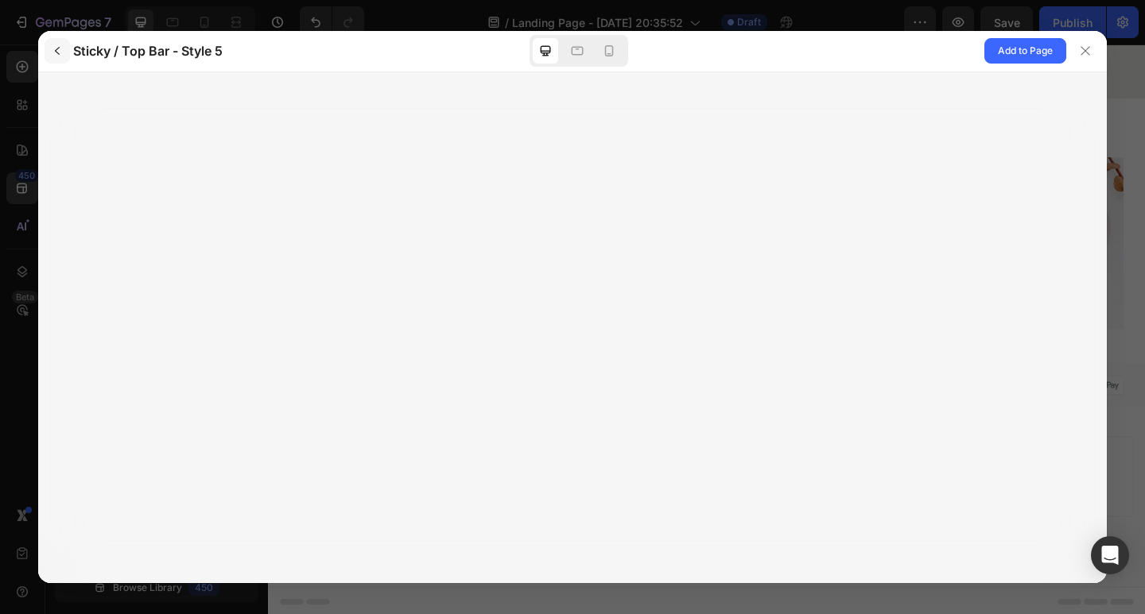
click at [53, 48] on icon "button" at bounding box center [57, 51] width 13 height 13
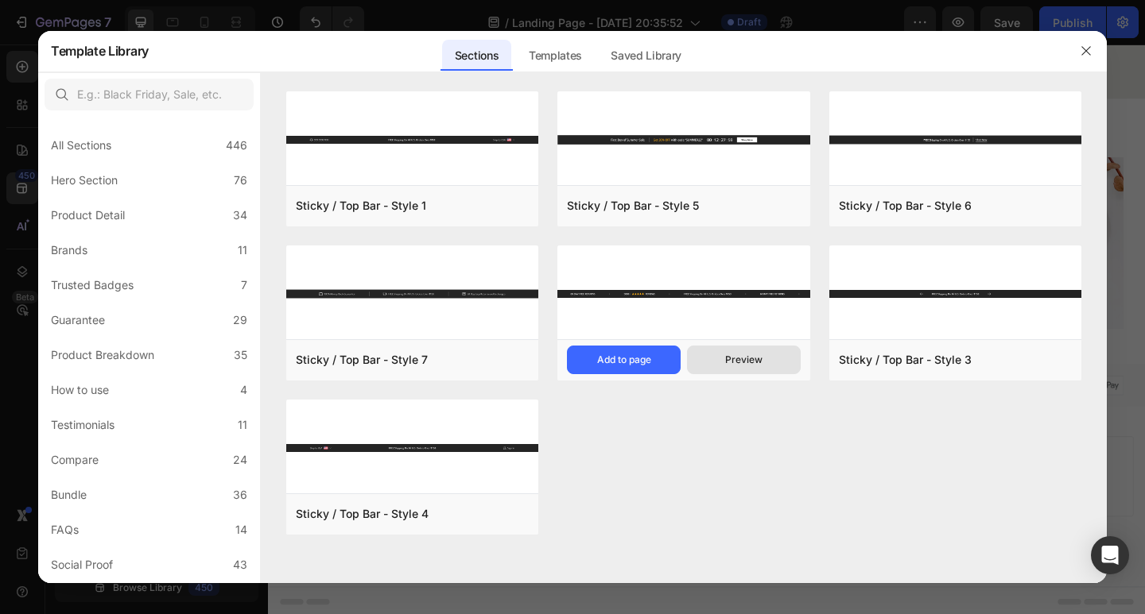
click at [716, 359] on button "Preview" at bounding box center [744, 360] width 114 height 29
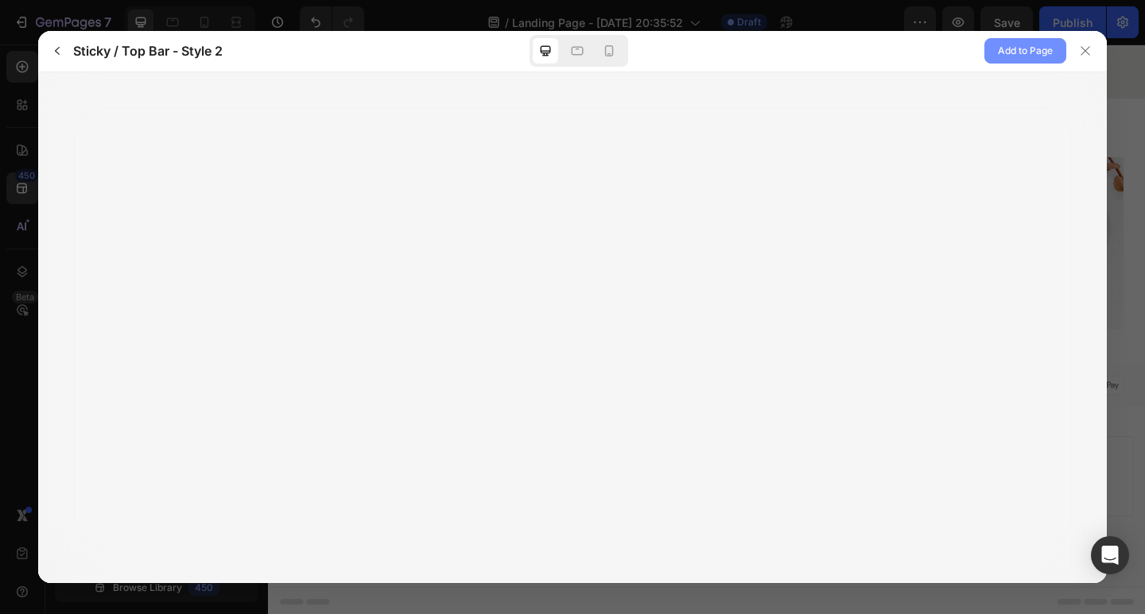
click at [998, 58] on span "Add to Page" at bounding box center [1025, 50] width 55 height 19
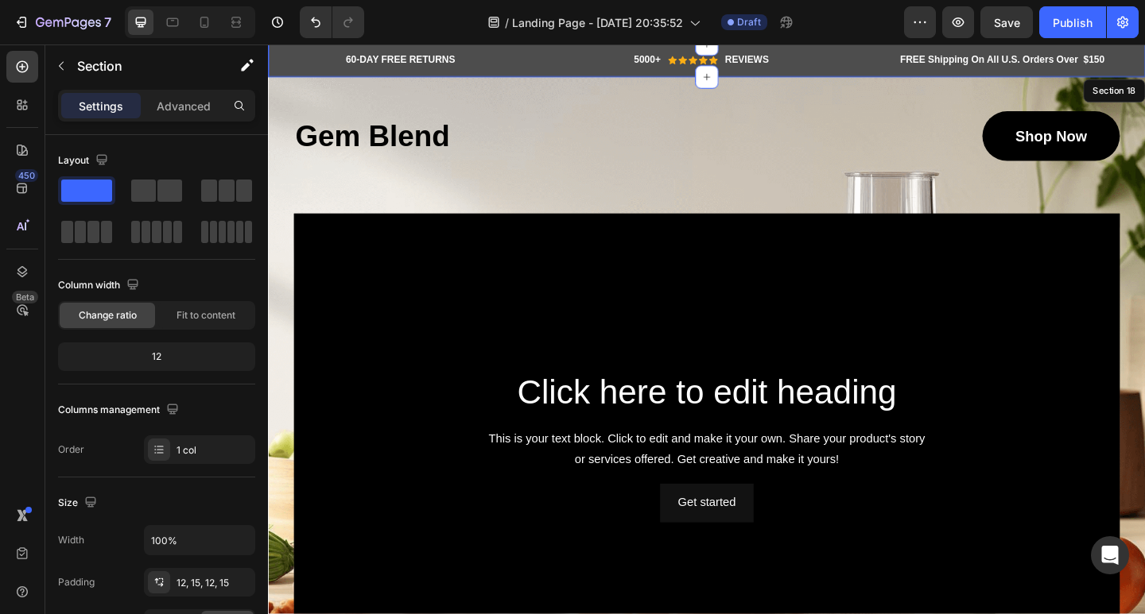
click at [288, 57] on div "60-DAY FREE RETURNS Heading Row" at bounding box center [412, 62] width 264 height 17
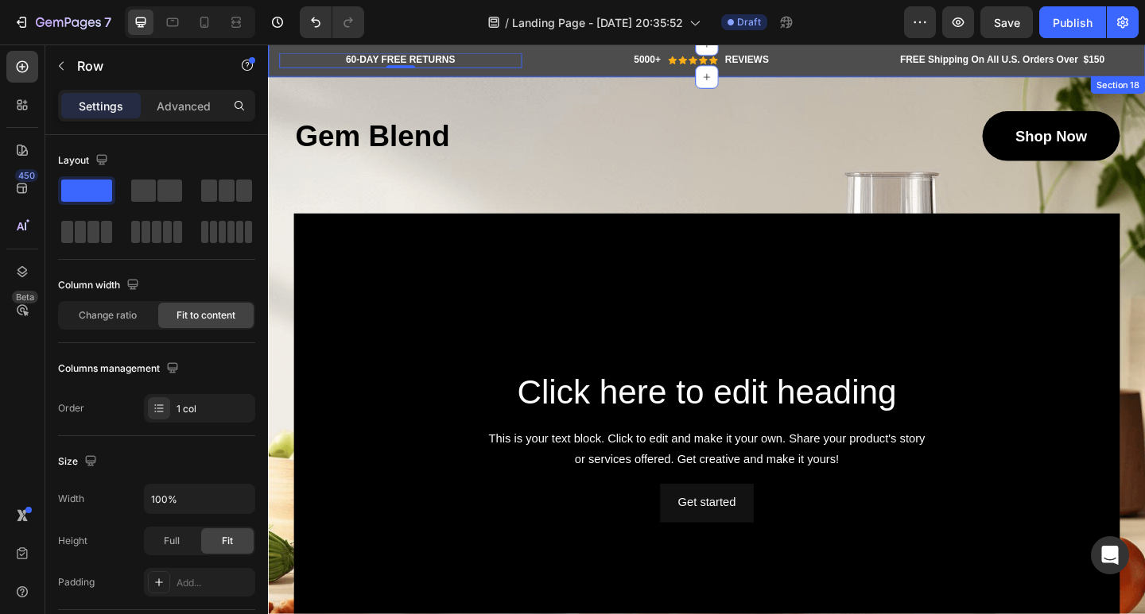
click at [579, 76] on div "60-DAY FREE RETURNS Heading Row 0 5000+ Heading Icon Icon Icon Icon Icon Icon L…" at bounding box center [745, 63] width 954 height 36
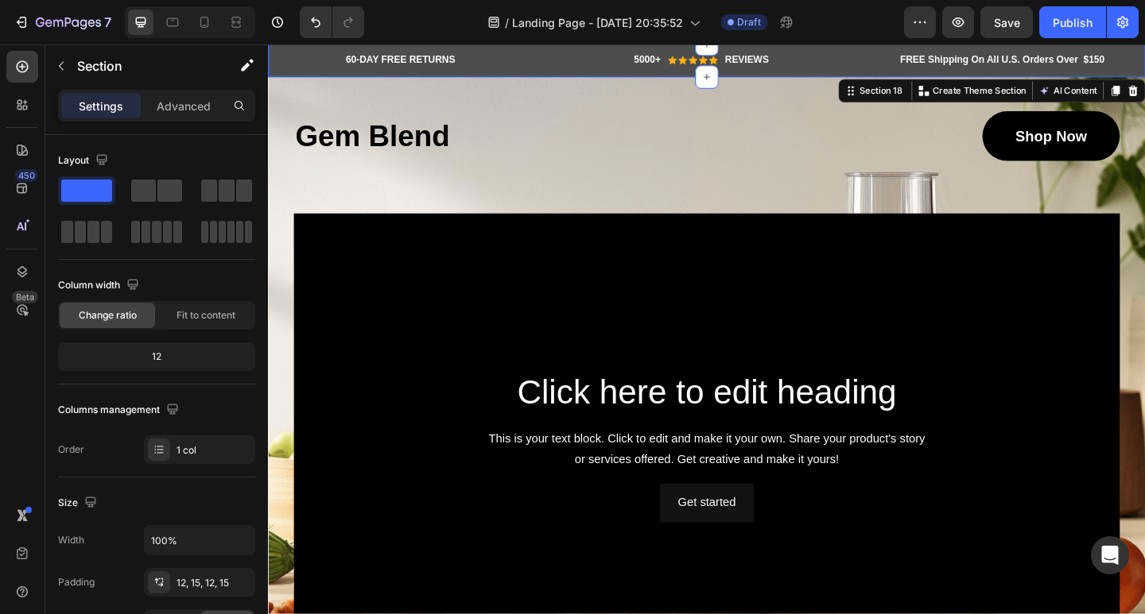
click at [595, 52] on div "60-DAY FREE RETURNS Heading Row 5000+ Heading Icon Icon Icon Icon Icon Icon Lis…" at bounding box center [745, 63] width 954 height 36
click at [321, 75] on div "60-DAY FREE RETURNS Heading Row 5000+ Heading Icon Icon Icon Icon Icon Icon Lis…" at bounding box center [745, 63] width 954 height 36
click at [285, 58] on div "60-DAY FREE RETURNS Heading Row" at bounding box center [412, 62] width 264 height 17
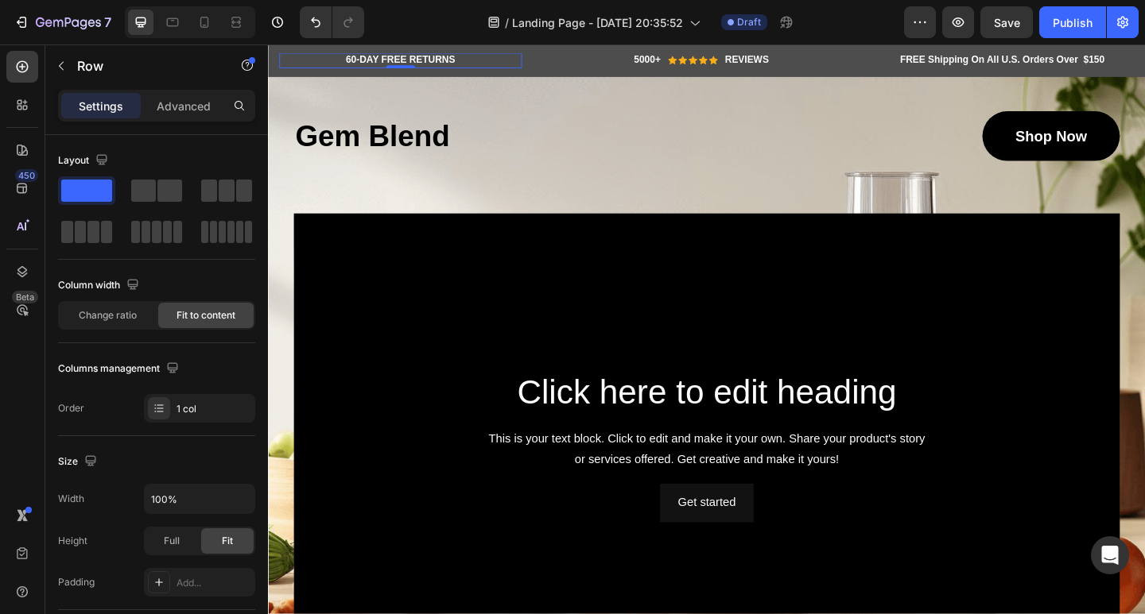
click at [296, 63] on div "60-DAY FREE RETURNS Heading Row 0" at bounding box center [412, 62] width 264 height 17
click at [68, 60] on button "button" at bounding box center [60, 65] width 25 height 25
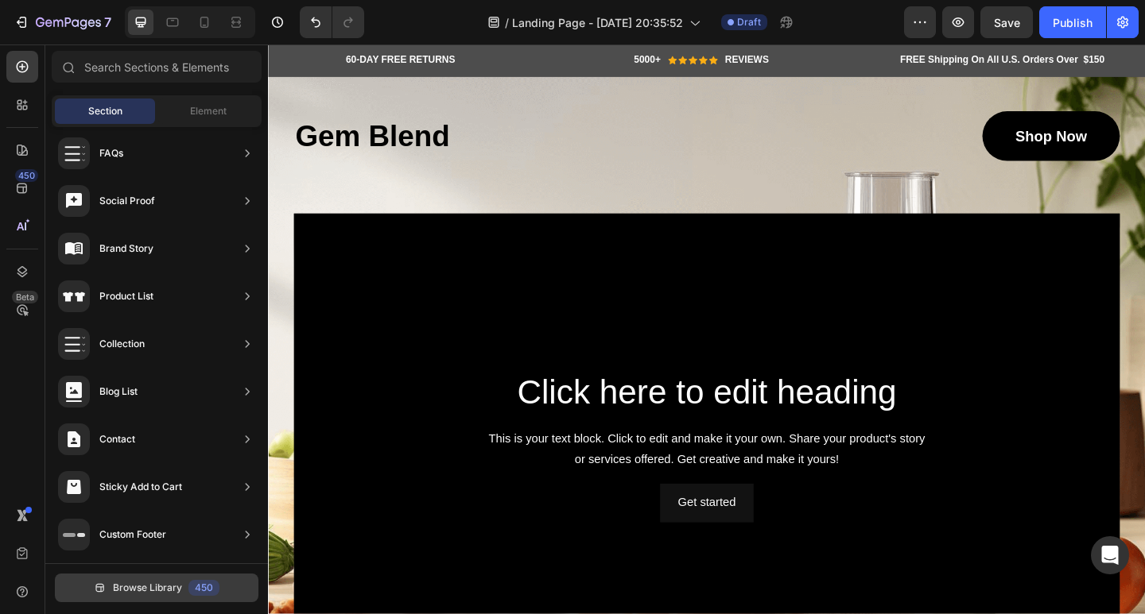
click at [131, 595] on span "Browse Library" at bounding box center [147, 588] width 69 height 14
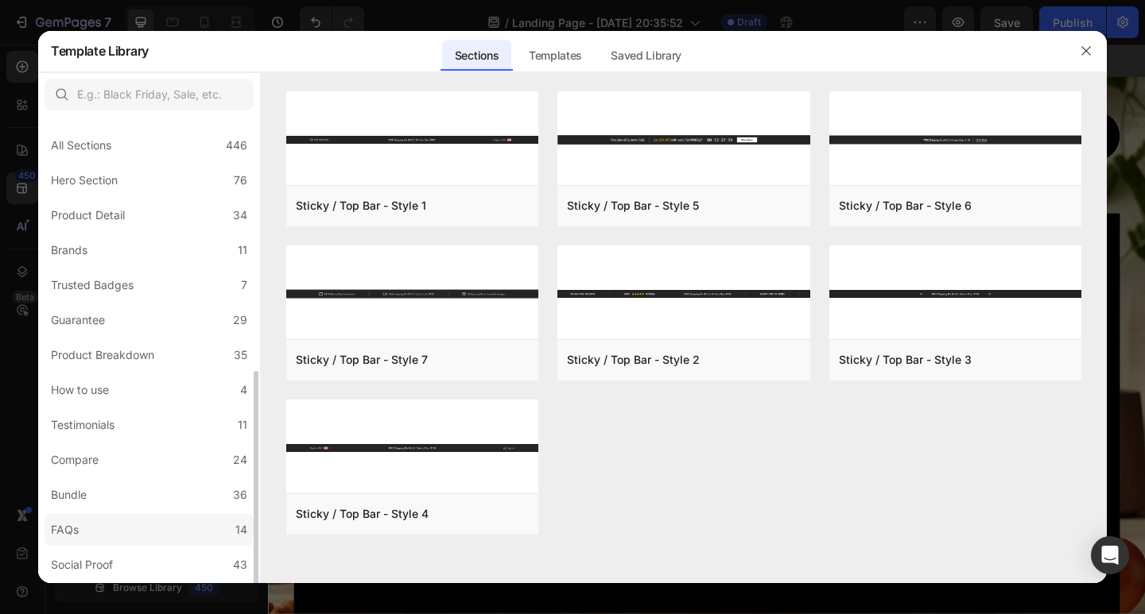
scroll to position [312, 0]
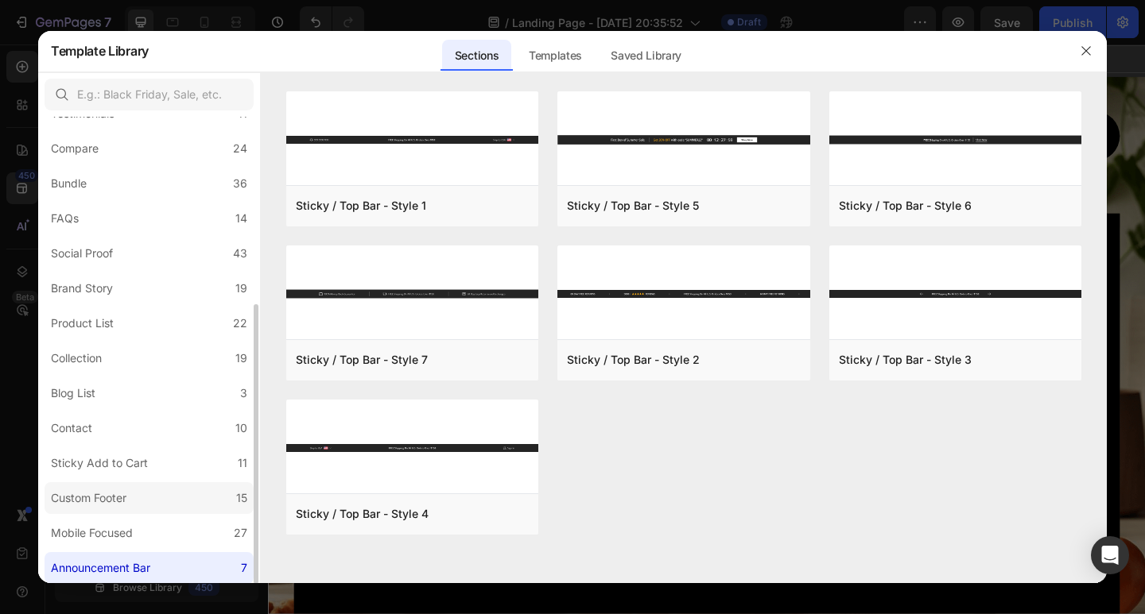
click at [129, 500] on div "Custom Footer" at bounding box center [92, 498] width 82 height 19
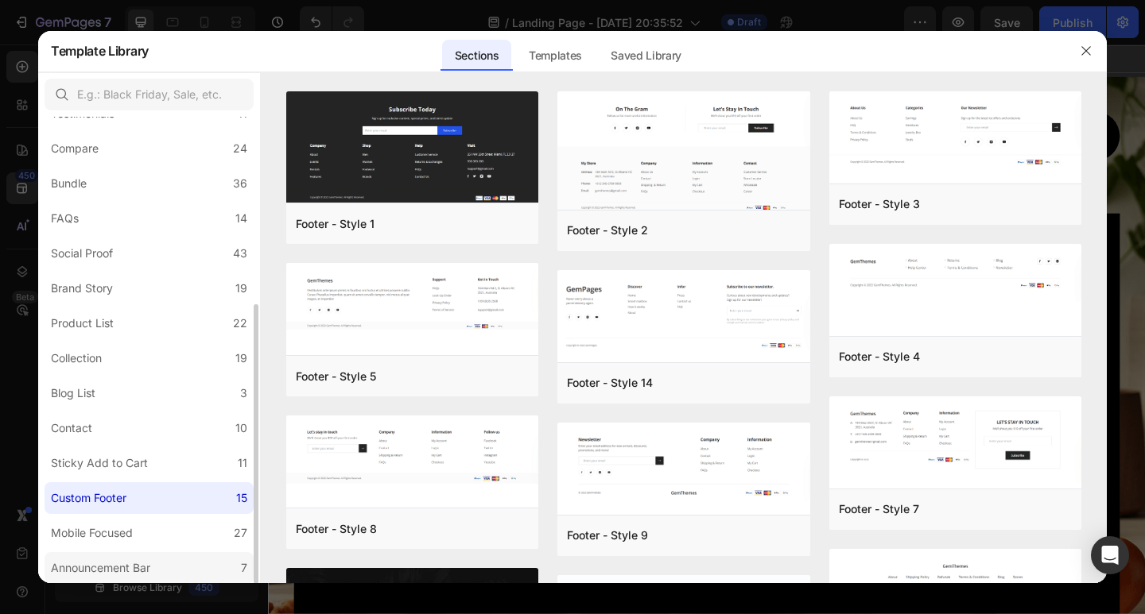
click at [136, 560] on div "Announcement Bar" at bounding box center [100, 568] width 99 height 19
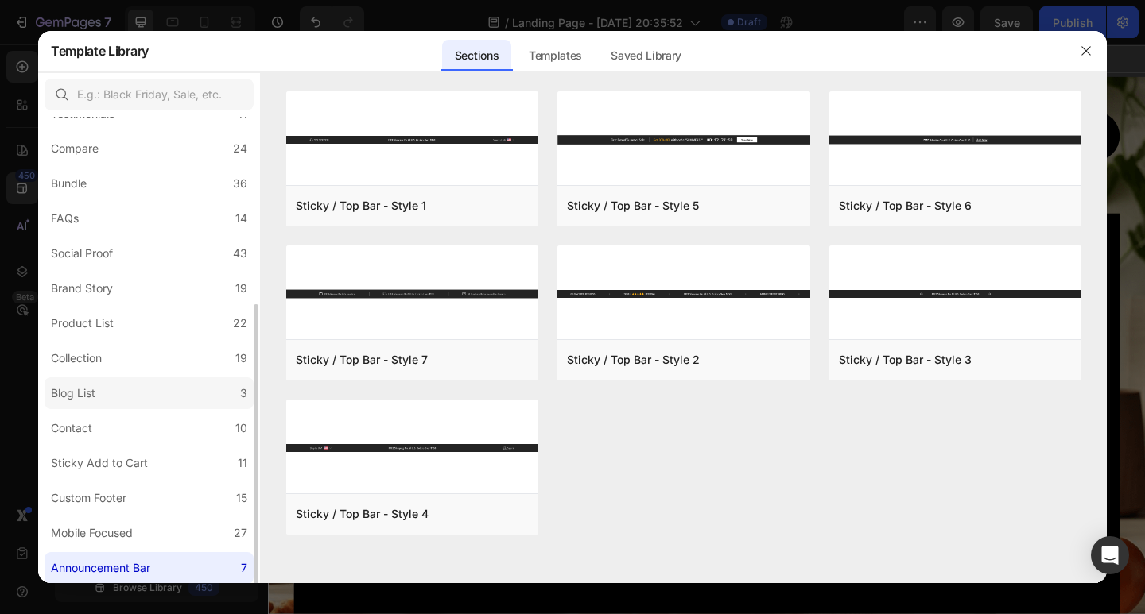
click at [121, 403] on label "Blog List 3" at bounding box center [149, 394] width 209 height 32
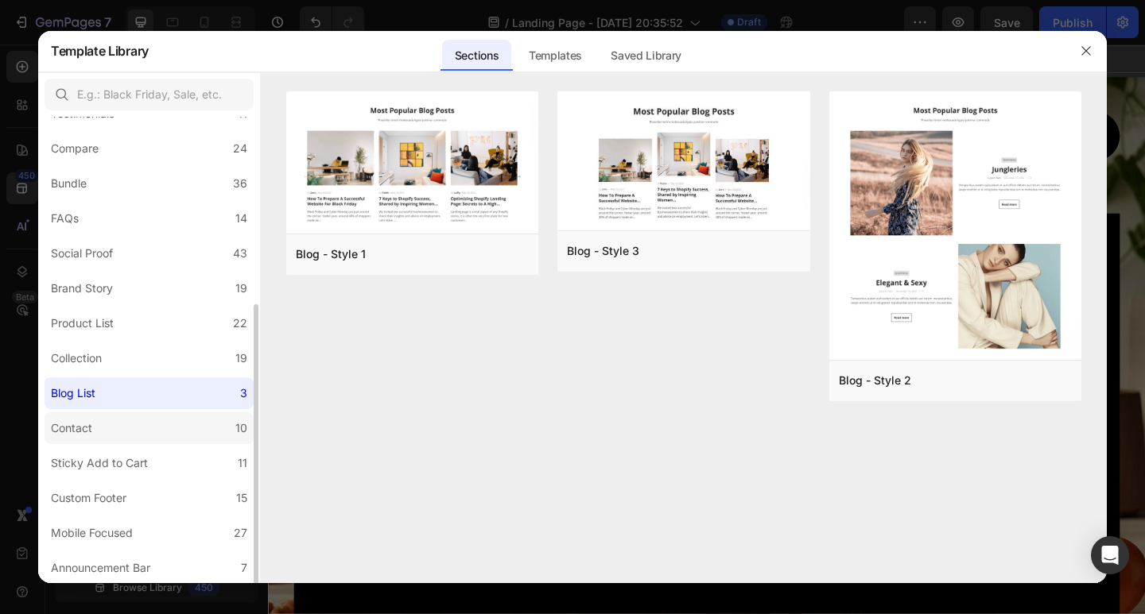
click at [118, 424] on label "Contact 10" at bounding box center [149, 429] width 209 height 32
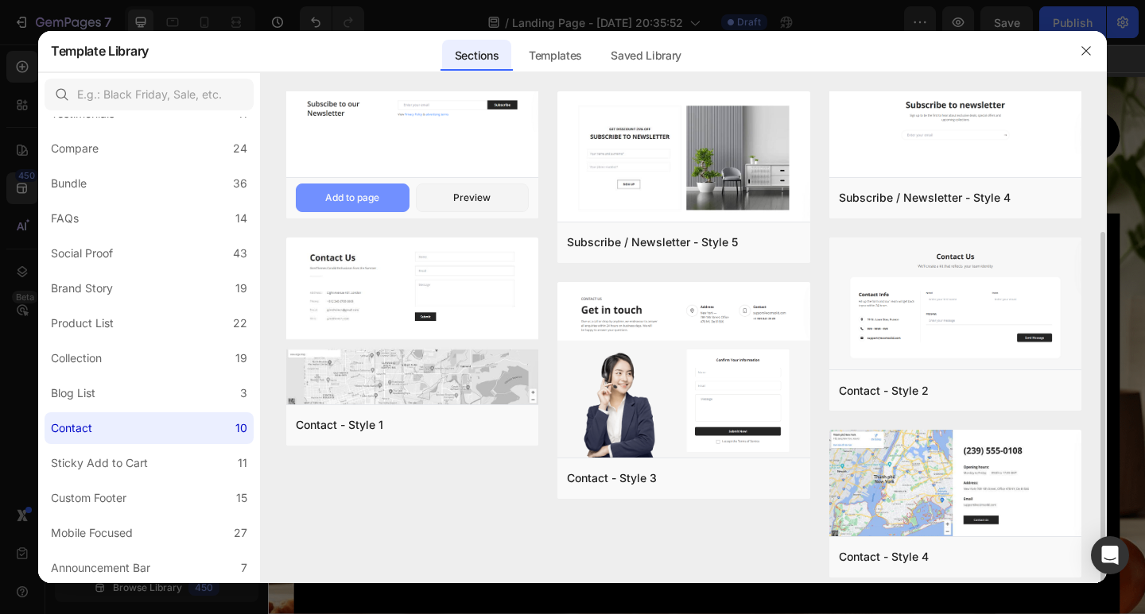
scroll to position [172, 0]
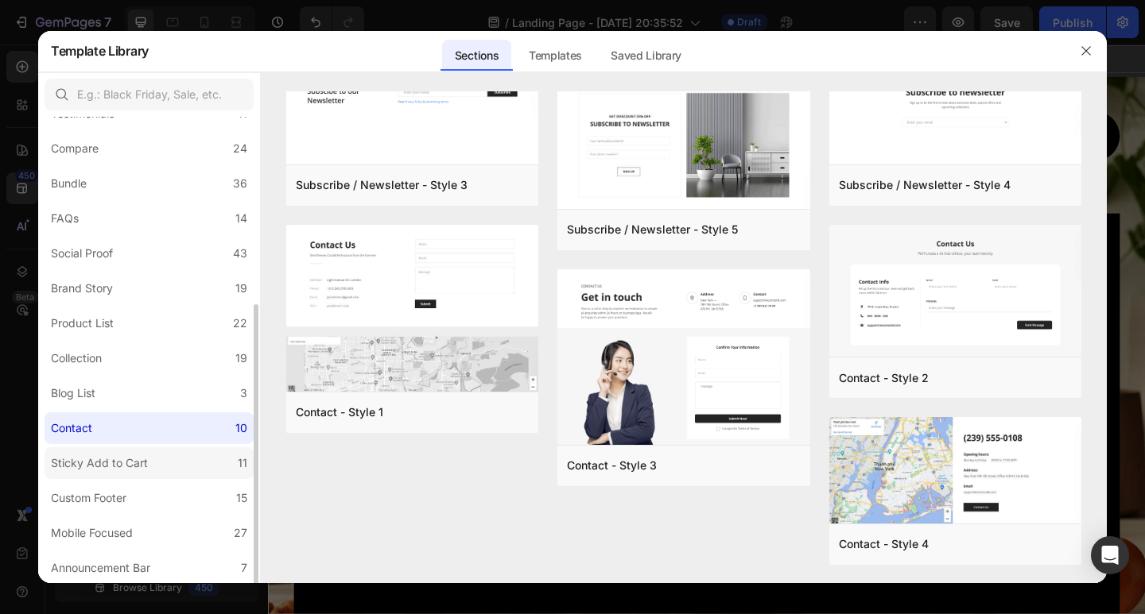
click at [115, 463] on div "Sticky Add to Cart" at bounding box center [99, 463] width 97 height 19
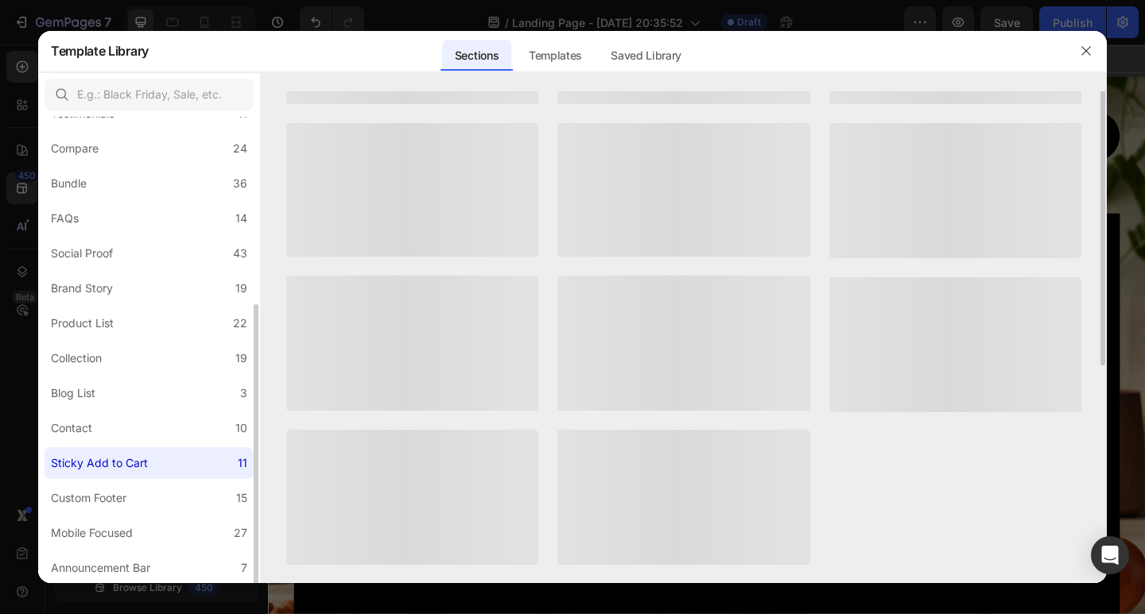
scroll to position [0, 0]
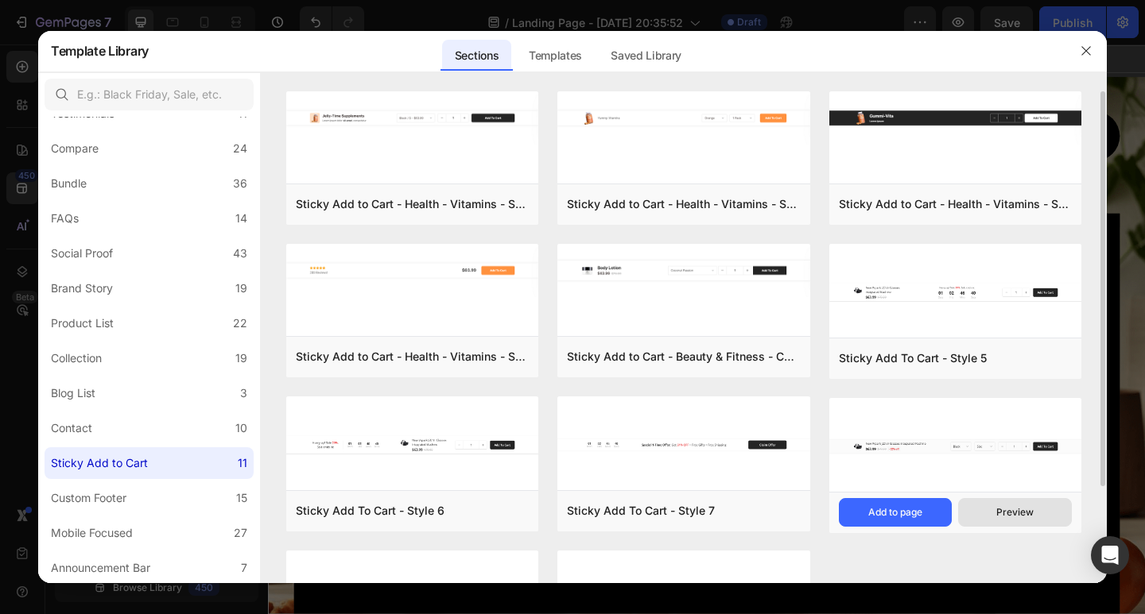
click at [989, 502] on button "Preview" at bounding box center [1015, 512] width 114 height 29
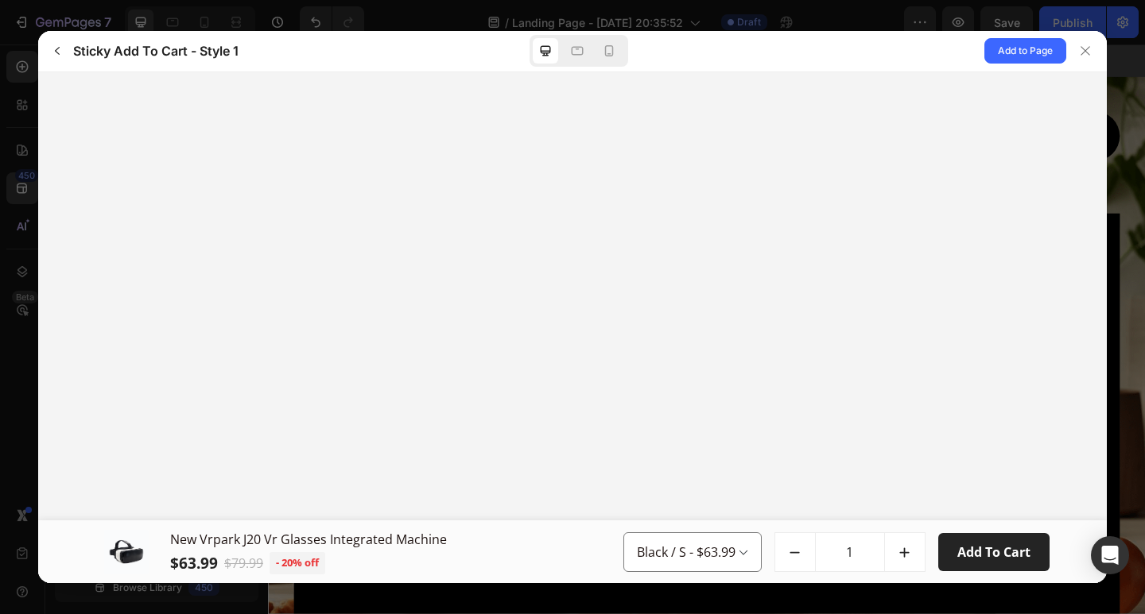
click at [906, 548] on icon "increment" at bounding box center [904, 552] width 17 height 17
click at [49, 49] on button "button" at bounding box center [57, 50] width 25 height 25
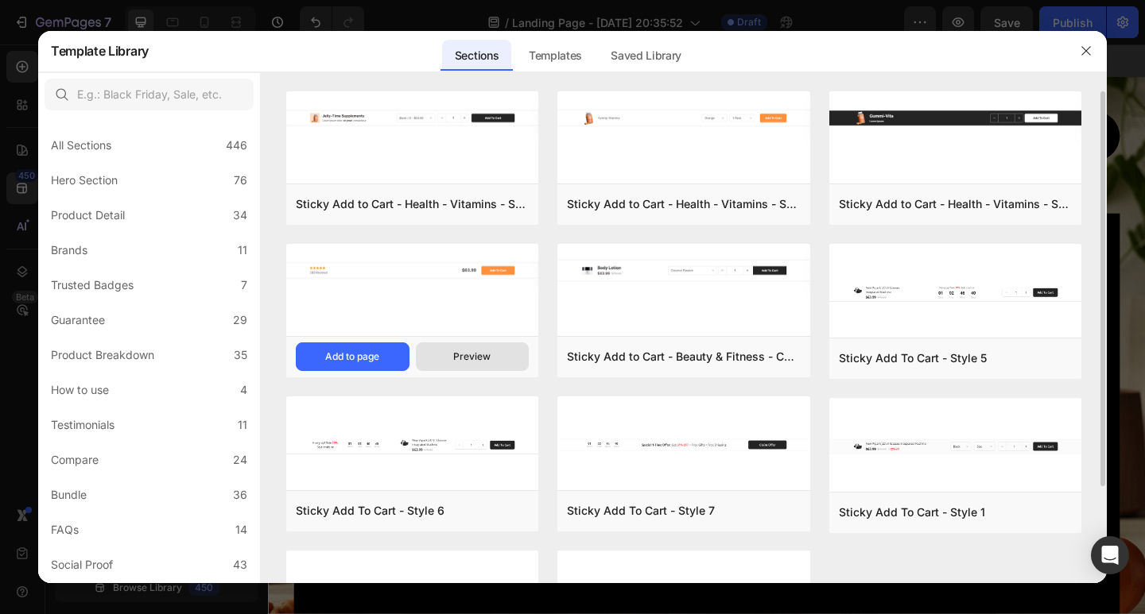
click at [462, 349] on button "Preview" at bounding box center [473, 357] width 114 height 29
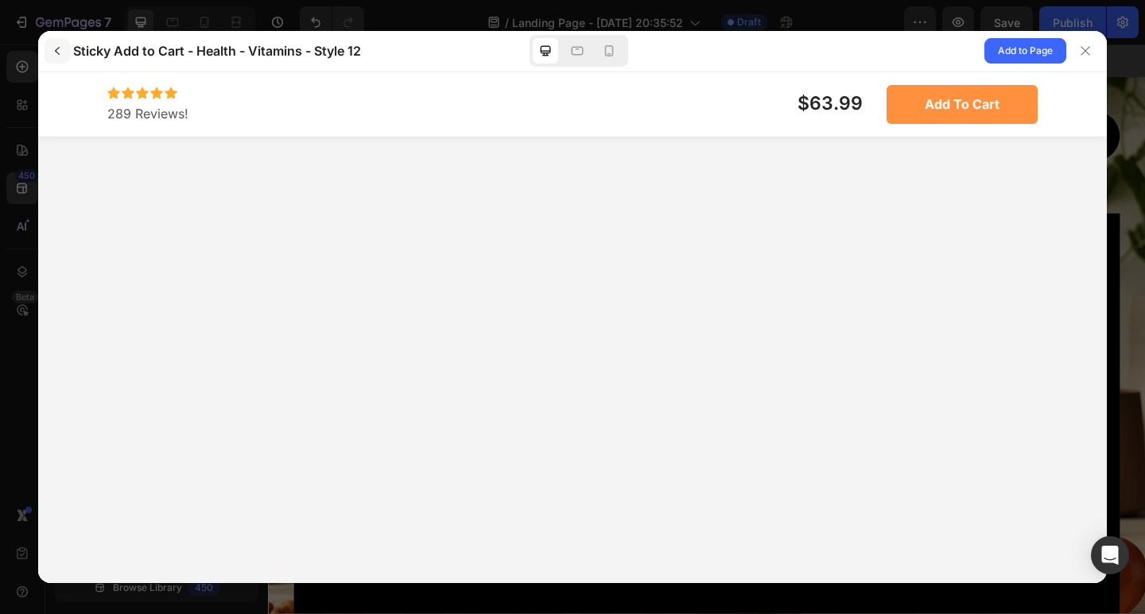
click at [56, 56] on icon "button" at bounding box center [57, 51] width 13 height 13
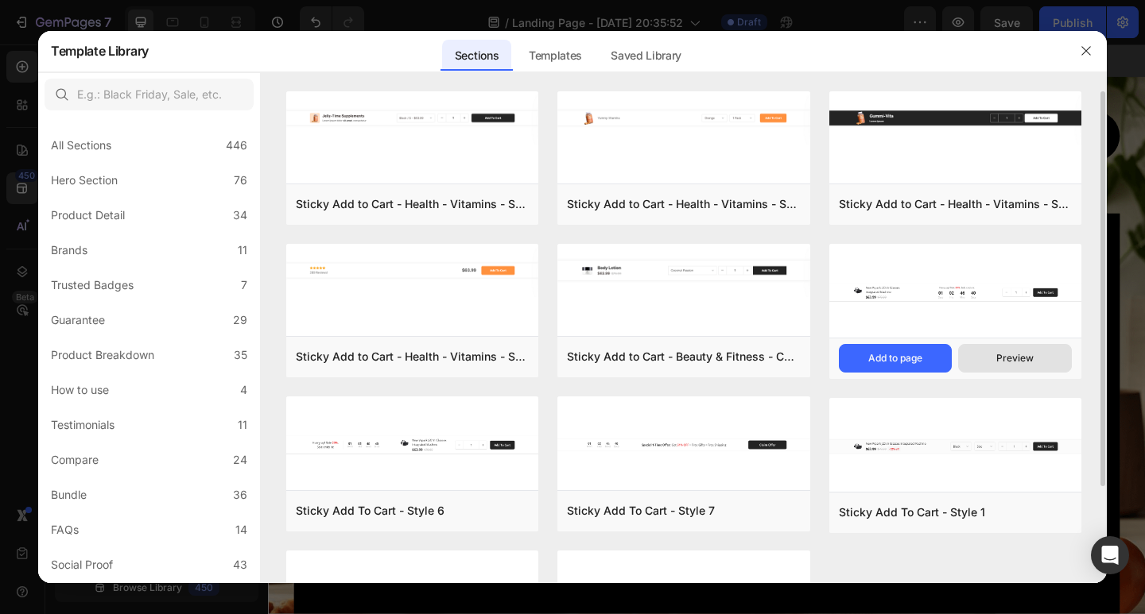
click at [979, 355] on button "Preview" at bounding box center [1015, 358] width 114 height 29
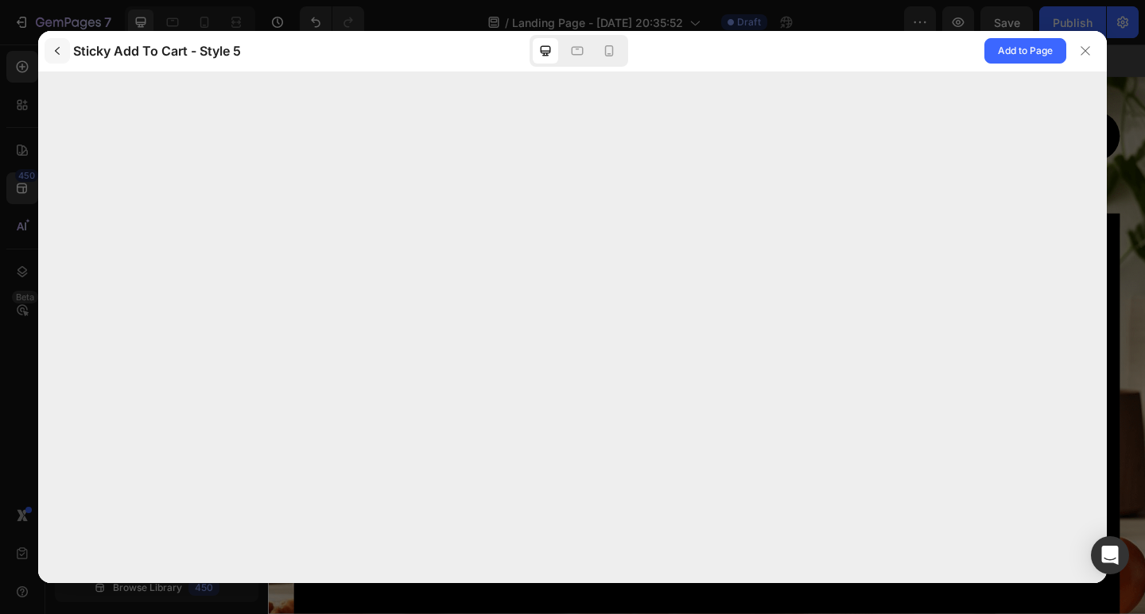
click at [52, 52] on icon "button" at bounding box center [57, 51] width 13 height 13
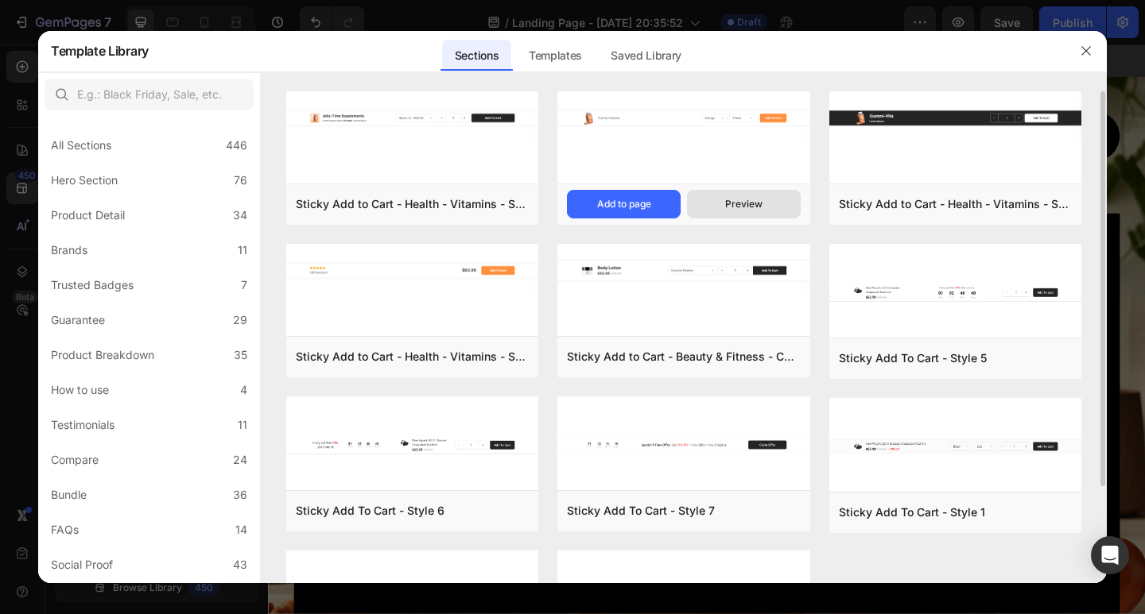
click at [707, 209] on button "Preview" at bounding box center [744, 204] width 114 height 29
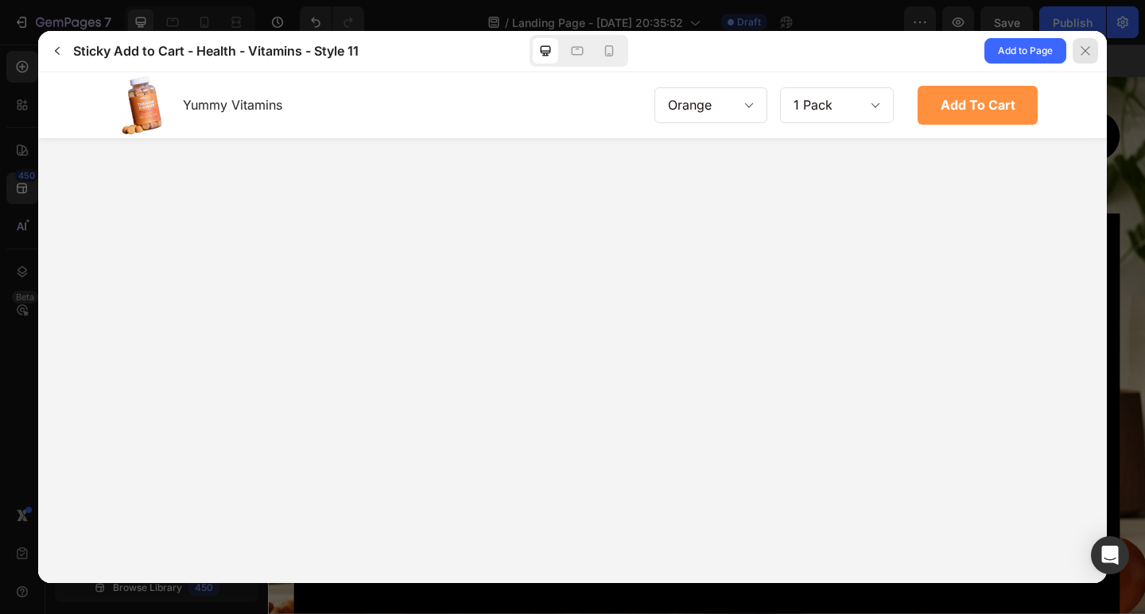
click at [1074, 43] on div at bounding box center [1084, 50] width 25 height 25
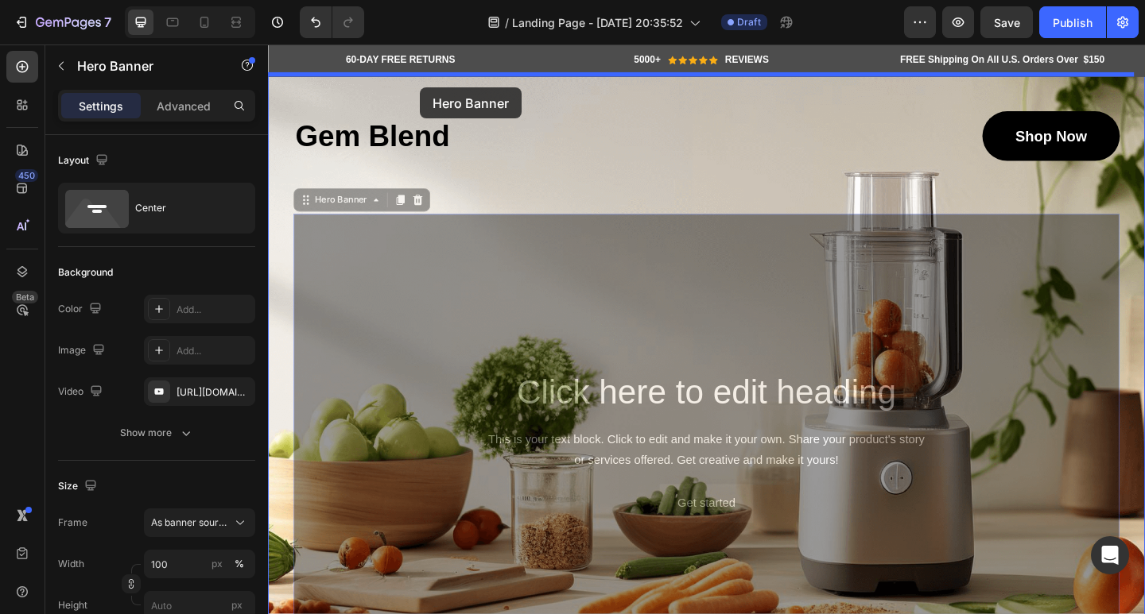
drag, startPoint x: 465, startPoint y: 265, endPoint x: 433, endPoint y: 91, distance: 177.0
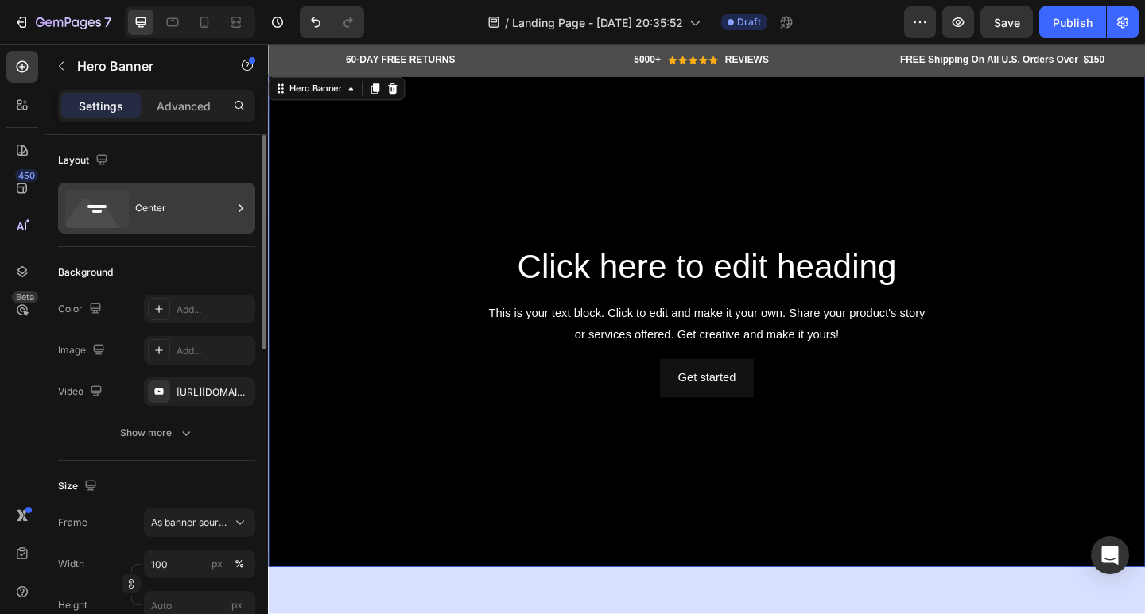
click at [138, 219] on div "Center" at bounding box center [183, 208] width 97 height 37
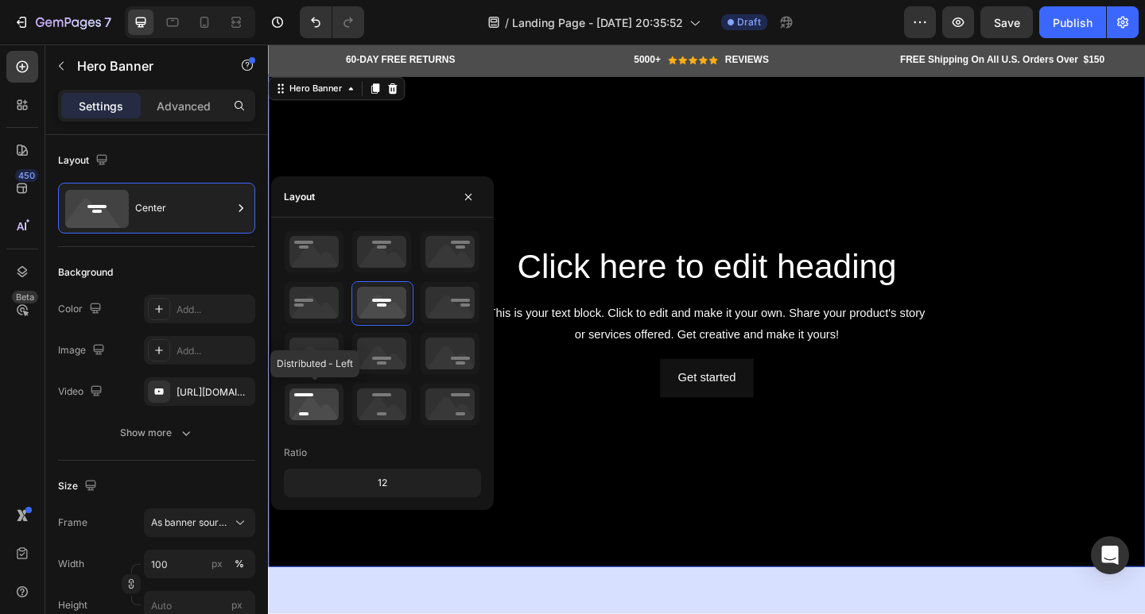
click at [315, 393] on icon at bounding box center [314, 404] width 59 height 41
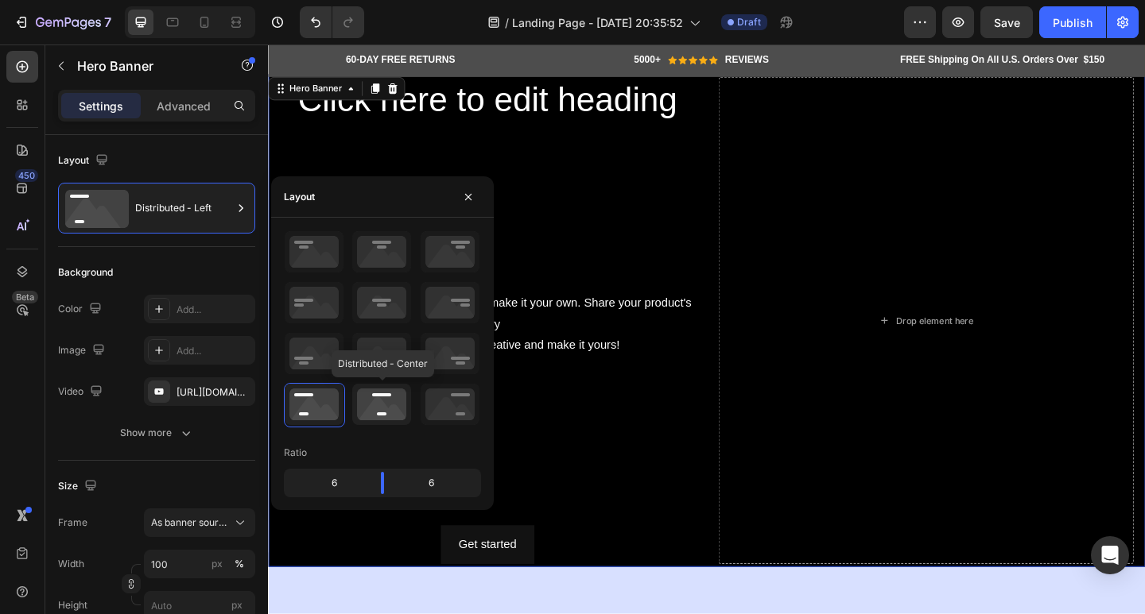
click at [358, 397] on icon at bounding box center [381, 404] width 59 height 41
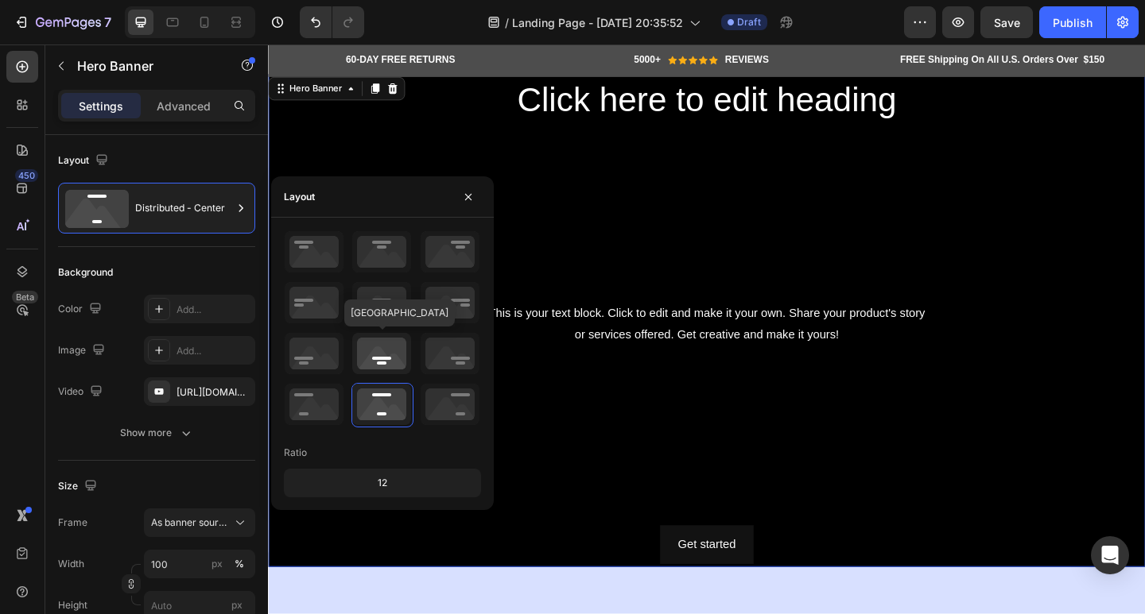
click at [357, 362] on icon at bounding box center [381, 353] width 59 height 41
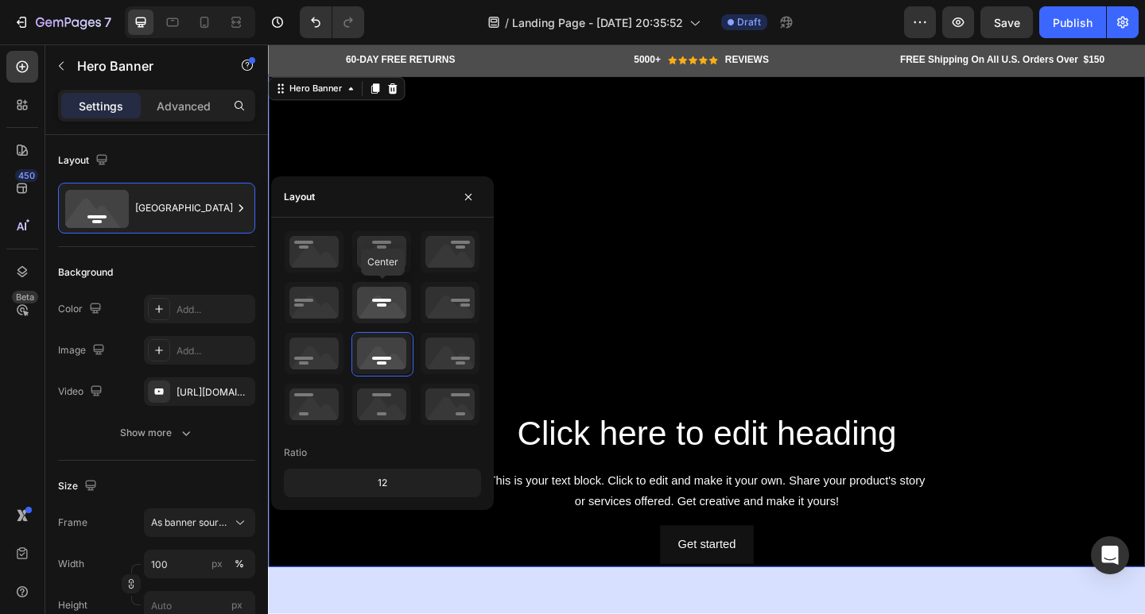
click at [370, 302] on icon at bounding box center [381, 302] width 59 height 41
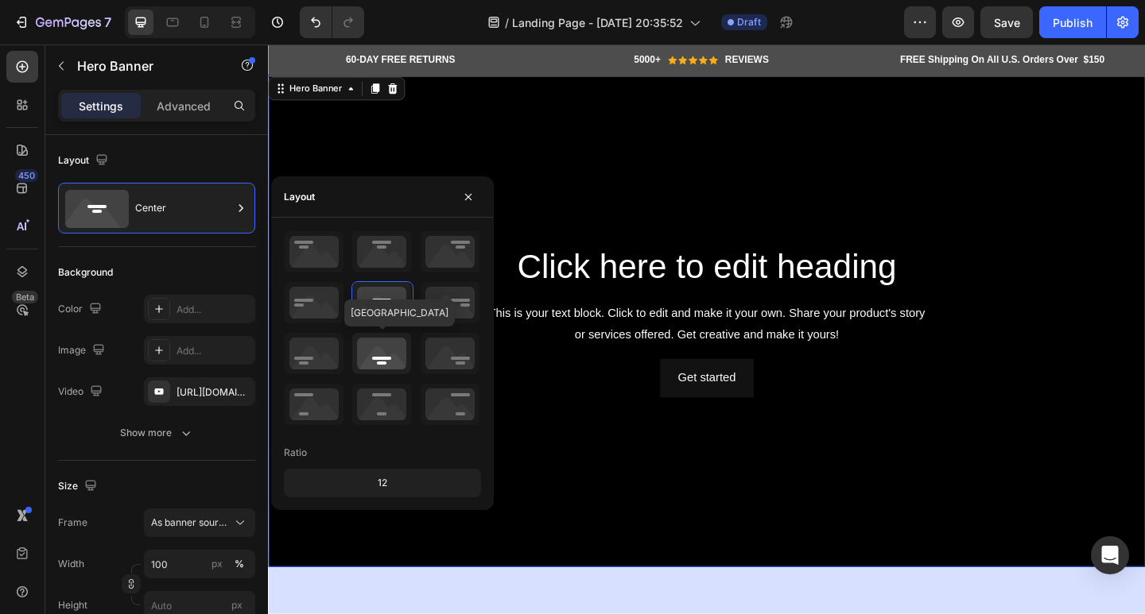
click at [372, 355] on icon at bounding box center [381, 353] width 59 height 41
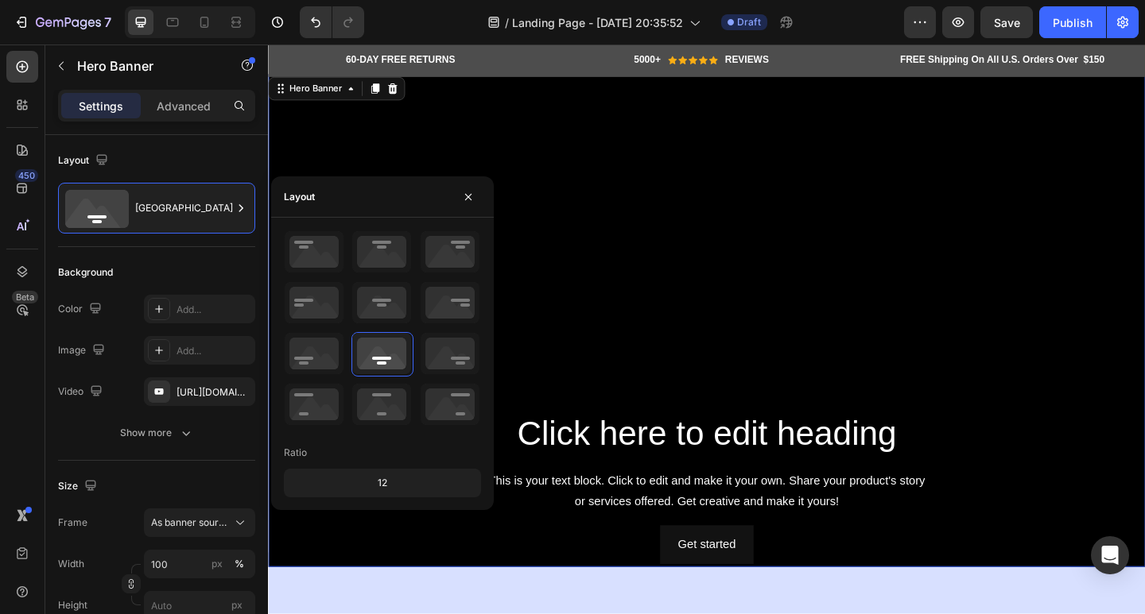
click at [405, 489] on div "12" at bounding box center [382, 483] width 191 height 22
click at [382, 480] on div "12" at bounding box center [382, 483] width 191 height 22
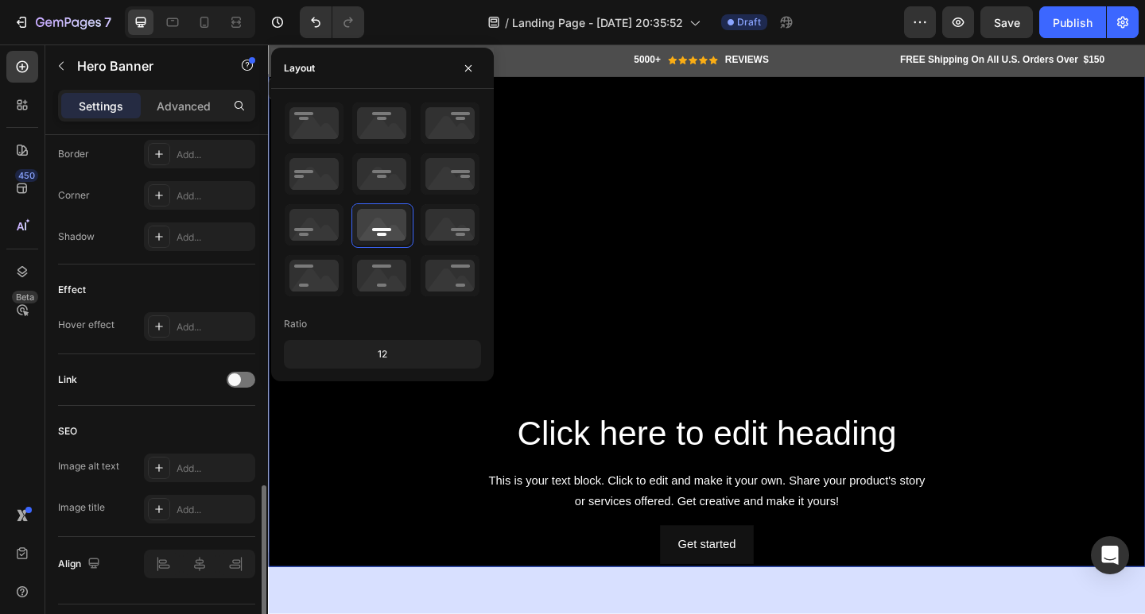
scroll to position [756, 0]
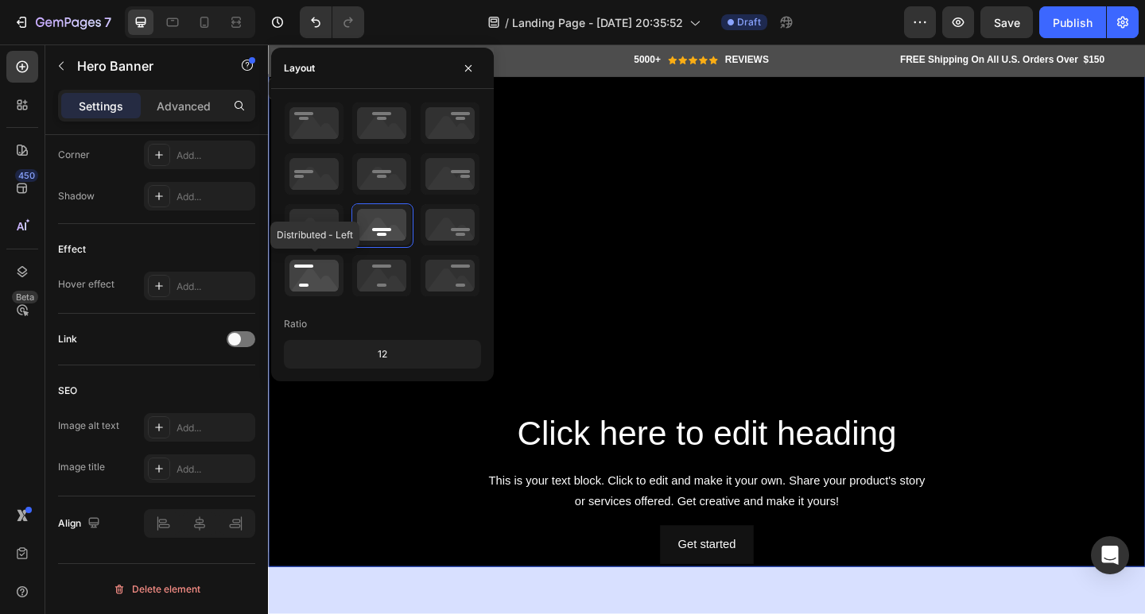
click at [308, 287] on icon at bounding box center [314, 275] width 59 height 41
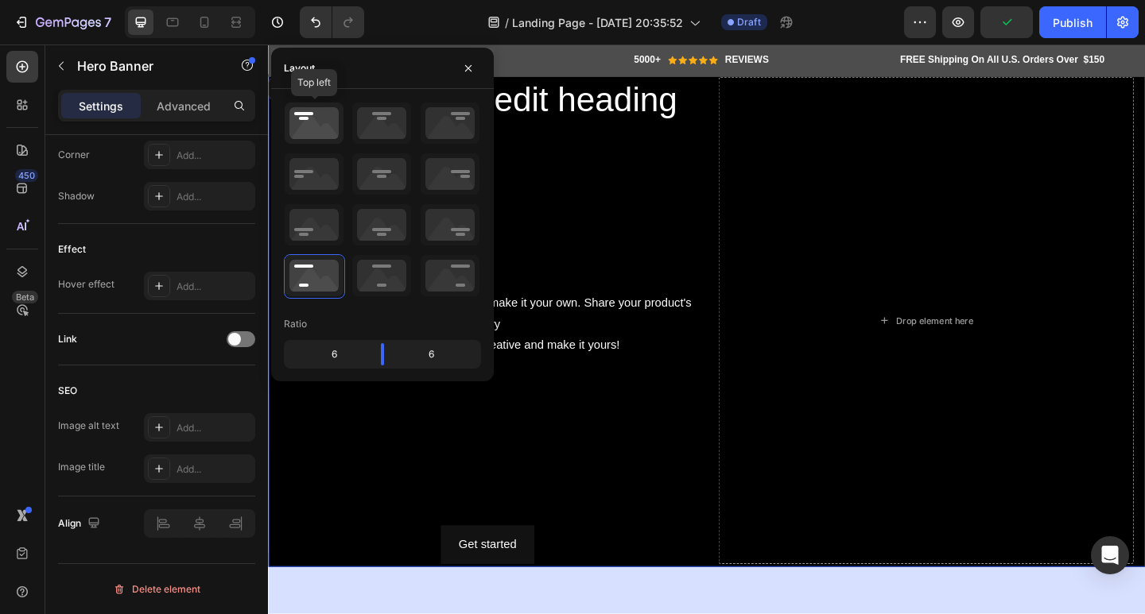
click at [296, 134] on icon at bounding box center [314, 123] width 59 height 41
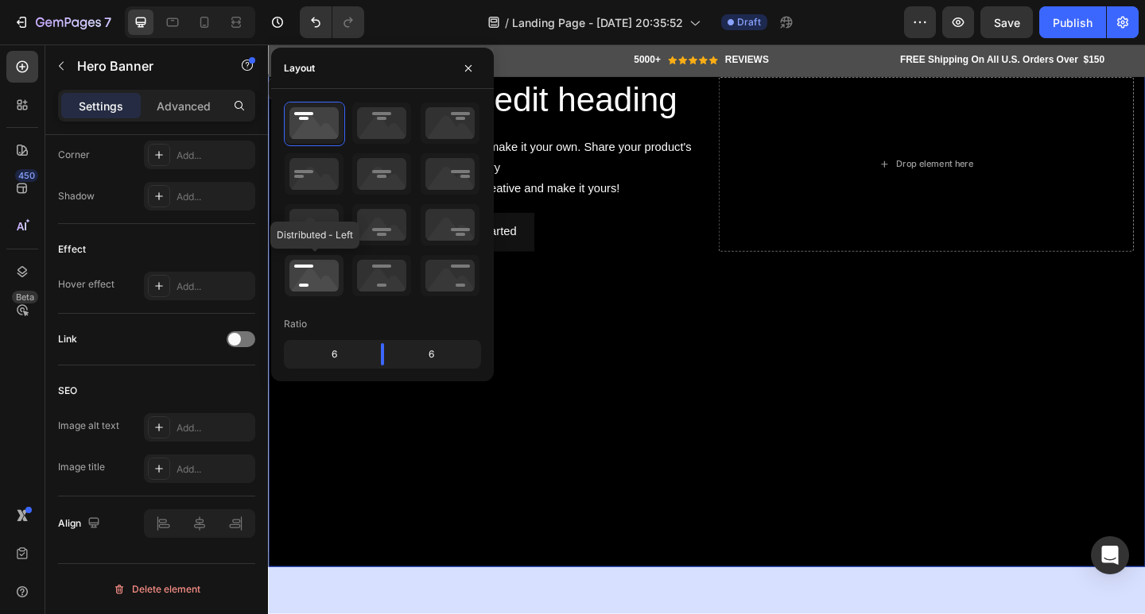
click at [327, 266] on icon at bounding box center [314, 275] width 59 height 41
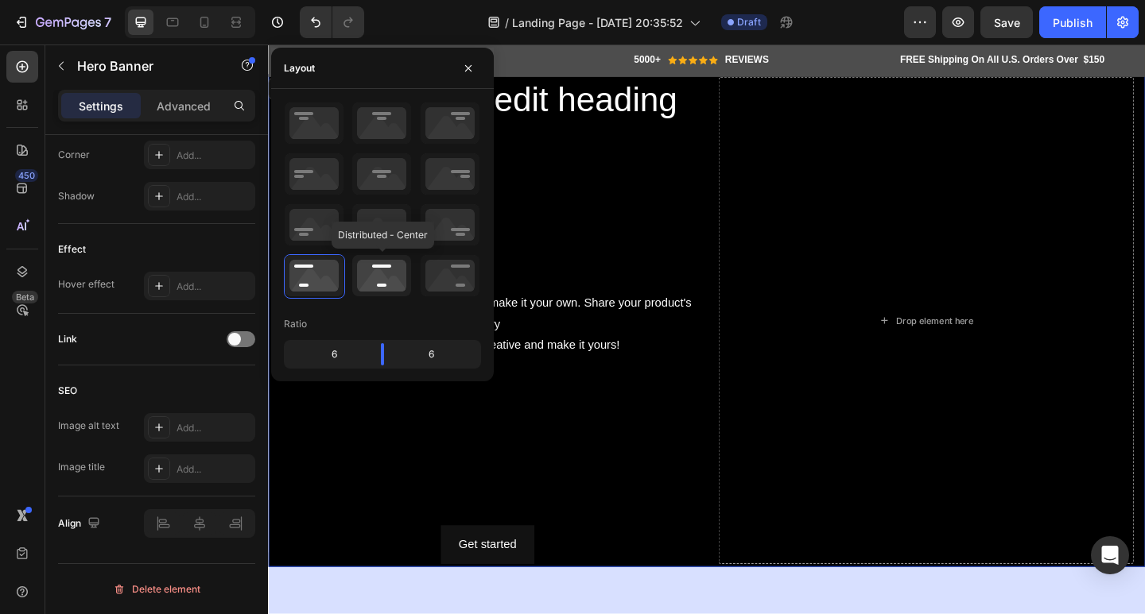
click at [365, 265] on icon at bounding box center [381, 275] width 59 height 41
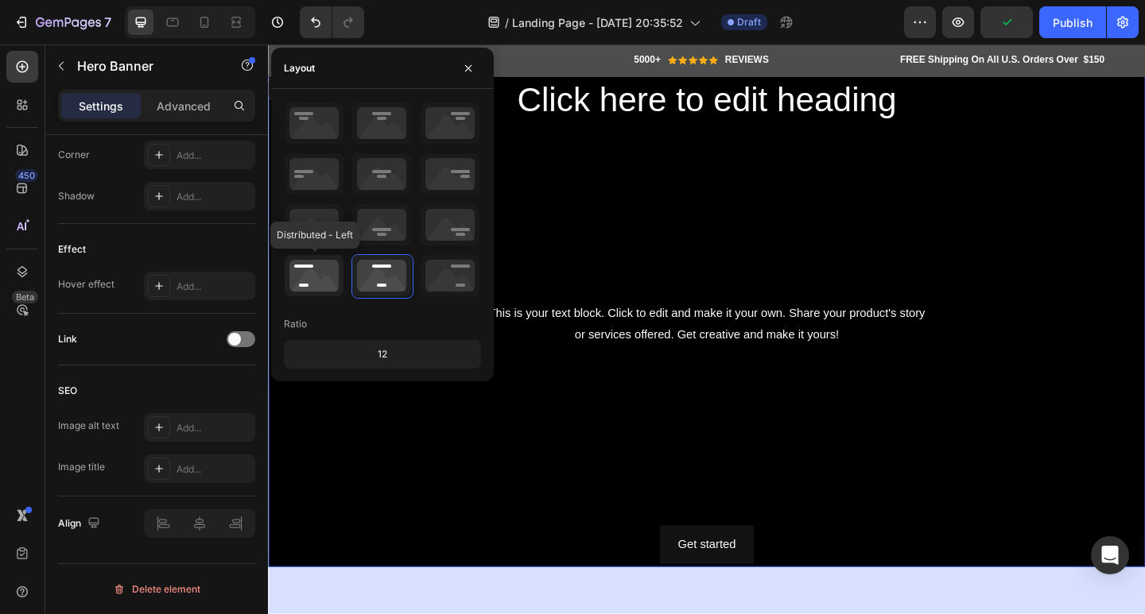
click at [312, 273] on icon at bounding box center [314, 275] width 59 height 41
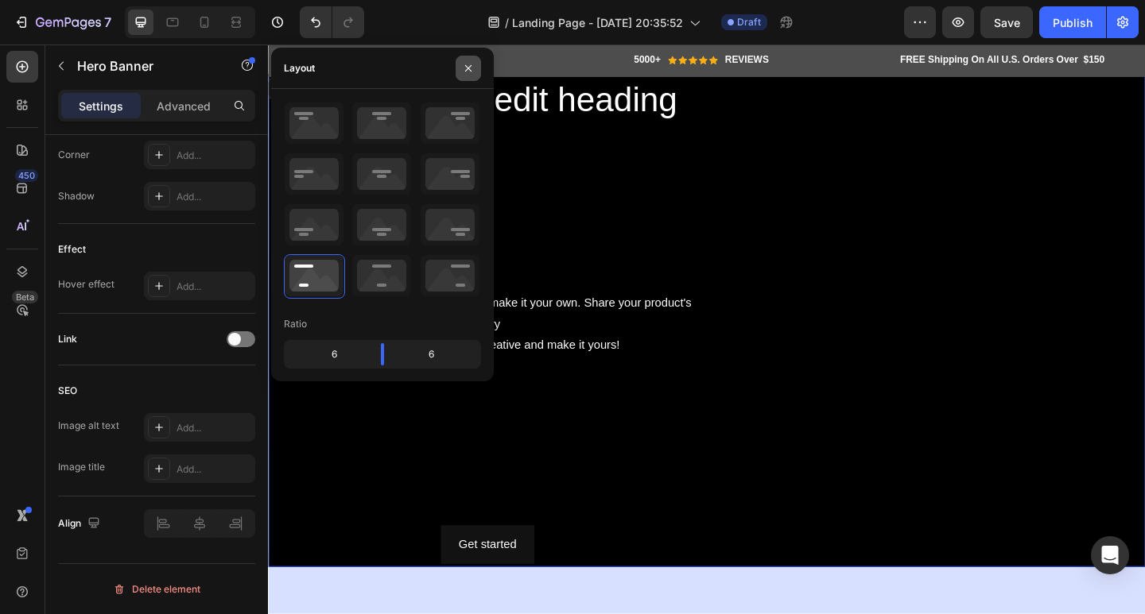
click at [477, 65] on button "button" at bounding box center [467, 68] width 25 height 25
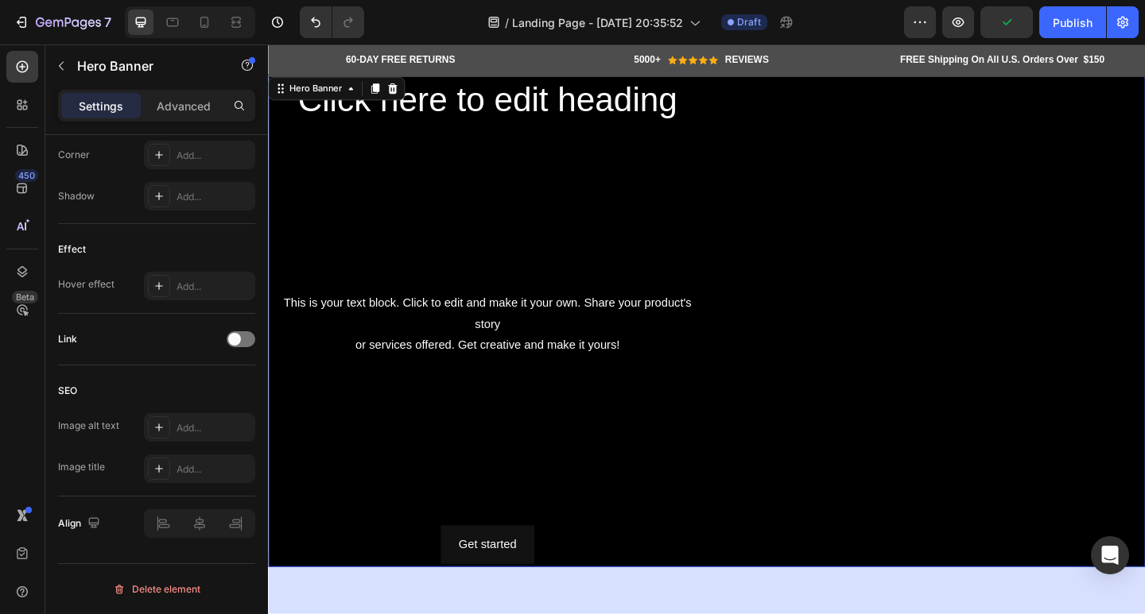
click at [359, 180] on div "Click here to edit heading Heading This is your text block. Click to edit and m…" at bounding box center [506, 345] width 451 height 530
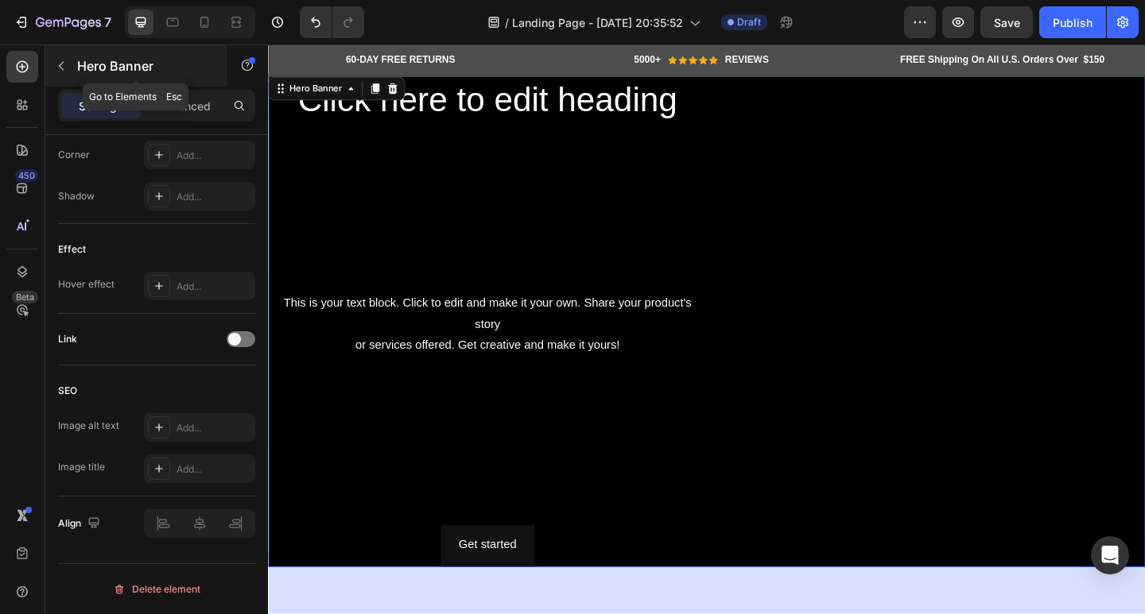
click at [76, 64] on div "Hero Banner" at bounding box center [135, 65] width 181 height 41
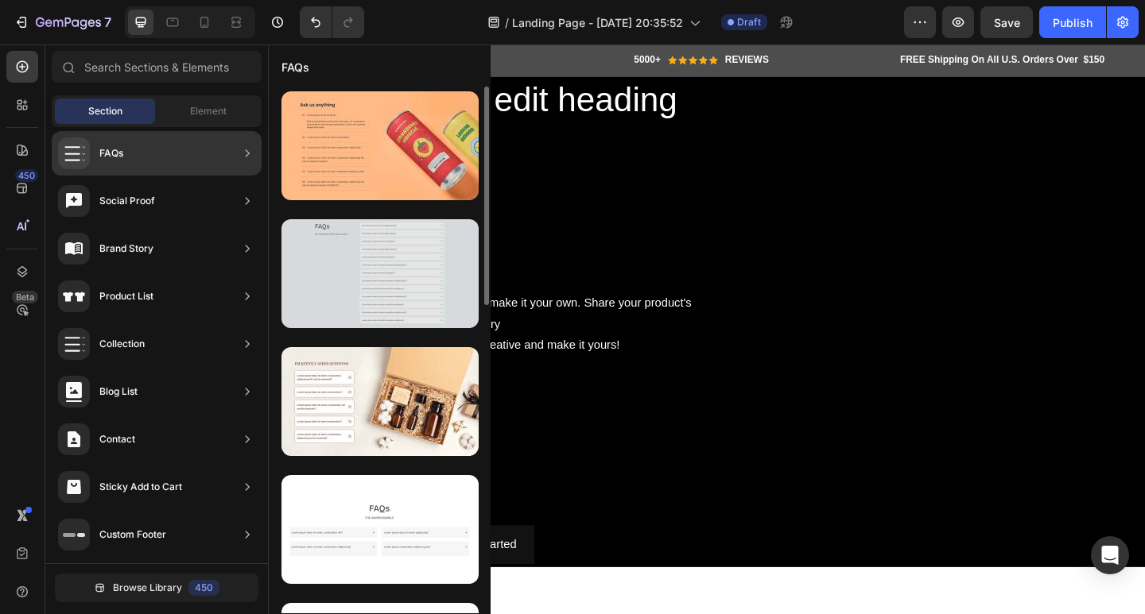
click at [471, 315] on div at bounding box center [379, 273] width 197 height 109
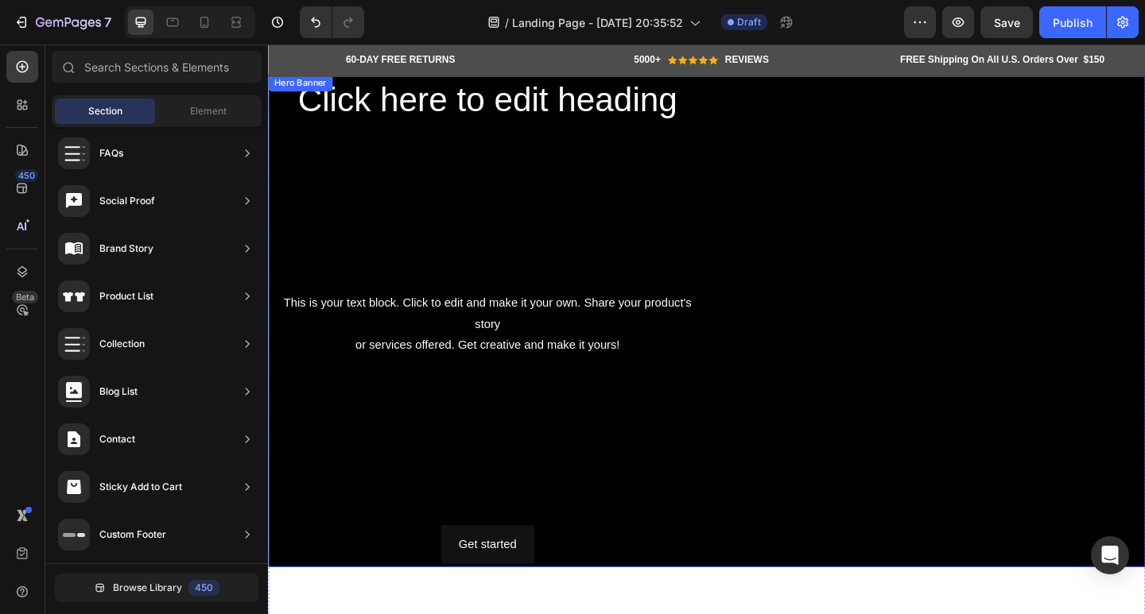
click at [580, 278] on div "Click here to edit heading Heading This is your text block. Click to edit and m…" at bounding box center [506, 345] width 451 height 530
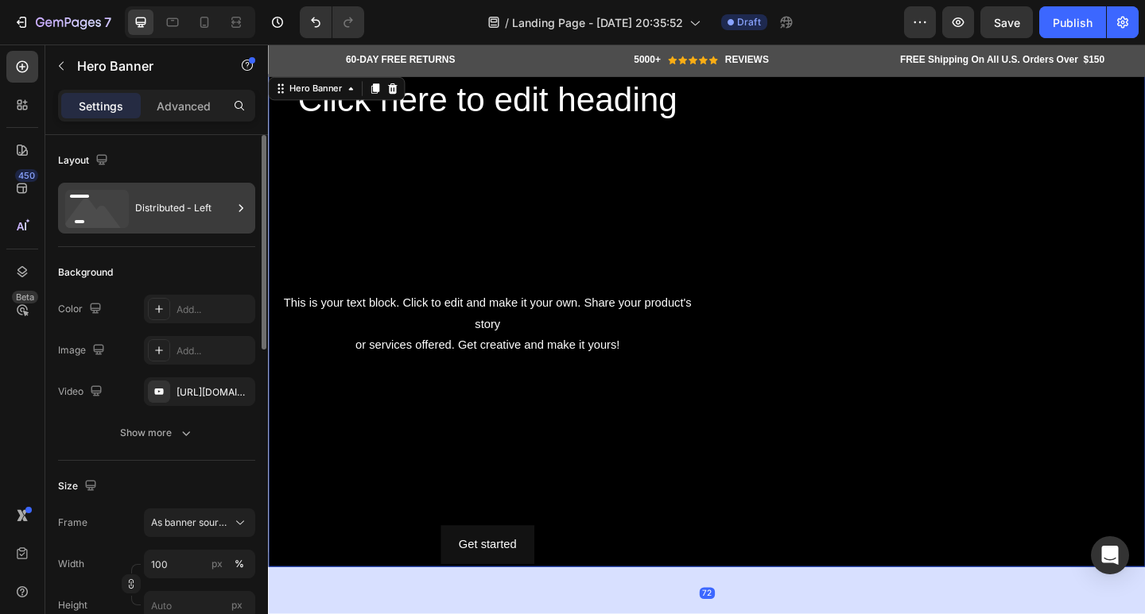
click at [176, 196] on div "Distributed - Left" at bounding box center [183, 208] width 97 height 37
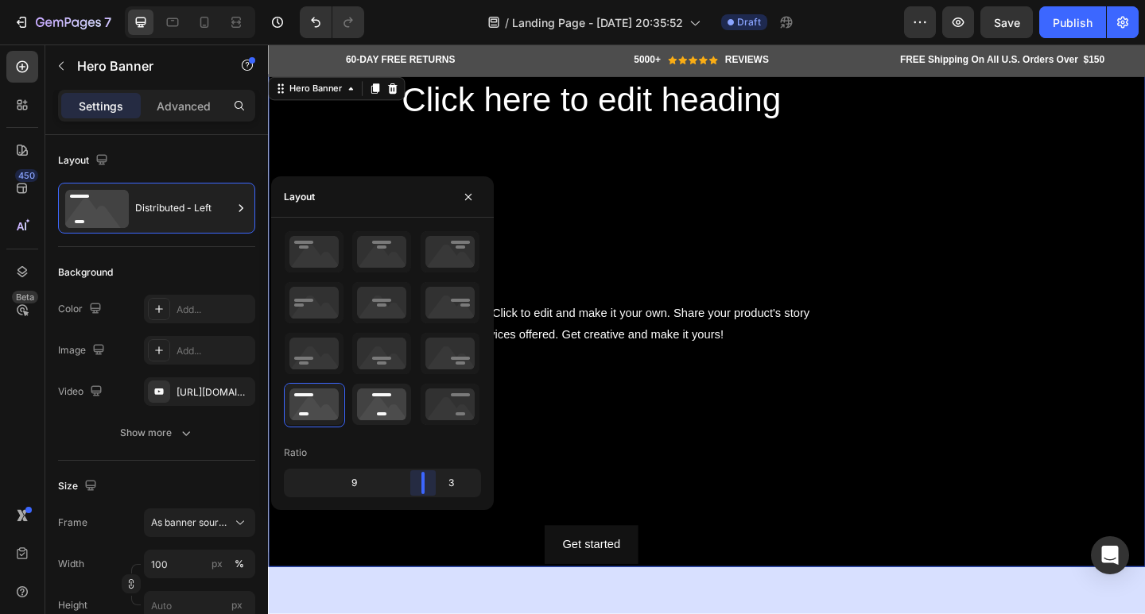
drag, startPoint x: 378, startPoint y: 480, endPoint x: 381, endPoint y: 417, distance: 62.8
click at [440, 0] on body "7 Version history / Landing Page - Aug 25, 20:35:52 Draft Preview Save Publish …" at bounding box center [572, 0] width 1145 height 0
click at [381, 417] on icon at bounding box center [381, 404] width 59 height 41
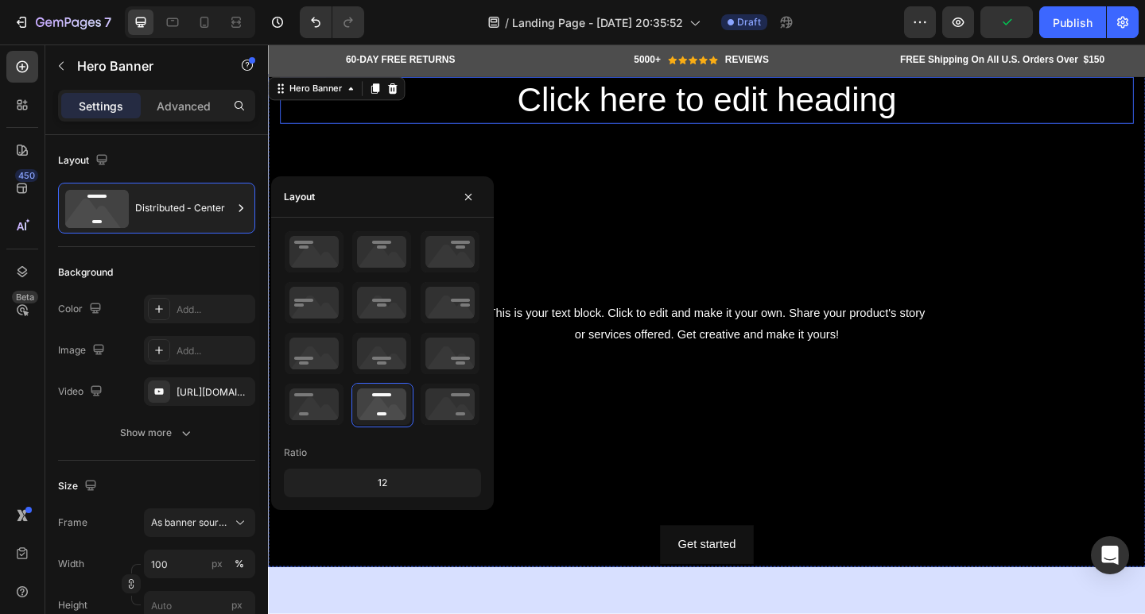
click at [919, 100] on h2 "Click here to edit heading" at bounding box center [745, 105] width 928 height 51
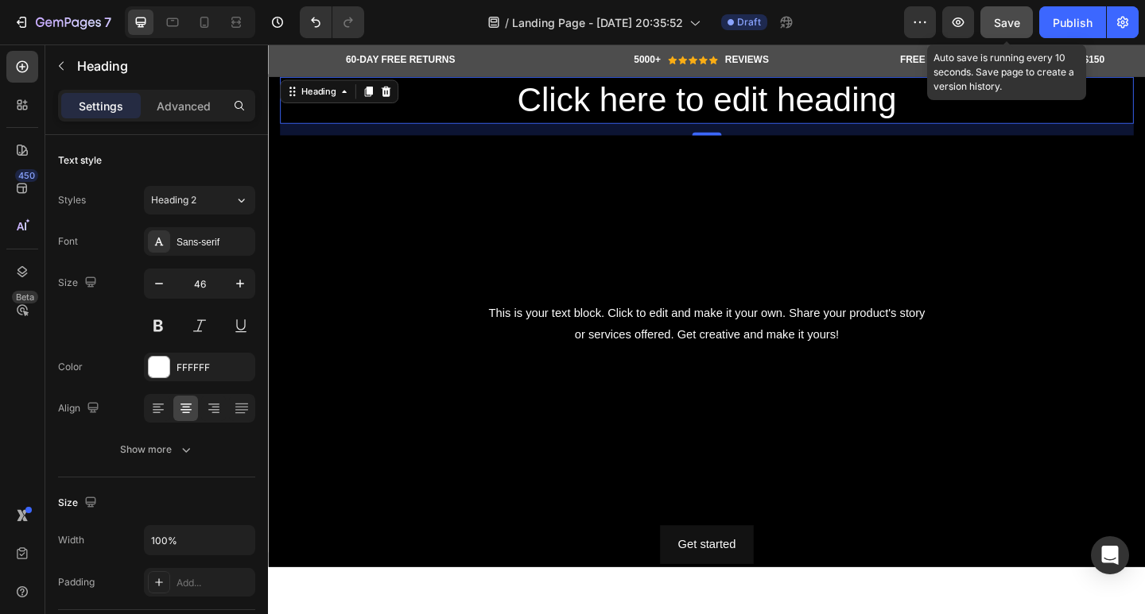
click at [986, 21] on button "Save" at bounding box center [1006, 22] width 52 height 32
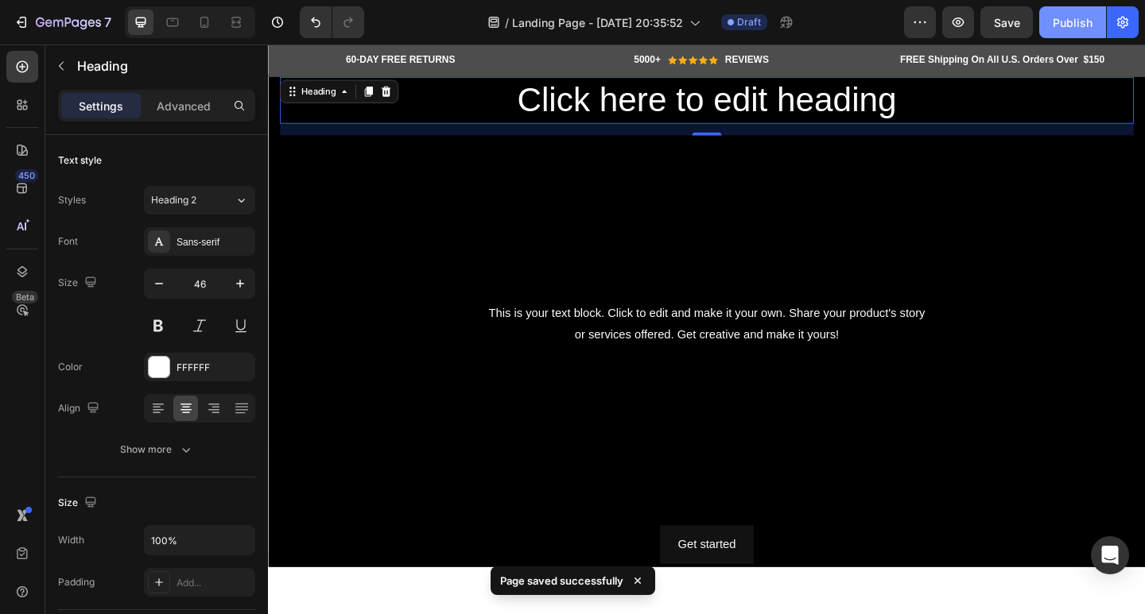
click at [1068, 18] on div "Publish" at bounding box center [1072, 22] width 40 height 17
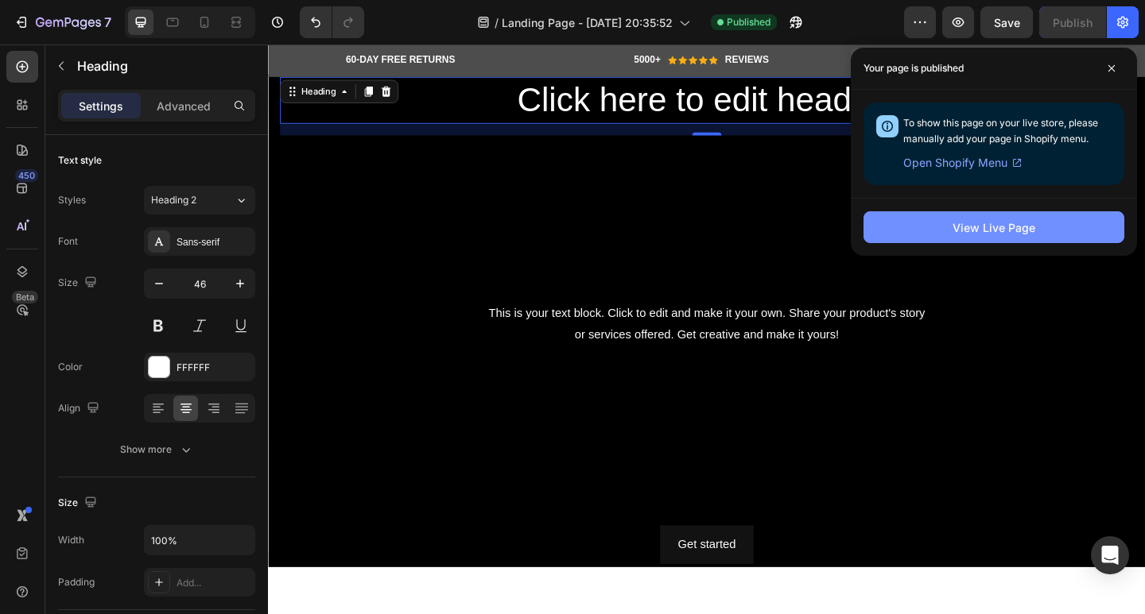
click at [984, 228] on div "View Live Page" at bounding box center [993, 227] width 83 height 17
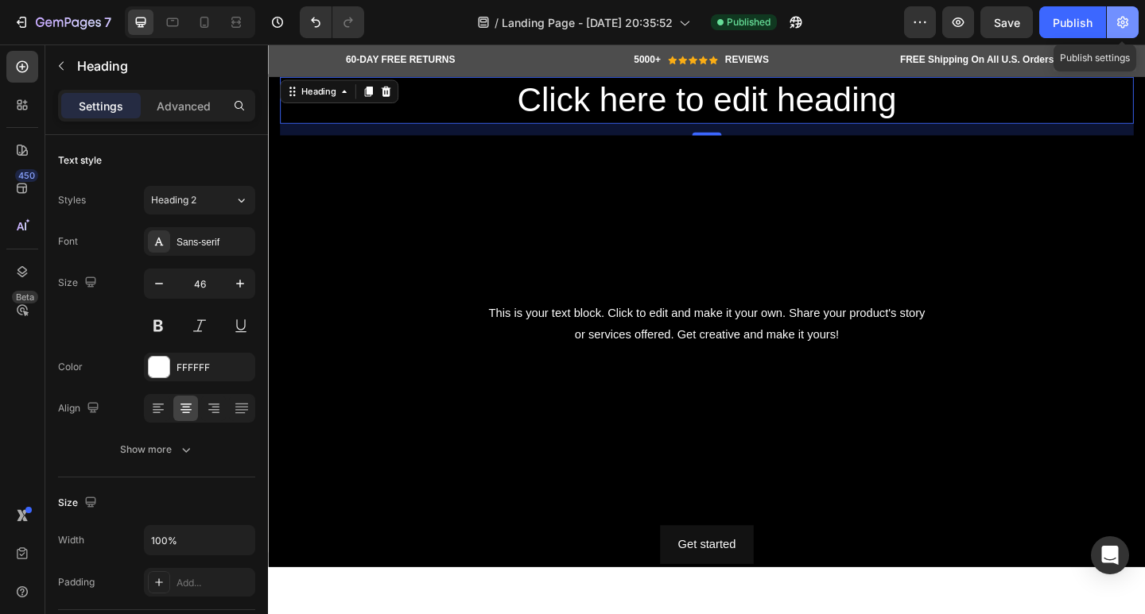
click at [1124, 15] on icon "button" at bounding box center [1122, 22] width 16 height 16
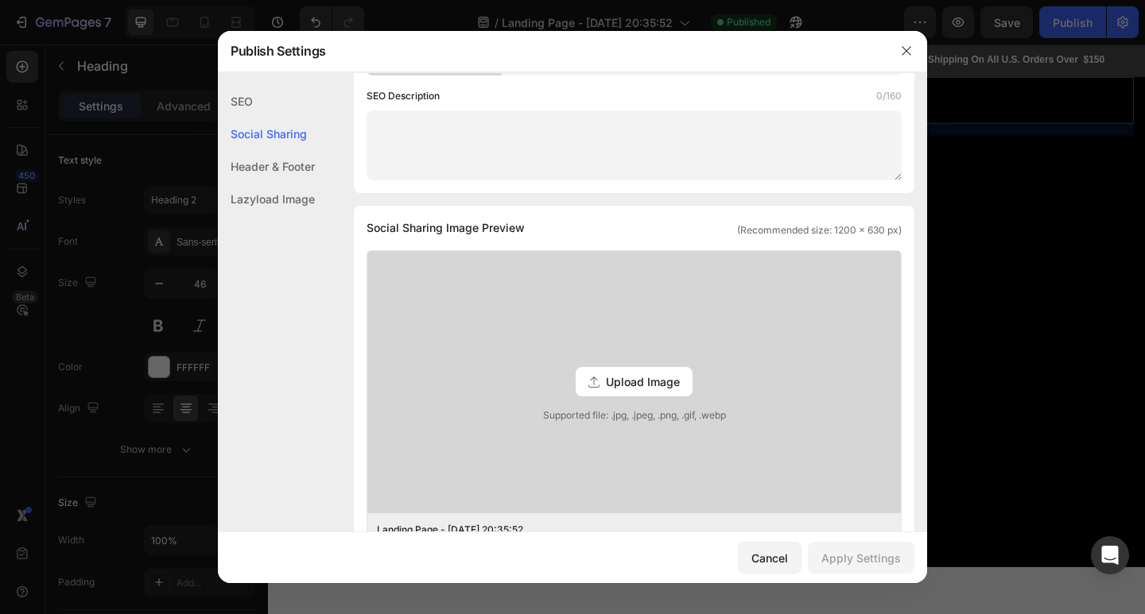
scroll to position [245, 0]
click at [638, 382] on span "Upload Image" at bounding box center [643, 382] width 74 height 17
click at [0, 0] on input "Upload Image Supported file: .jpg, .jpeg, .png, .gif, .webp" at bounding box center [0, 0] width 0 height 0
click at [907, 59] on button "button" at bounding box center [905, 50] width 25 height 25
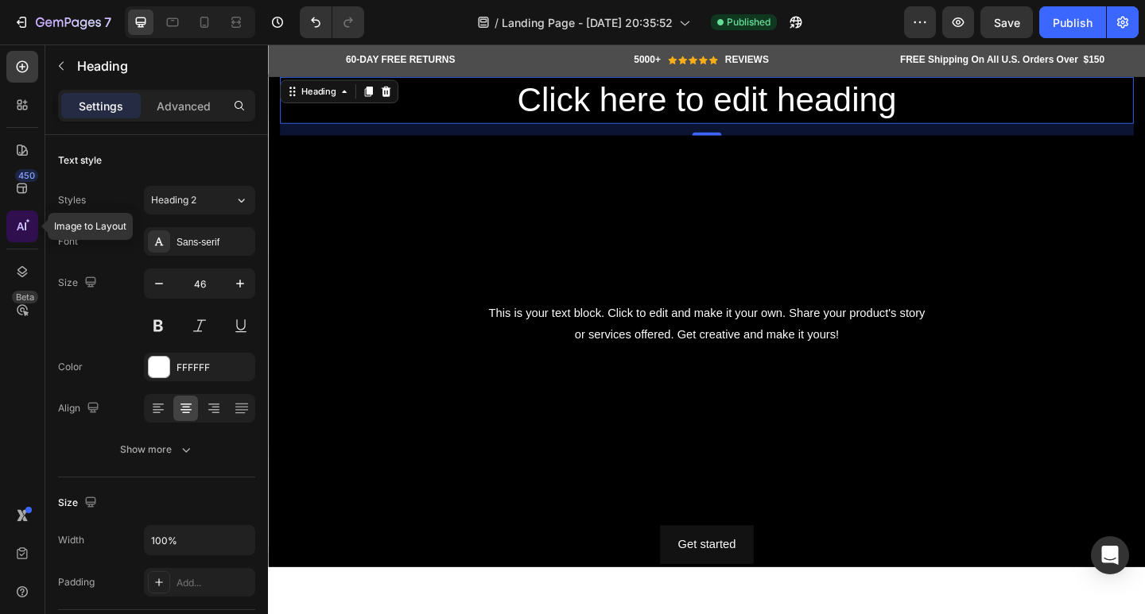
click at [30, 223] on div at bounding box center [22, 227] width 32 height 32
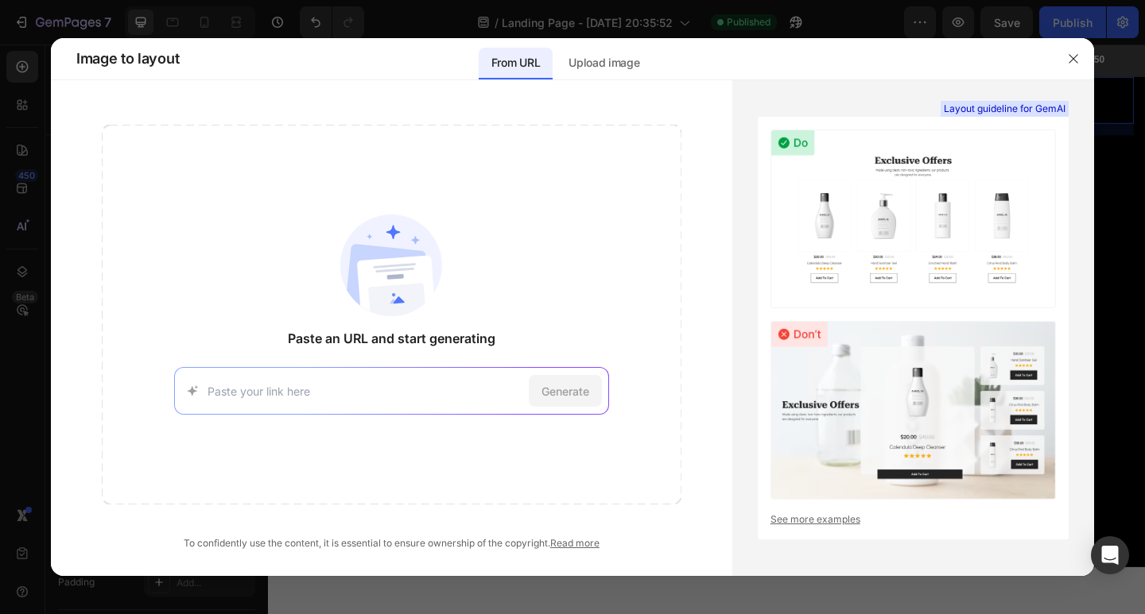
click at [318, 31] on div at bounding box center [572, 307] width 1145 height 614
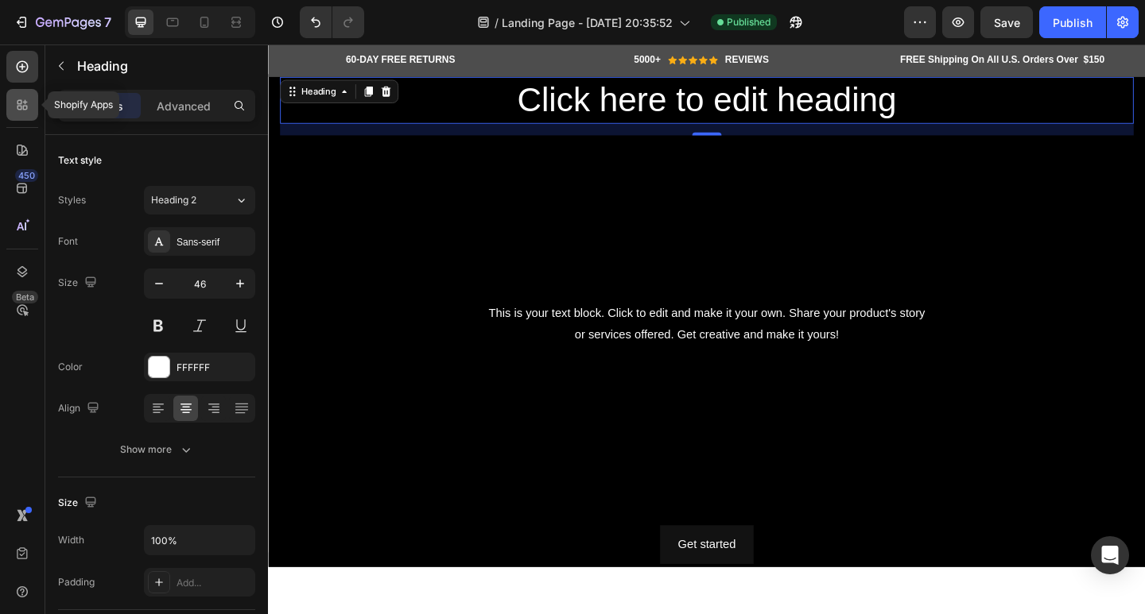
click at [24, 112] on icon at bounding box center [22, 105] width 16 height 16
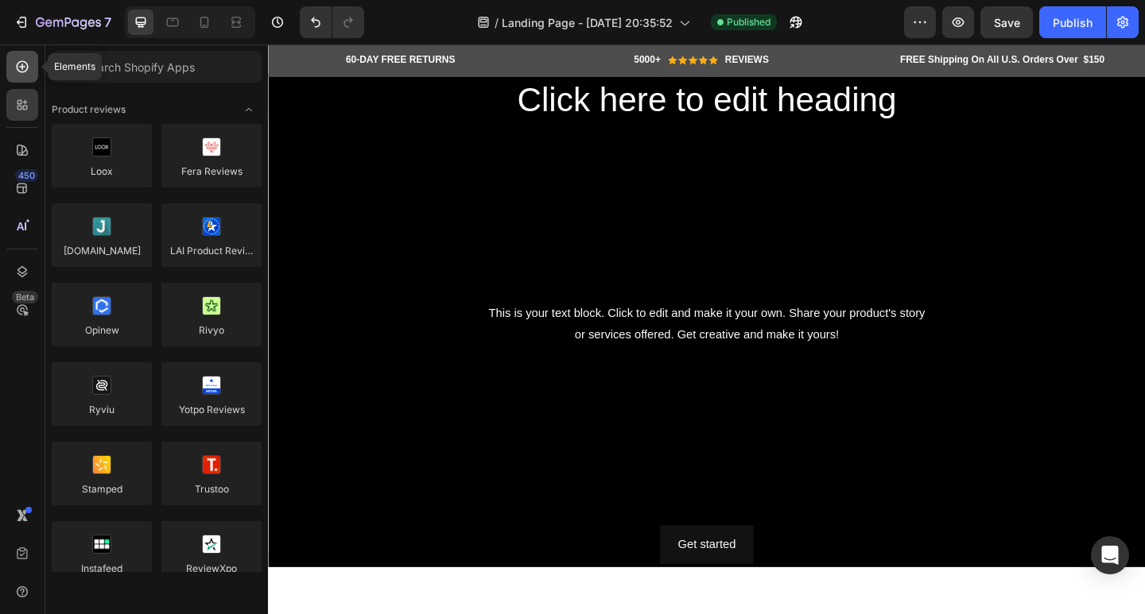
click at [20, 79] on div at bounding box center [22, 67] width 32 height 32
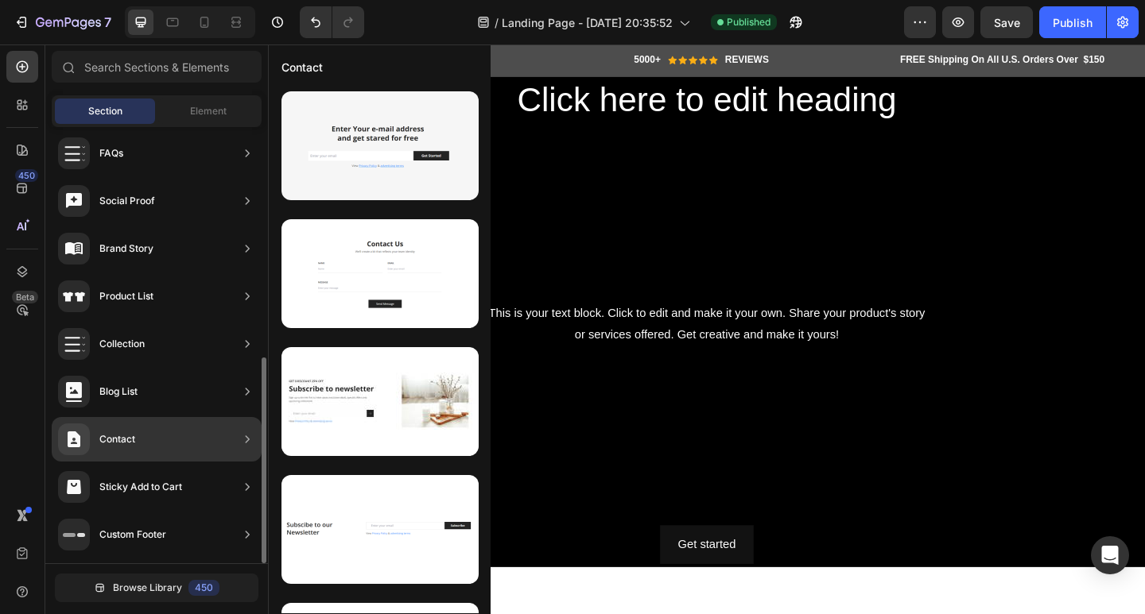
click at [187, 448] on div "Contact" at bounding box center [157, 439] width 210 height 45
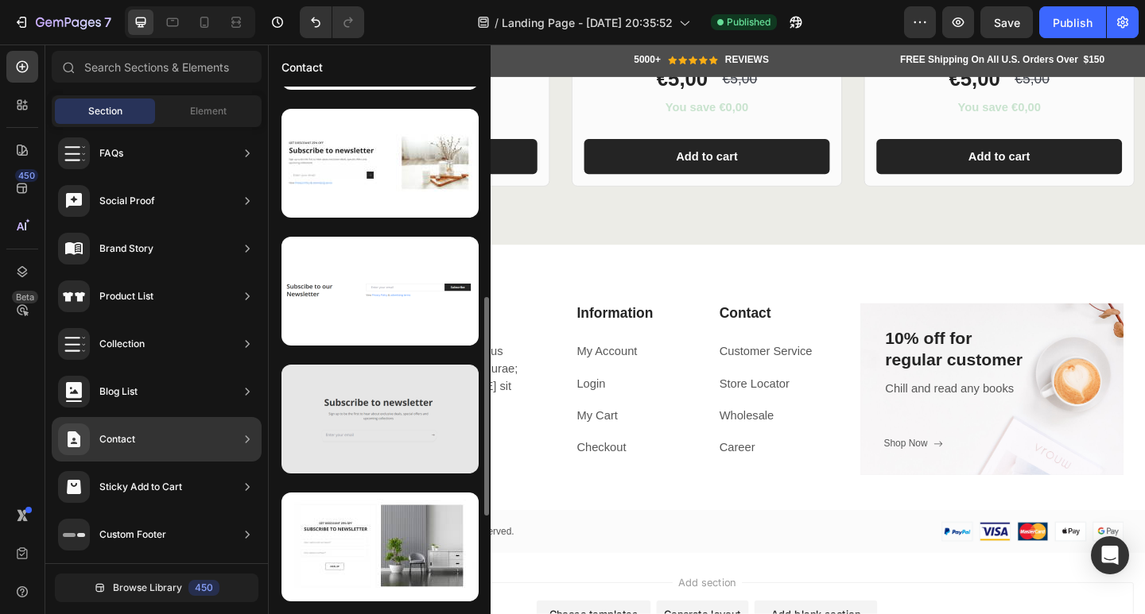
scroll to position [0, 0]
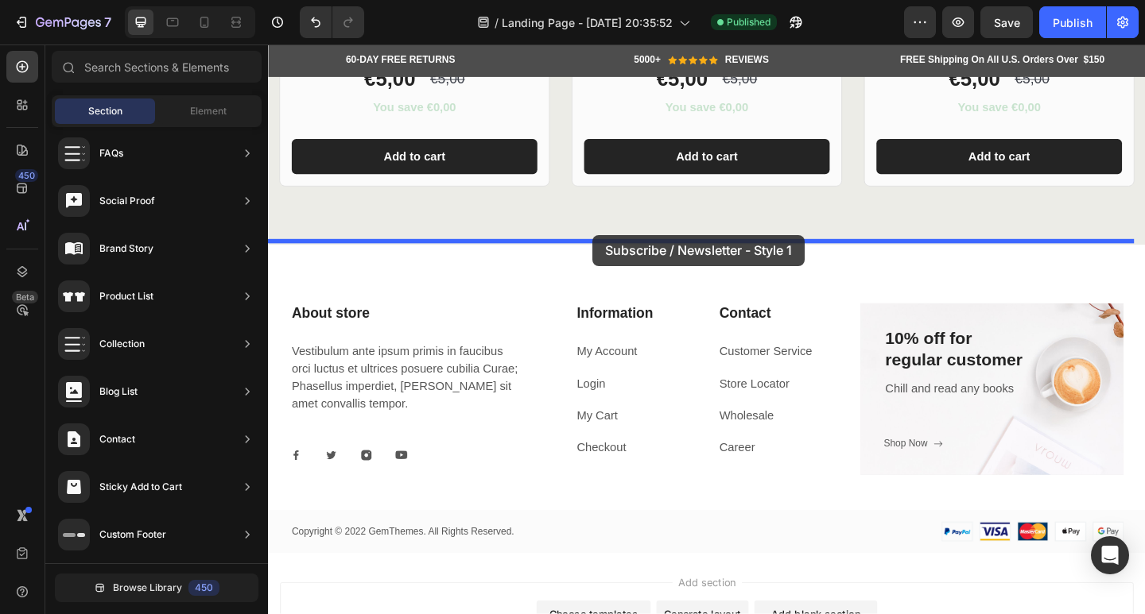
drag, startPoint x: 639, startPoint y: 226, endPoint x: 621, endPoint y: 252, distance: 32.0
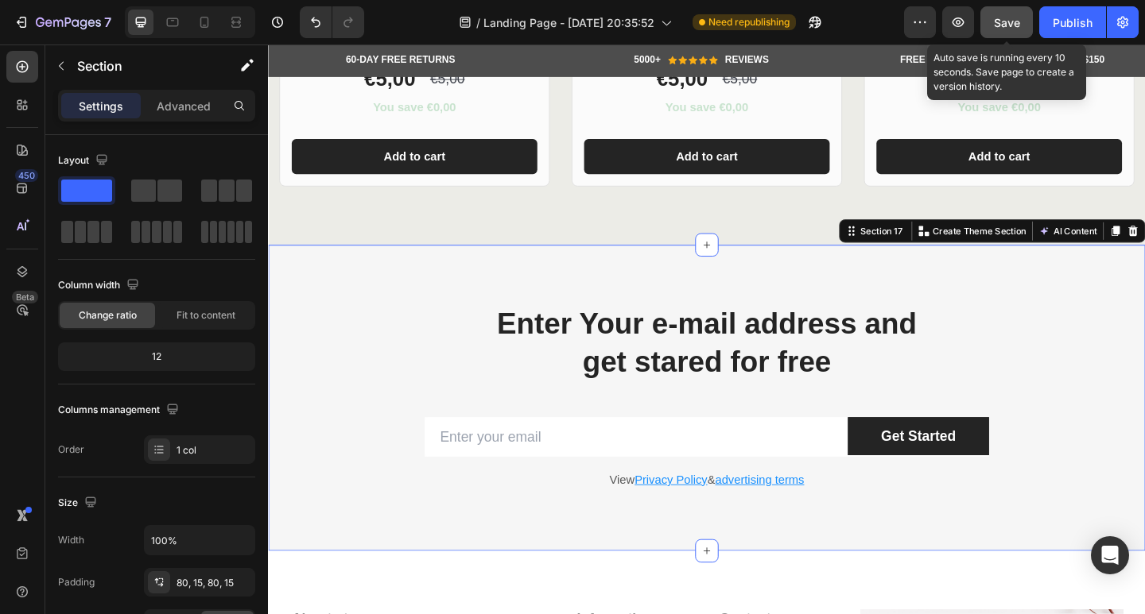
click at [990, 21] on button "Save" at bounding box center [1006, 22] width 52 height 32
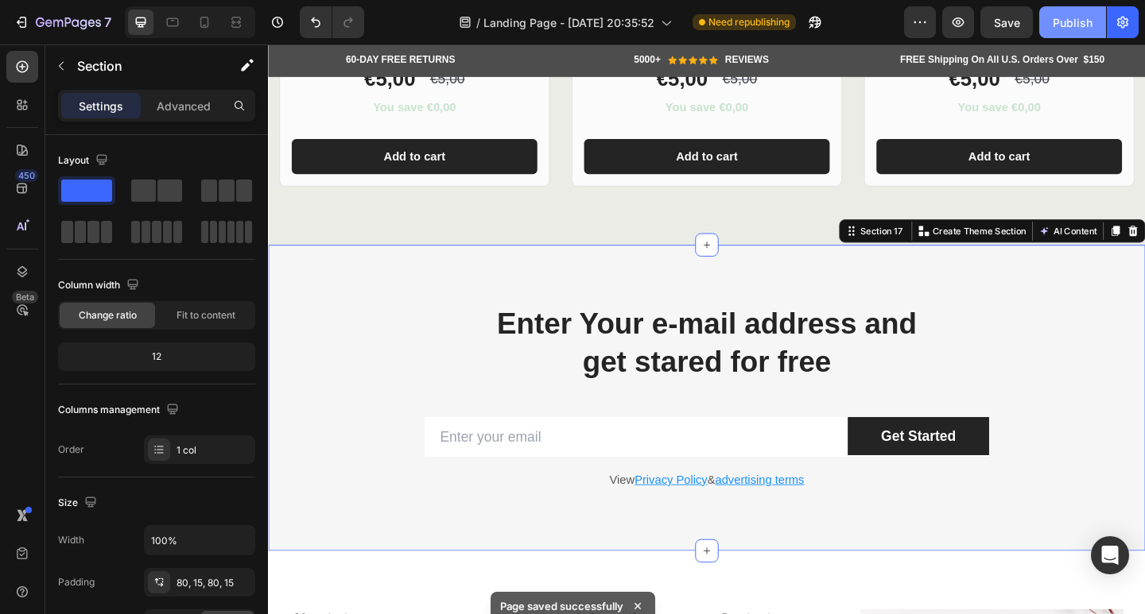
click at [1060, 24] on div "Publish" at bounding box center [1072, 22] width 40 height 17
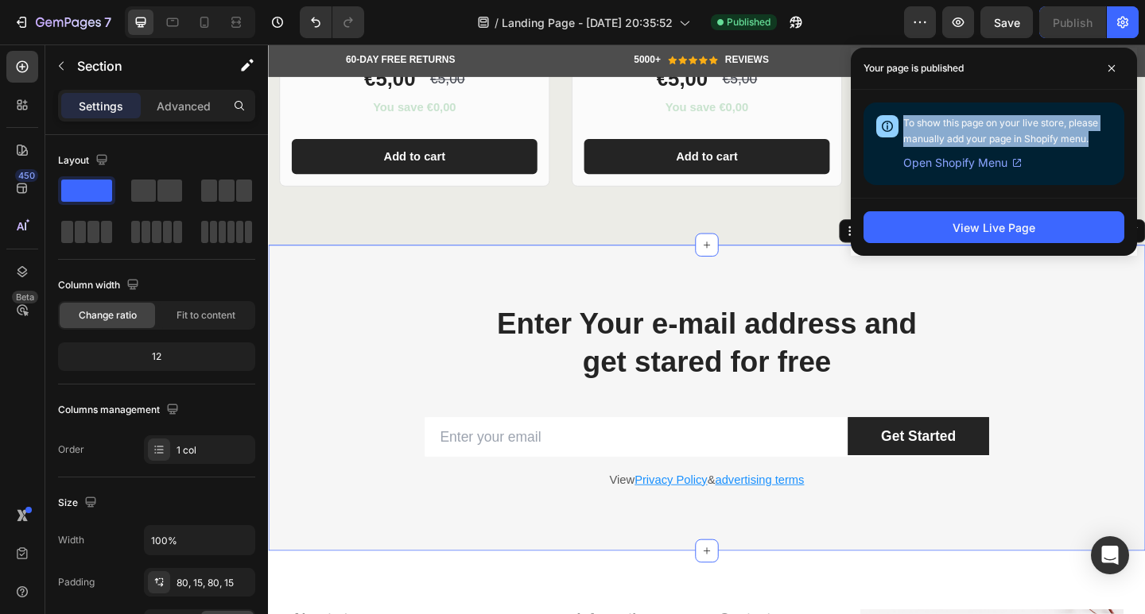
drag, startPoint x: 1091, startPoint y: 137, endPoint x: 901, endPoint y: 118, distance: 190.9
click at [901, 118] on div "To show this page on your live store, please manually add your page in Shopify …" at bounding box center [993, 144] width 261 height 83
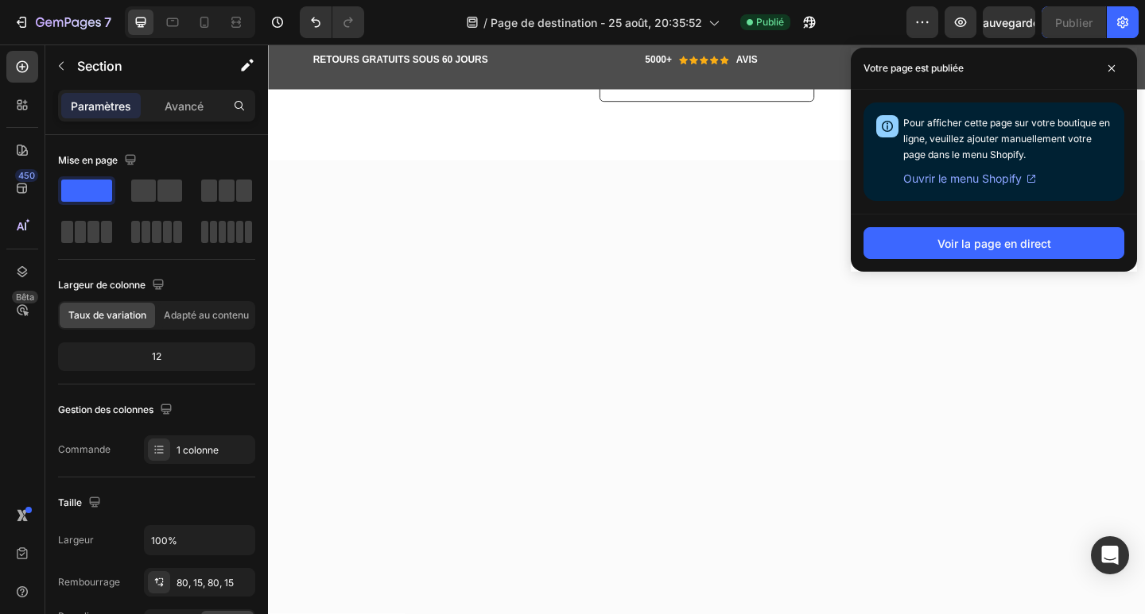
scroll to position [4606, 0]
